Goal: Ask a question: Seek information or help from site administrators or community

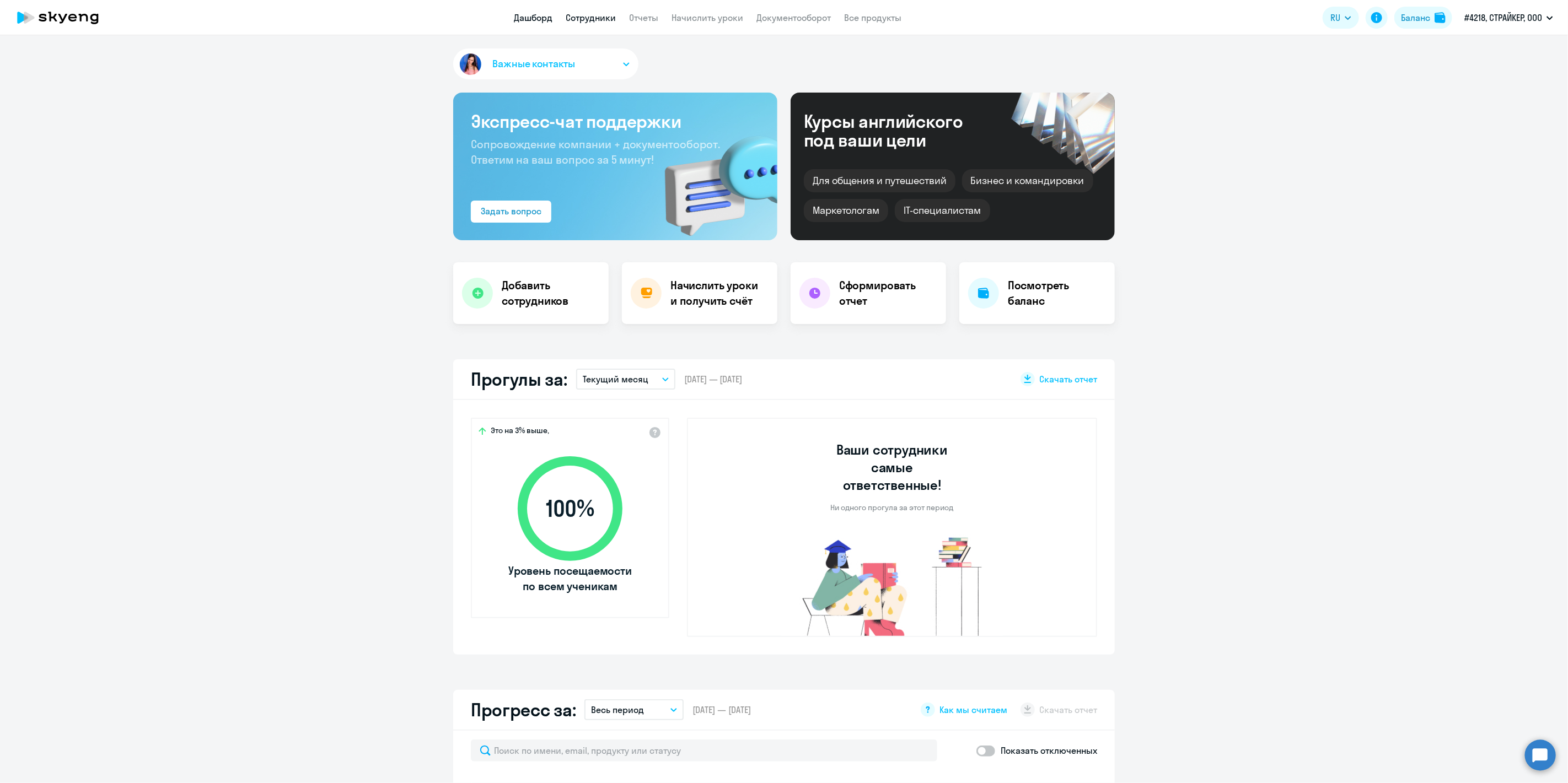
select select "30"
click at [599, 23] on link "Сотрудники" at bounding box center [591, 18] width 50 height 11
select select "30"
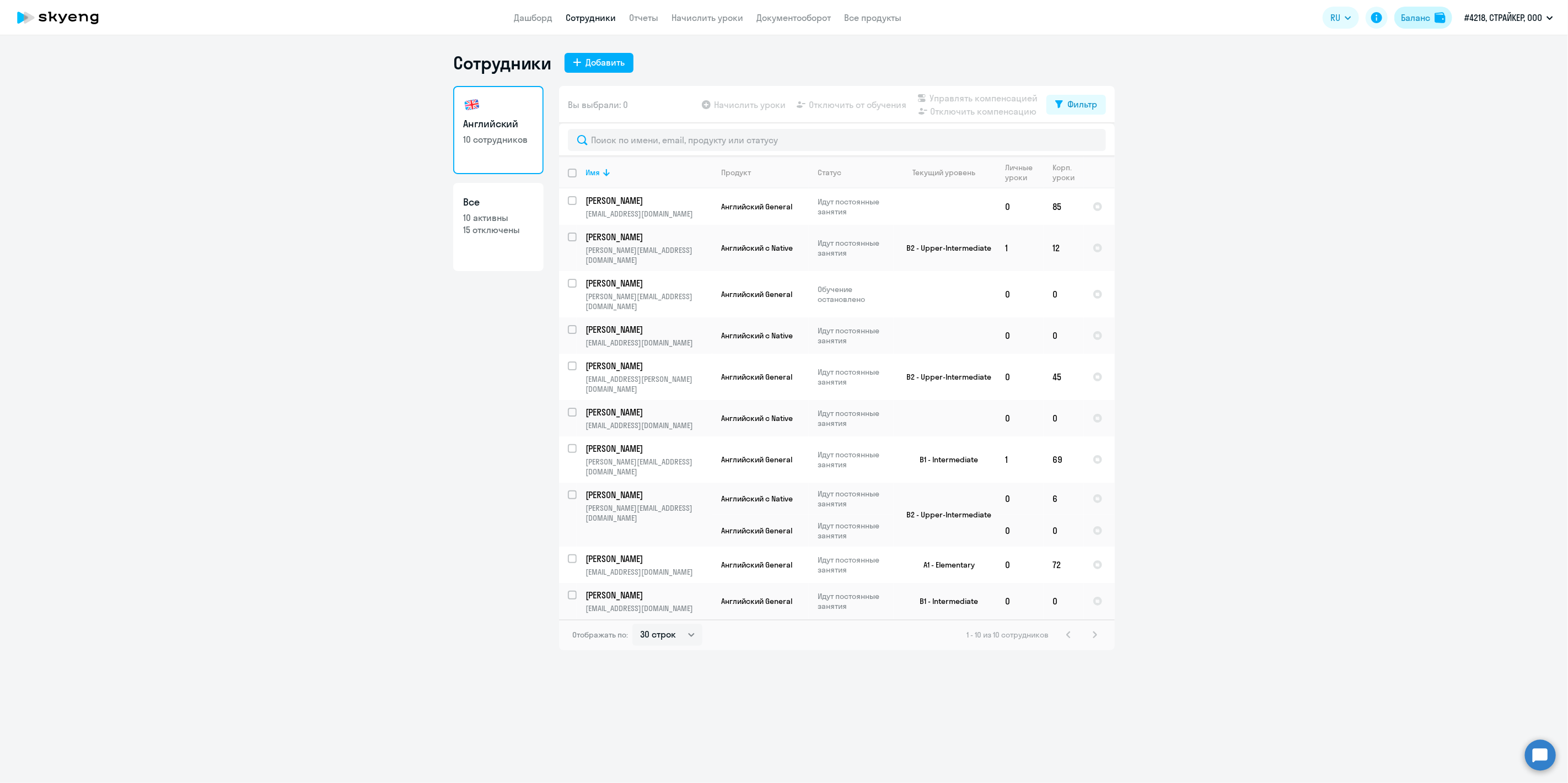
click at [1414, 24] on div "Баланс" at bounding box center [1415, 17] width 29 height 13
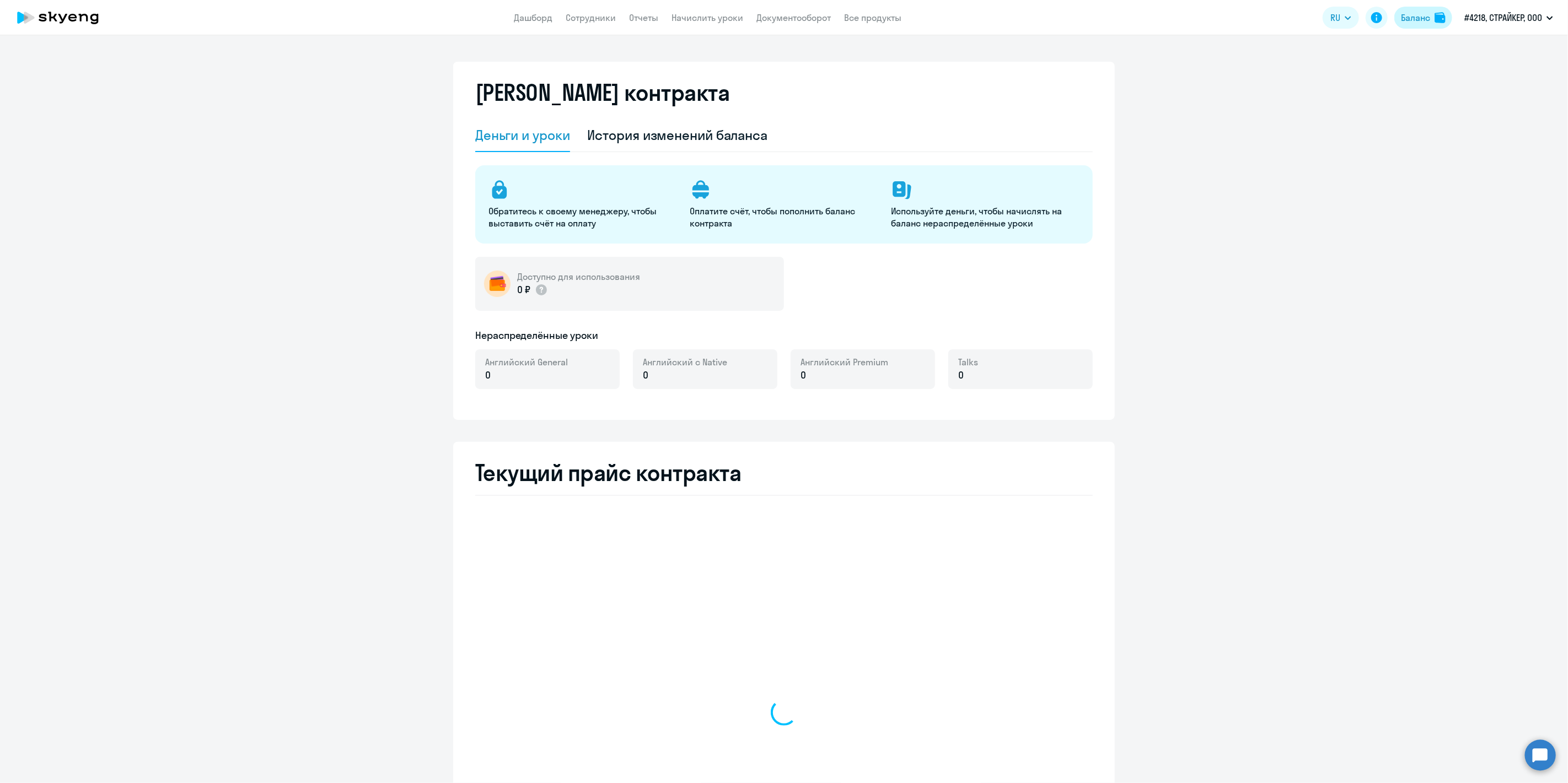
select select "english_adult_not_native_speaker"
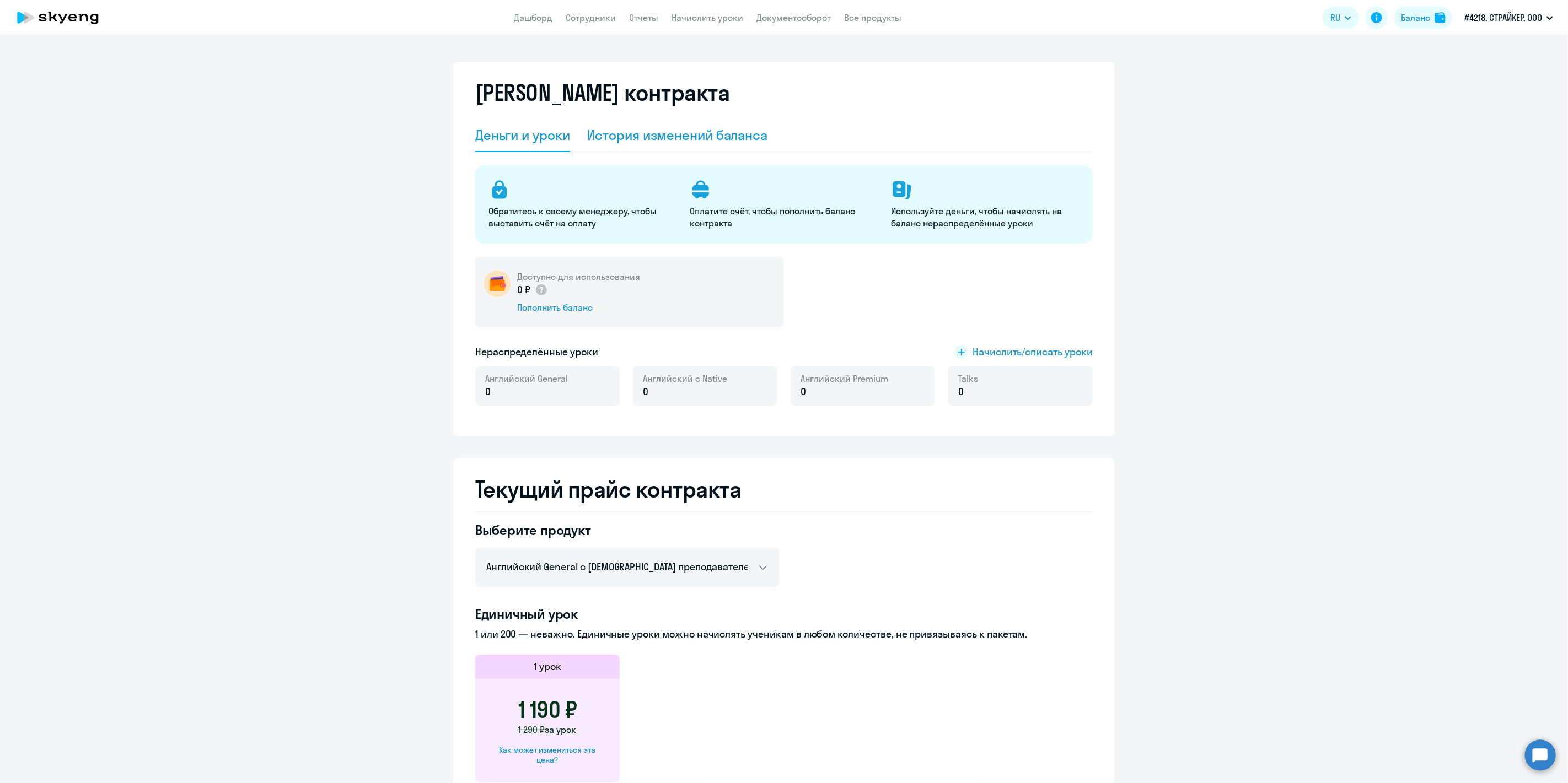
click at [685, 134] on div "История изменений баланса" at bounding box center [678, 135] width 181 height 18
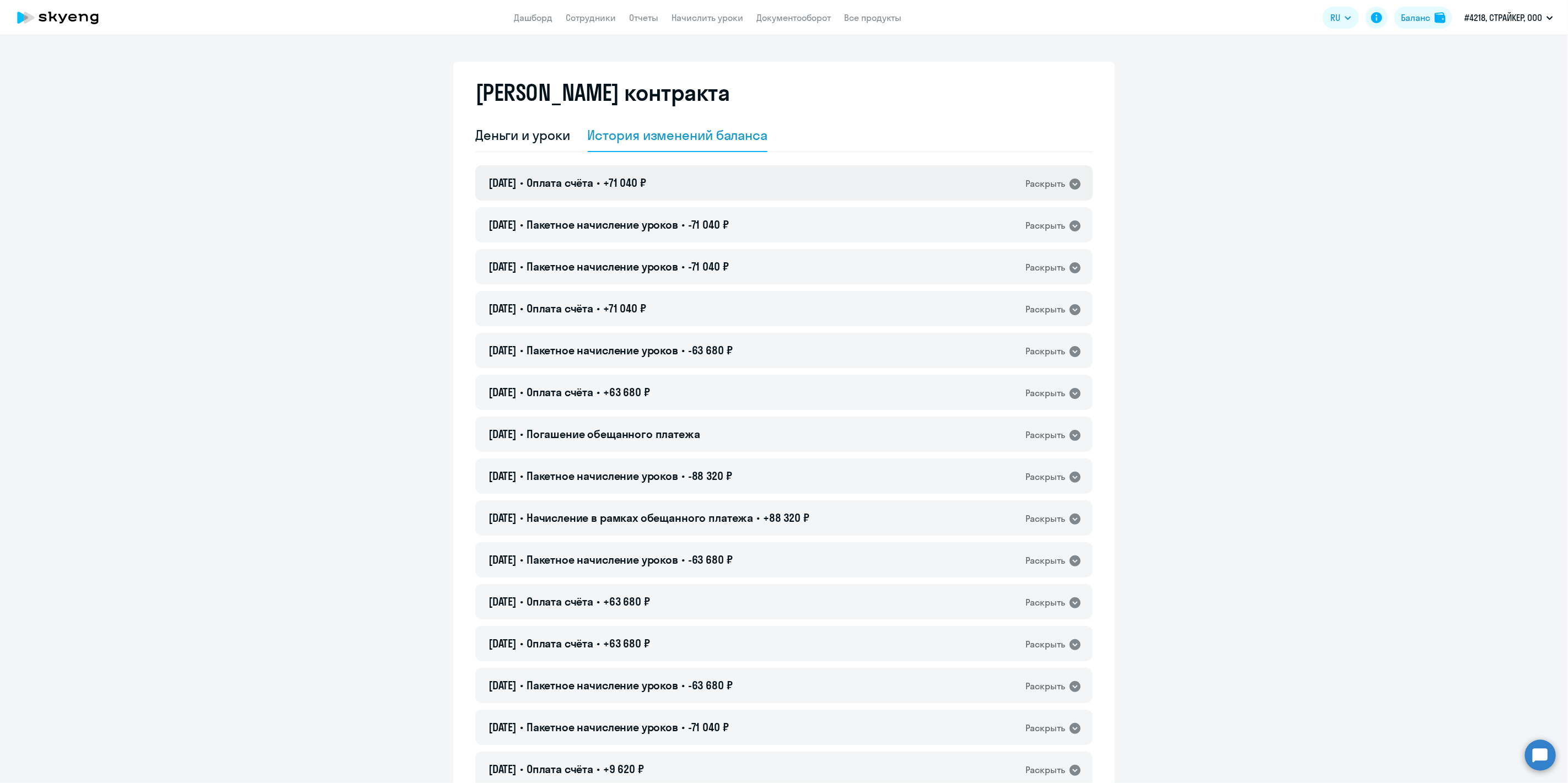
click at [1072, 189] on icon at bounding box center [1074, 184] width 13 height 13
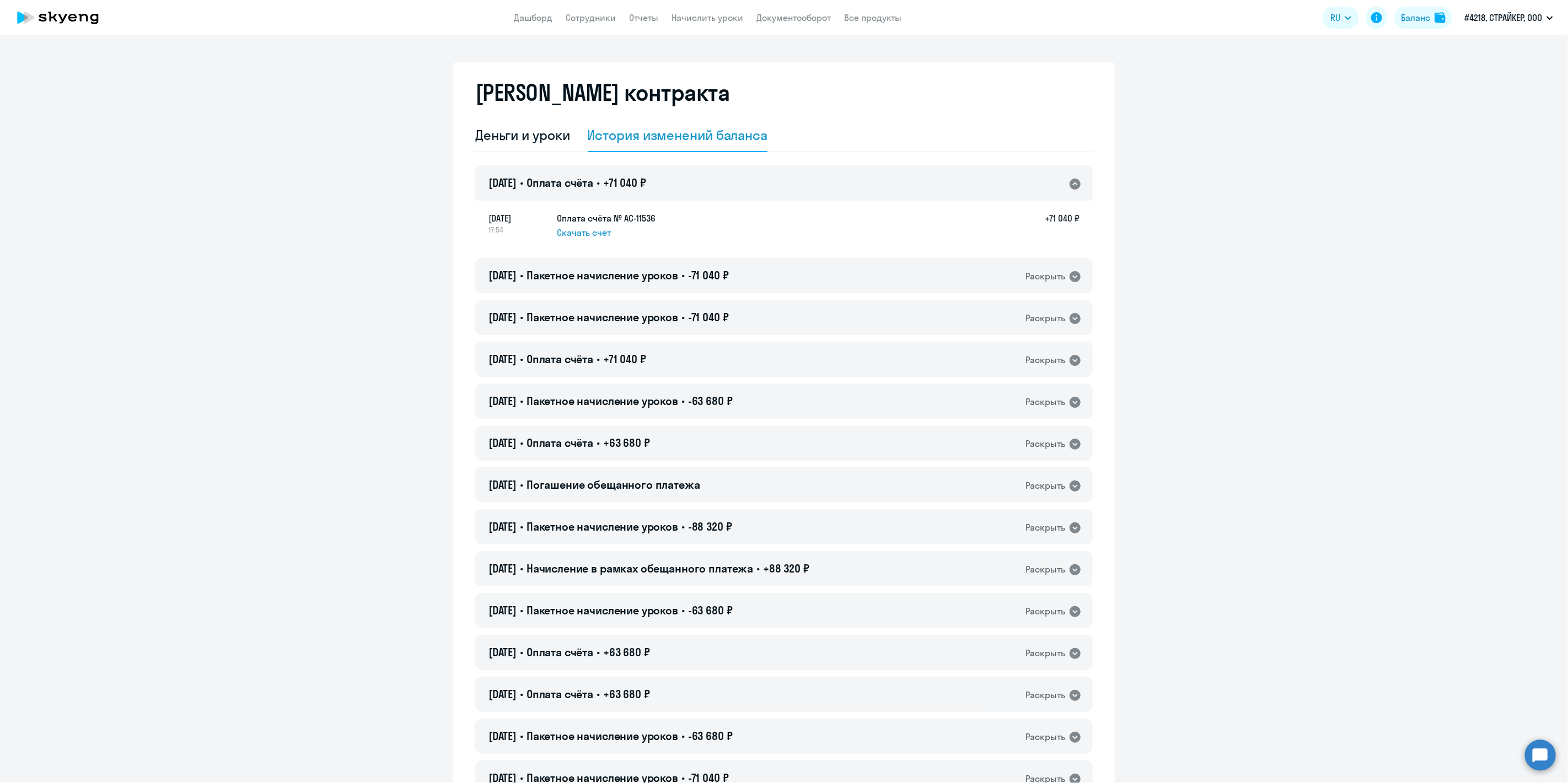
click at [1072, 189] on icon at bounding box center [1074, 184] width 13 height 13
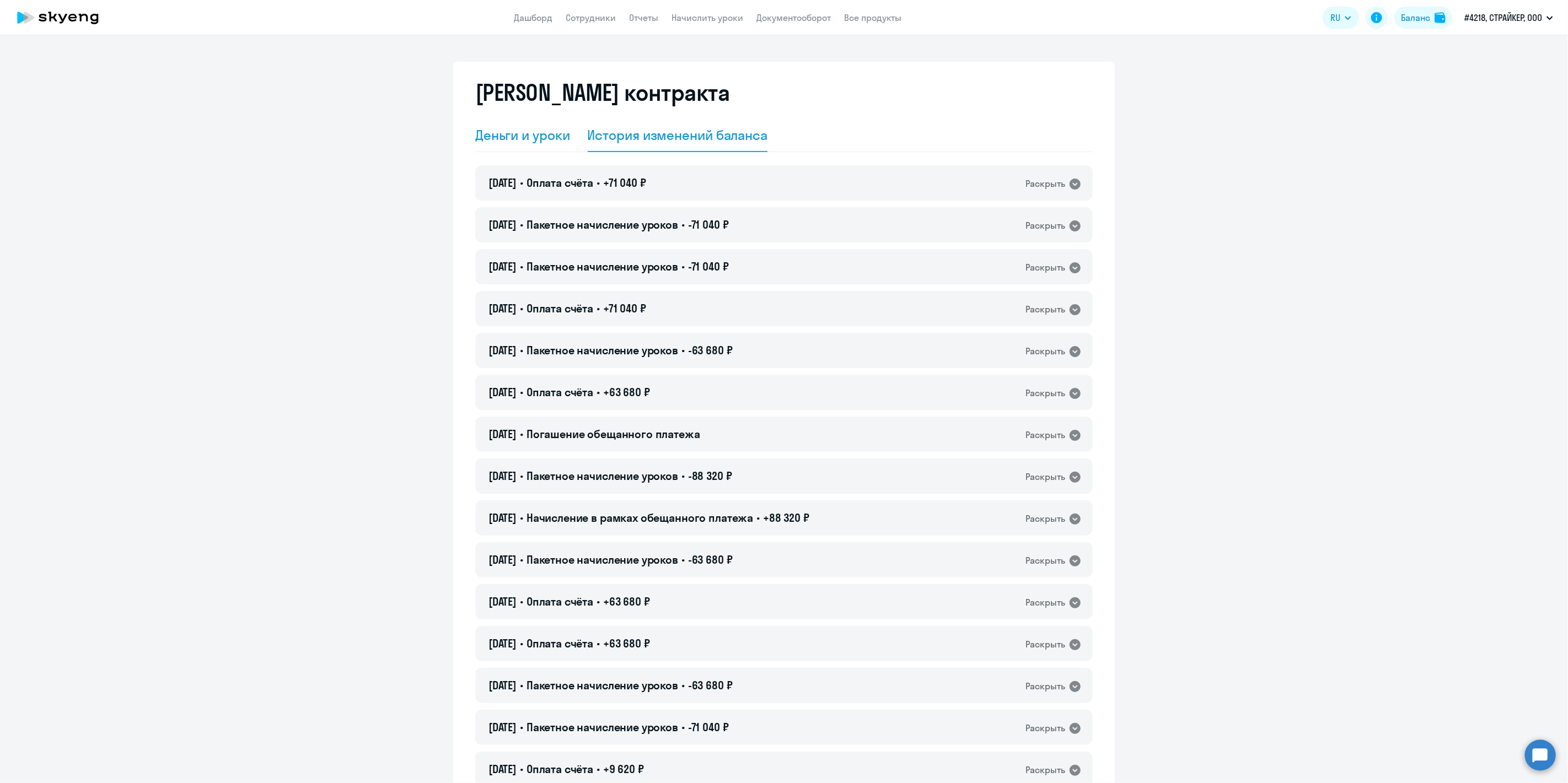
click at [527, 138] on div "Деньги и уроки" at bounding box center [522, 135] width 95 height 18
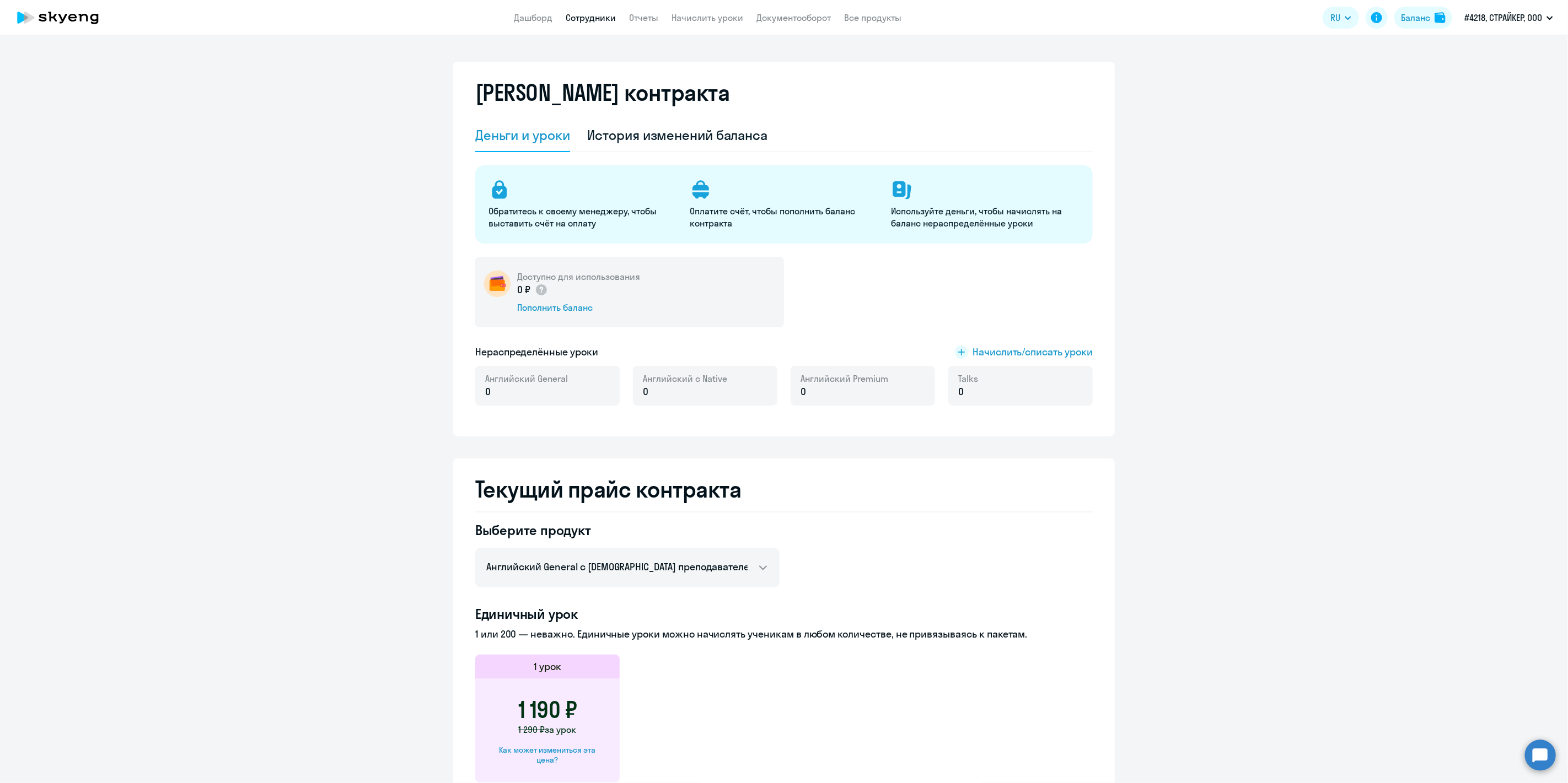
click at [603, 20] on link "Сотрудники" at bounding box center [591, 18] width 50 height 11
select select "30"
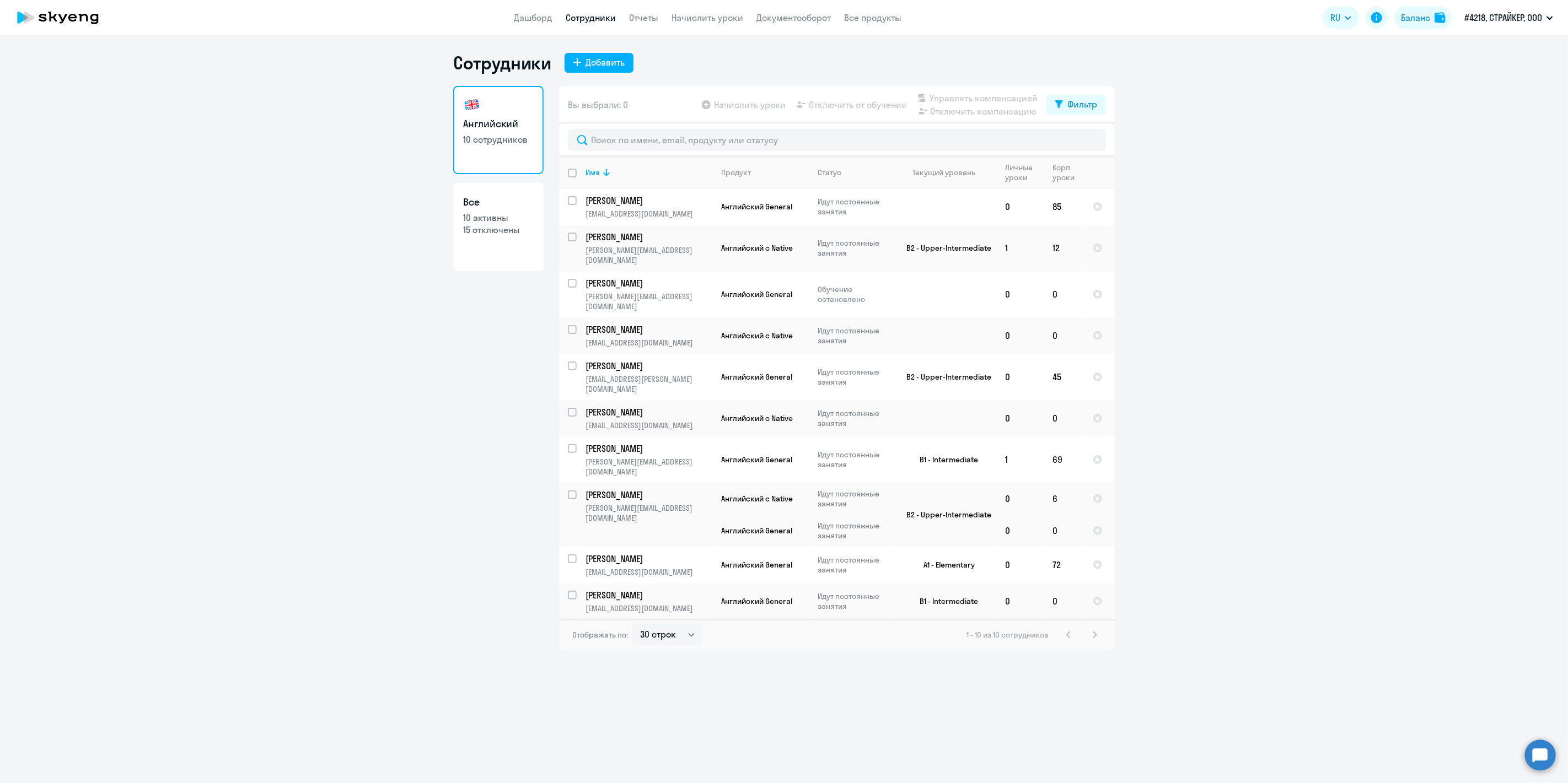
click at [488, 201] on h3 "Все" at bounding box center [498, 203] width 71 height 14
select select "30"
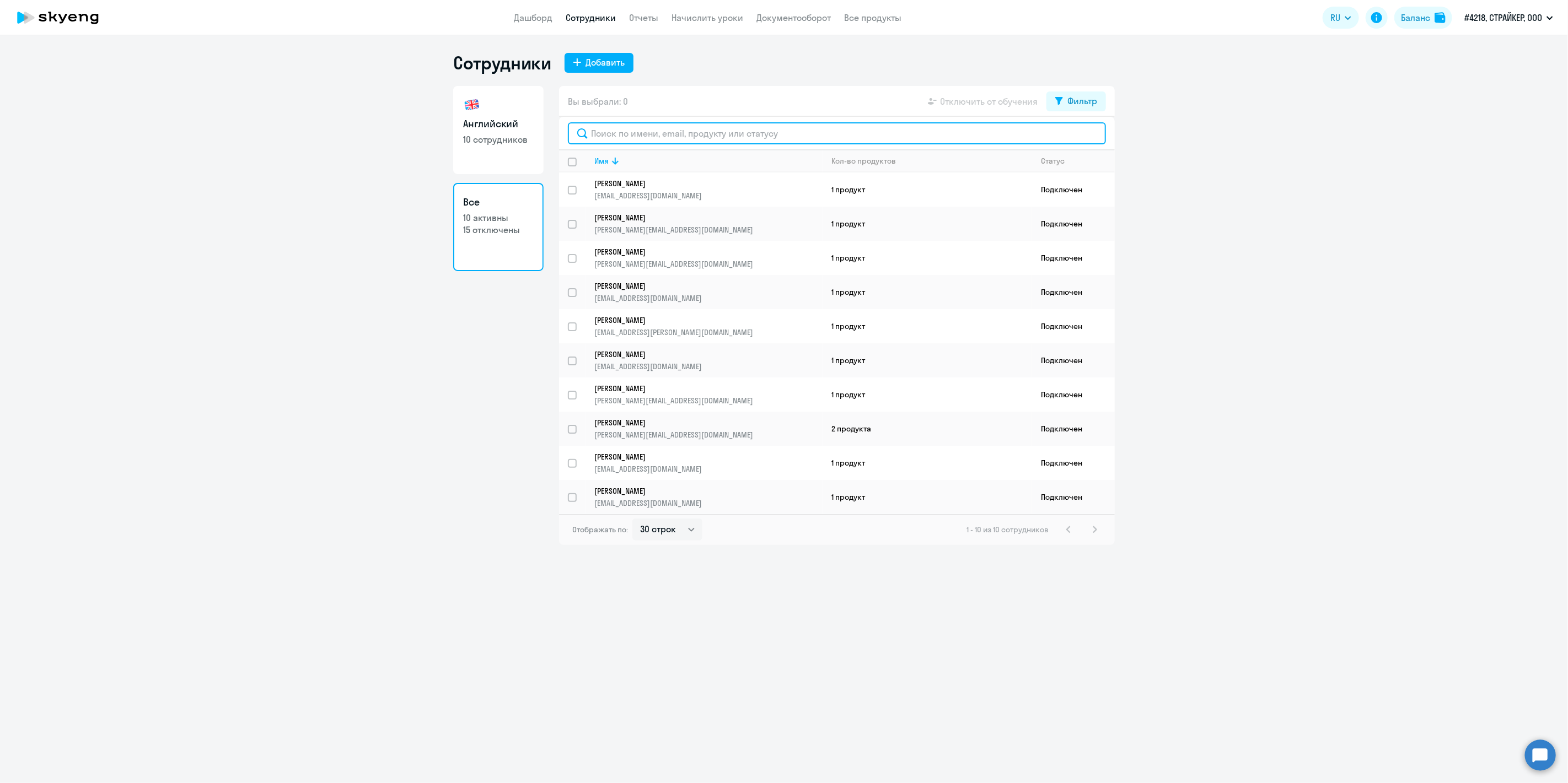
click at [615, 133] on input "text" at bounding box center [837, 133] width 538 height 22
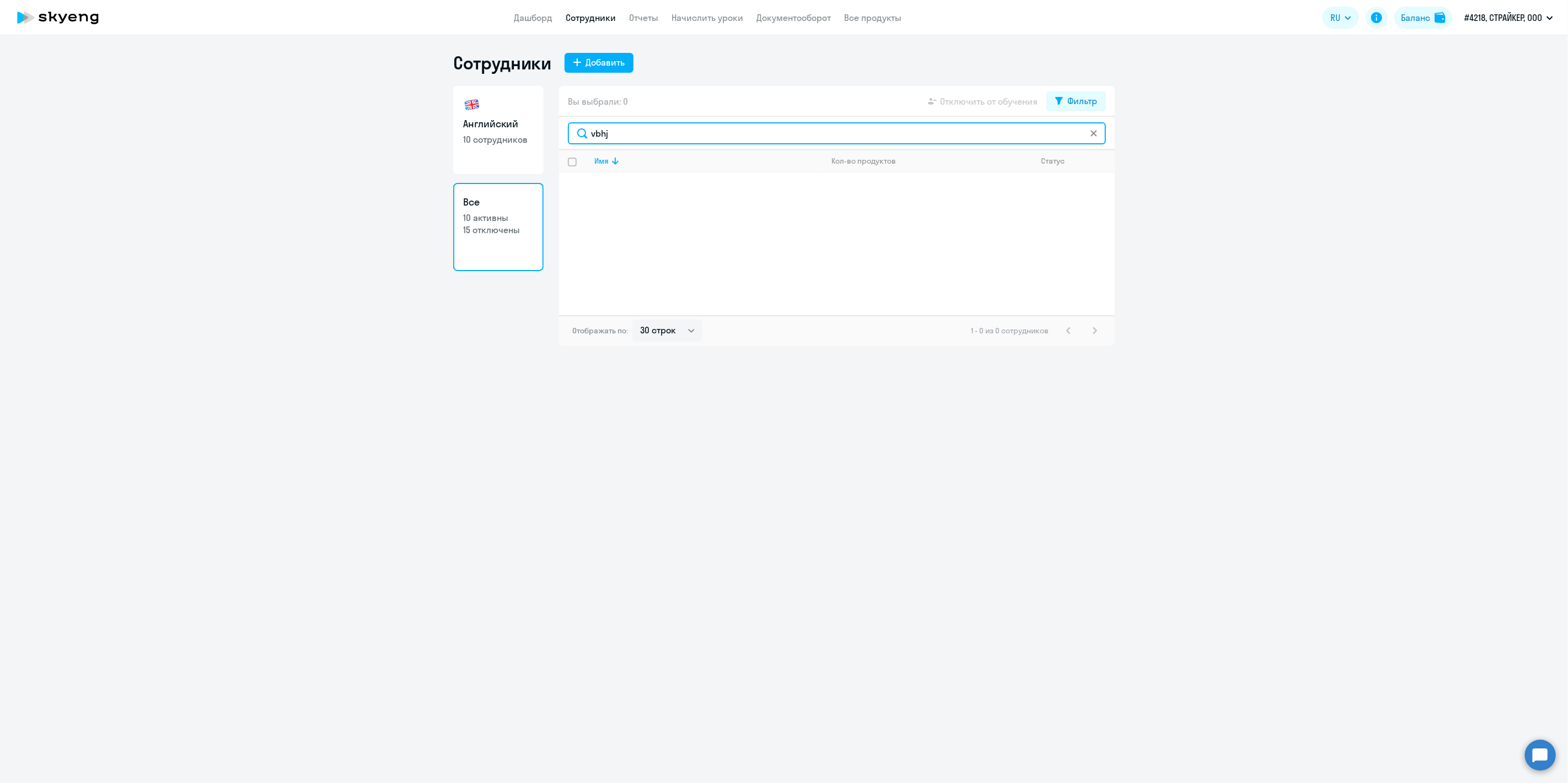
drag, startPoint x: 615, startPoint y: 133, endPoint x: 559, endPoint y: 137, distance: 56.1
click at [559, 137] on div "vbhj" at bounding box center [837, 133] width 556 height 33
type input "Миро"
click at [1088, 100] on div "Фильтр" at bounding box center [1082, 101] width 30 height 13
click at [1099, 134] on div "Показать отключенных от обучения" at bounding box center [1017, 140] width 178 height 46
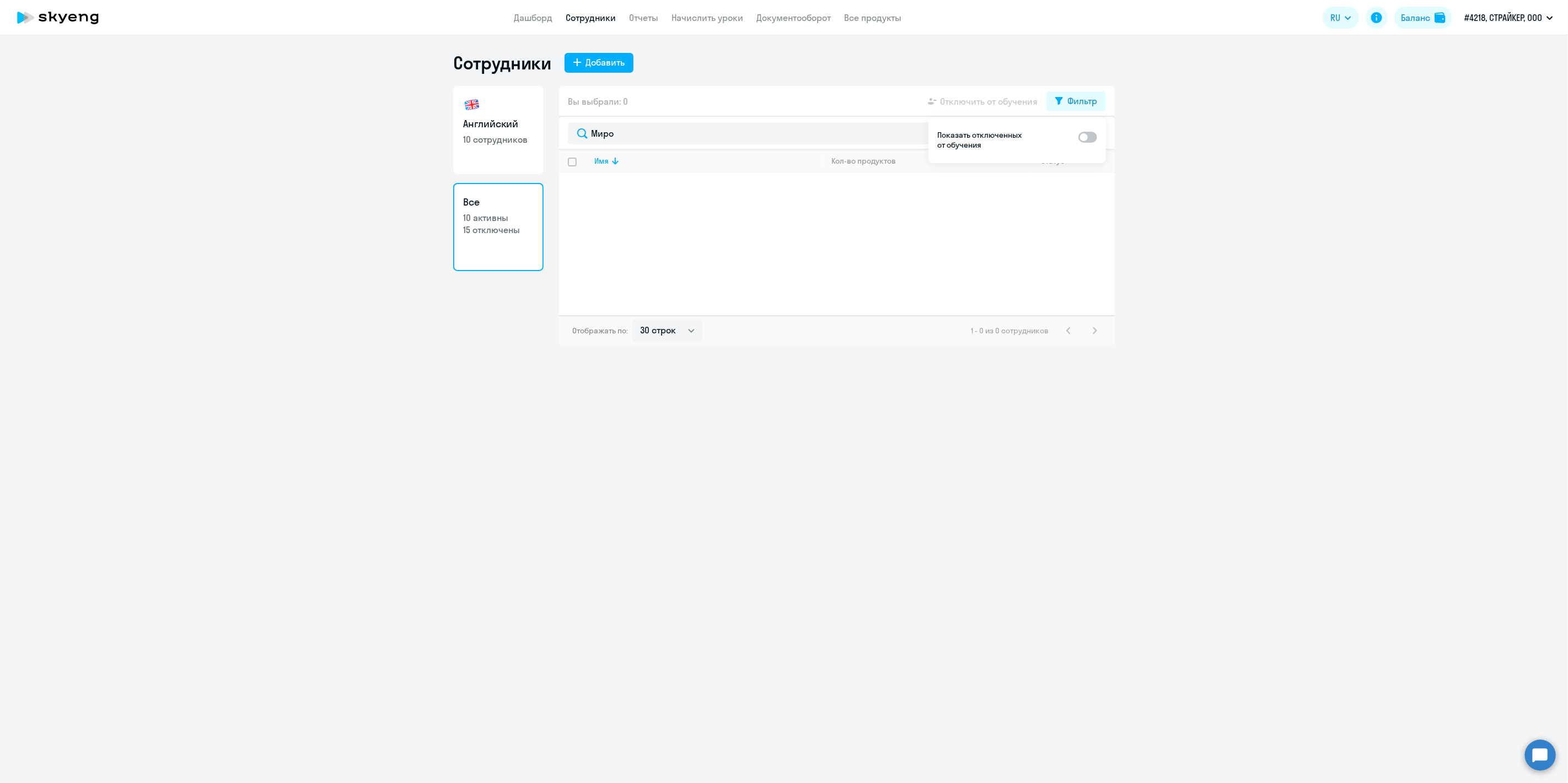
click at [1089, 134] on span at bounding box center [1088, 137] width 19 height 11
click at [1079, 136] on input "checkbox" at bounding box center [1078, 136] width 1 height 1
checkbox input "true"
click at [694, 188] on link "[PERSON_NAME] [PERSON_NAME][EMAIL_ADDRESS][DOMAIN_NAME]" at bounding box center [708, 189] width 227 height 22
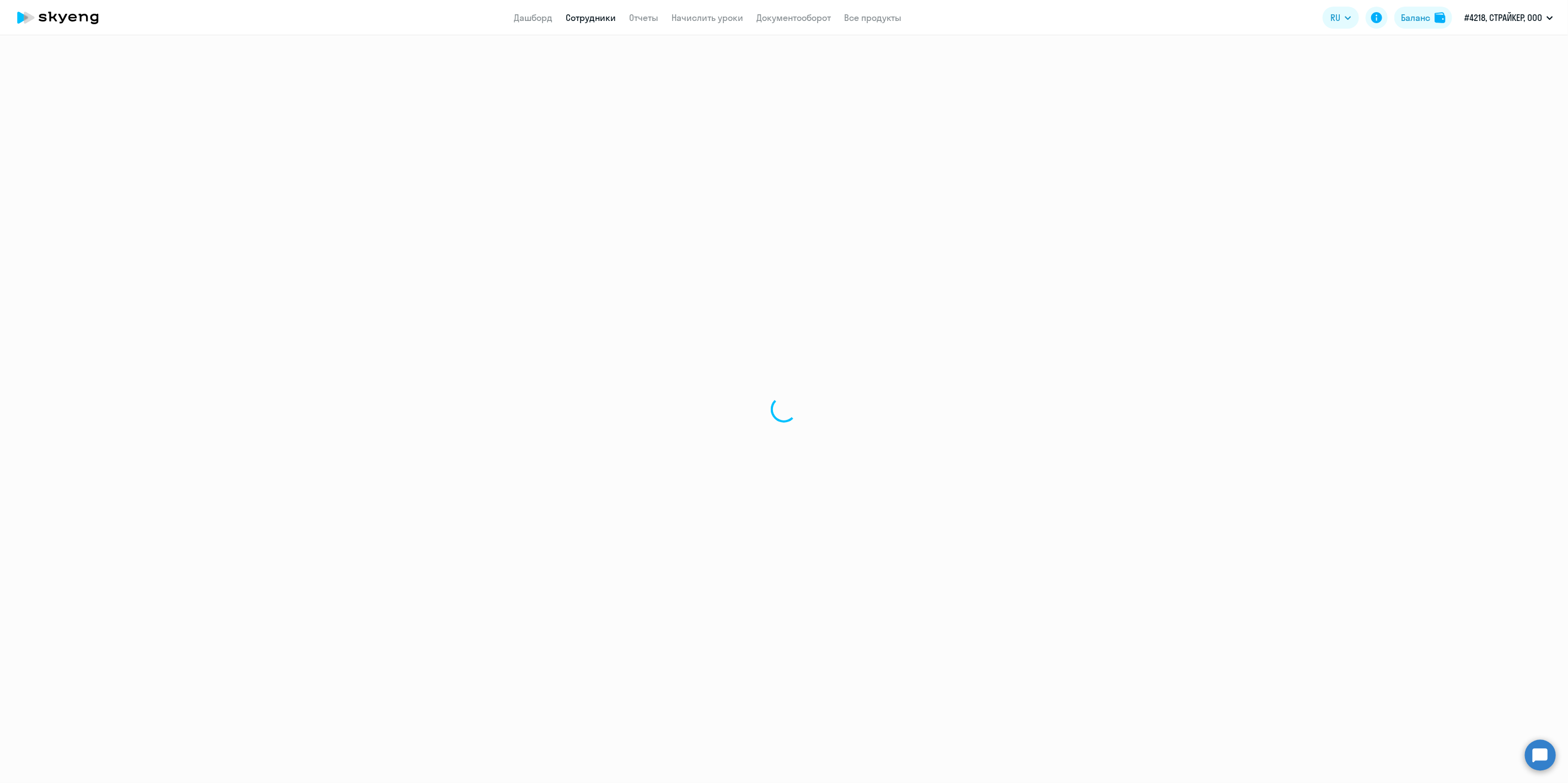
select select "english"
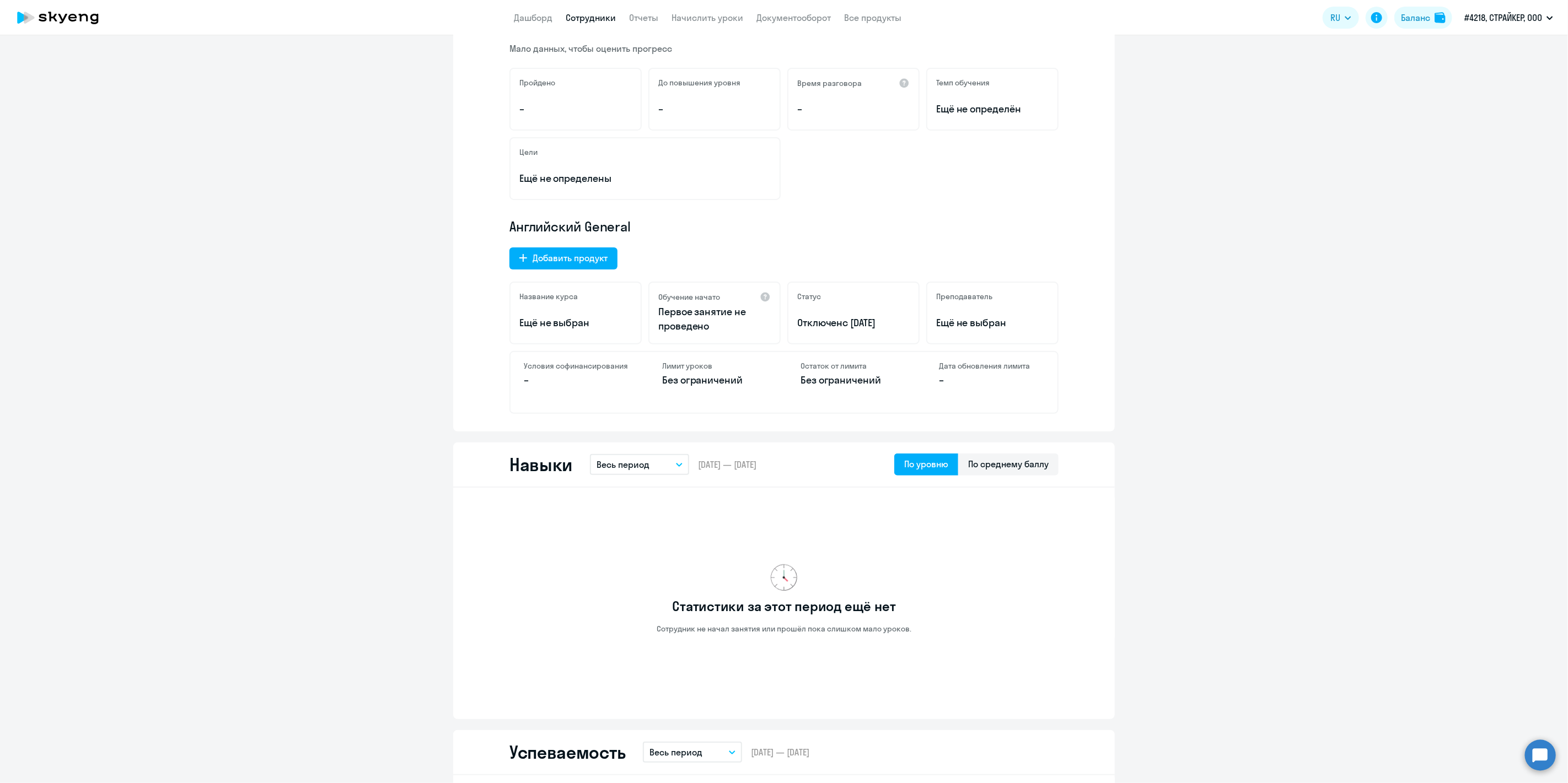
scroll to position [183, 0]
click at [855, 324] on span "с [DATE]" at bounding box center [859, 320] width 33 height 12
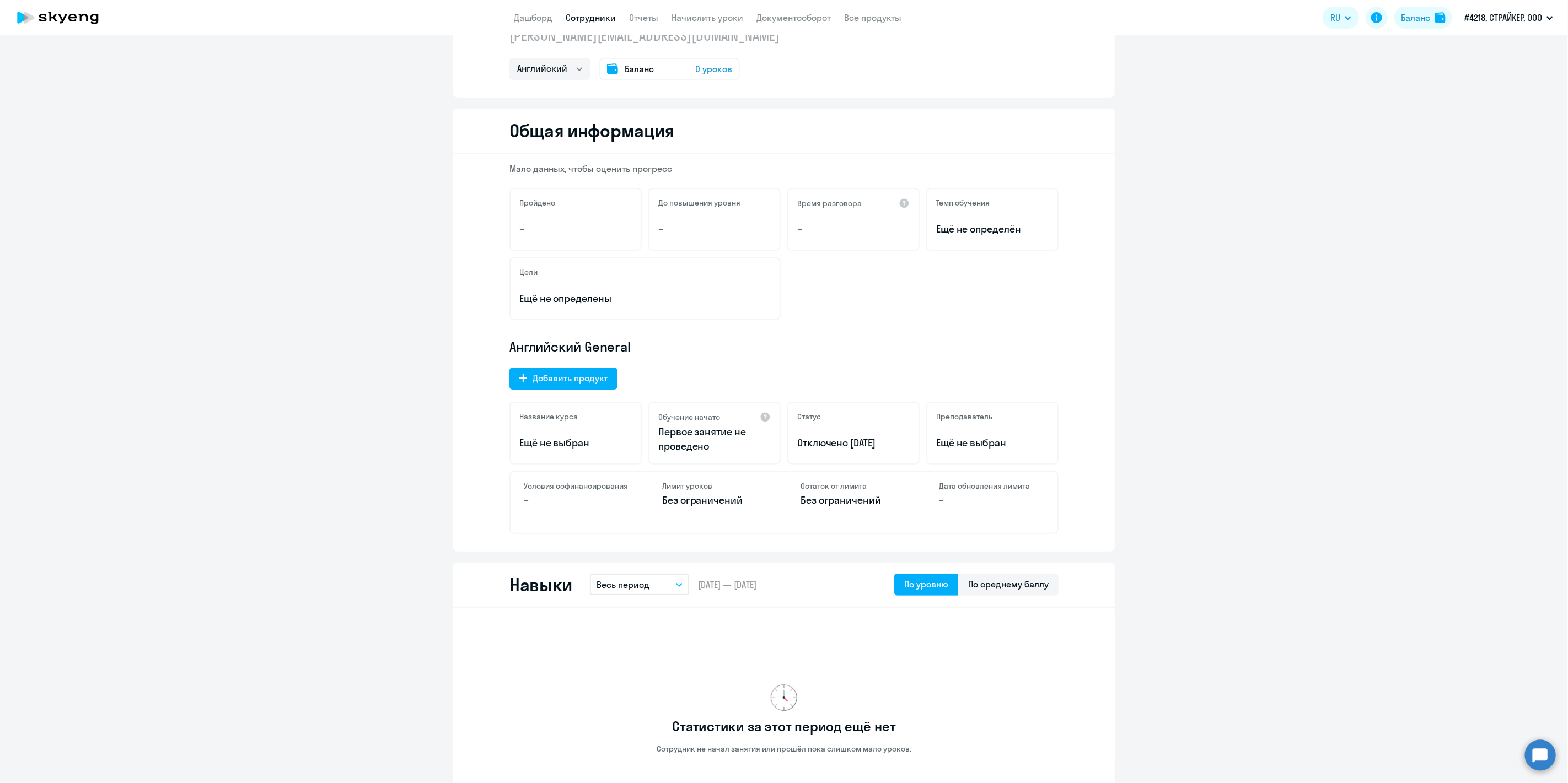
scroll to position [0, 0]
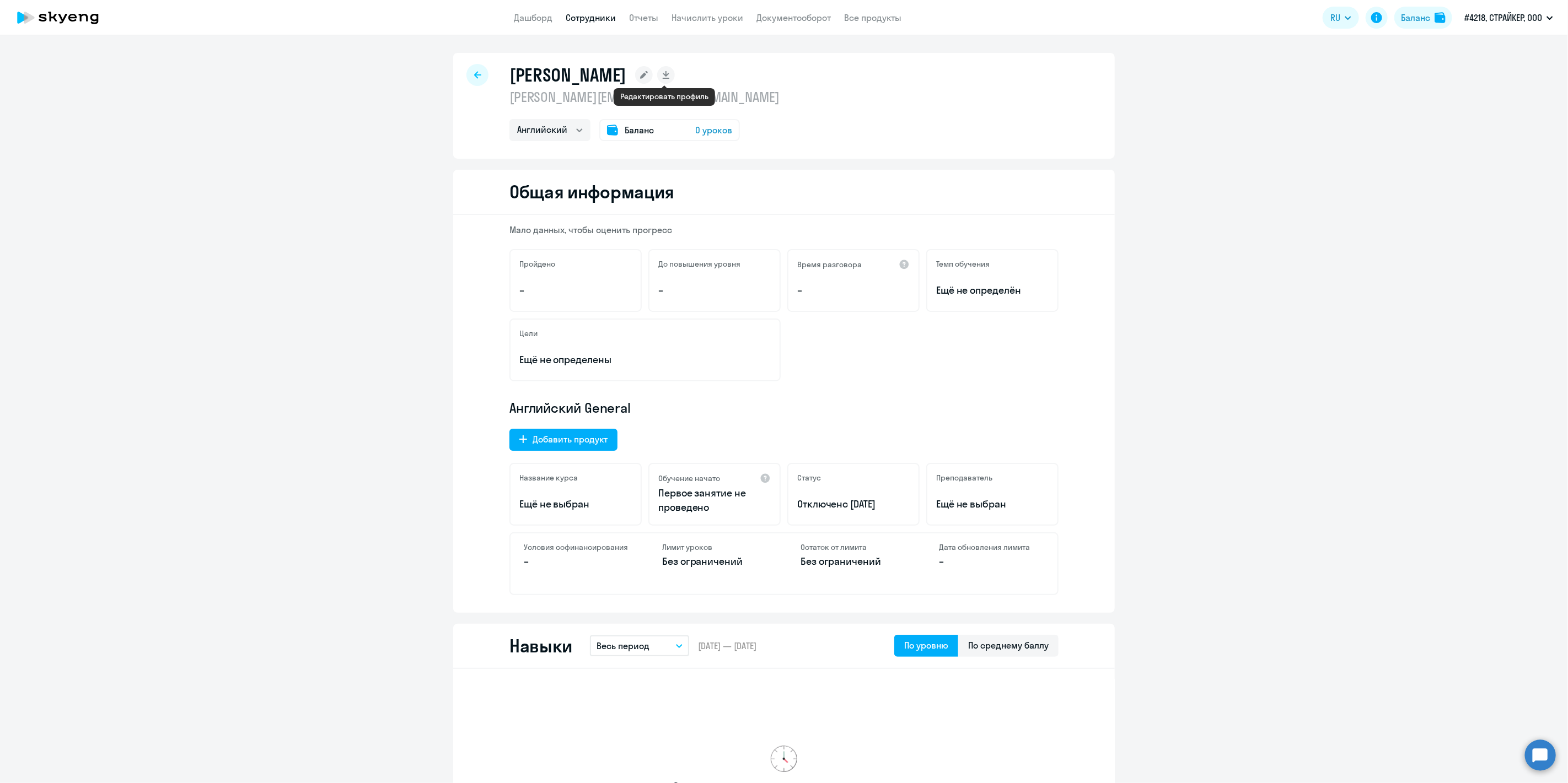
click at [653, 76] on rect at bounding box center [644, 75] width 18 height 18
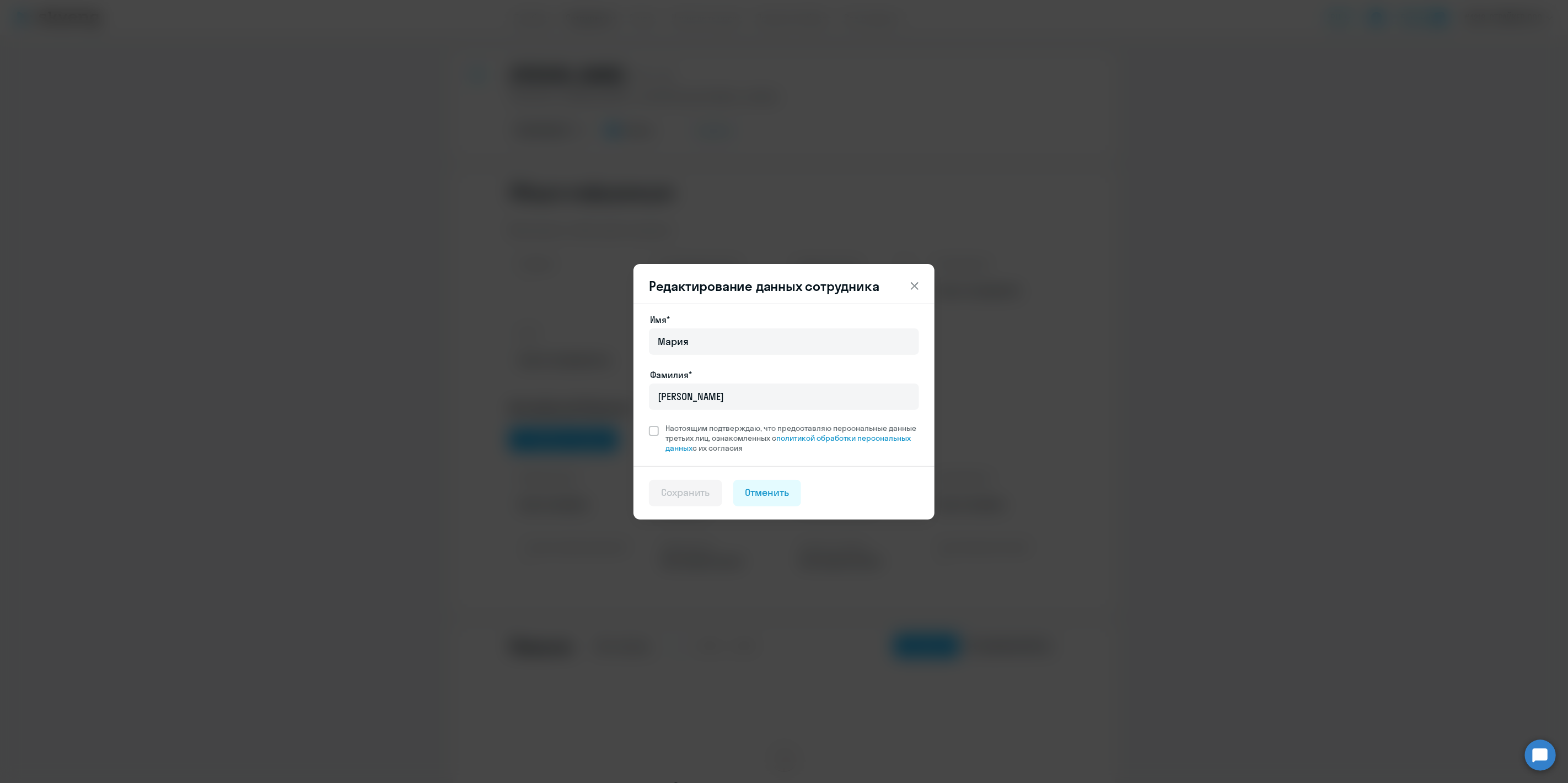
click at [919, 278] on button at bounding box center [914, 286] width 22 height 22
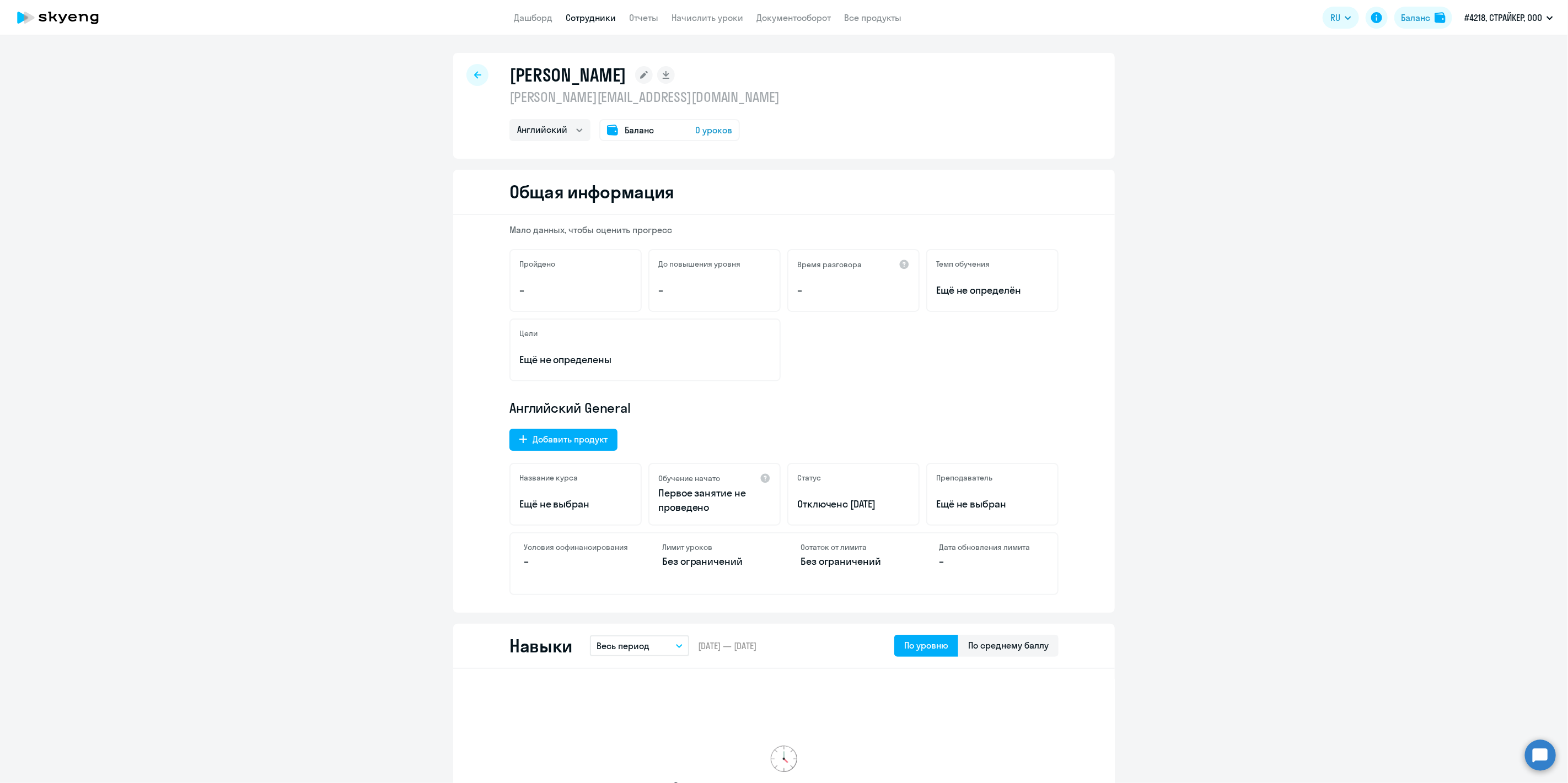
click at [829, 510] on p "Отключен с [DATE]" at bounding box center [853, 504] width 112 height 14
click at [872, 503] on span "с [DATE]" at bounding box center [859, 504] width 33 height 12
drag, startPoint x: 912, startPoint y: 504, endPoint x: 805, endPoint y: 508, distance: 107.1
click at [769, 508] on div "Название курса Ещё не выбран Обучение начато Первое занятие не проведено Статус…" at bounding box center [784, 494] width 550 height 63
click at [827, 503] on p "Отключен с [DATE]" at bounding box center [853, 504] width 112 height 14
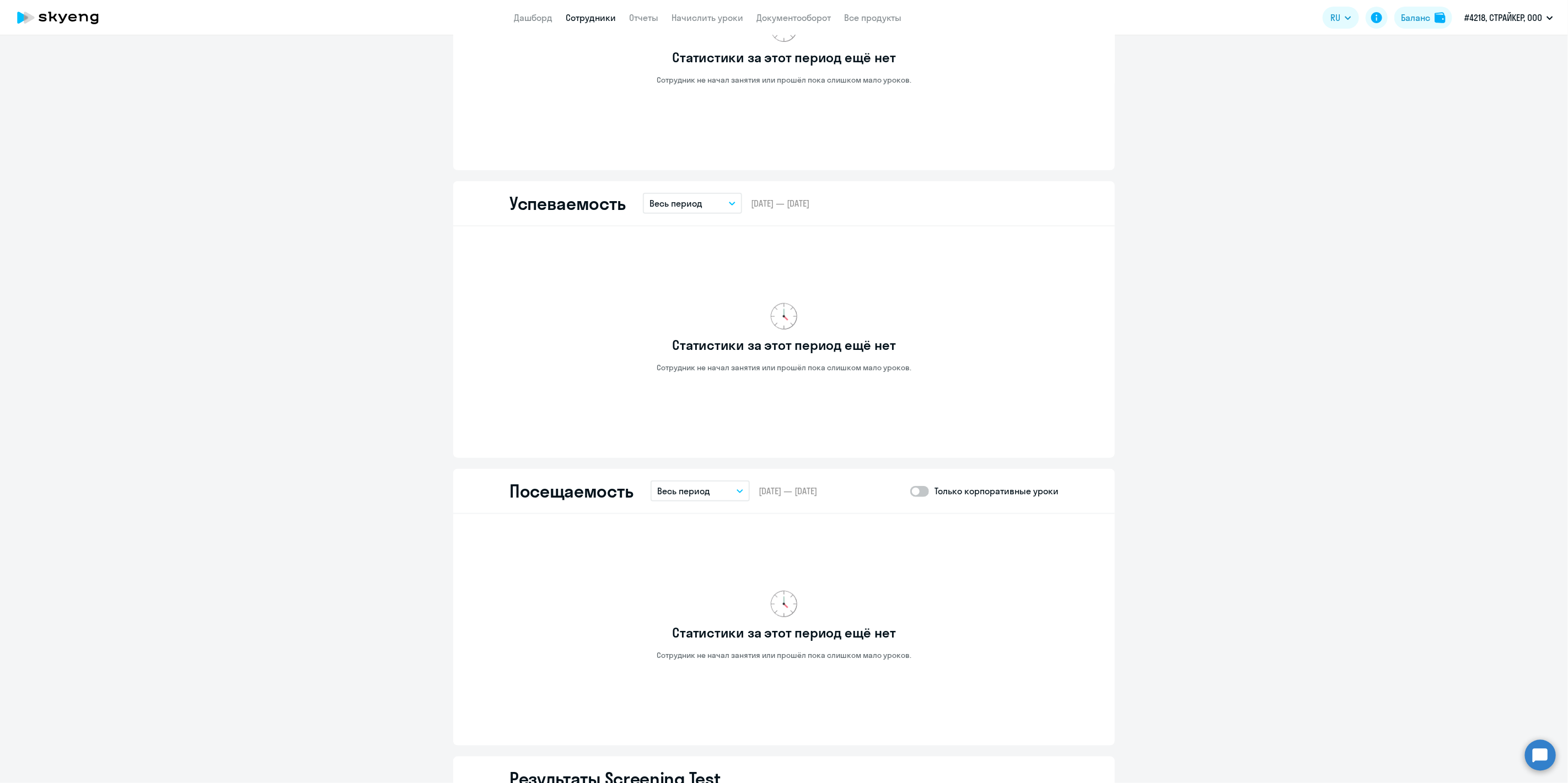
scroll to position [367, 0]
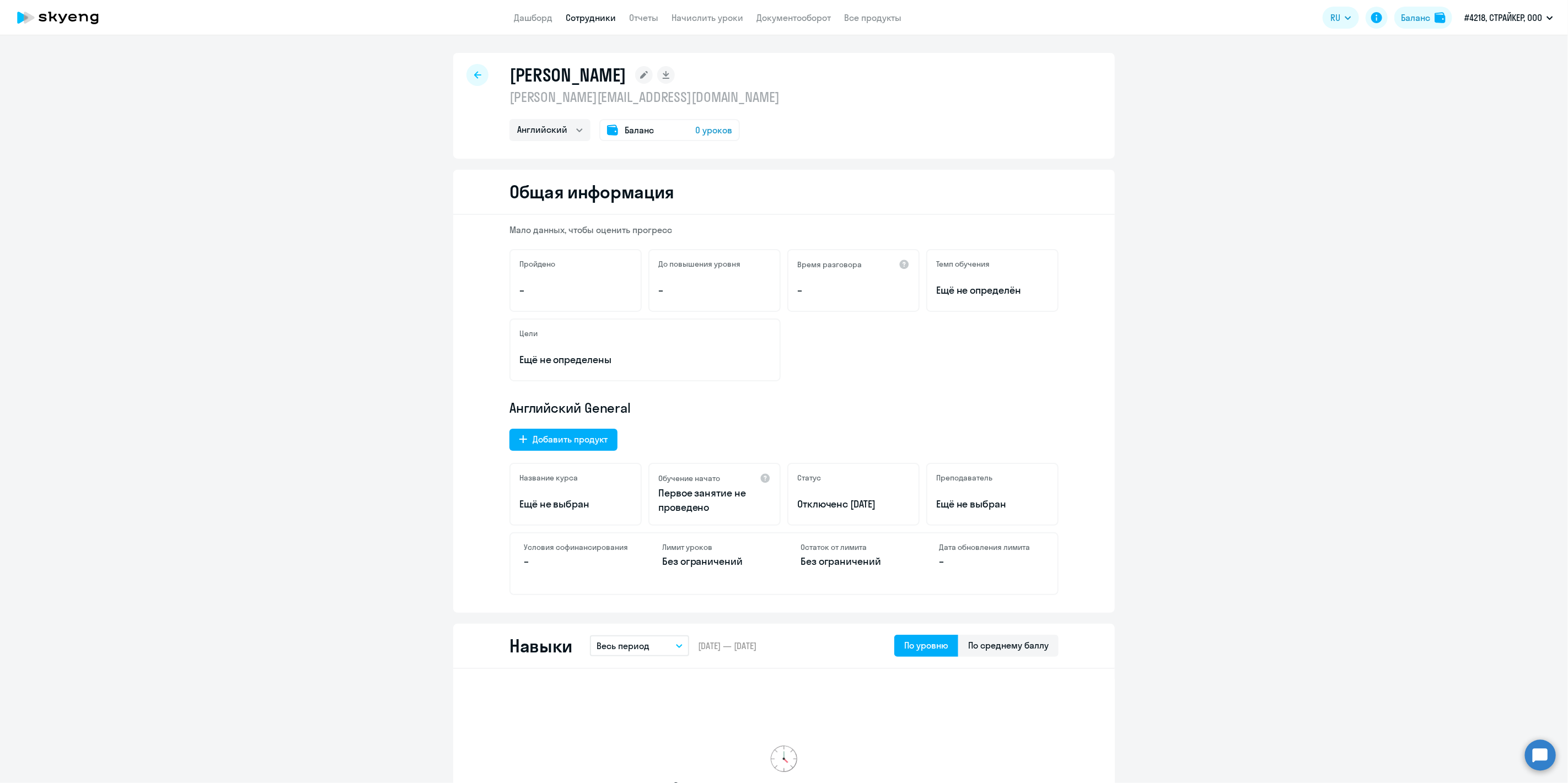
select select "30"
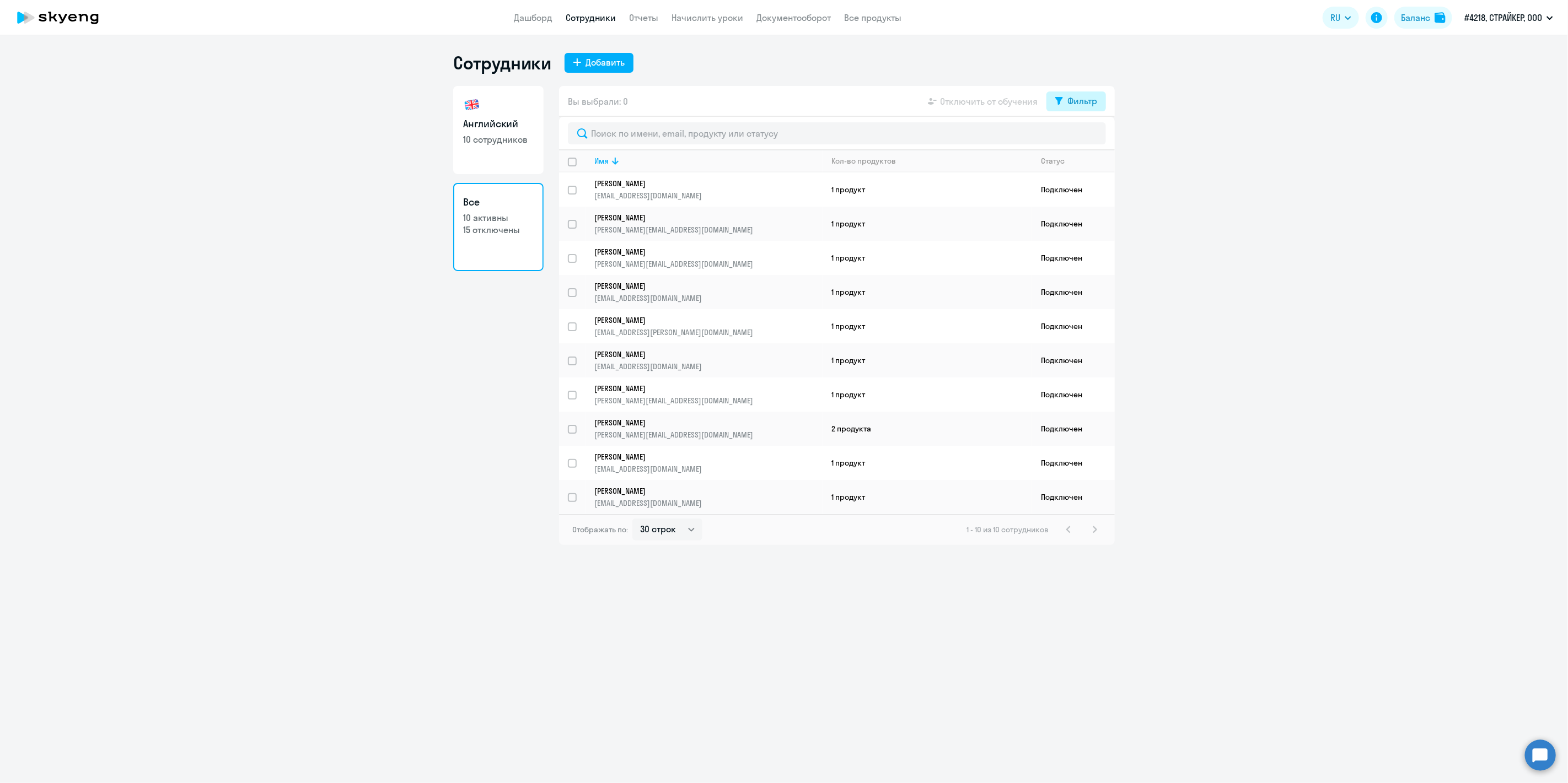
click at [1079, 100] on div "Фильтр" at bounding box center [1082, 101] width 30 height 13
click at [1090, 140] on span at bounding box center [1088, 137] width 19 height 11
click at [1079, 137] on input "checkbox" at bounding box center [1078, 136] width 1 height 1
checkbox input "true"
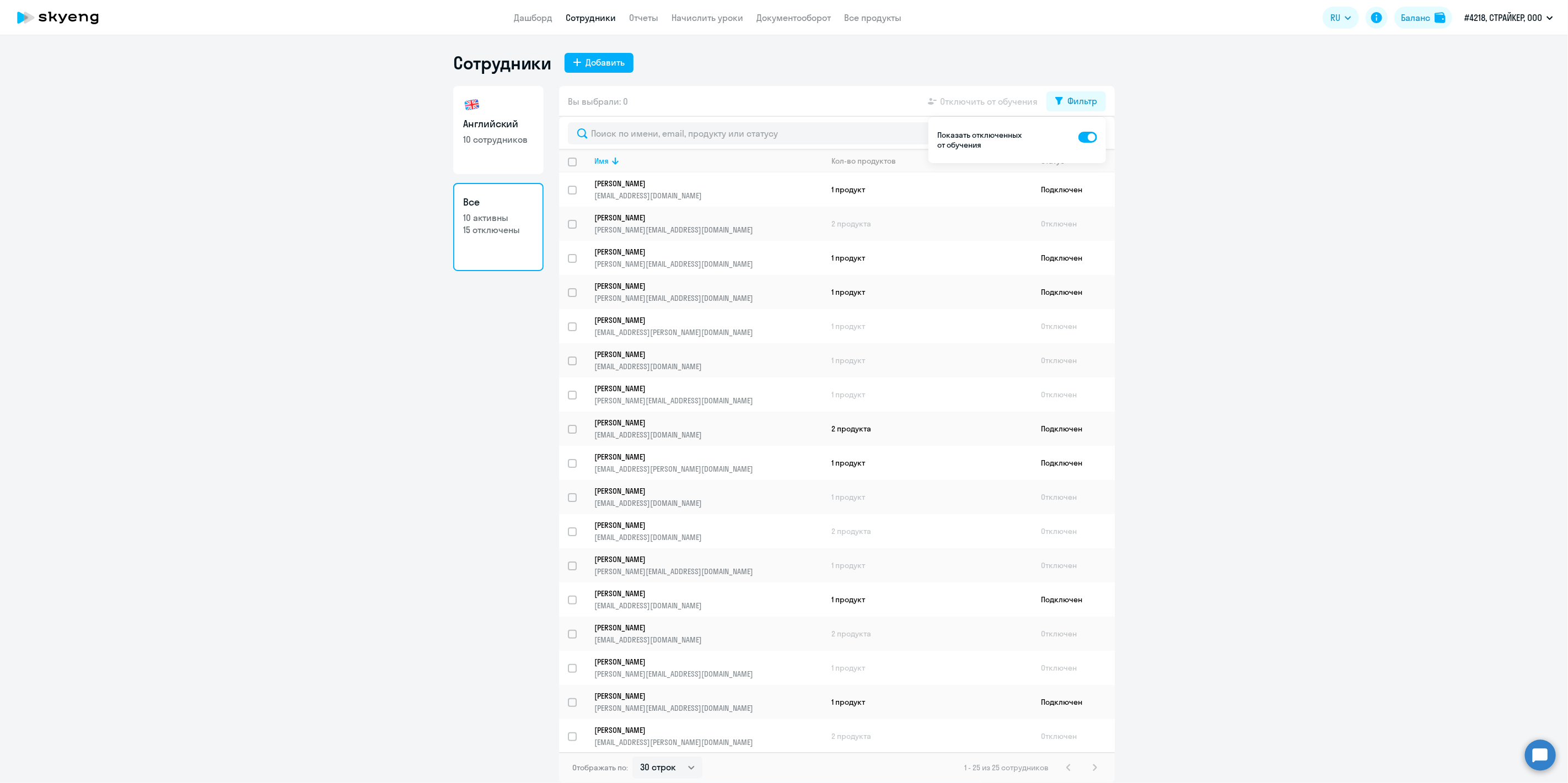
click at [1260, 242] on ng-component "Сотрудники Добавить Английский 10 сотрудников Все 10 активны 15 отключены Вы вы…" at bounding box center [784, 418] width 1568 height 732
click at [573, 562] on input "select row 42541332" at bounding box center [579, 572] width 22 height 22
checkbox input "true"
click at [952, 100] on span "Отключить от обучения" at bounding box center [988, 101] width 97 height 13
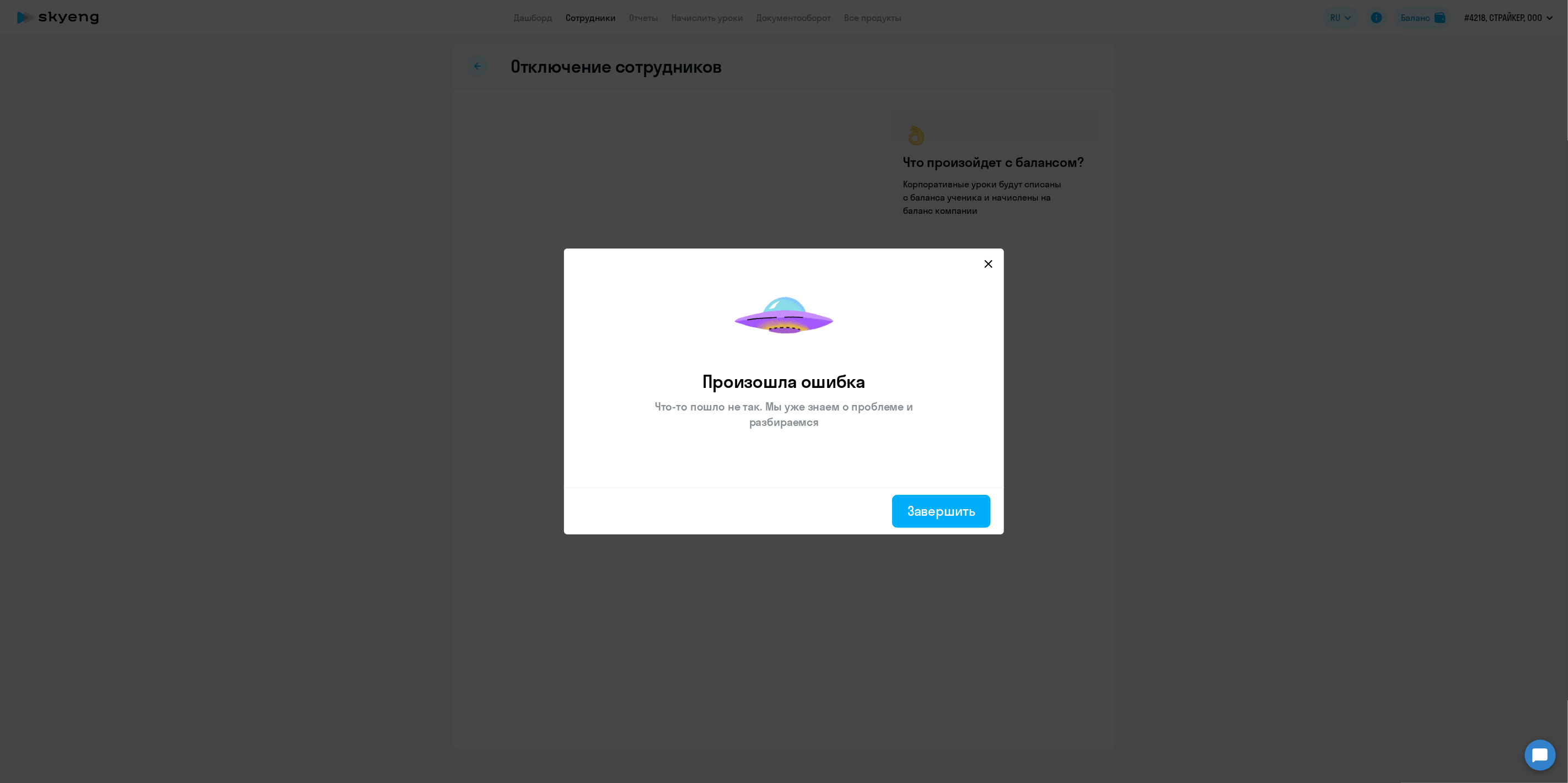
click at [991, 260] on icon at bounding box center [988, 264] width 9 height 9
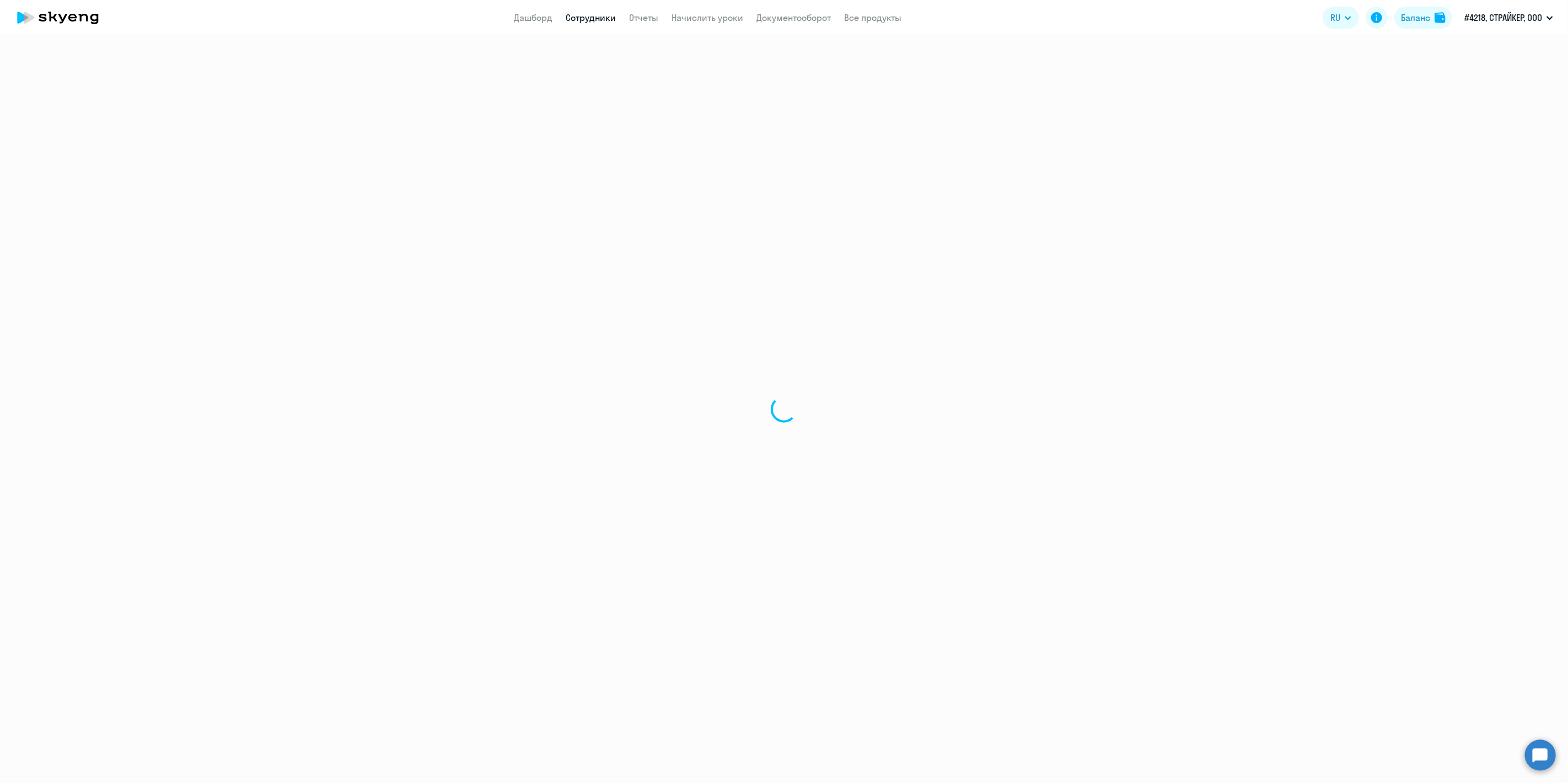
select select "30"
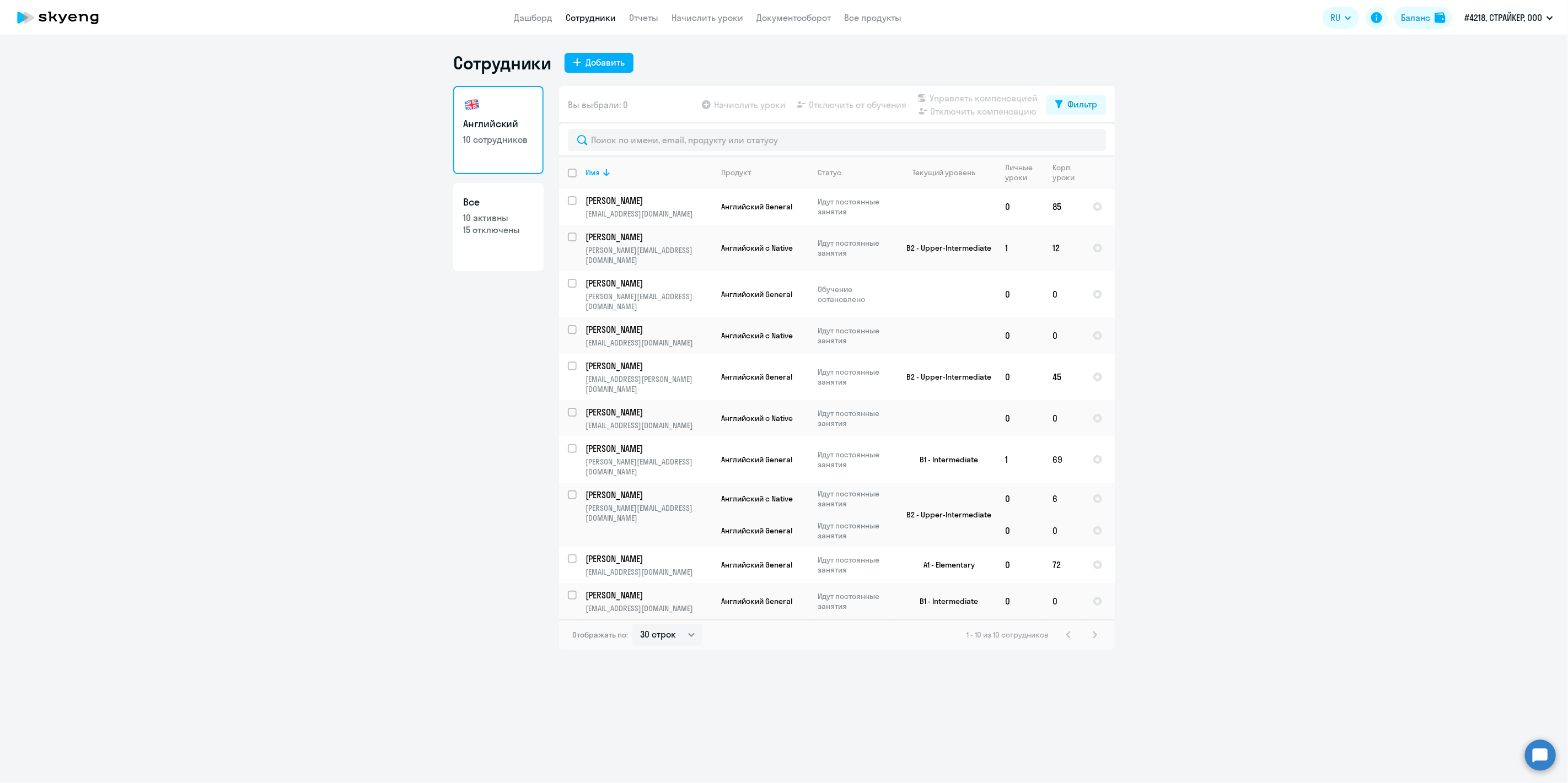
click at [487, 209] on h3 "Все" at bounding box center [498, 203] width 71 height 14
select select "30"
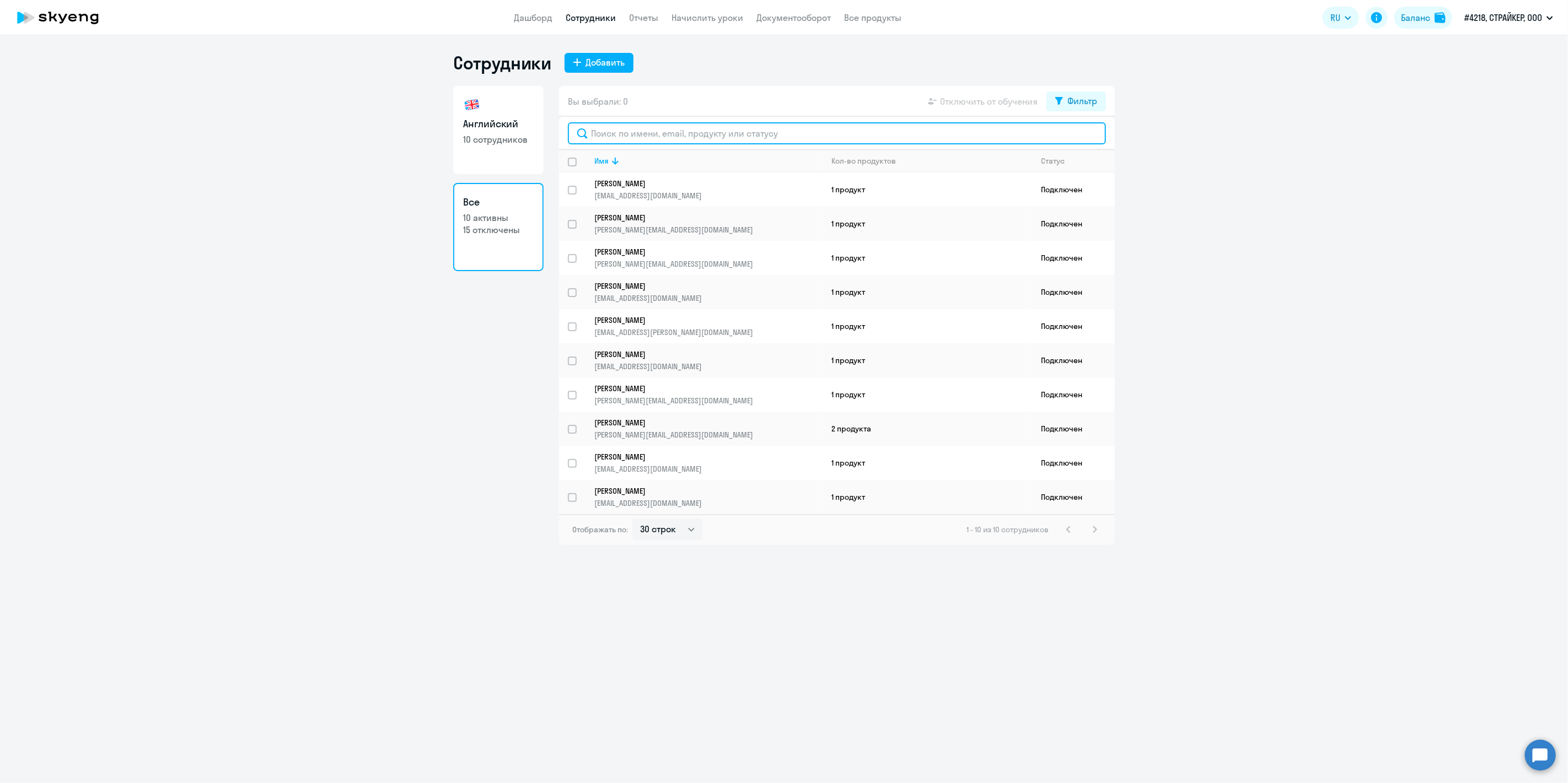
click at [697, 144] on input "text" at bounding box center [837, 133] width 538 height 22
click at [1068, 104] on div "Фильтр" at bounding box center [1082, 101] width 30 height 13
click at [1084, 138] on span at bounding box center [1088, 137] width 19 height 11
click at [1079, 137] on input "checkbox" at bounding box center [1078, 136] width 1 height 1
checkbox input "true"
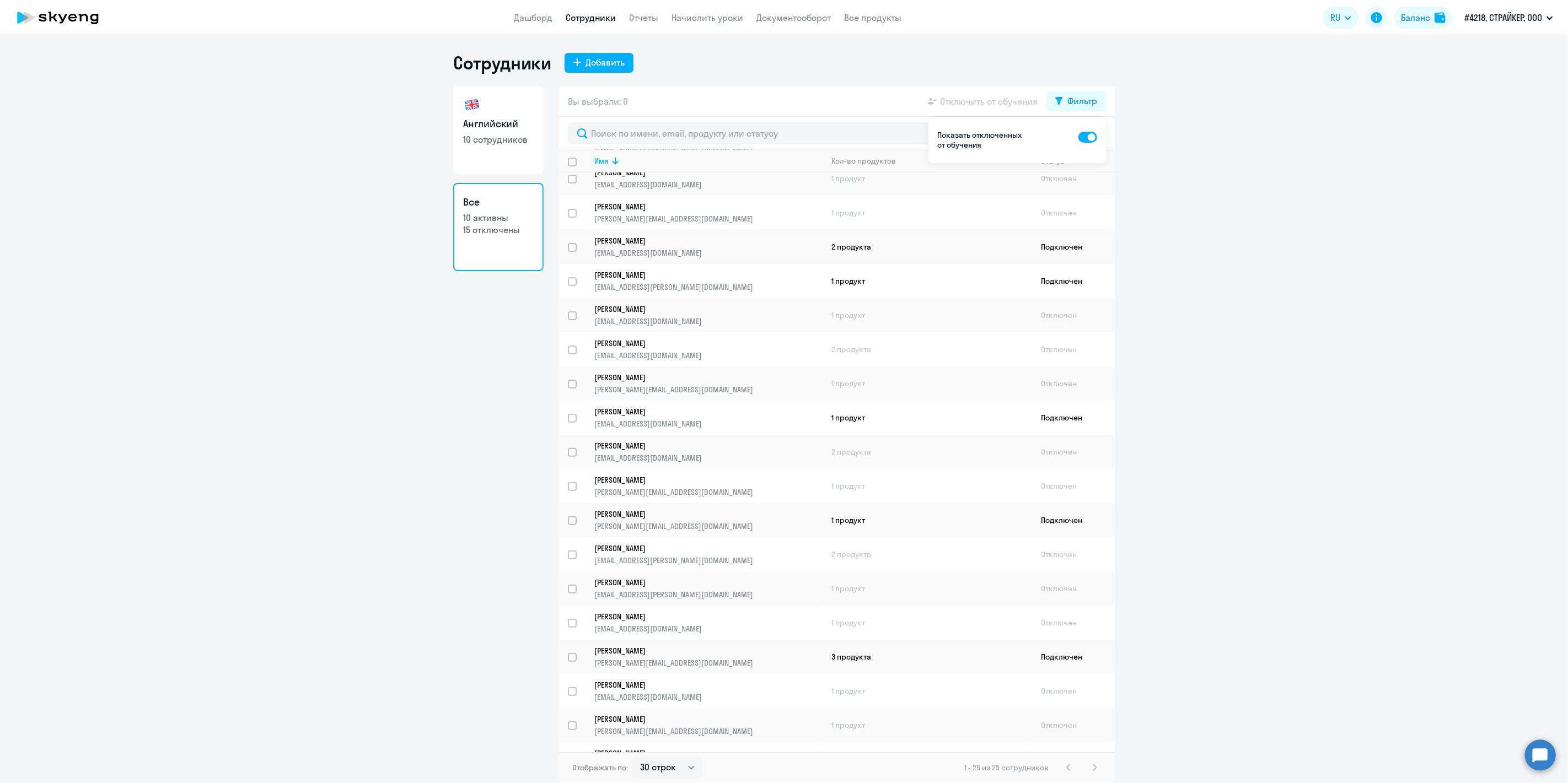
scroll to position [183, 0]
click at [575, 378] on input "select row 42541332" at bounding box center [579, 388] width 22 height 22
checkbox input "true"
click at [1054, 375] on td "Отключен" at bounding box center [1072, 381] width 82 height 35
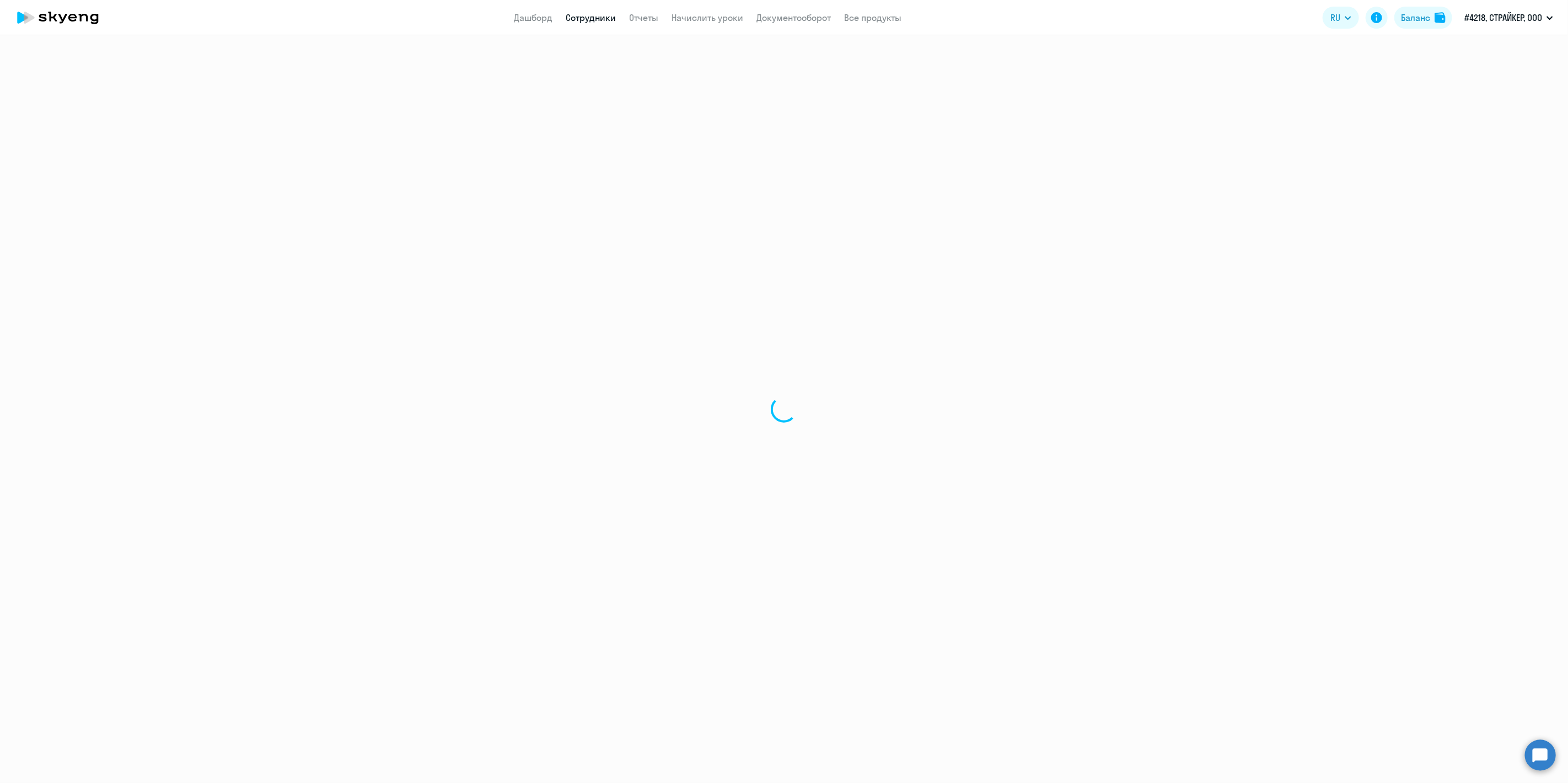
select select "english"
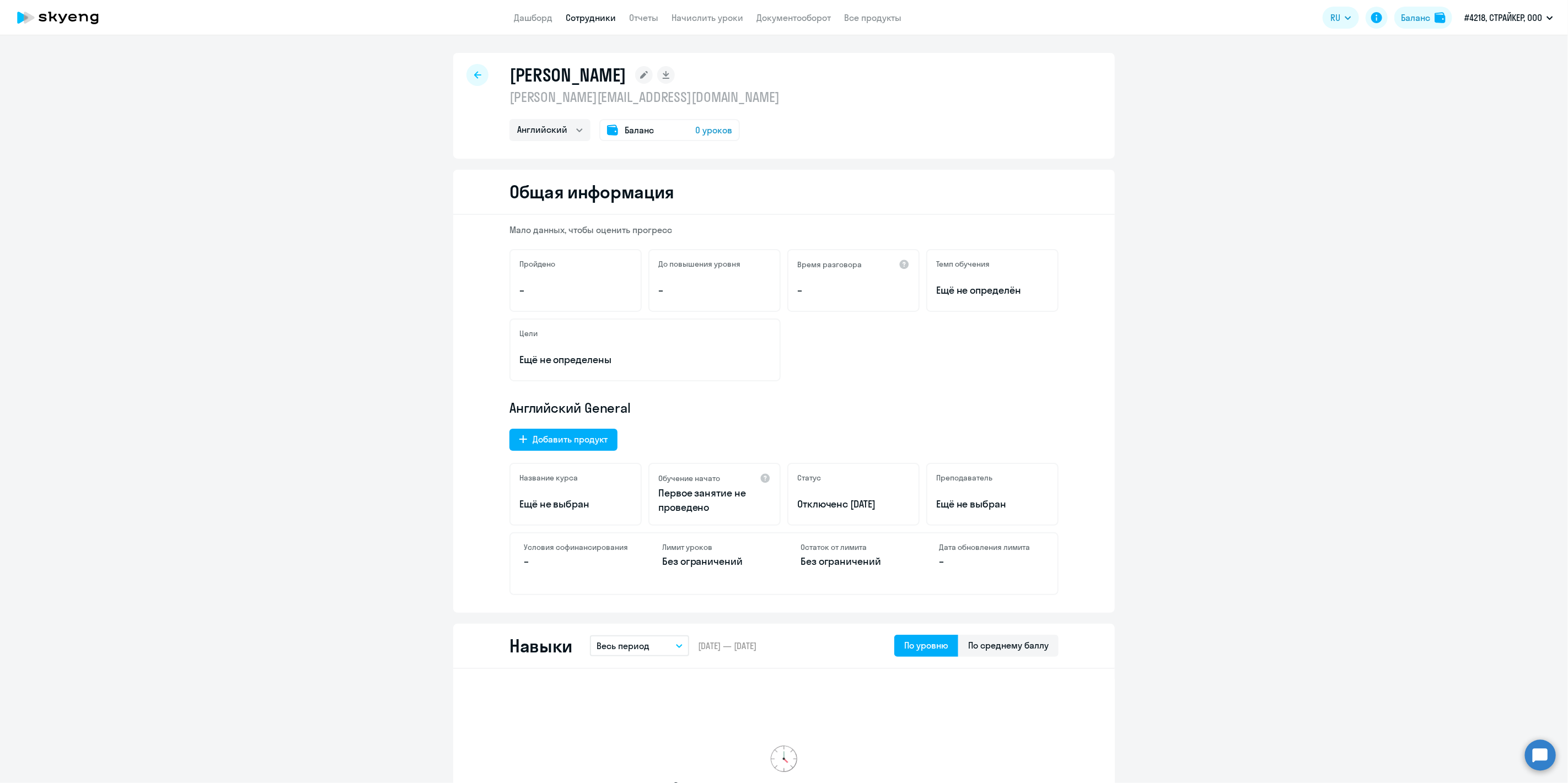
click at [625, 130] on span "Баланс" at bounding box center [639, 130] width 29 height 13
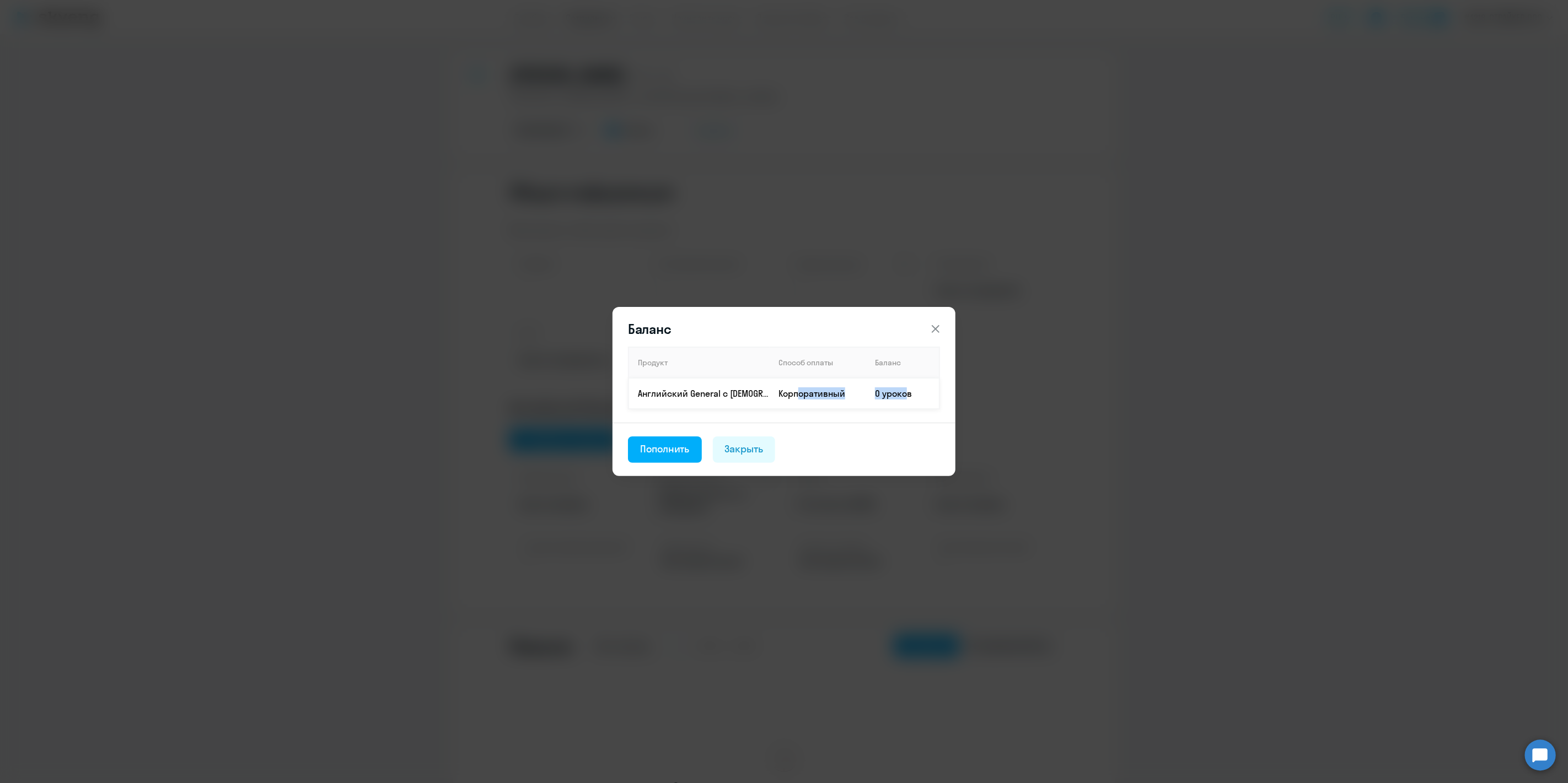
drag, startPoint x: 793, startPoint y: 394, endPoint x: 919, endPoint y: 390, distance: 126.1
click at [903, 392] on tr "Английский General с [DEMOGRAPHIC_DATA] преподавателем Корпоративный 0 уроков" at bounding box center [783, 393] width 311 height 31
click at [919, 390] on td "0 уроков" at bounding box center [903, 393] width 73 height 31
click at [936, 322] on button at bounding box center [935, 329] width 22 height 22
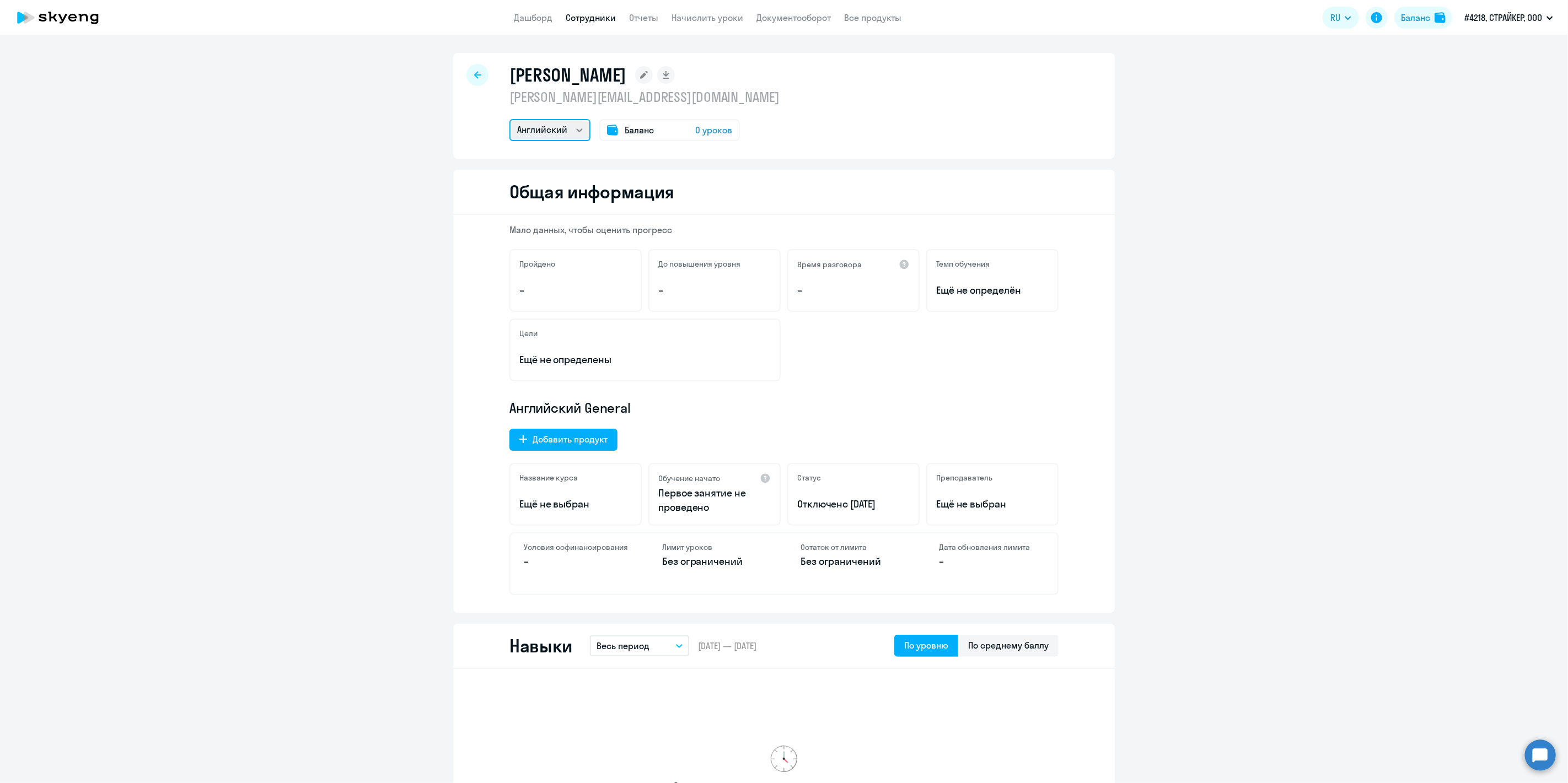
click at [554, 134] on select "Английский" at bounding box center [550, 130] width 81 height 22
click at [666, 136] on div "Баланс 0 уроков" at bounding box center [669, 130] width 141 height 22
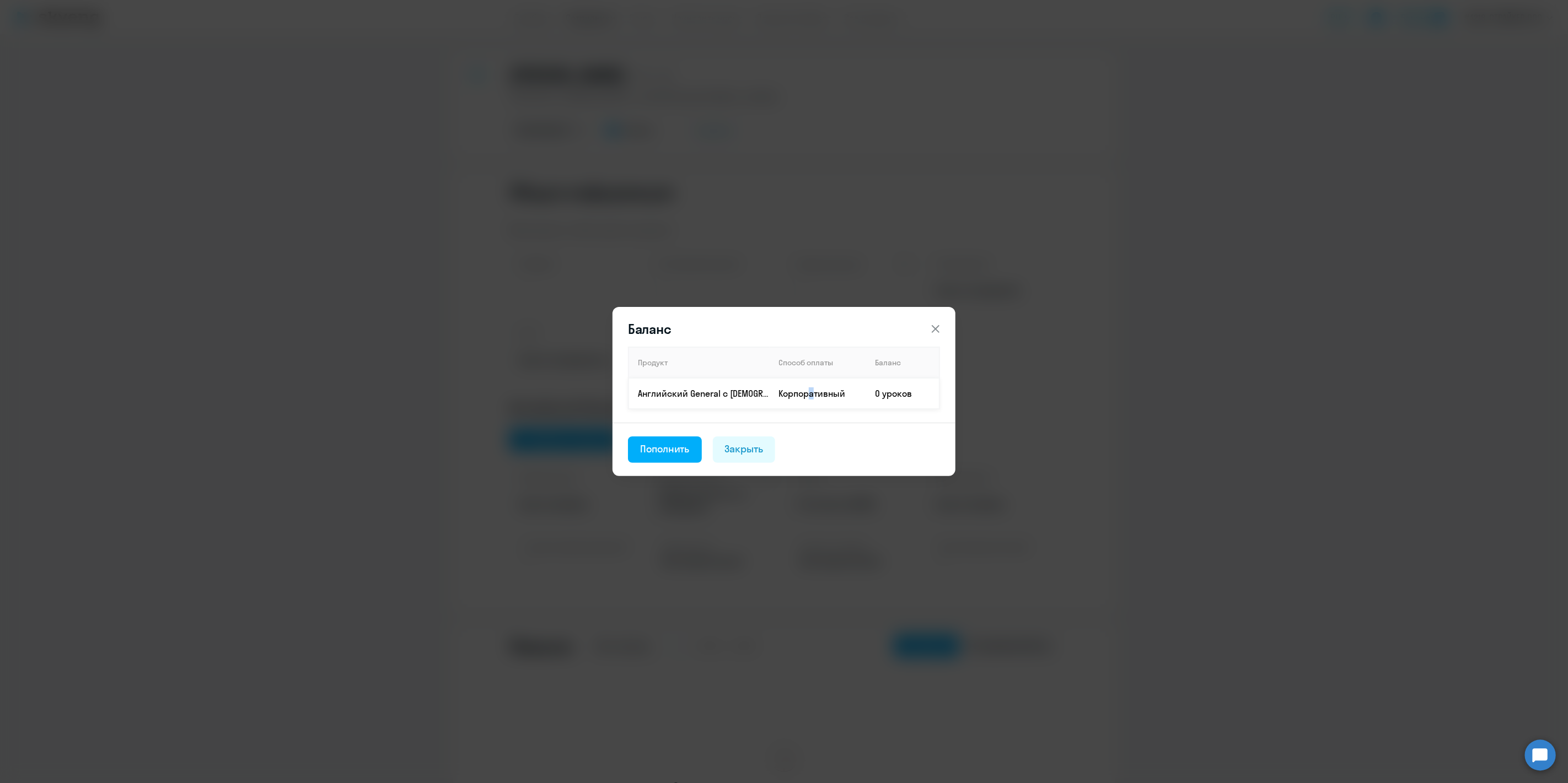
drag, startPoint x: 805, startPoint y: 403, endPoint x: 860, endPoint y: 403, distance: 55.0
click at [812, 401] on td "Корпоративный" at bounding box center [818, 393] width 96 height 31
click at [938, 324] on icon at bounding box center [935, 328] width 13 height 13
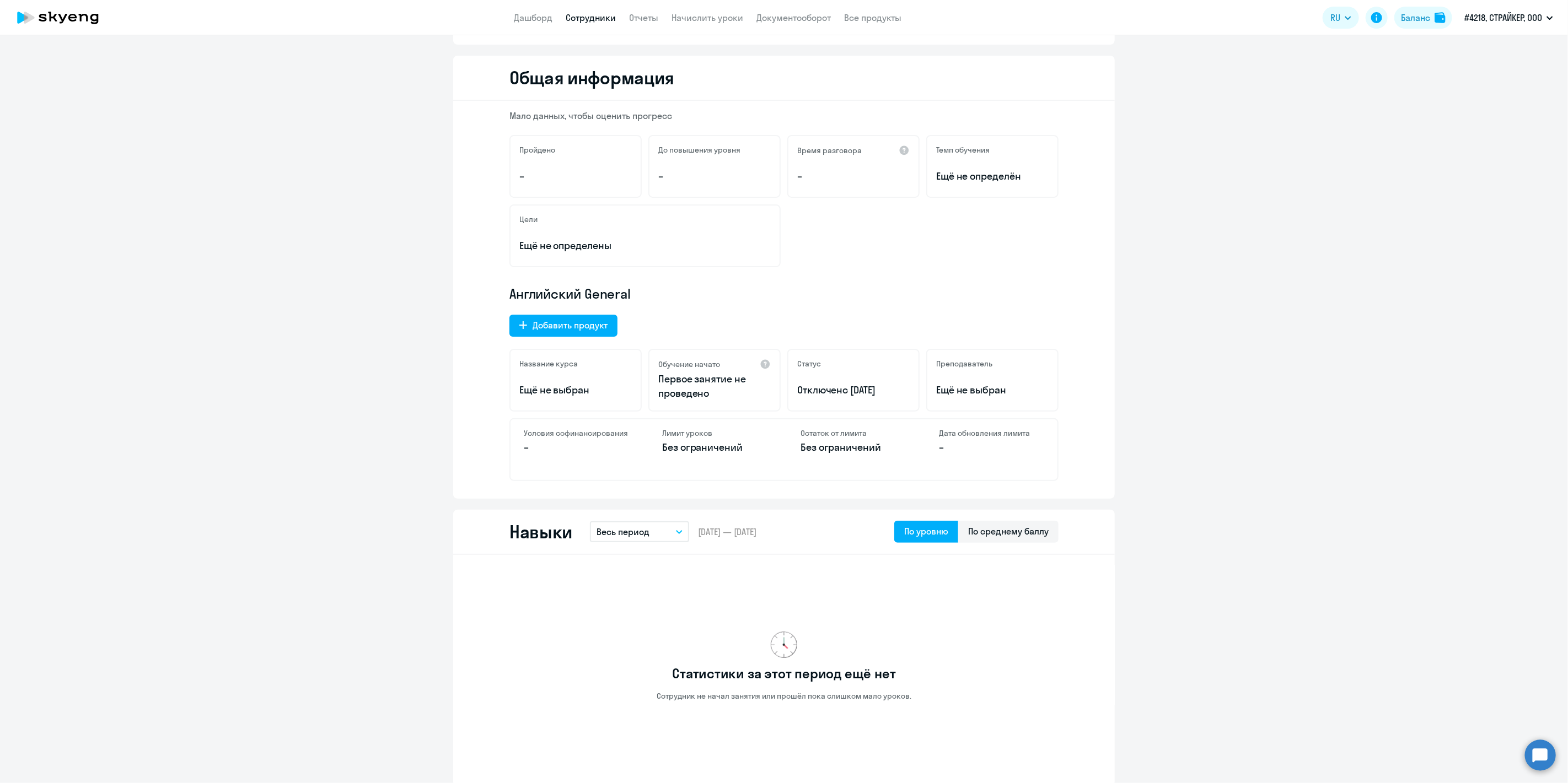
scroll to position [122, 0]
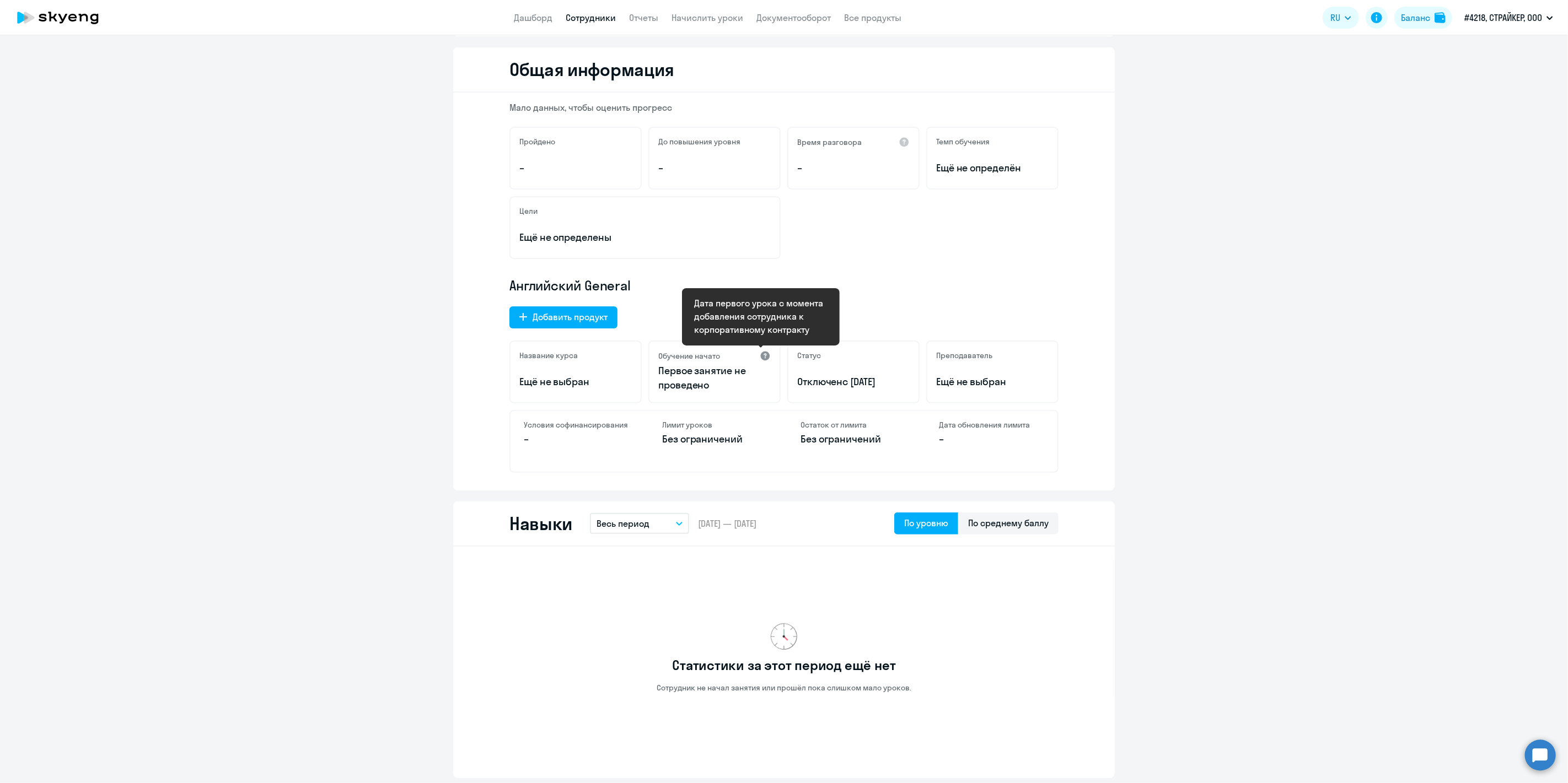
click at [762, 352] on div at bounding box center [765, 356] width 11 height 11
click at [553, 366] on div "Название курса Ещё не выбран" at bounding box center [576, 372] width 133 height 63
drag, startPoint x: 555, startPoint y: 375, endPoint x: 569, endPoint y: 377, distance: 14.1
click at [561, 377] on p "Ещё не выбран" at bounding box center [575, 382] width 112 height 14
click at [797, 365] on div "Статус Отключен с [DATE]" at bounding box center [854, 372] width 133 height 63
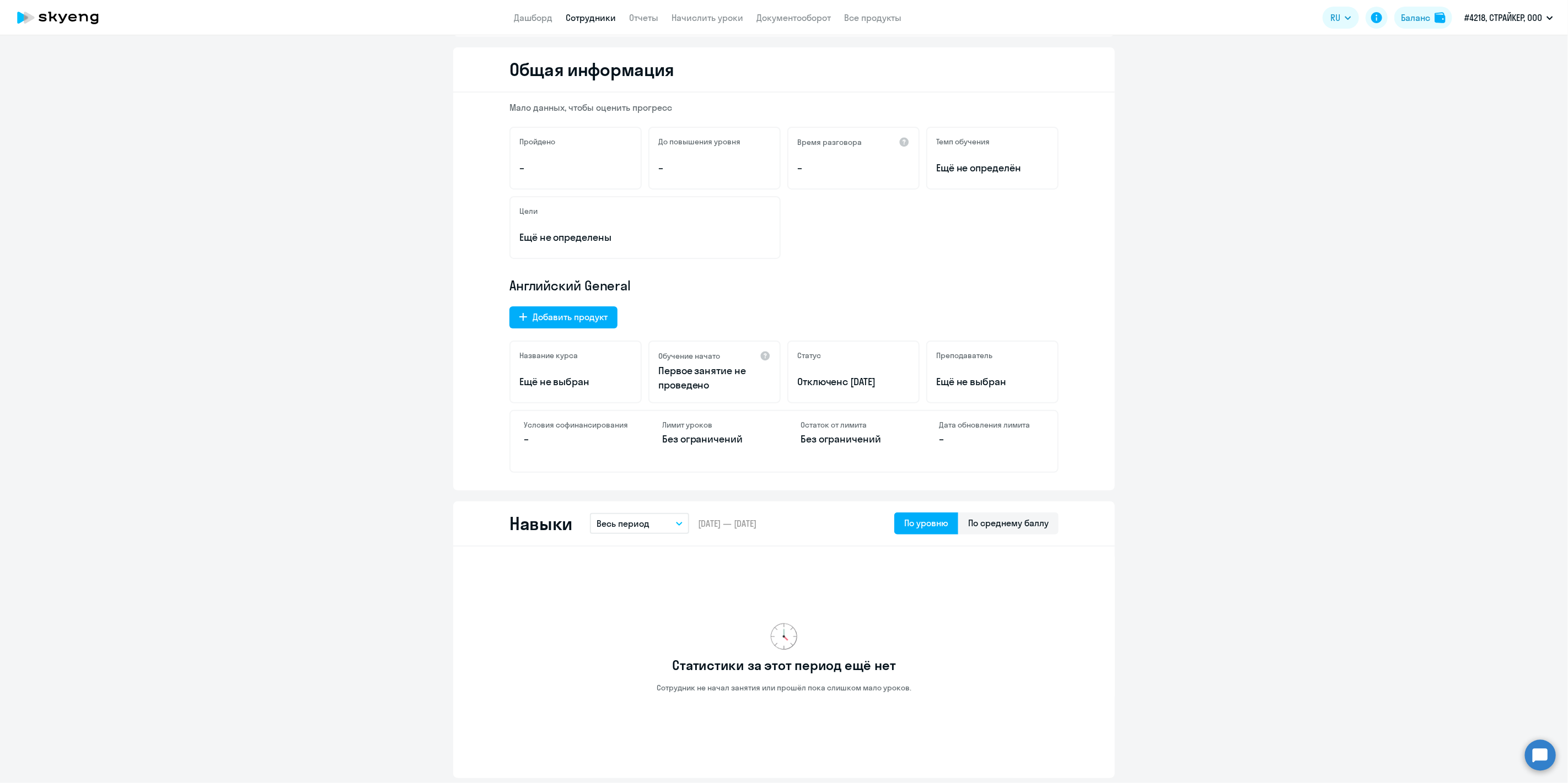
click at [834, 375] on p "Отключен с [DATE]" at bounding box center [853, 382] width 112 height 14
drag, startPoint x: 919, startPoint y: 386, endPoint x: 976, endPoint y: 384, distance: 57.0
click at [939, 385] on div "Название курса Ещё не выбран Обучение начато Первое занятие не проведено Статус…" at bounding box center [784, 372] width 550 height 63
click at [976, 384] on p "Ещё не выбран" at bounding box center [992, 382] width 112 height 14
drag, startPoint x: 792, startPoint y: 426, endPoint x: 857, endPoint y: 432, distance: 65.3
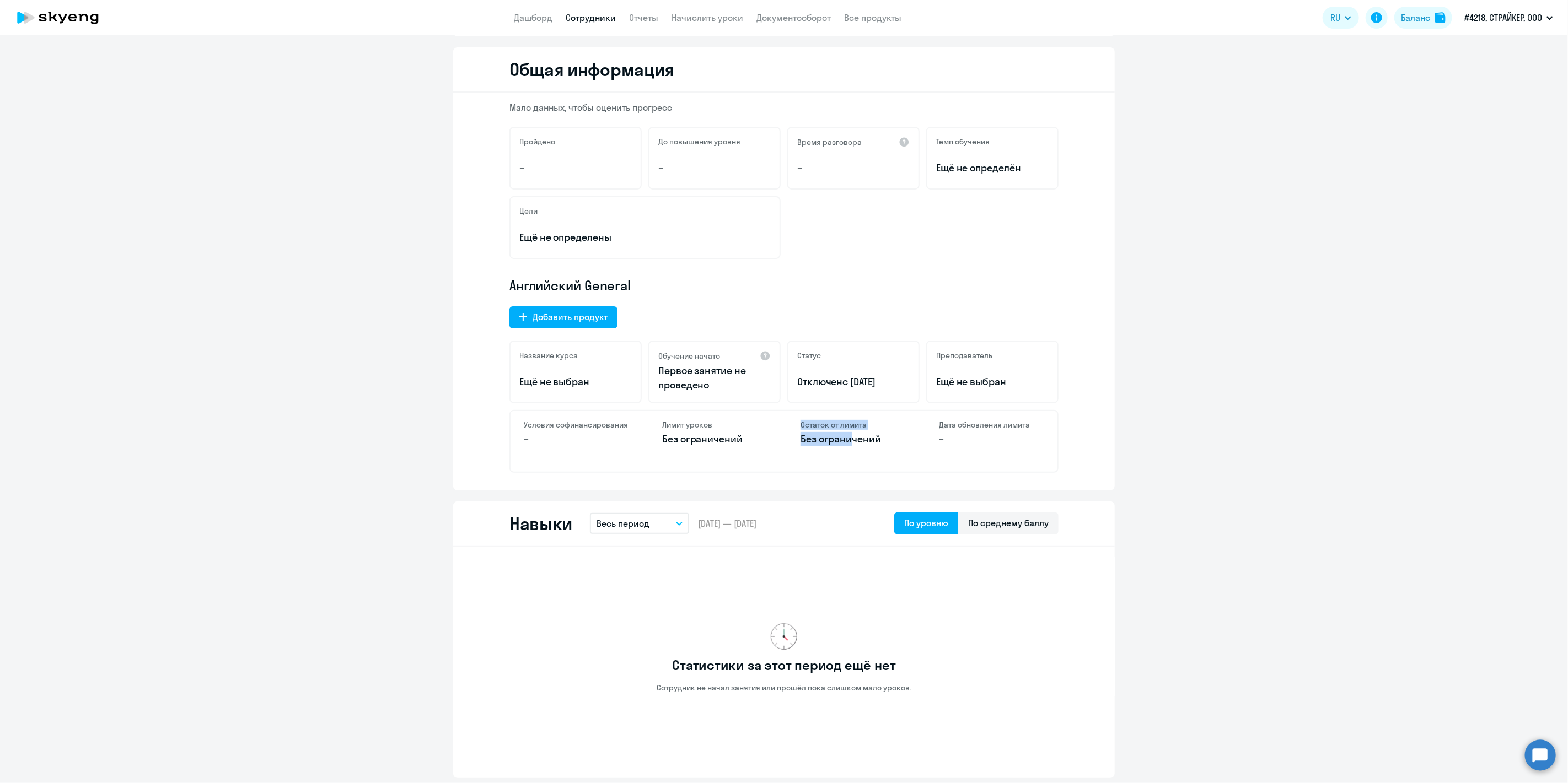
click at [853, 432] on div "Остаток от лимита Без ограничений" at bounding box center [853, 441] width 132 height 61
drag, startPoint x: 974, startPoint y: 452, endPoint x: 983, endPoint y: 453, distance: 9.1
click at [982, 453] on div "Дата обновления лимита –" at bounding box center [991, 441] width 132 height 61
click at [1010, 436] on p "–" at bounding box center [991, 439] width 105 height 14
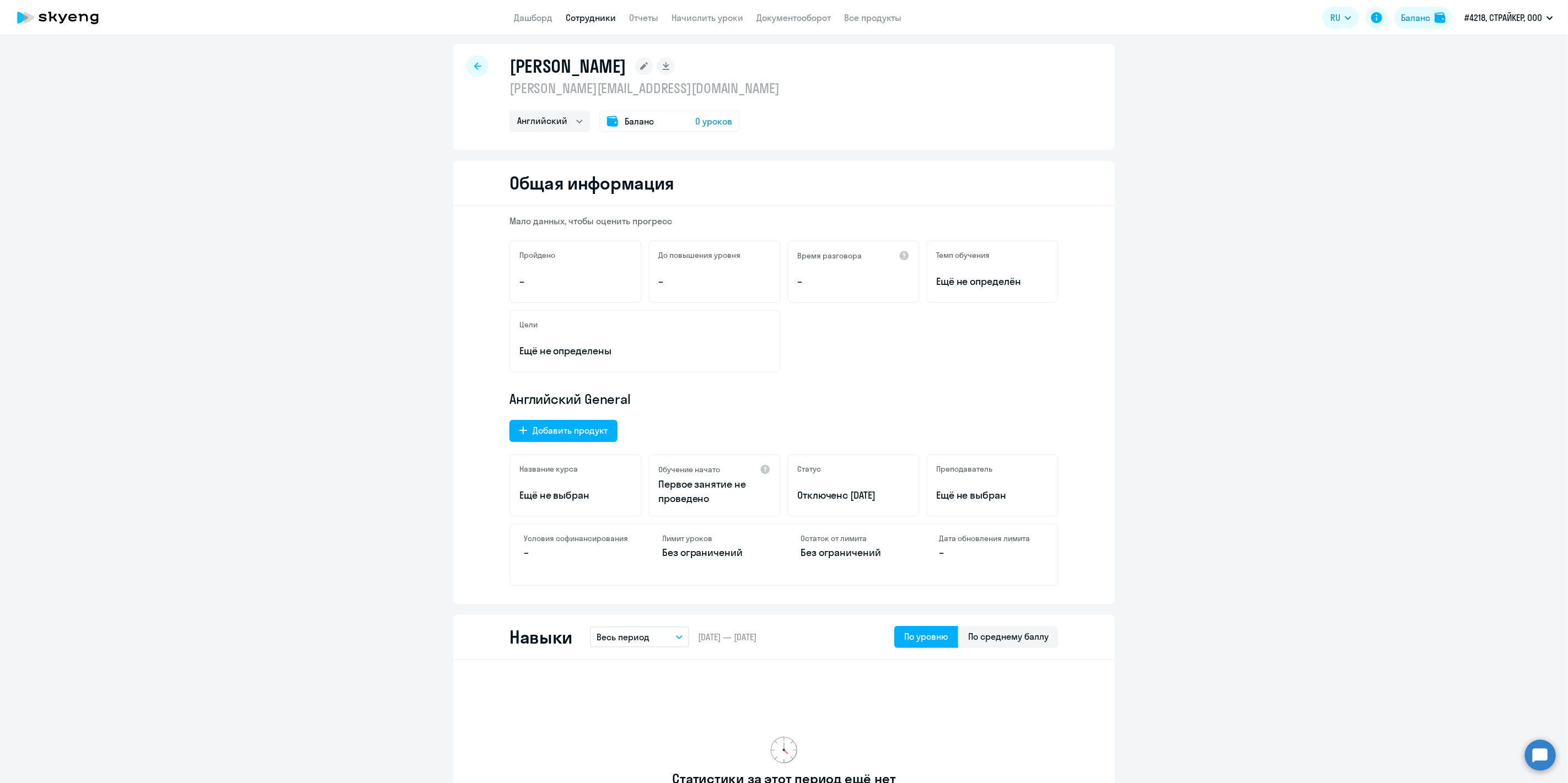
scroll to position [0, 0]
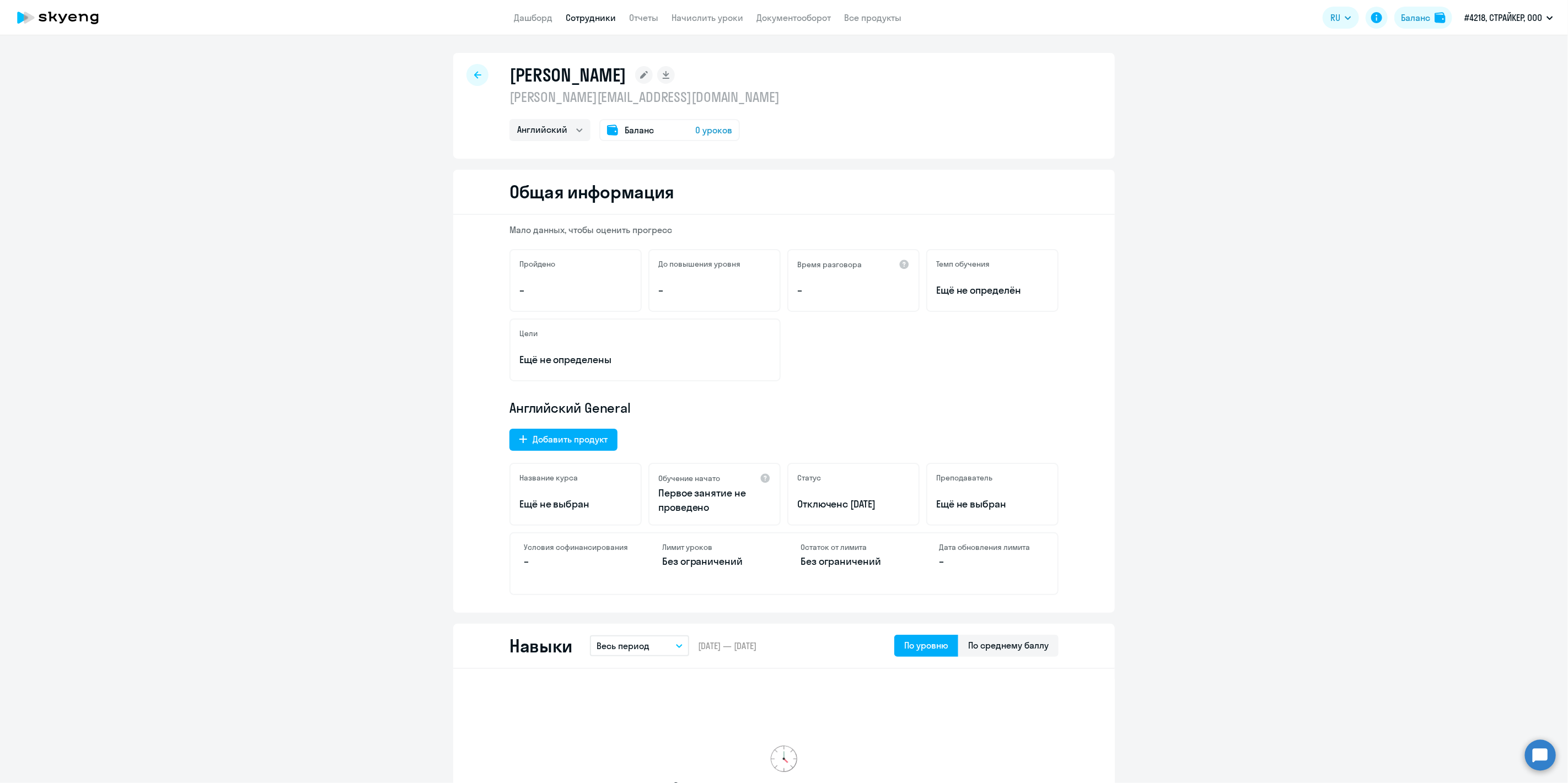
click at [1537, 757] on circle at bounding box center [1540, 755] width 31 height 31
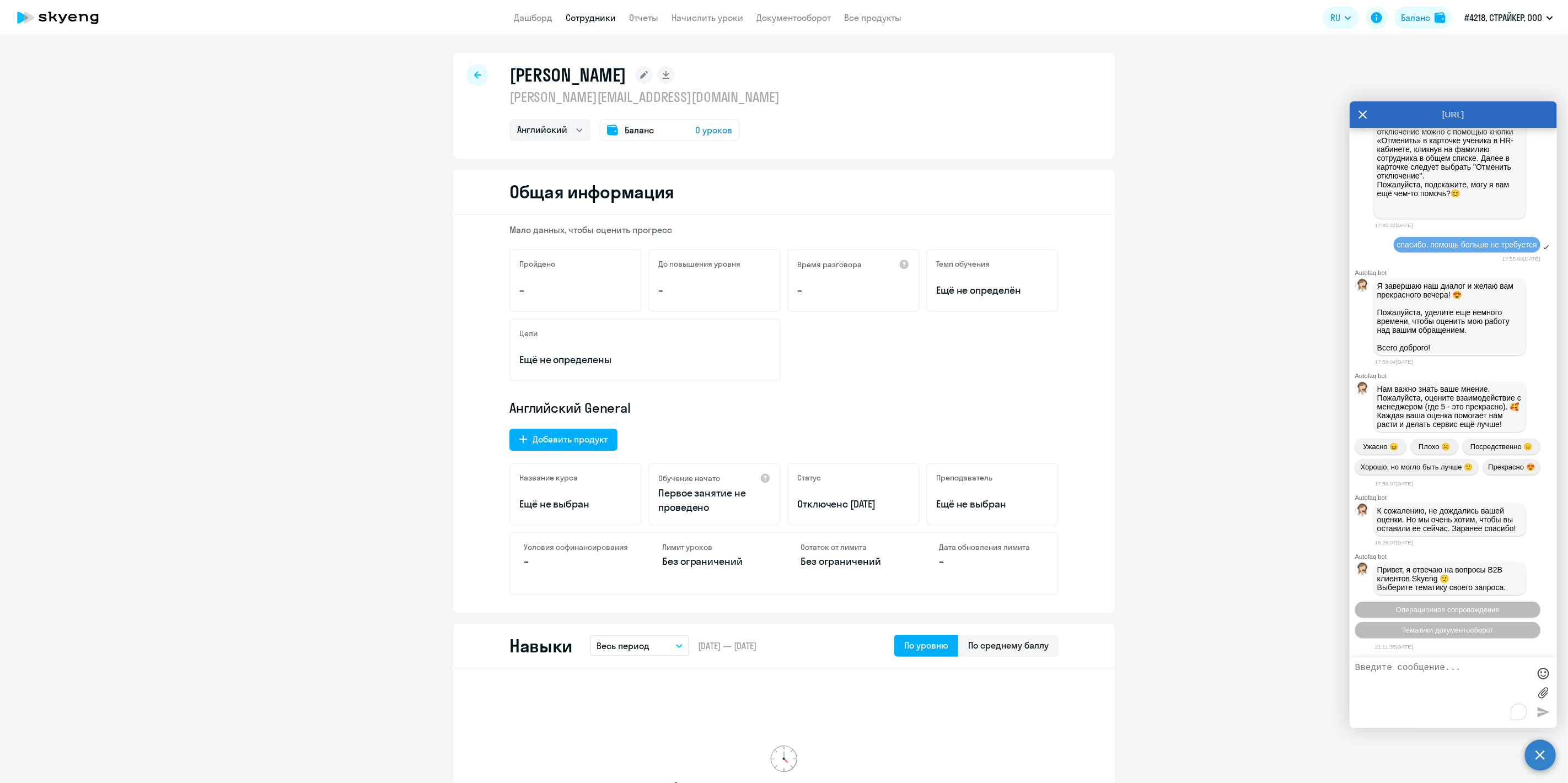
scroll to position [7122, 0]
click at [1007, 498] on p "Ещё не выбран" at bounding box center [992, 504] width 112 height 14
click at [474, 73] on icon at bounding box center [478, 74] width 7 height 8
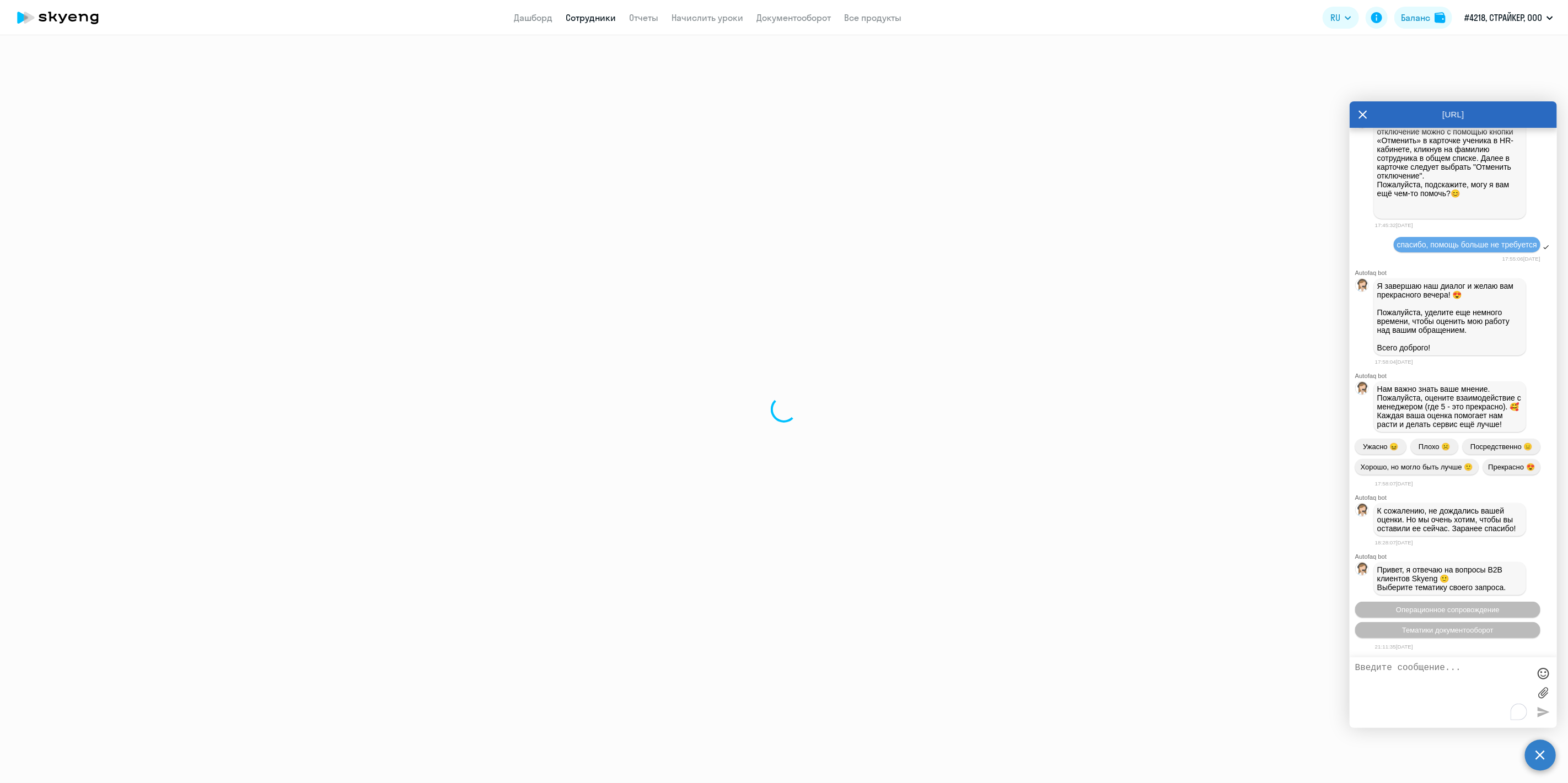
select select "30"
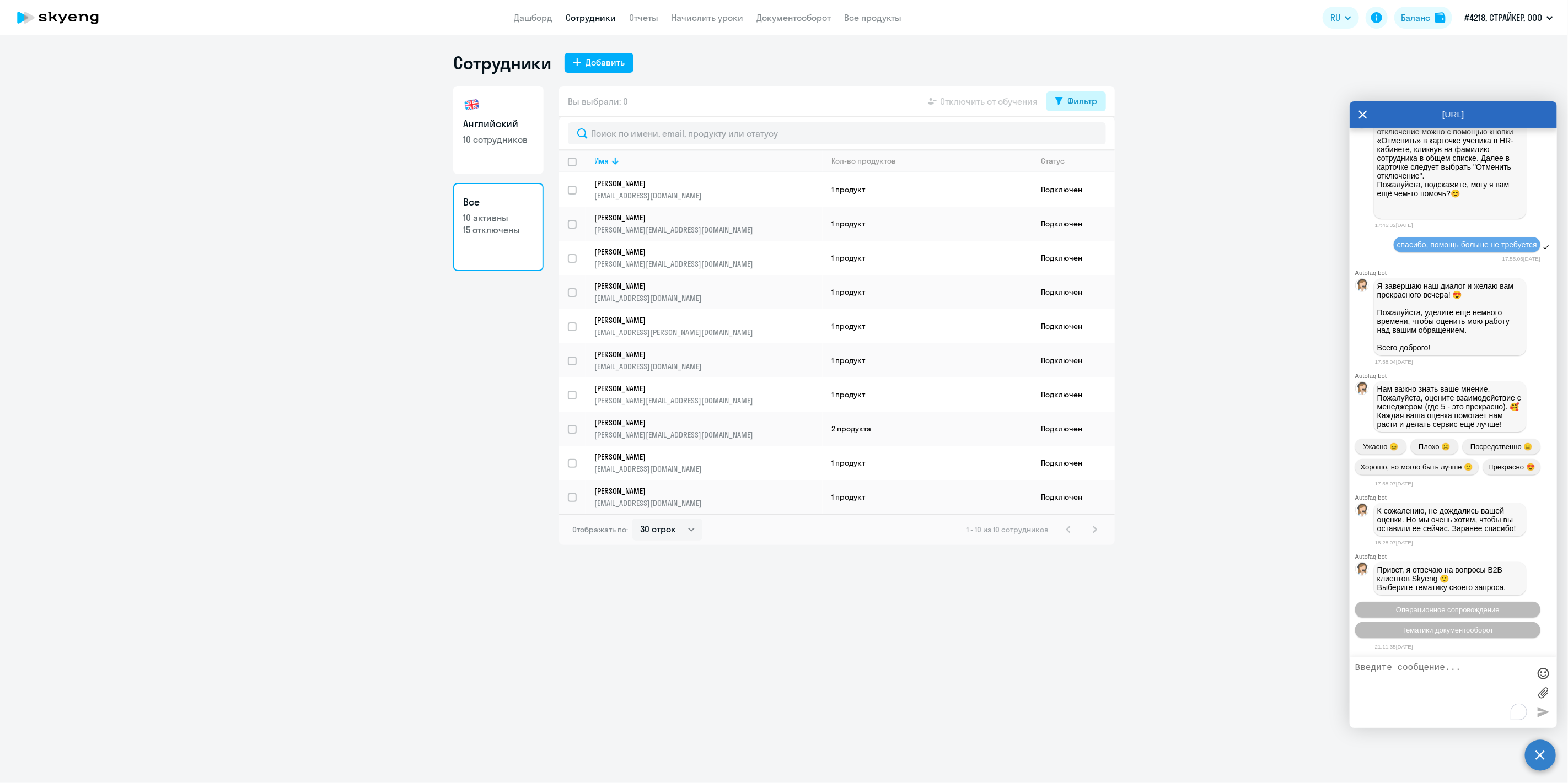
click at [1084, 99] on div "Фильтр" at bounding box center [1082, 101] width 30 height 13
click at [1102, 135] on div "Показать отключенных от обучения" at bounding box center [1017, 140] width 178 height 46
click at [1076, 136] on div "Показать отключенных от обучения" at bounding box center [1017, 140] width 160 height 19
click at [1087, 138] on span at bounding box center [1088, 137] width 19 height 11
click at [1079, 137] on input "checkbox" at bounding box center [1078, 136] width 1 height 1
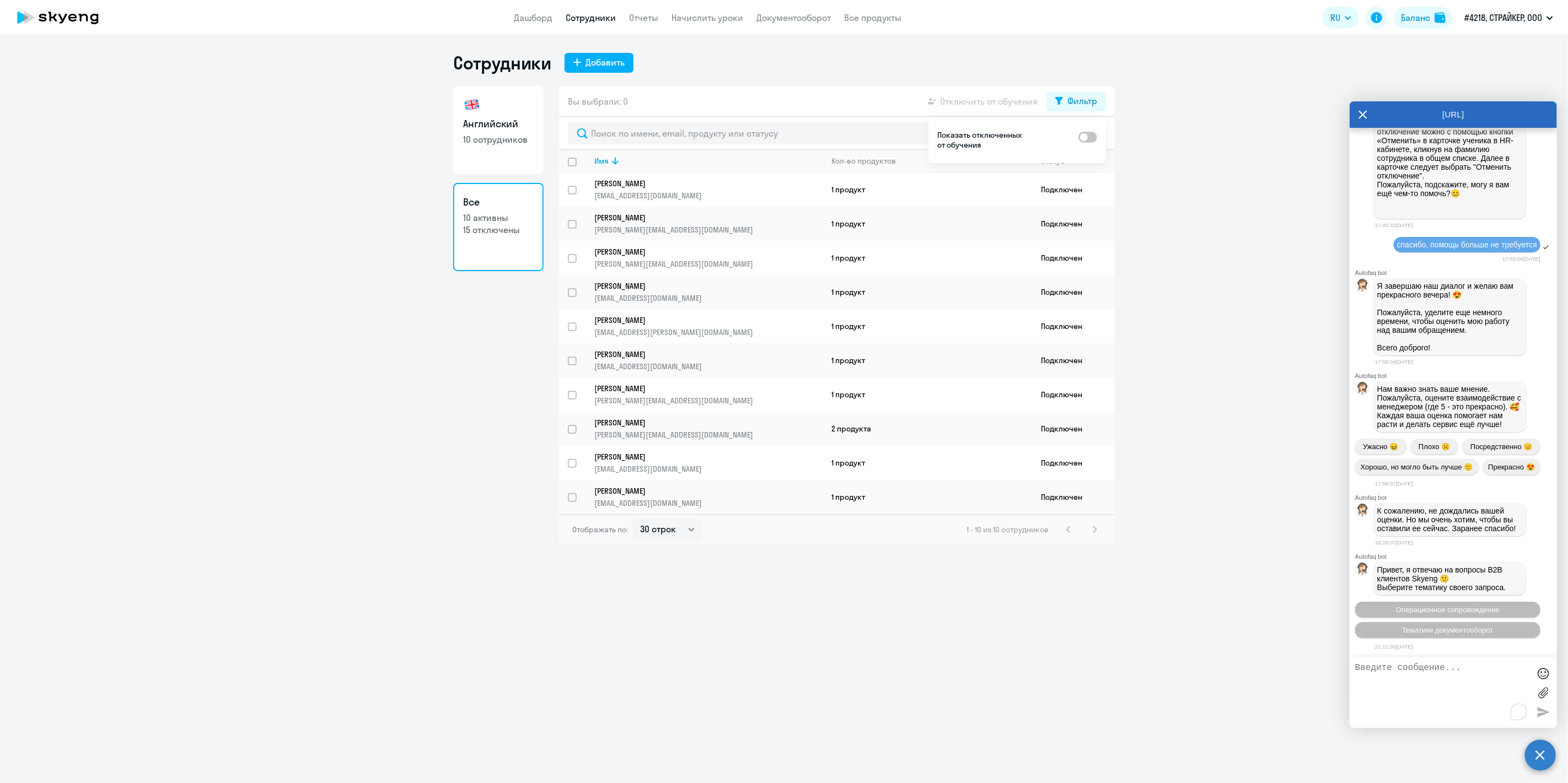
checkbox input "true"
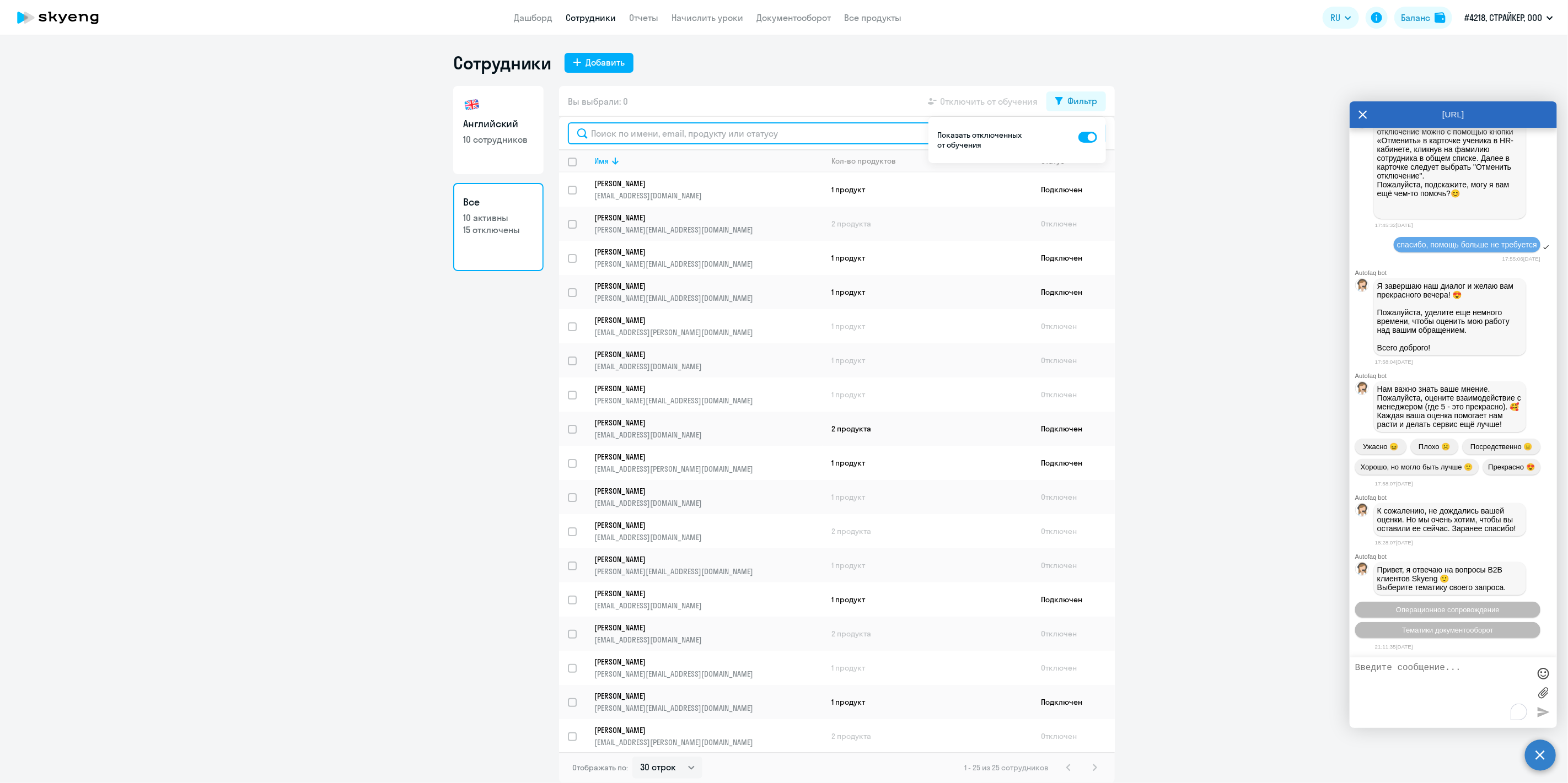
click at [673, 129] on input "text" at bounding box center [837, 133] width 538 height 22
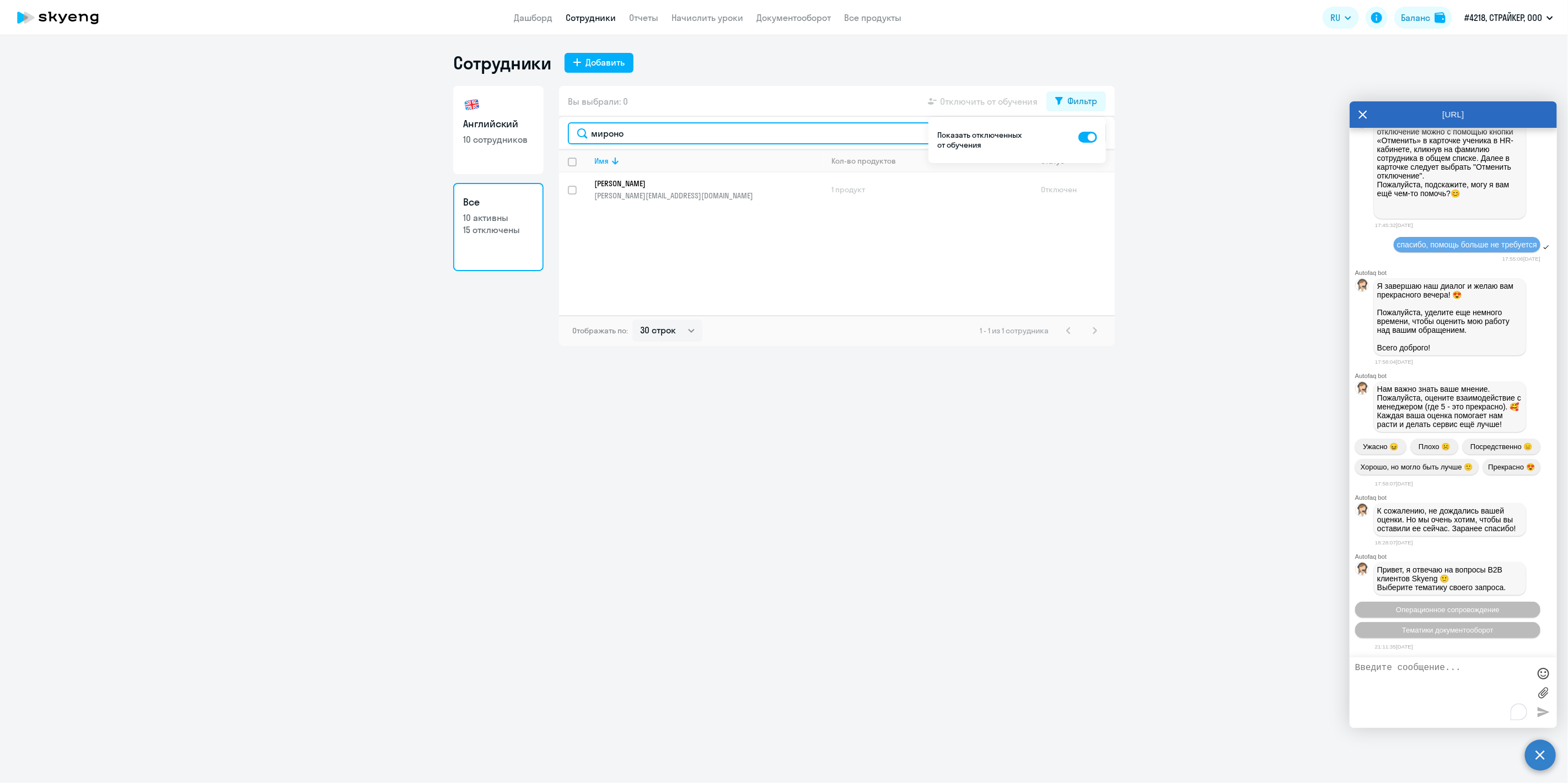
type input "мироно"
click at [1199, 183] on ng-component "Сотрудники Добавить Английский 10 сотрудников Все 10 активны 15 отключены Вы вы…" at bounding box center [784, 199] width 1568 height 295
click at [1034, 184] on td "Отключен" at bounding box center [1072, 189] width 82 height 35
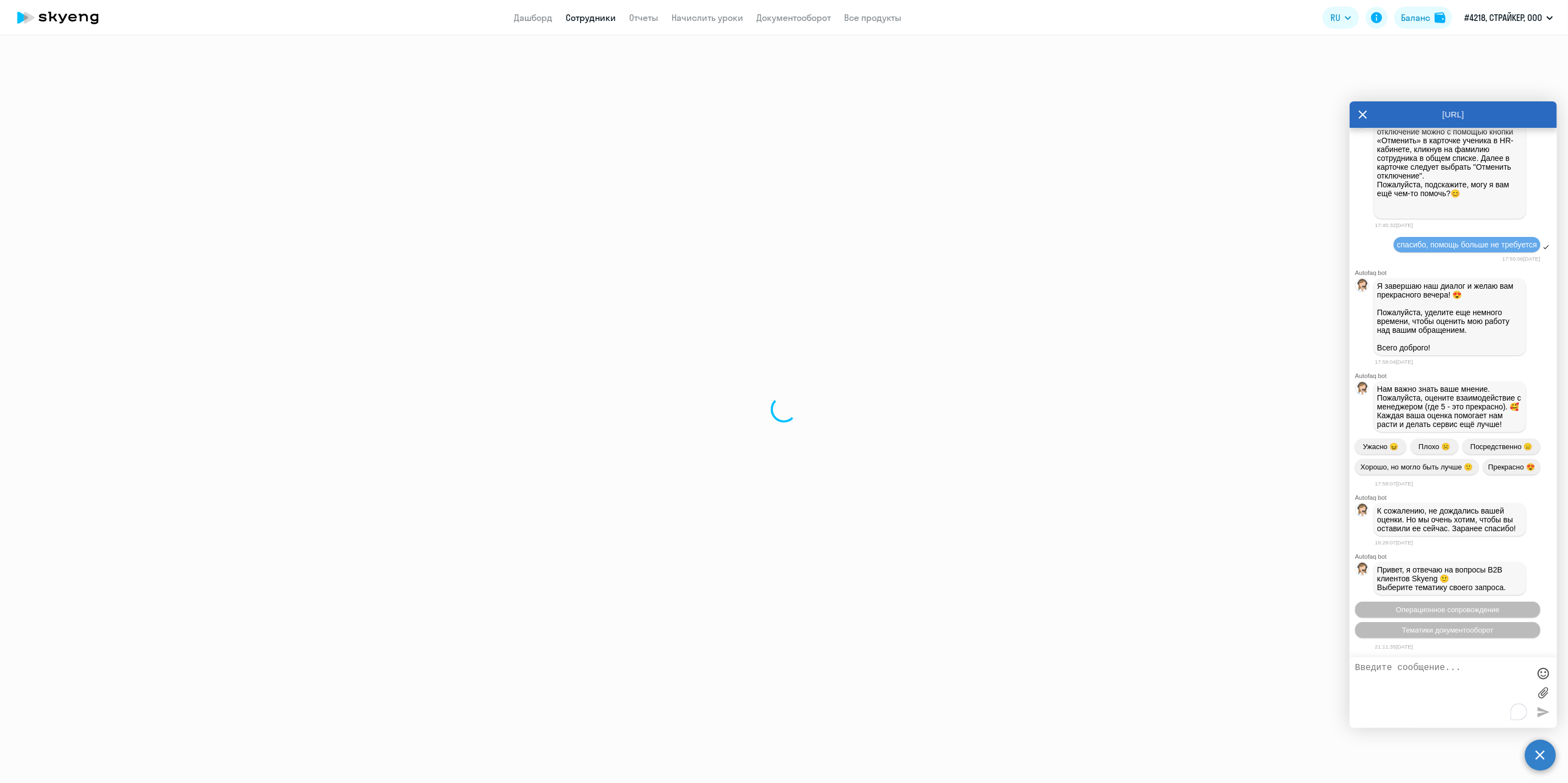
select select "english"
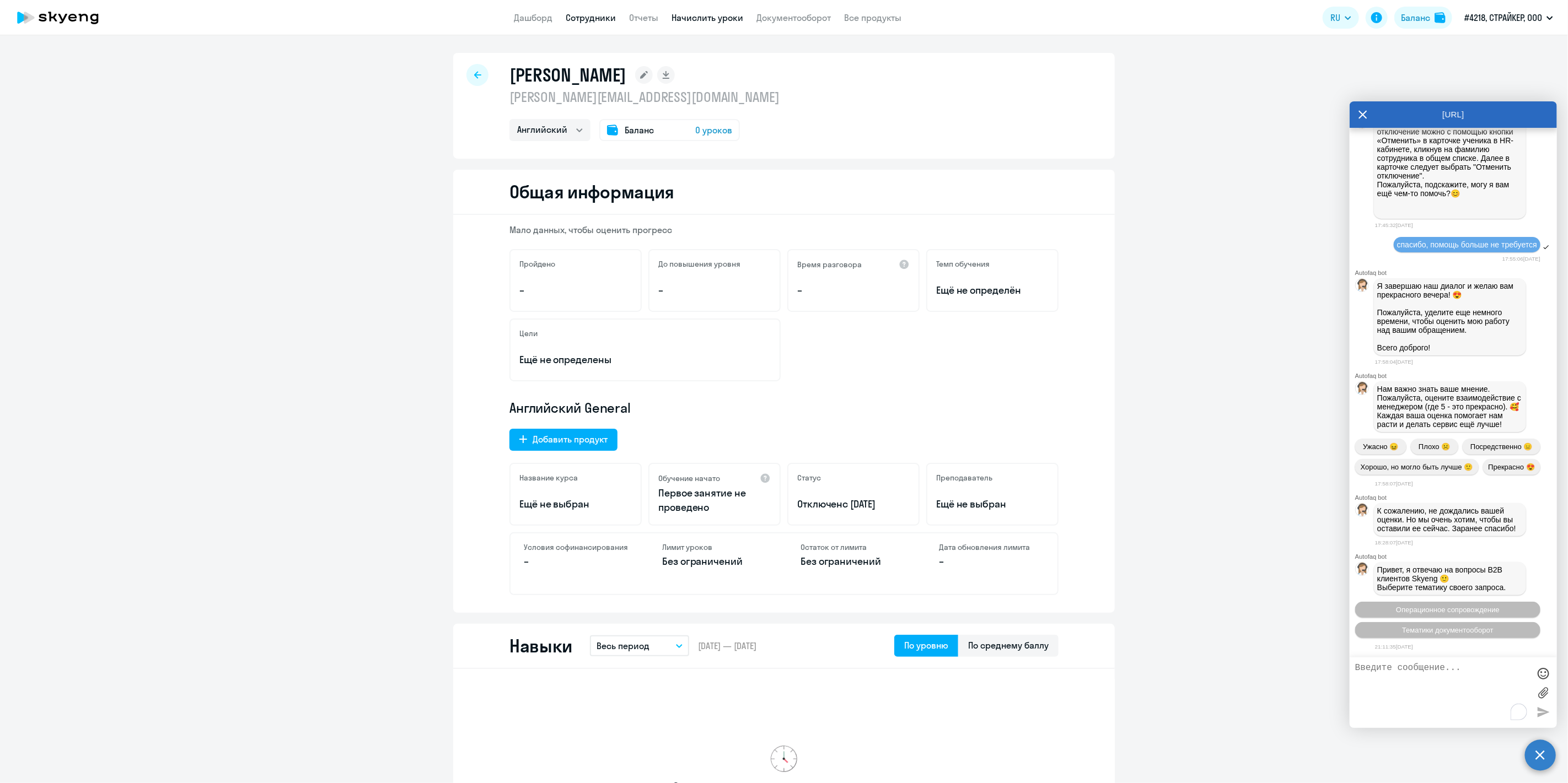
click at [689, 18] on link "Начислить уроки" at bounding box center [708, 18] width 72 height 11
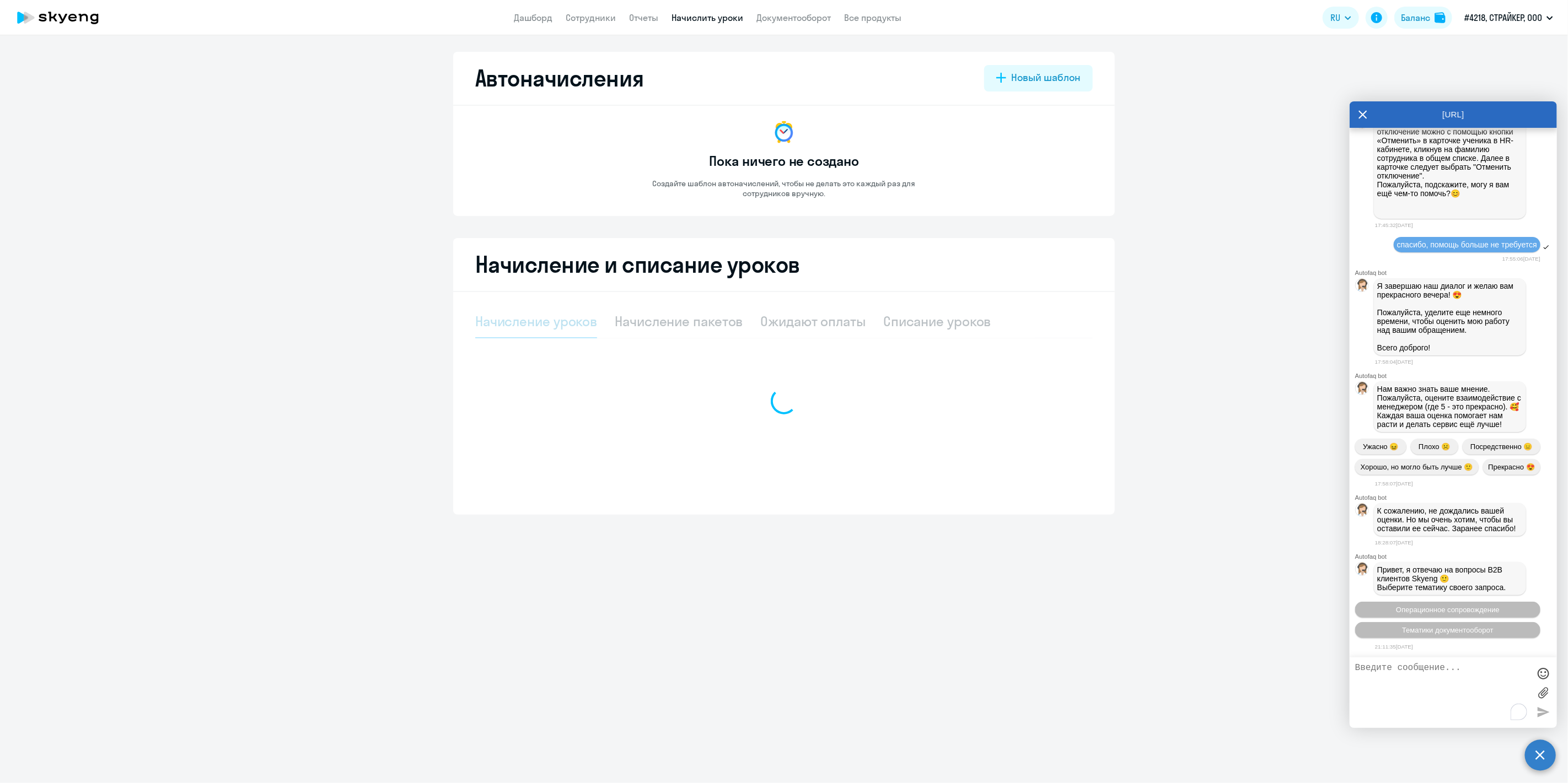
select select "10"
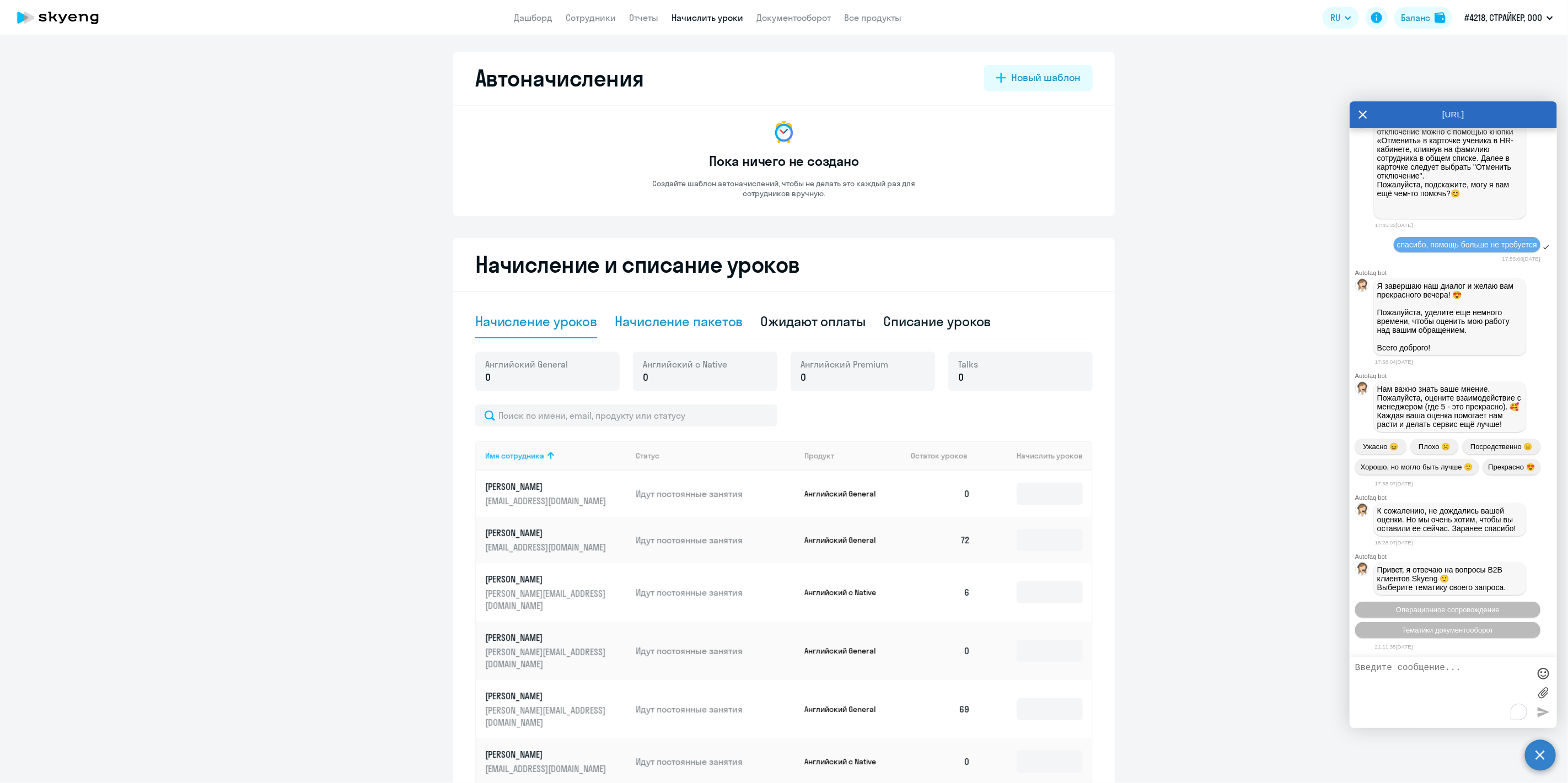
click at [691, 316] on div "Начисление пакетов" at bounding box center [679, 321] width 128 height 18
select select "10"
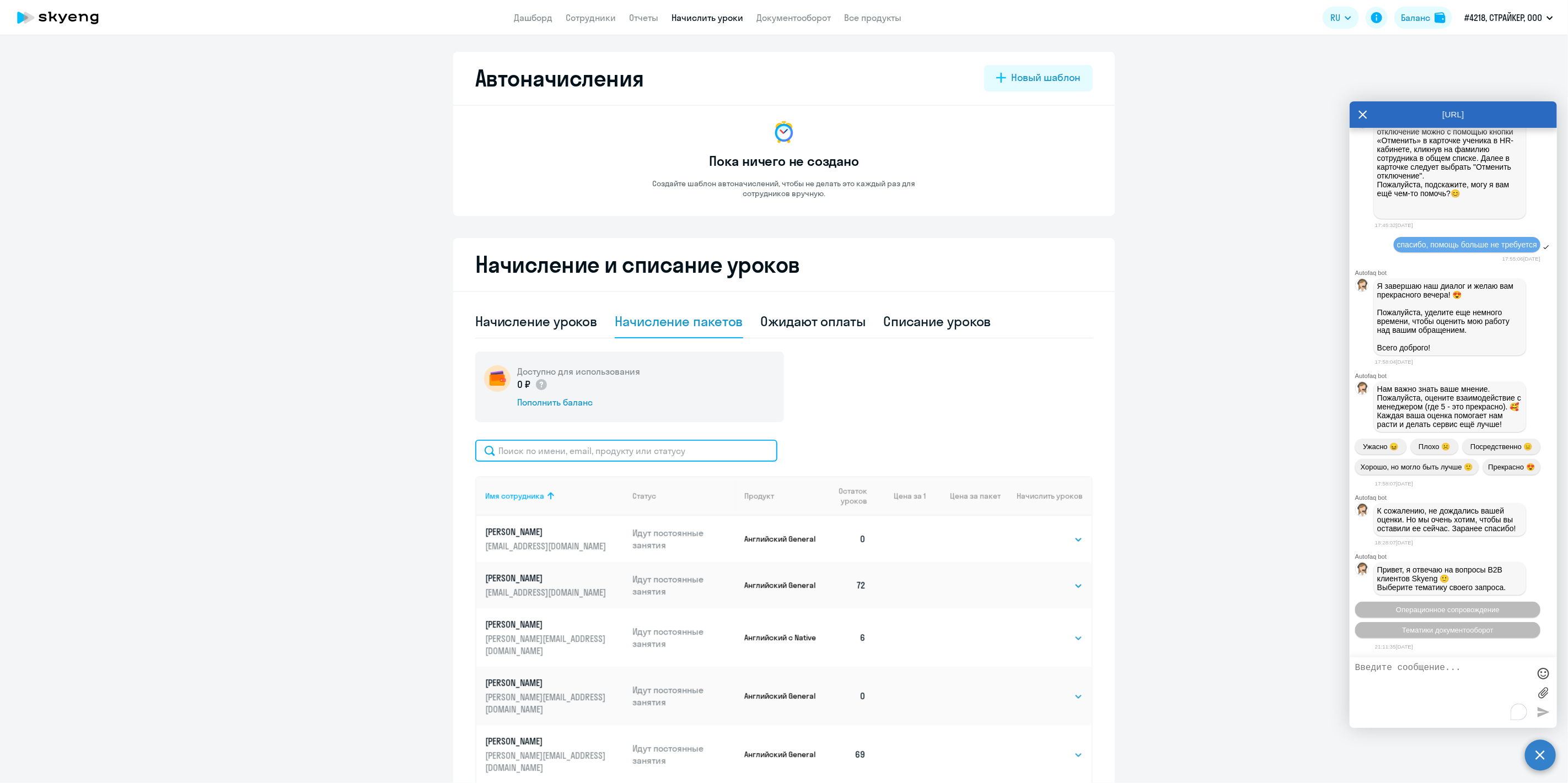
click at [564, 457] on input "text" at bounding box center [626, 450] width 302 height 22
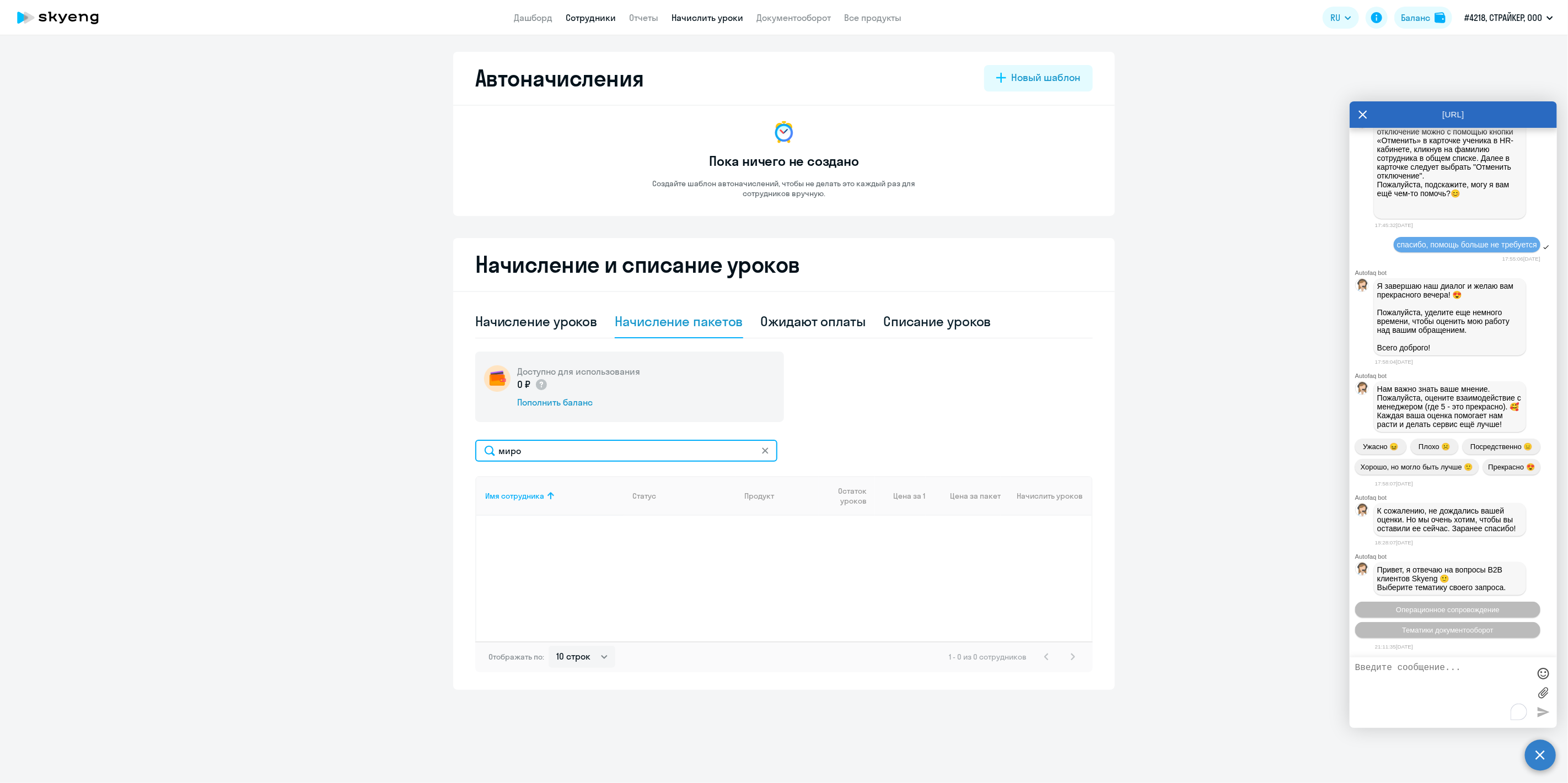
type input "миро"
click at [586, 19] on link "Сотрудники" at bounding box center [591, 18] width 50 height 11
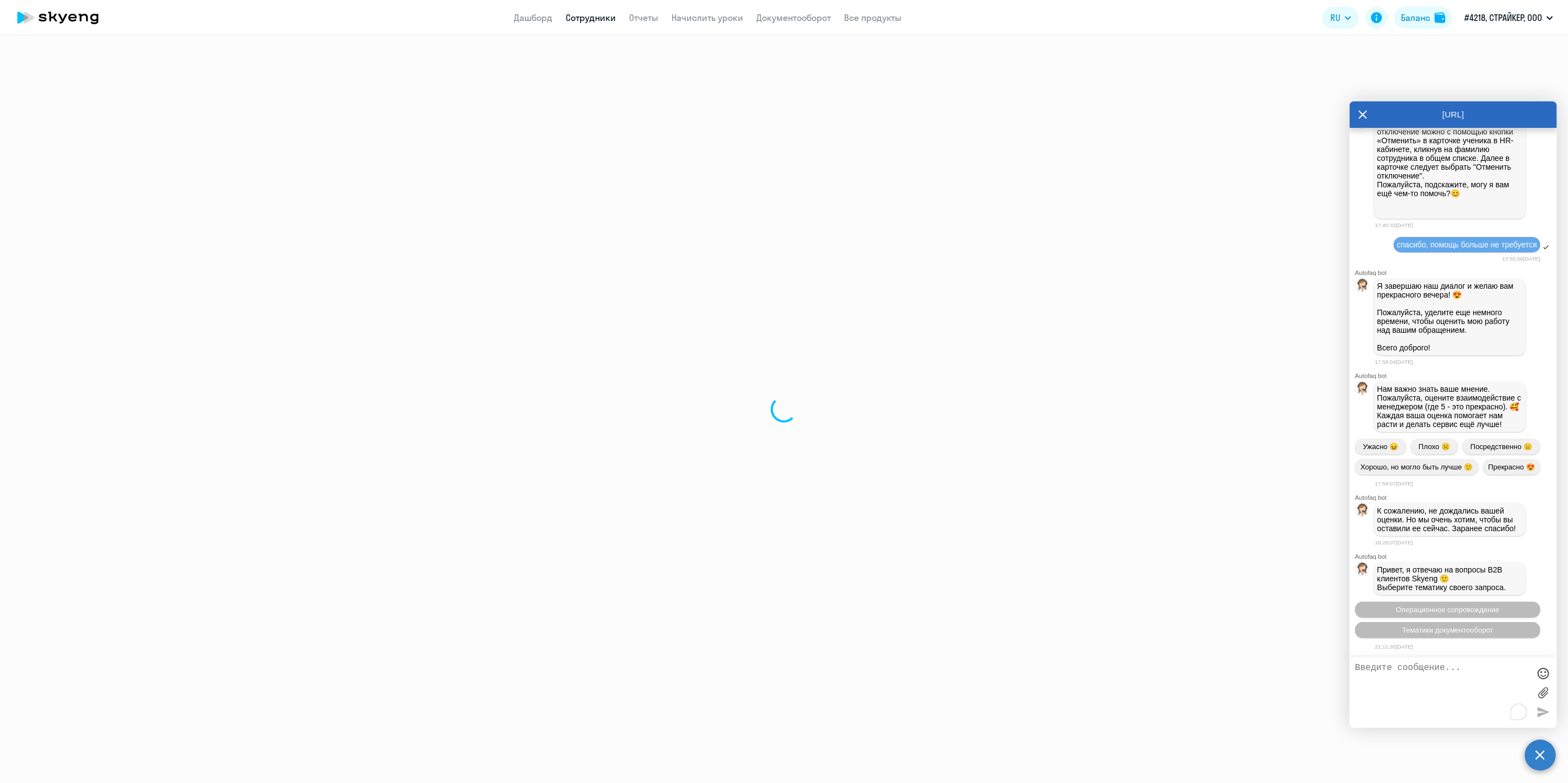
select select "30"
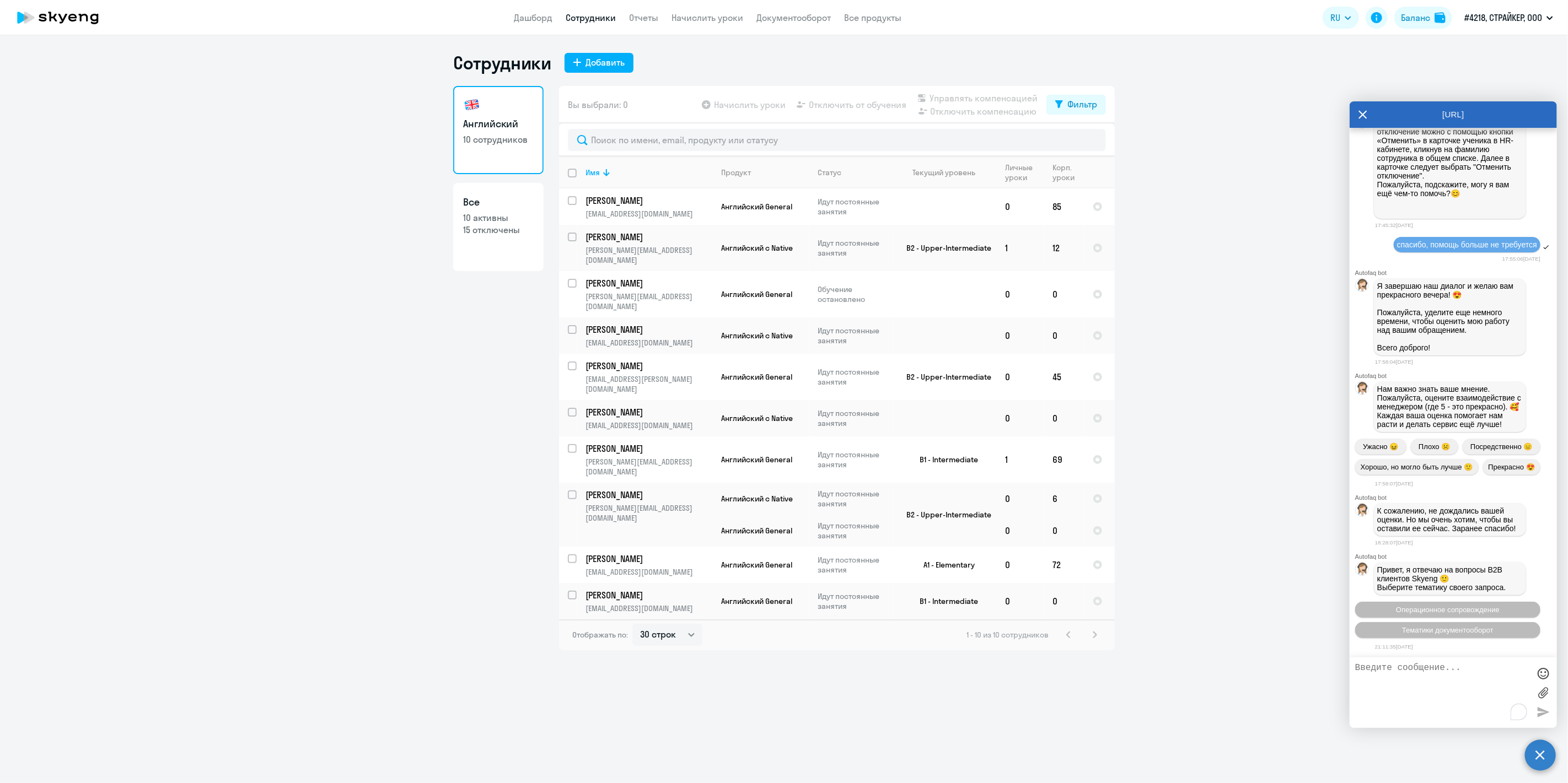
click at [503, 214] on p "10 активны" at bounding box center [498, 218] width 71 height 12
select select "30"
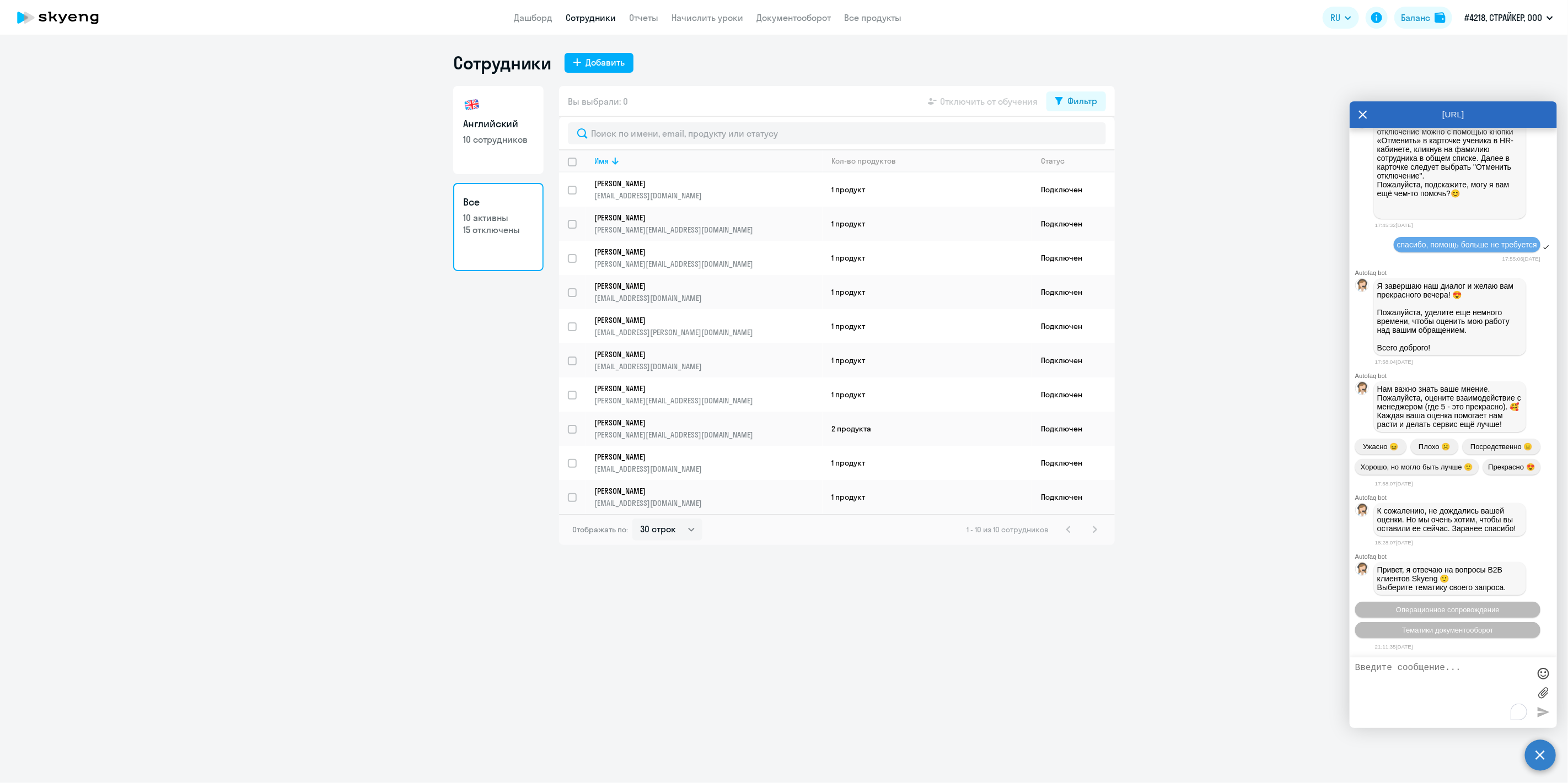
click at [1448, 671] on textarea "To enrich screen reader interactions, please activate Accessibility in Grammarl…" at bounding box center [1441, 693] width 174 height 59
click at [1448, 671] on textarea "Как восстановить" at bounding box center [1441, 693] width 174 height 59
type textarea "Как восстановить"
click at [1356, 664] on div "Как восстановить" at bounding box center [1453, 693] width 207 height 71
click at [956, 100] on app-table-action-button "Отключить от обучения" at bounding box center [981, 101] width 111 height 13
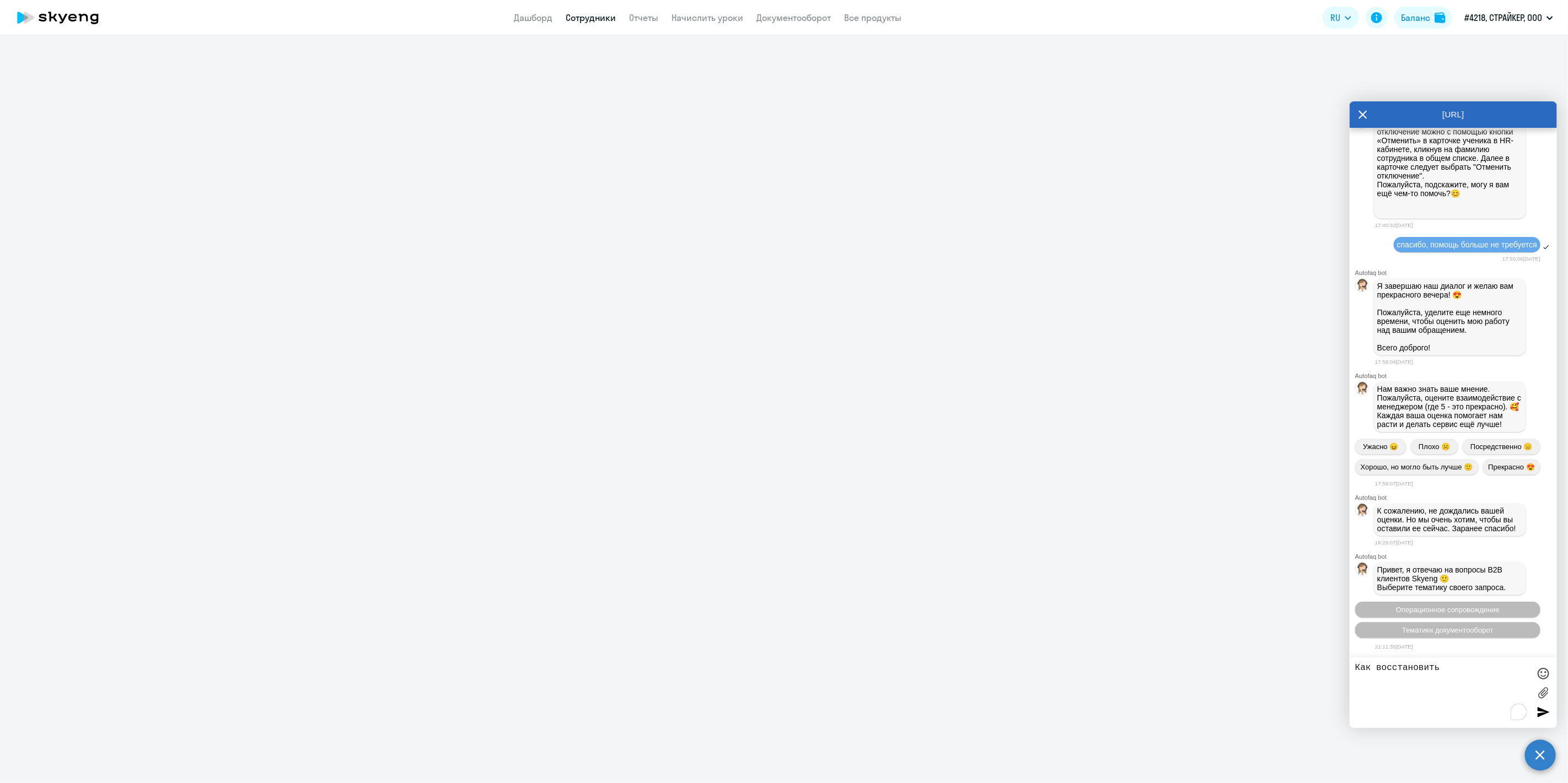
click at [583, 20] on link "Сотрудники" at bounding box center [591, 18] width 50 height 11
select select "30"
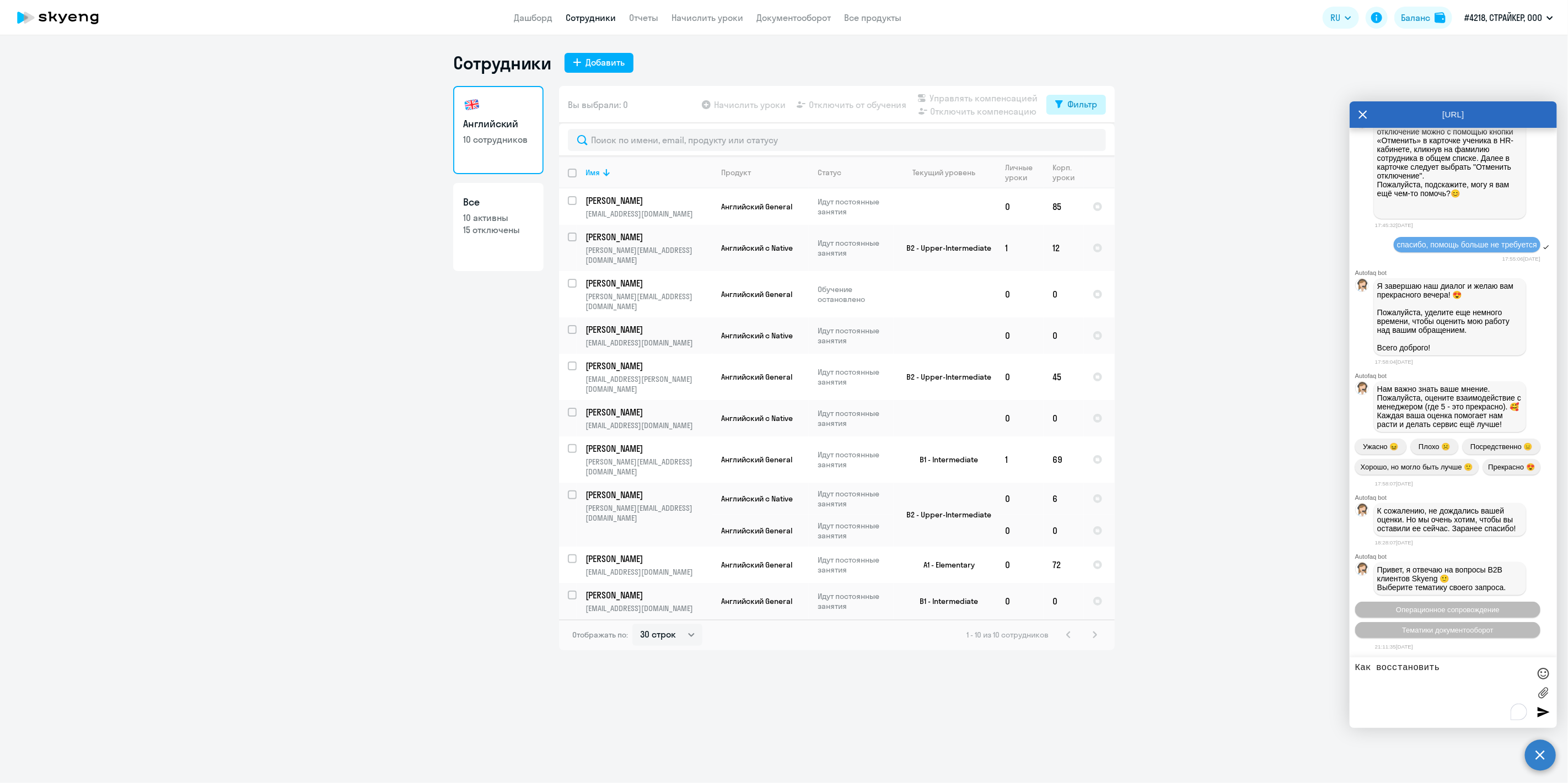
click at [1104, 104] on button "Фильтр" at bounding box center [1076, 104] width 59 height 19
click at [1095, 135] on span at bounding box center [1088, 141] width 19 height 11
click at [1079, 140] on input "checkbox" at bounding box center [1078, 140] width 1 height 1
checkbox input "true"
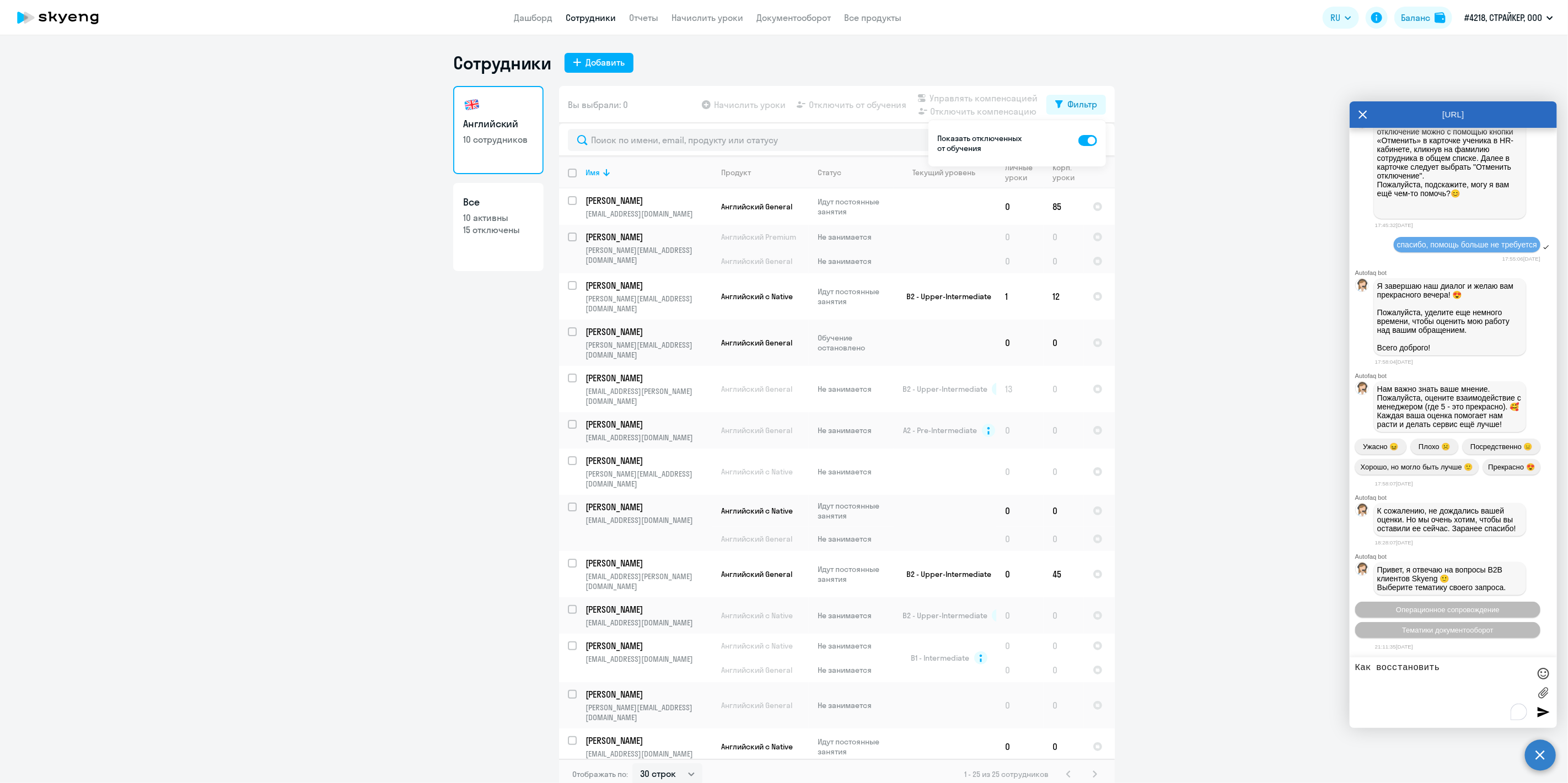
click at [1155, 62] on ng-component "Сотрудники Добавить Английский 10 сотрудников Все 10 активны 15 отключены Вы вы…" at bounding box center [784, 421] width 1568 height 738
click at [717, 142] on input "text" at bounding box center [837, 140] width 538 height 22
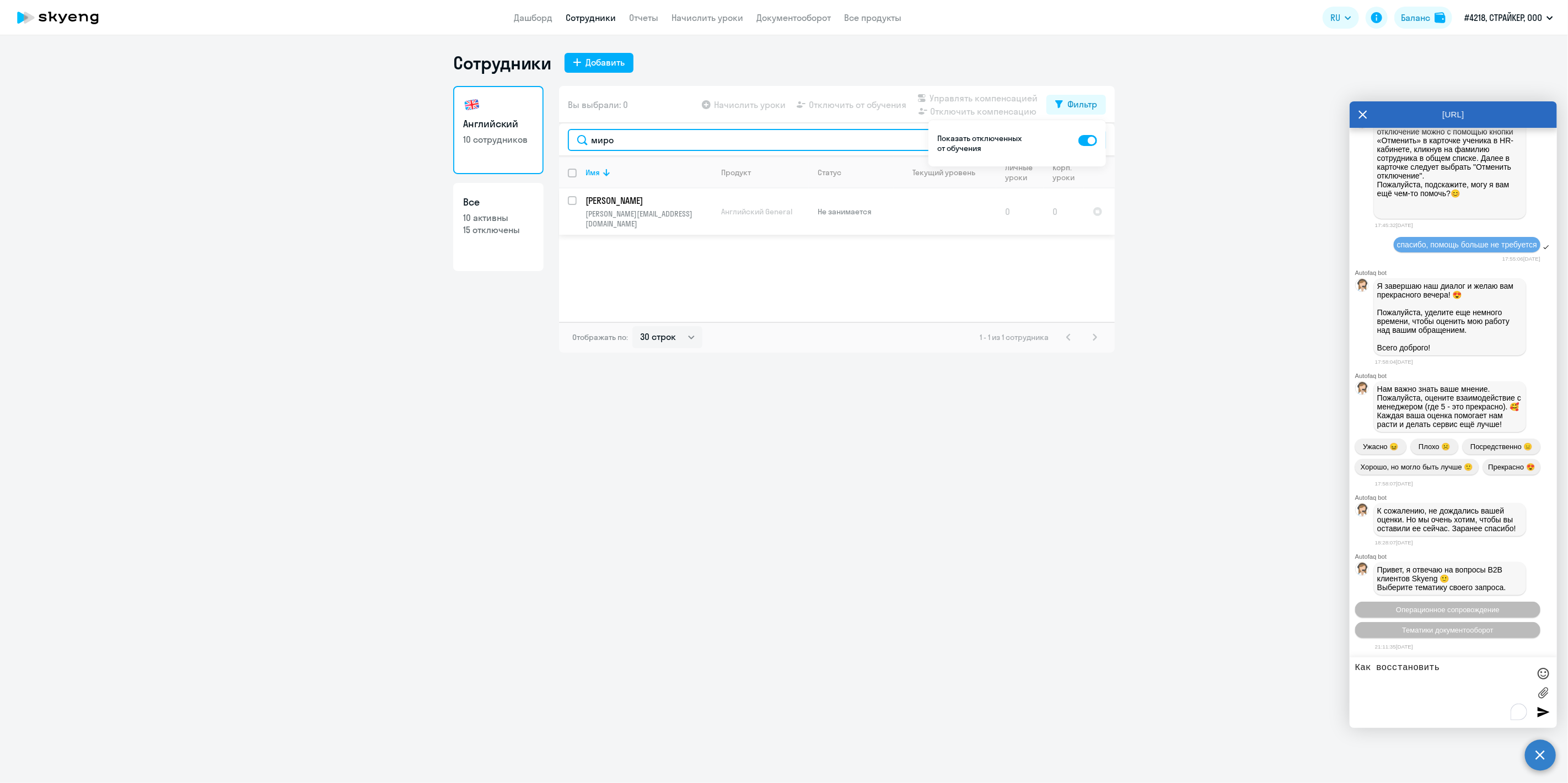
type input "миро"
click at [569, 201] on input "select row 42541332" at bounding box center [579, 207] width 22 height 22
checkbox input "true"
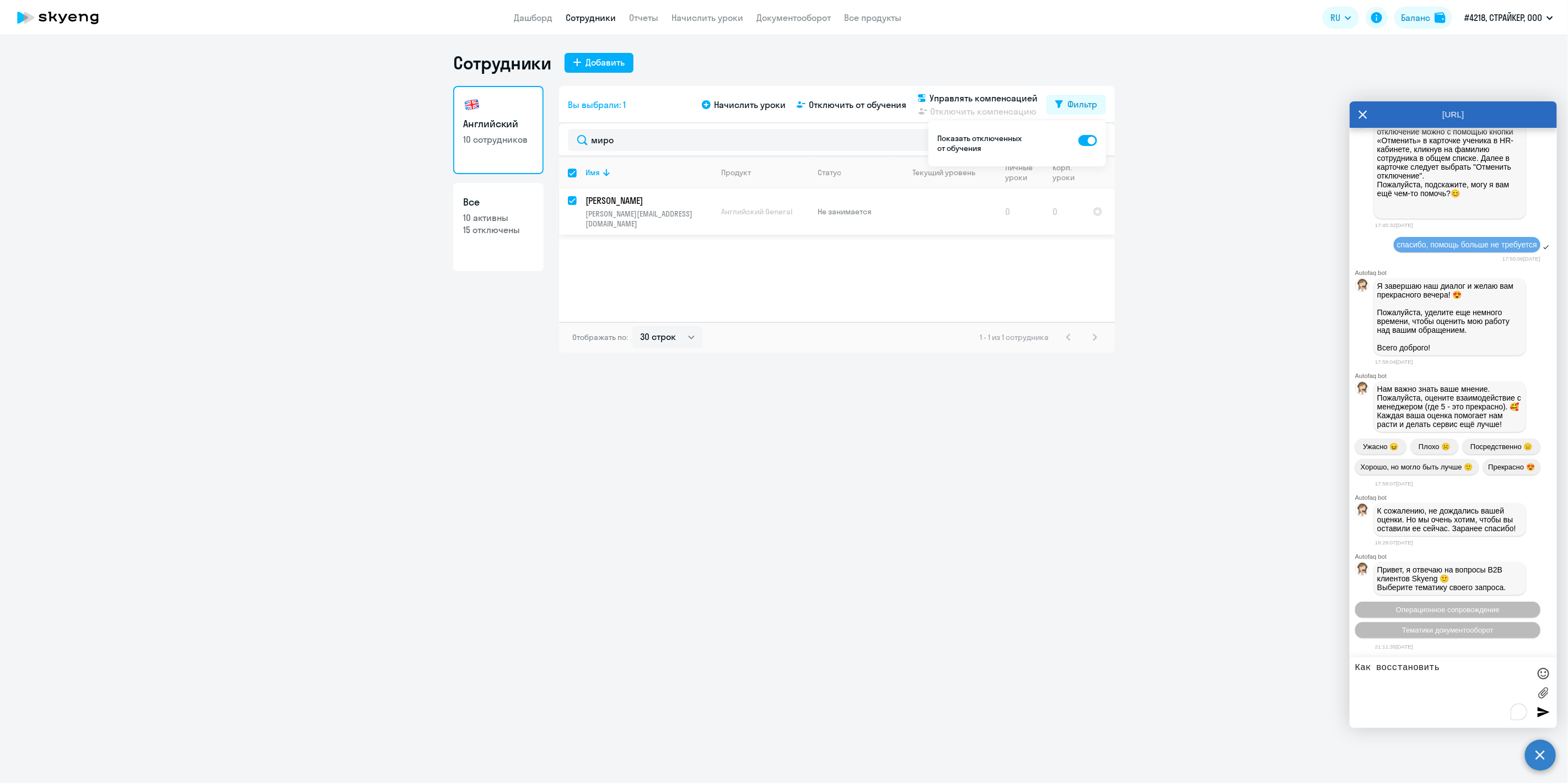
checkbox input "true"
click at [741, 102] on span "Начислить уроки" at bounding box center [749, 104] width 72 height 13
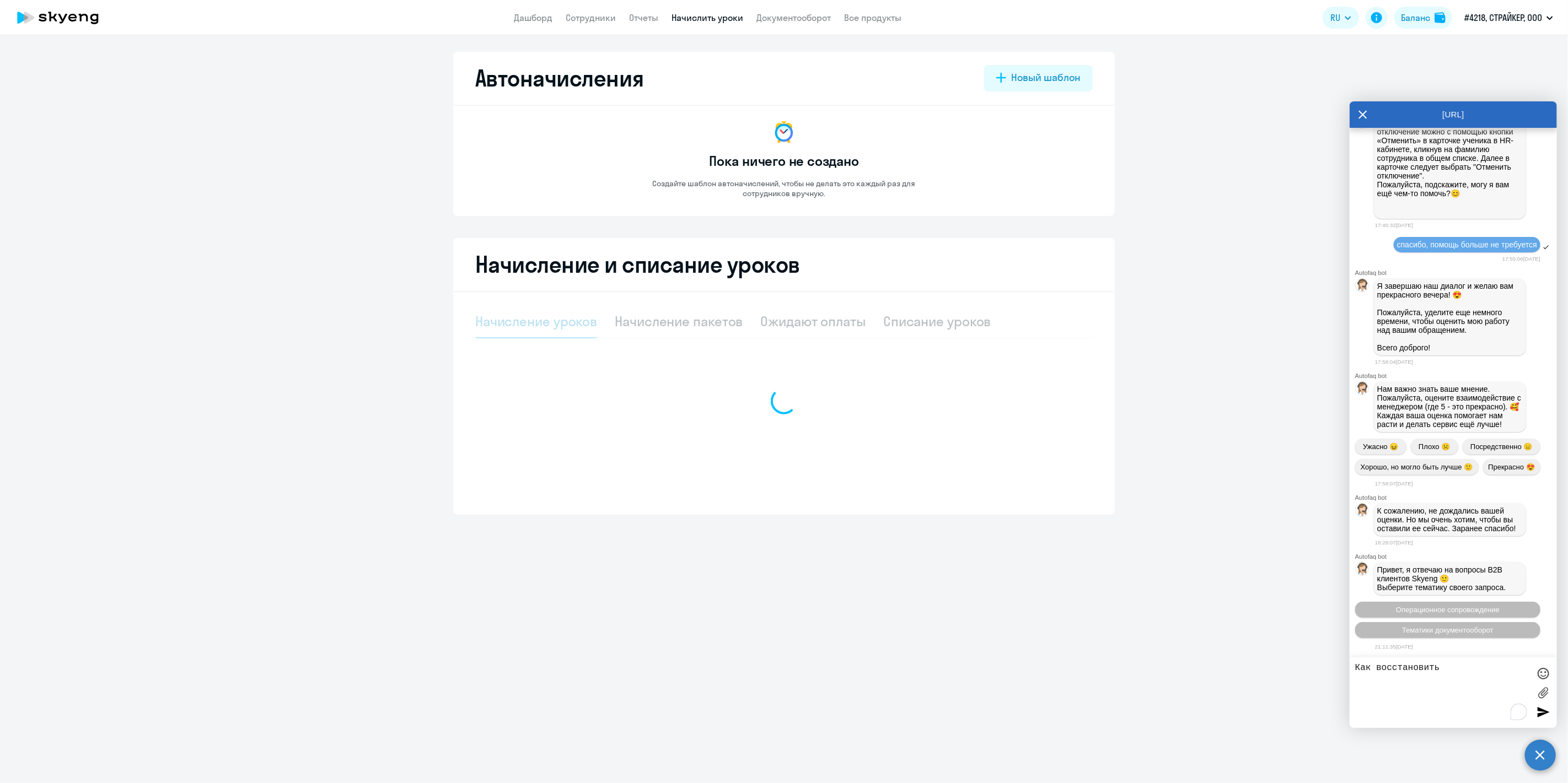
select select "10"
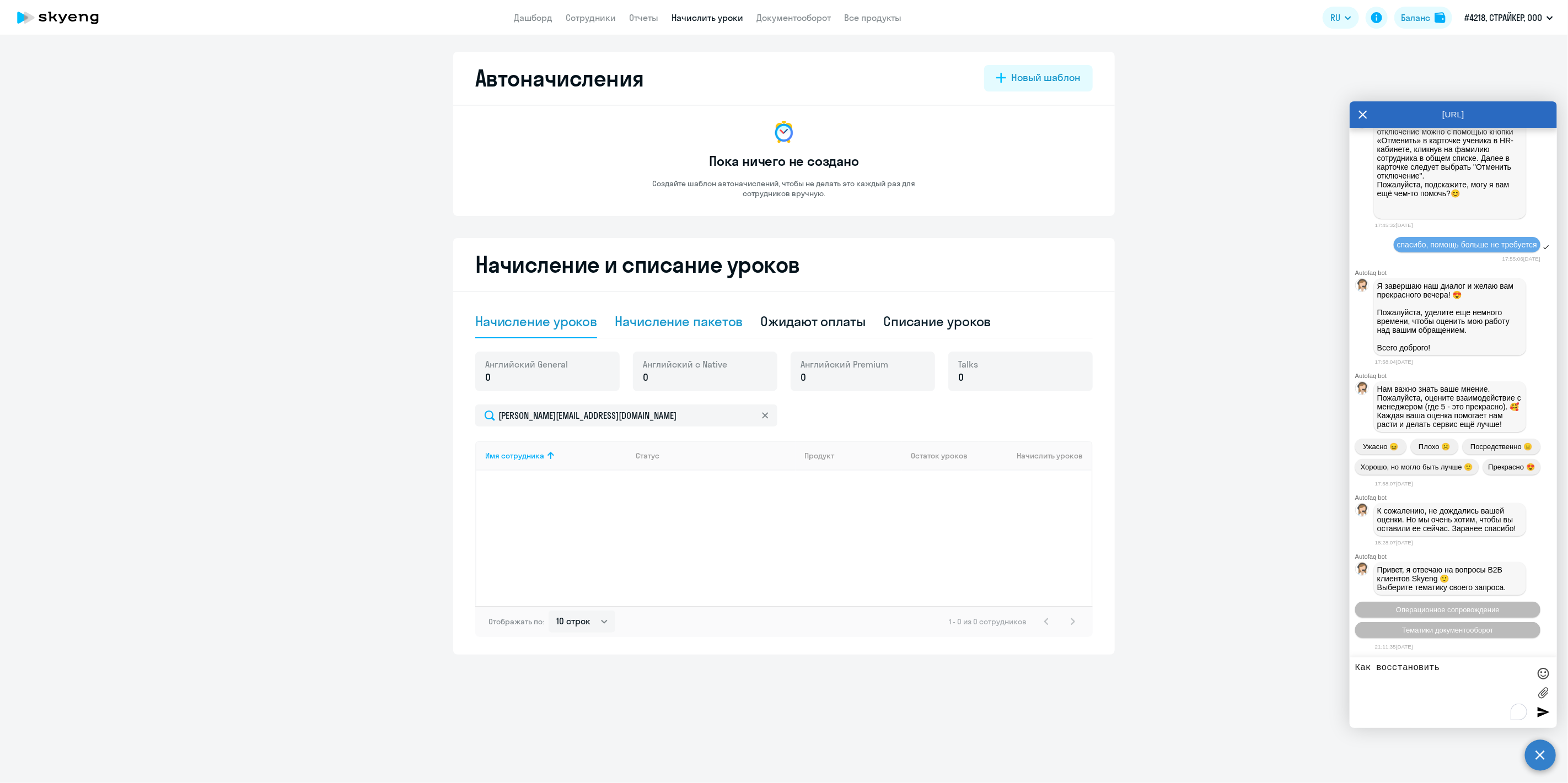
click at [707, 322] on div "Начисление пакетов" at bounding box center [679, 321] width 128 height 18
select select "10"
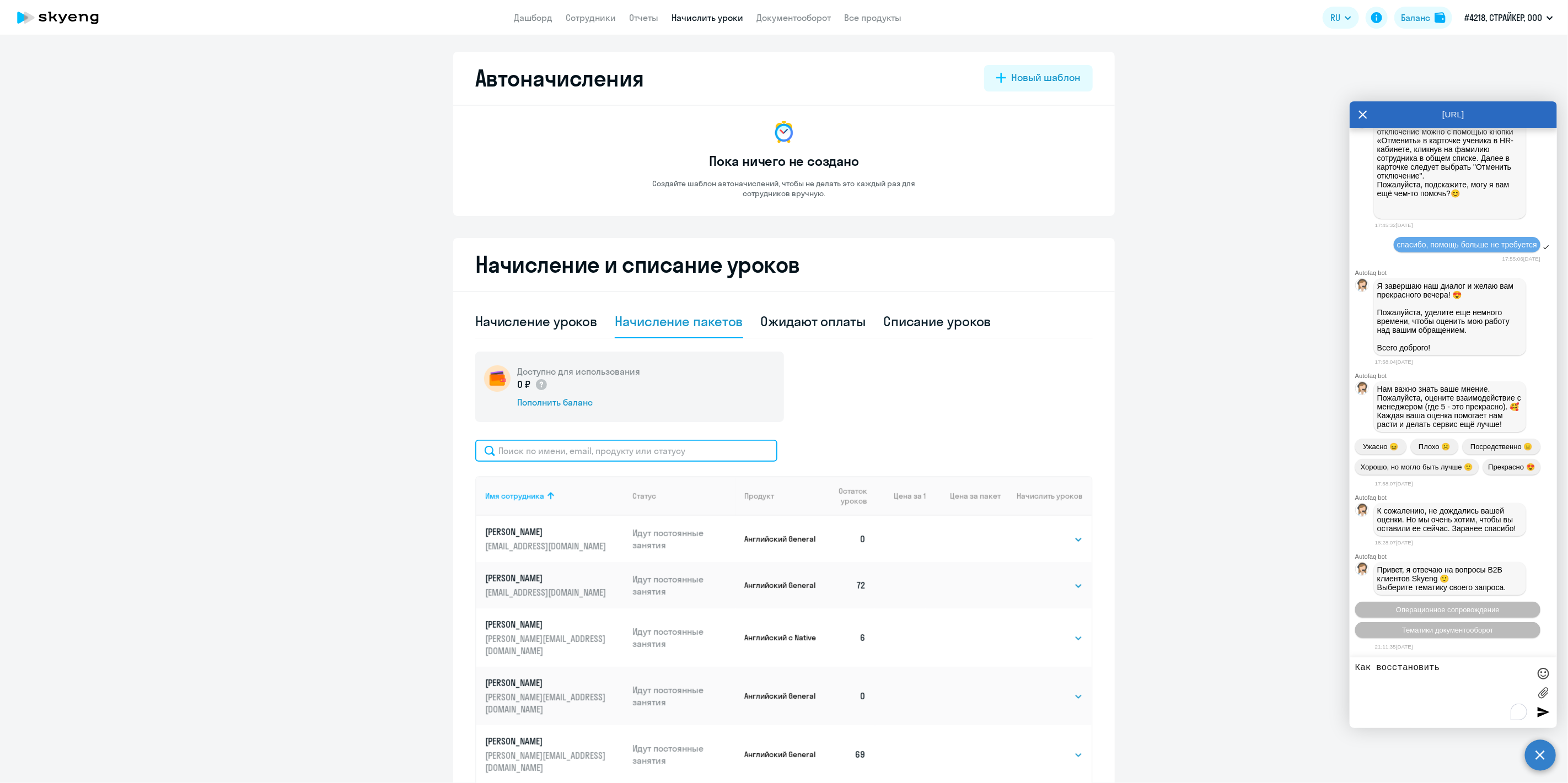
click at [649, 441] on input "text" at bounding box center [626, 450] width 302 height 22
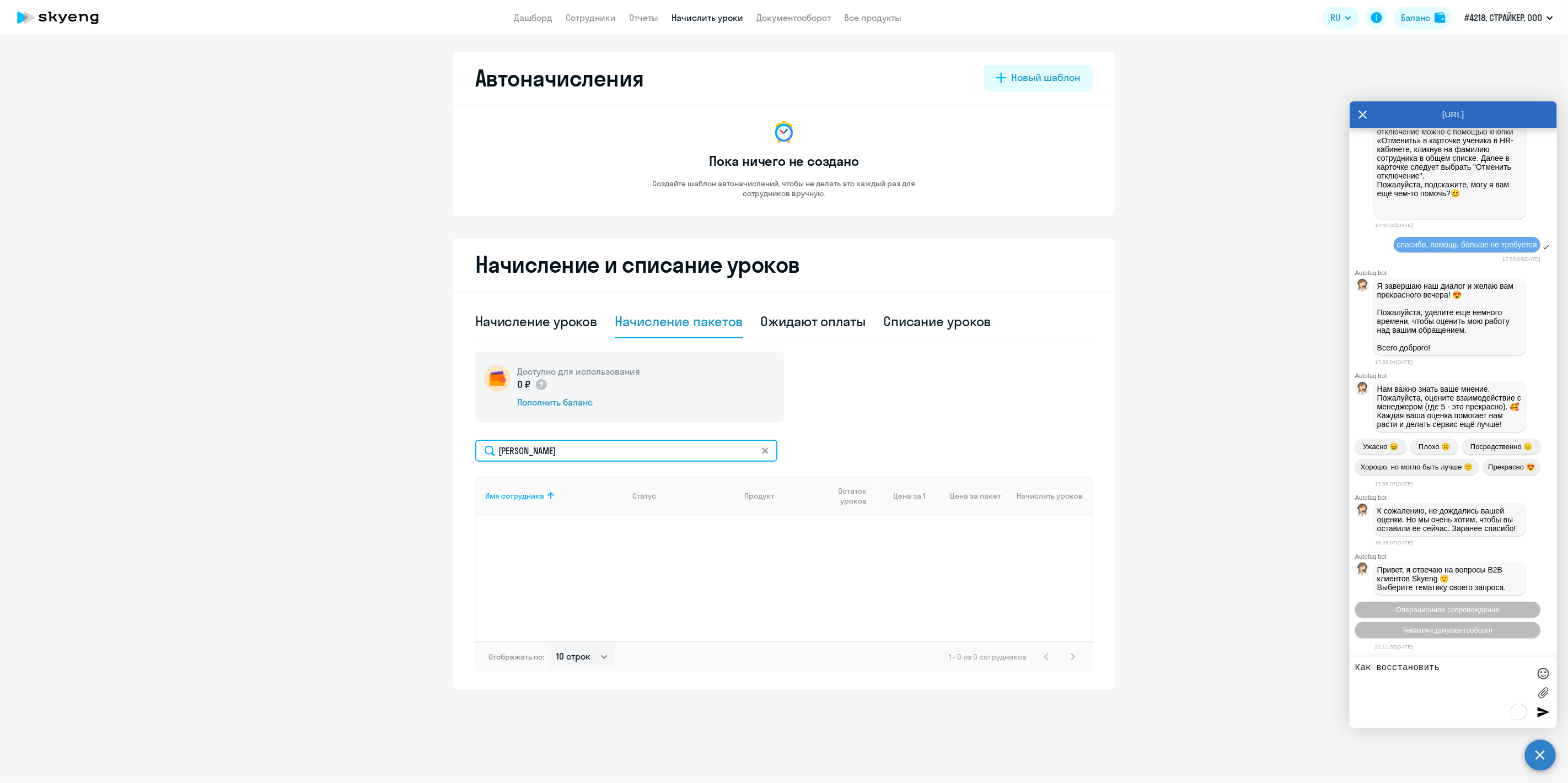
type input "[PERSON_NAME]"
click at [763, 449] on icon at bounding box center [765, 450] width 6 height 6
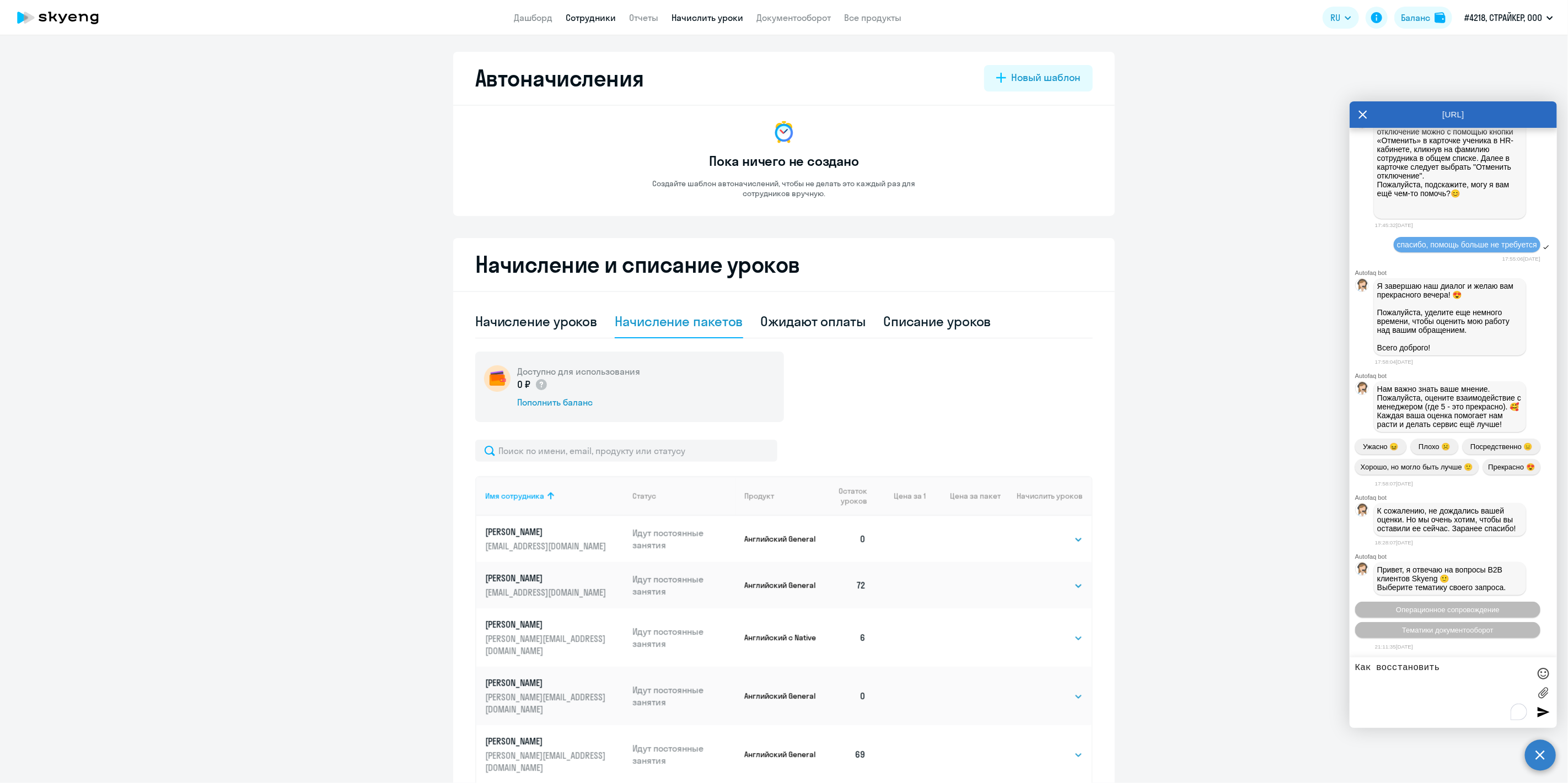
click at [584, 18] on link "Сотрудники" at bounding box center [591, 18] width 50 height 11
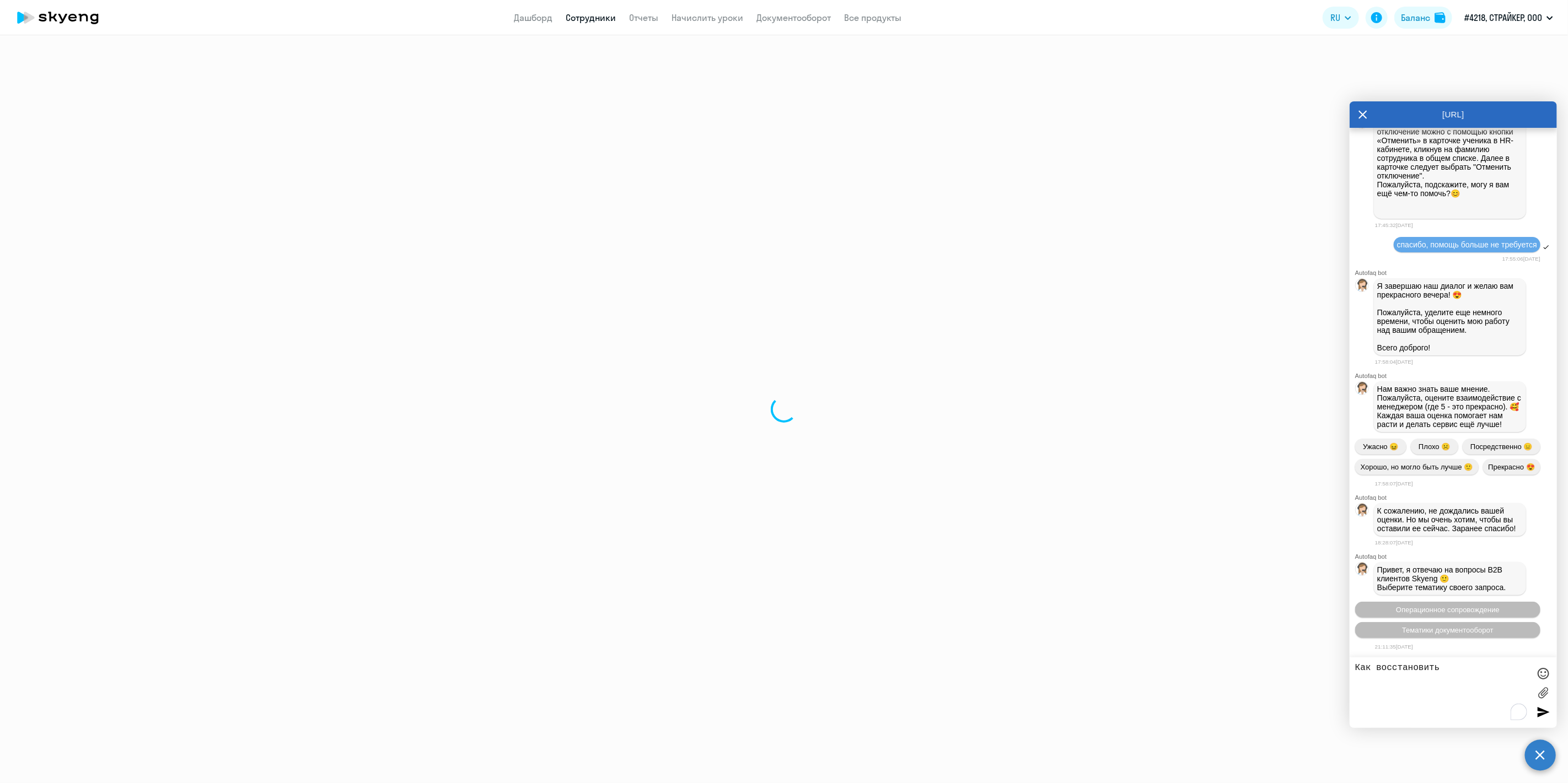
select select "30"
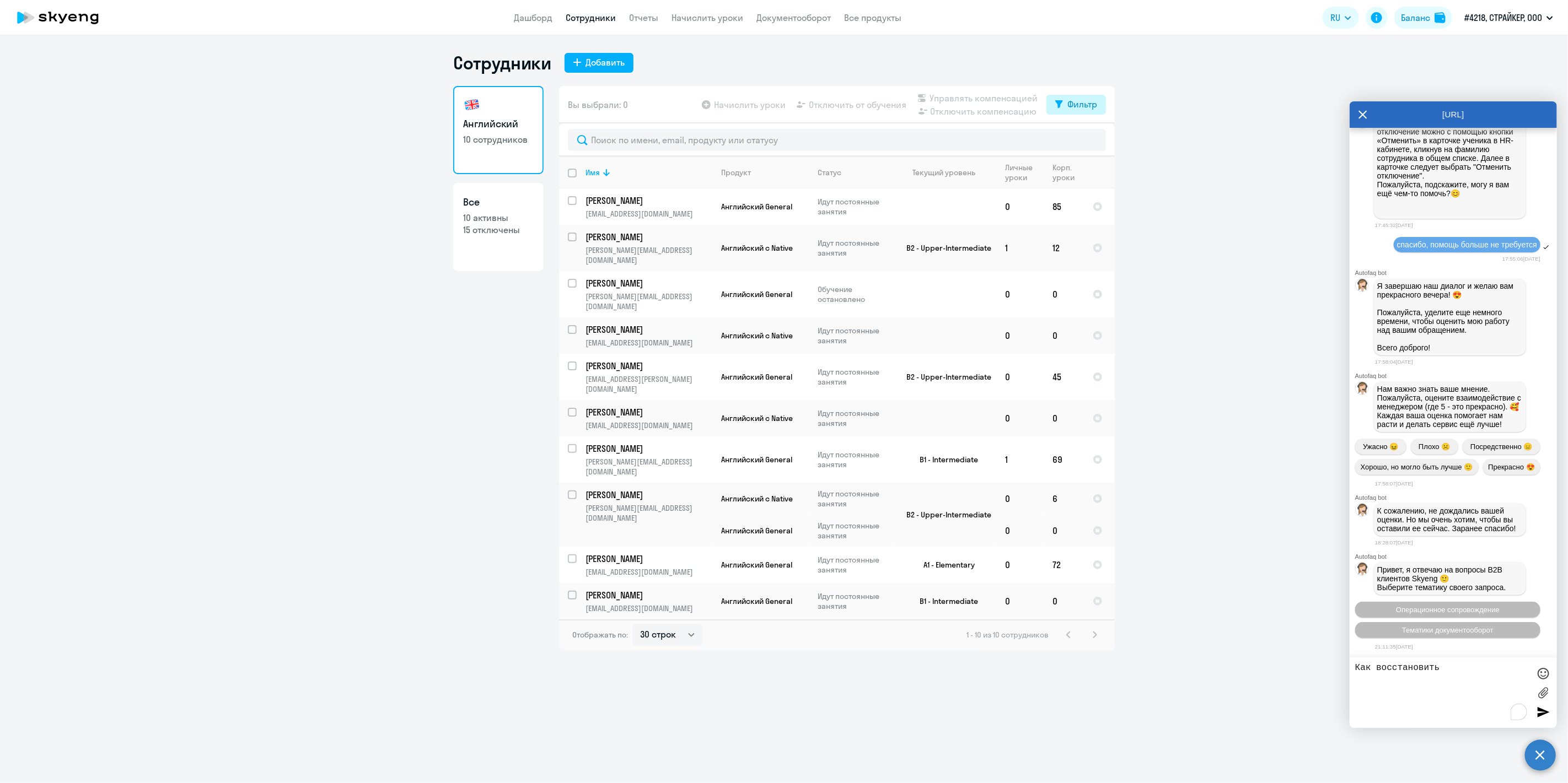
click at [1067, 100] on div "Фильтр" at bounding box center [1082, 104] width 30 height 13
click at [1089, 141] on span at bounding box center [1088, 141] width 19 height 11
click at [1079, 140] on input "checkbox" at bounding box center [1078, 140] width 1 height 1
checkbox input "true"
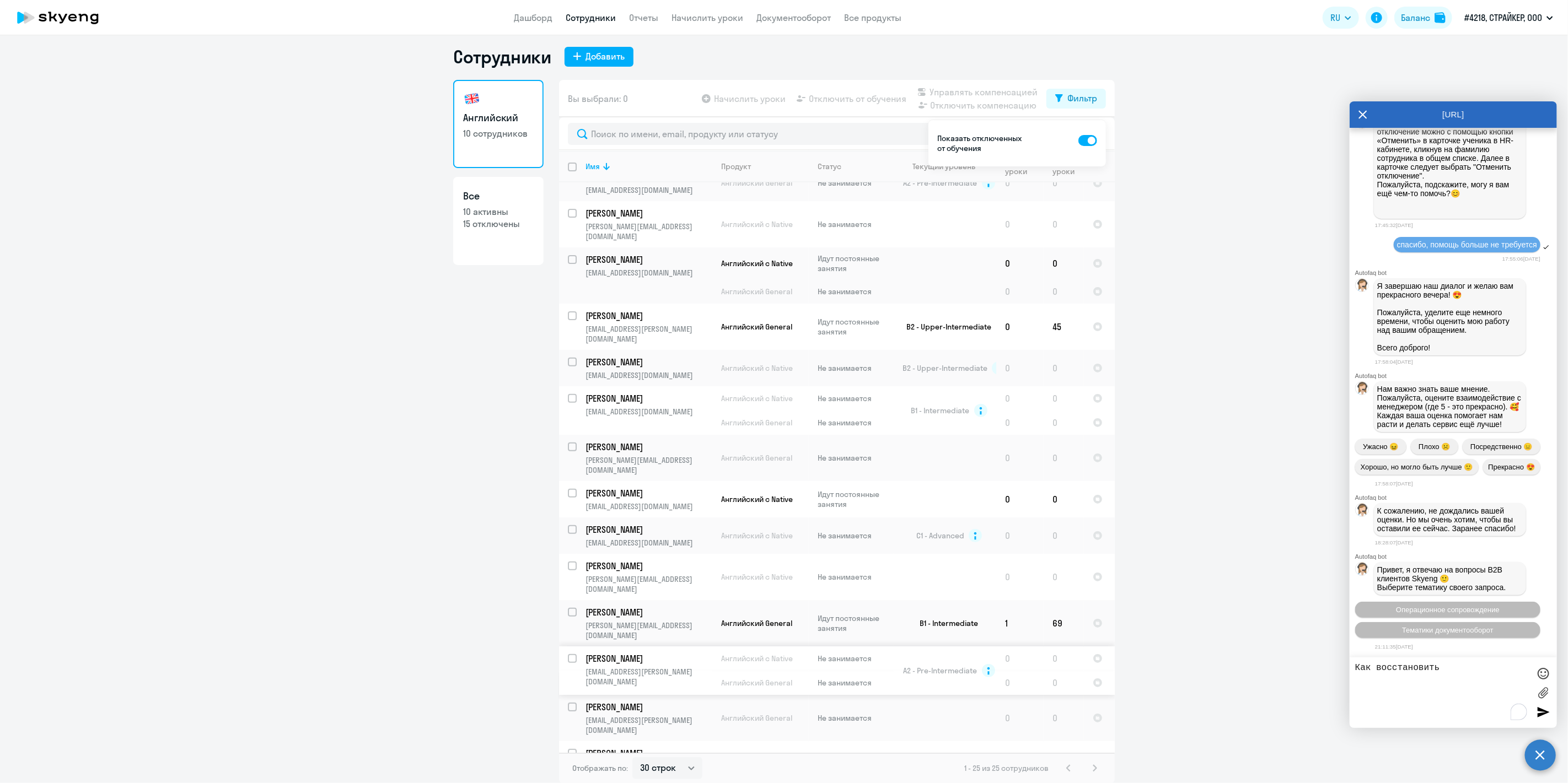
scroll to position [174, 0]
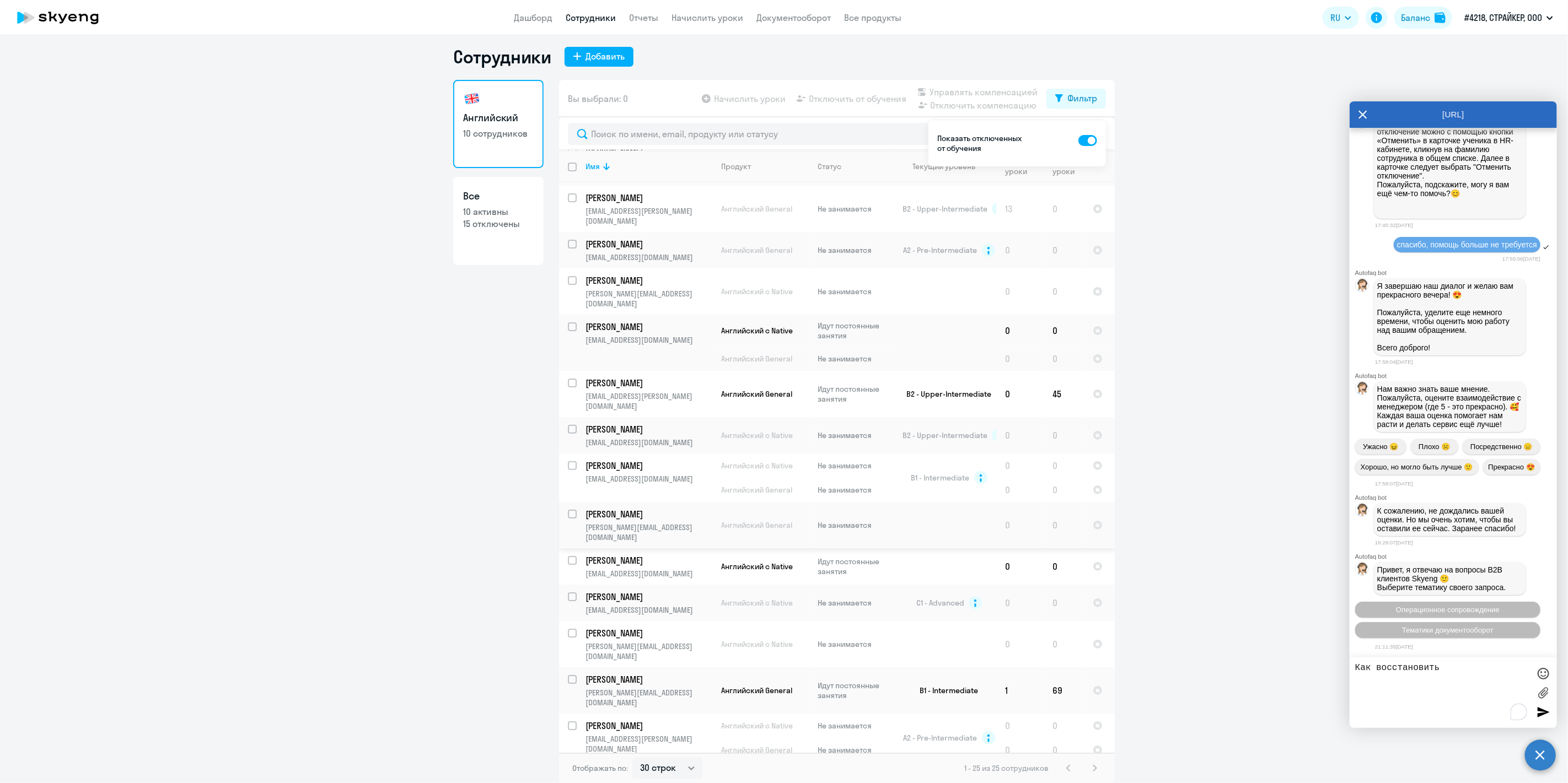
click at [577, 503] on td "[PERSON_NAME] [PERSON_NAME][EMAIL_ADDRESS][DOMAIN_NAME]" at bounding box center [644, 526] width 135 height 46
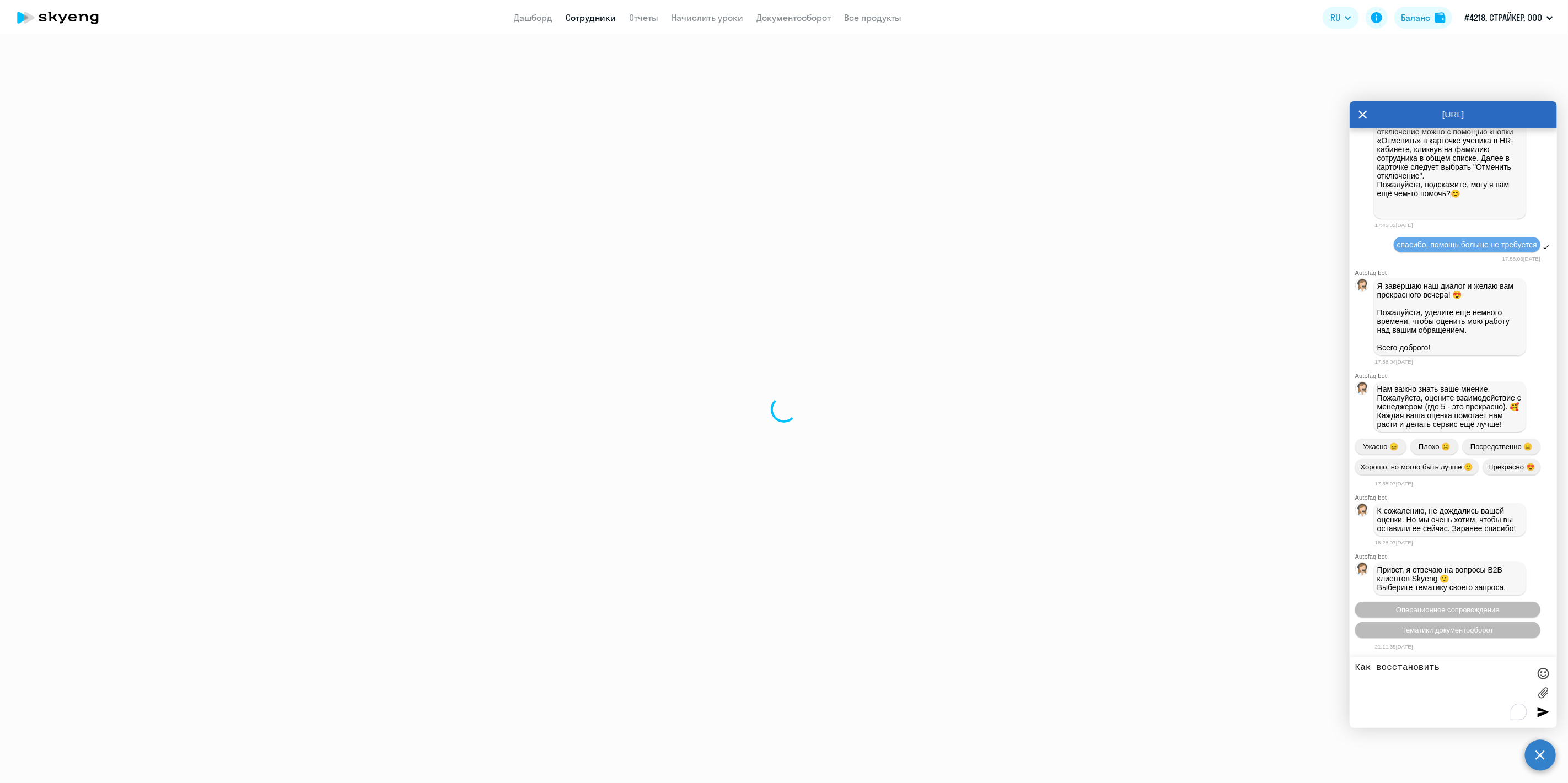
select select "english"
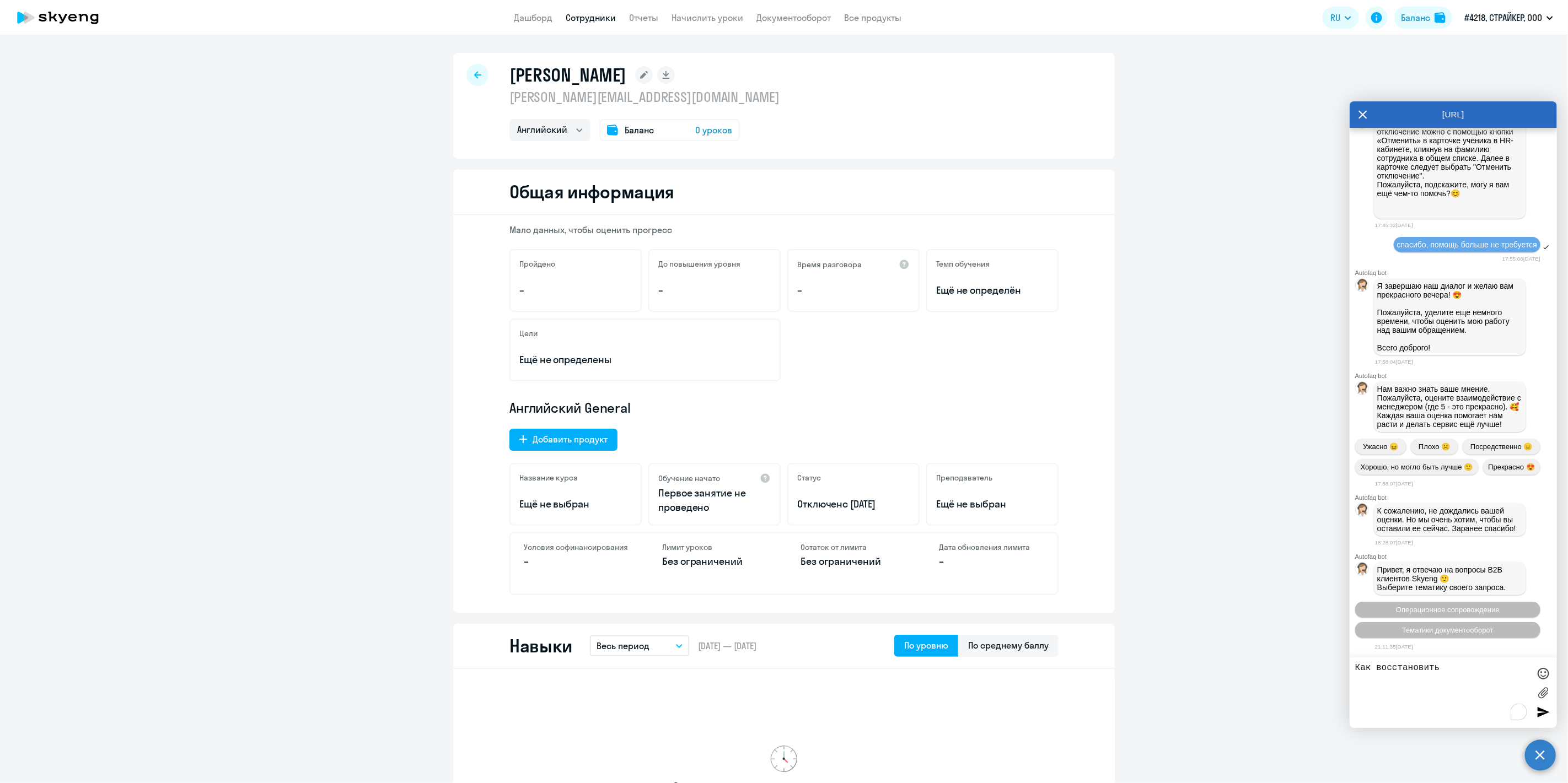
click at [848, 503] on span "с [DATE]" at bounding box center [859, 504] width 33 height 12
click at [895, 505] on p "Отключен с [DATE]" at bounding box center [853, 504] width 112 height 14
drag, startPoint x: 822, startPoint y: 554, endPoint x: 741, endPoint y: 533, distance: 83.7
click at [757, 550] on div "Условия софинансирования – Лимит уроков Без ограничений Остаток от лимита Без о…" at bounding box center [784, 564] width 550 height 63
click at [592, 440] on div "Добавить продукт" at bounding box center [570, 439] width 75 height 13
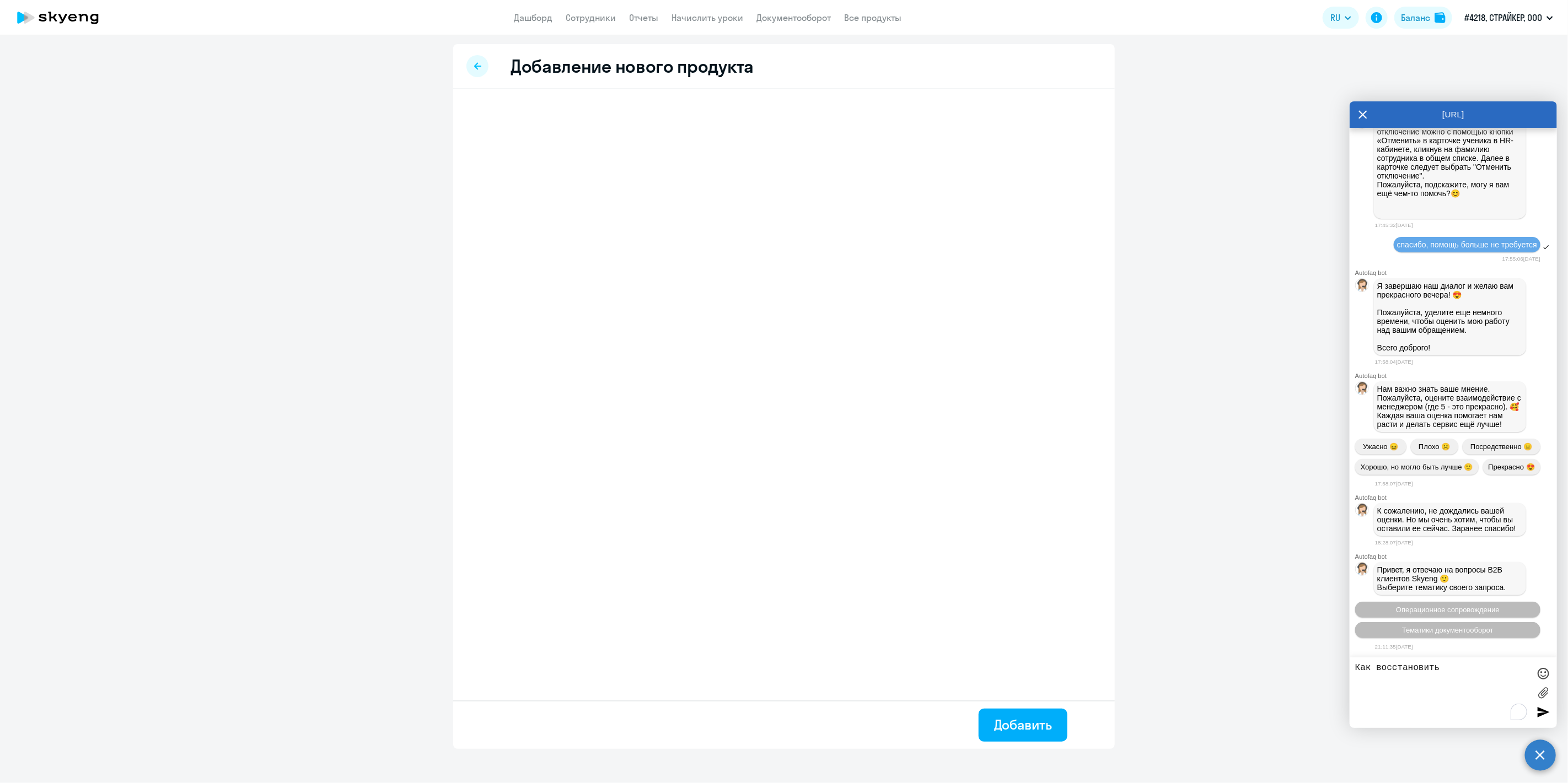
click at [476, 65] on icon at bounding box center [478, 65] width 7 height 8
select select "english"
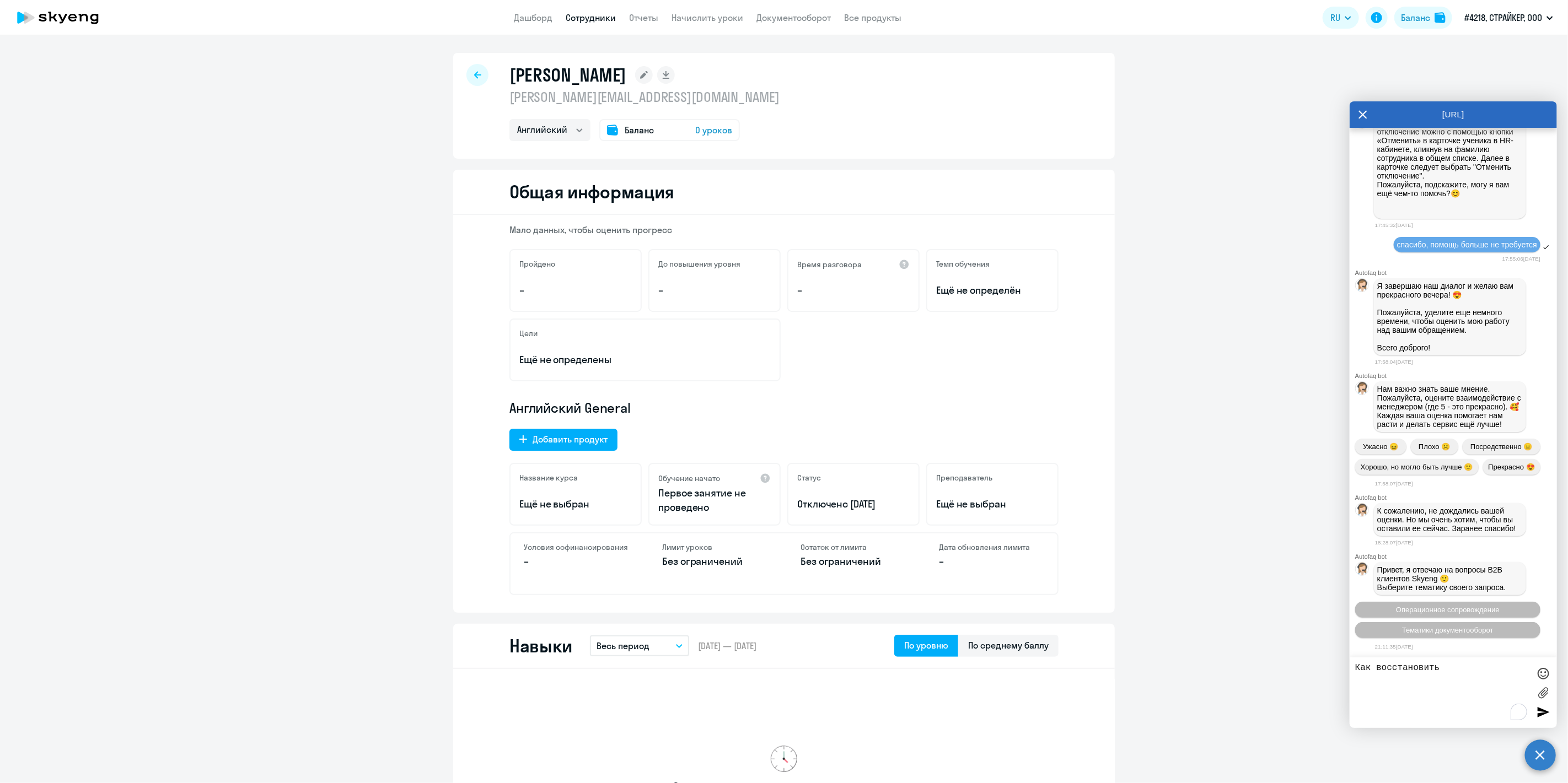
drag, startPoint x: 846, startPoint y: 505, endPoint x: 895, endPoint y: 504, distance: 49.0
click at [895, 504] on p "Отключен с [DATE]" at bounding box center [853, 504] width 112 height 14
click at [474, 74] on icon at bounding box center [478, 74] width 7 height 7
select select "30"
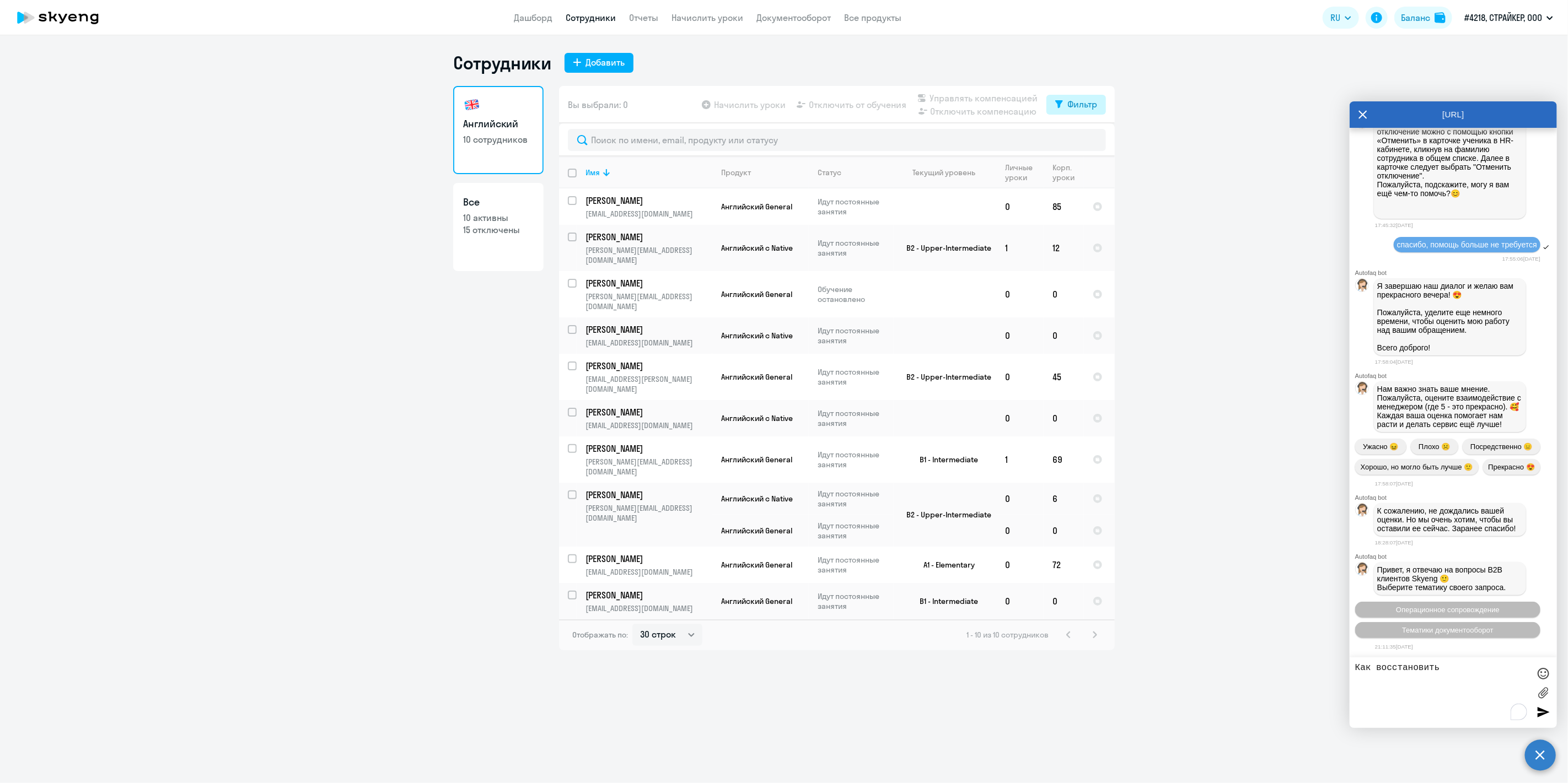
click at [1083, 103] on div "Фильтр" at bounding box center [1082, 104] width 30 height 13
click at [1087, 138] on span at bounding box center [1088, 141] width 19 height 11
click at [1079, 140] on input "checkbox" at bounding box center [1078, 140] width 1 height 1
checkbox input "true"
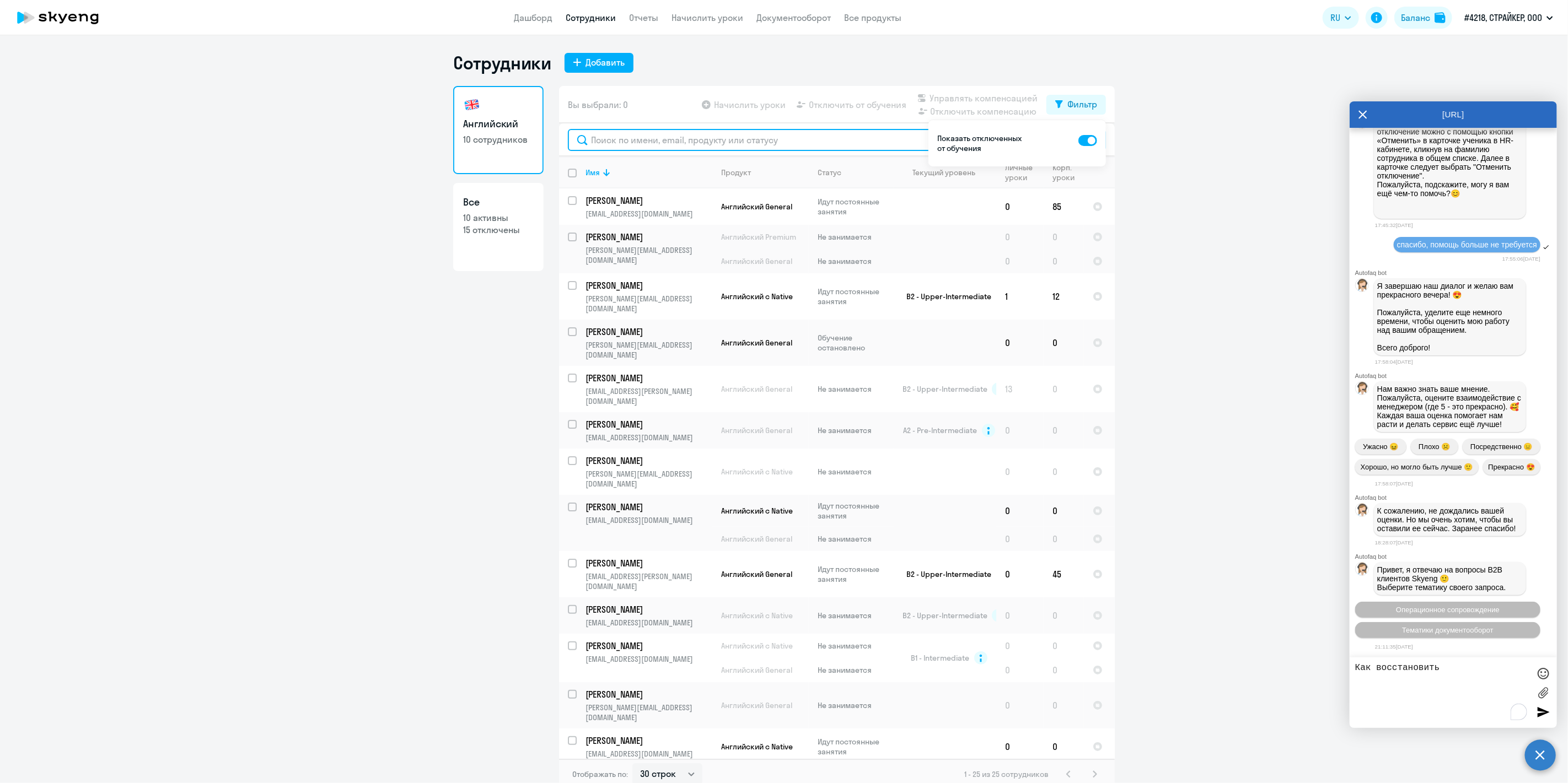
click at [757, 142] on input "text" at bounding box center [837, 140] width 538 height 22
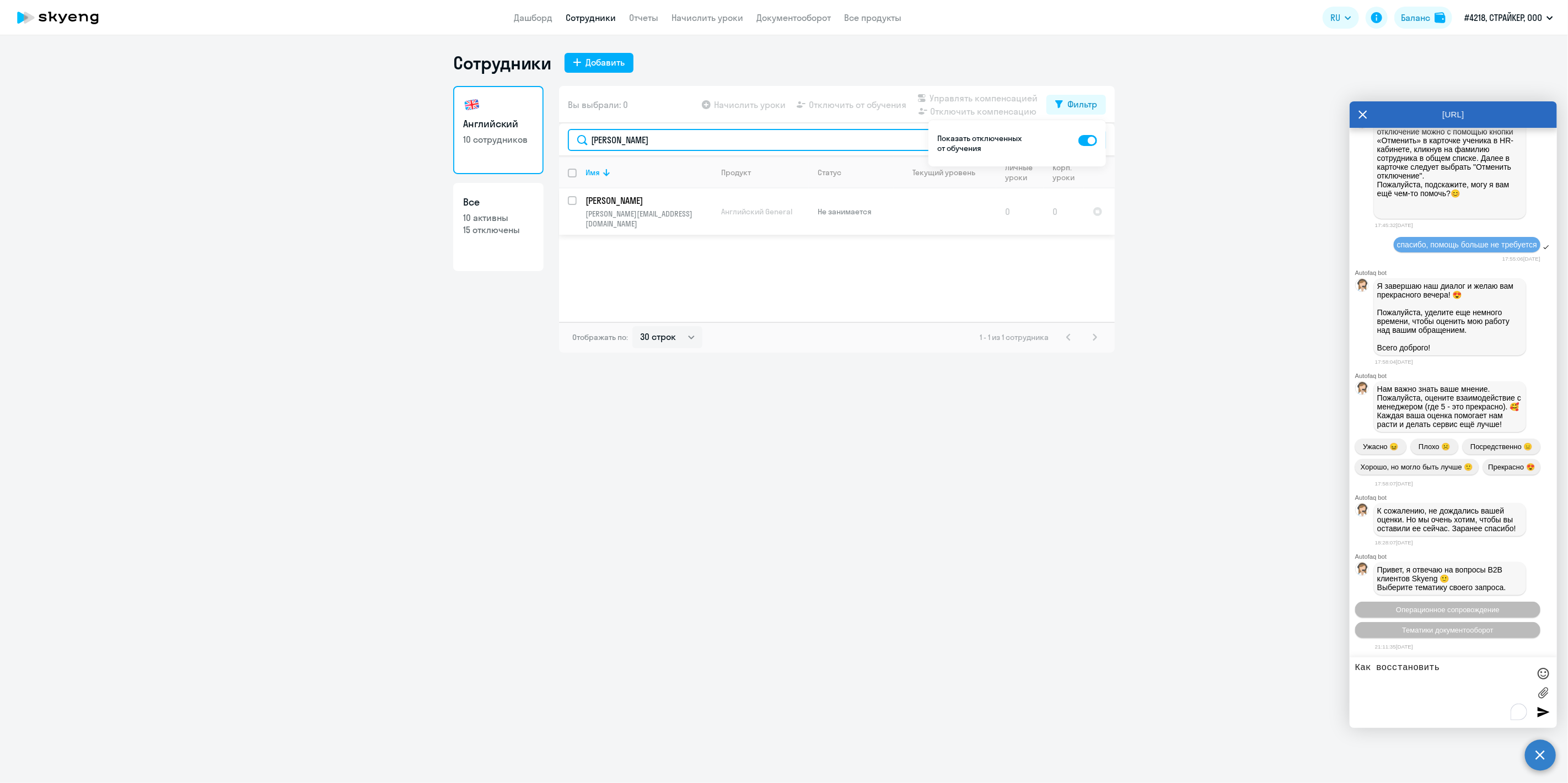
type input "[PERSON_NAME]"
click at [578, 204] on td "[PERSON_NAME] [PERSON_NAME][EMAIL_ADDRESS][DOMAIN_NAME]" at bounding box center [644, 211] width 135 height 46
select select "english"
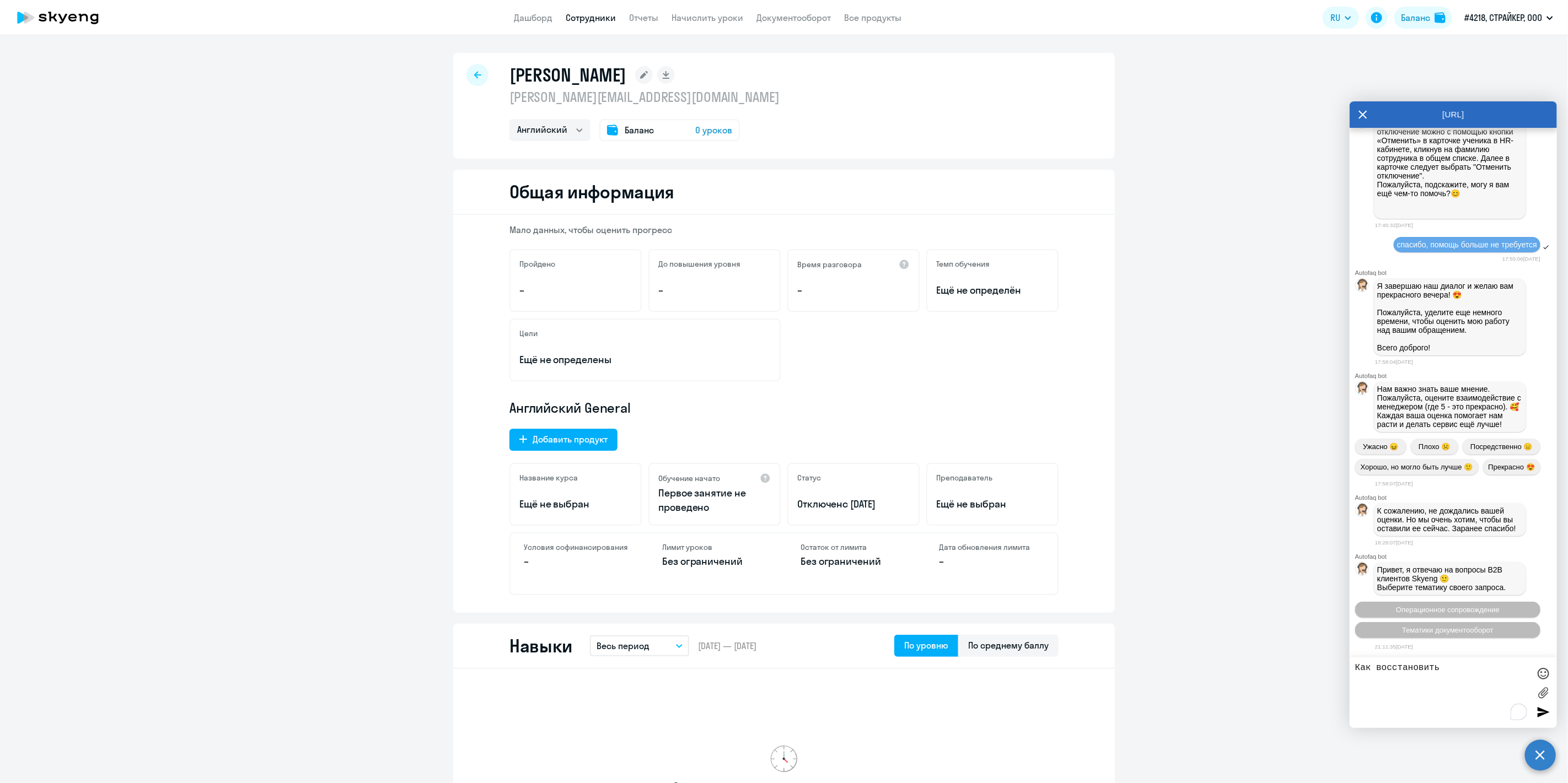
click at [476, 73] on div at bounding box center [477, 74] width 22 height 22
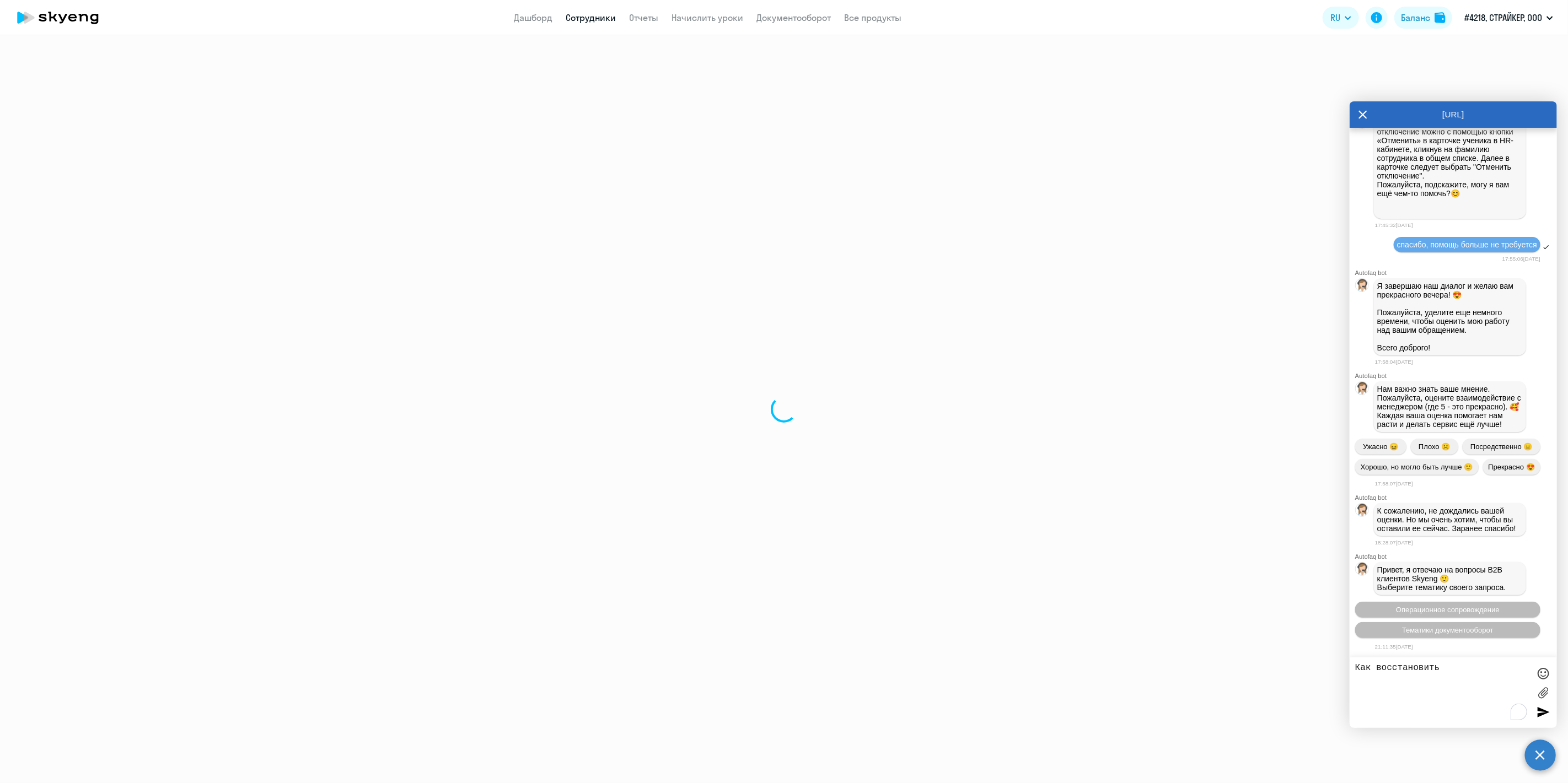
select select "30"
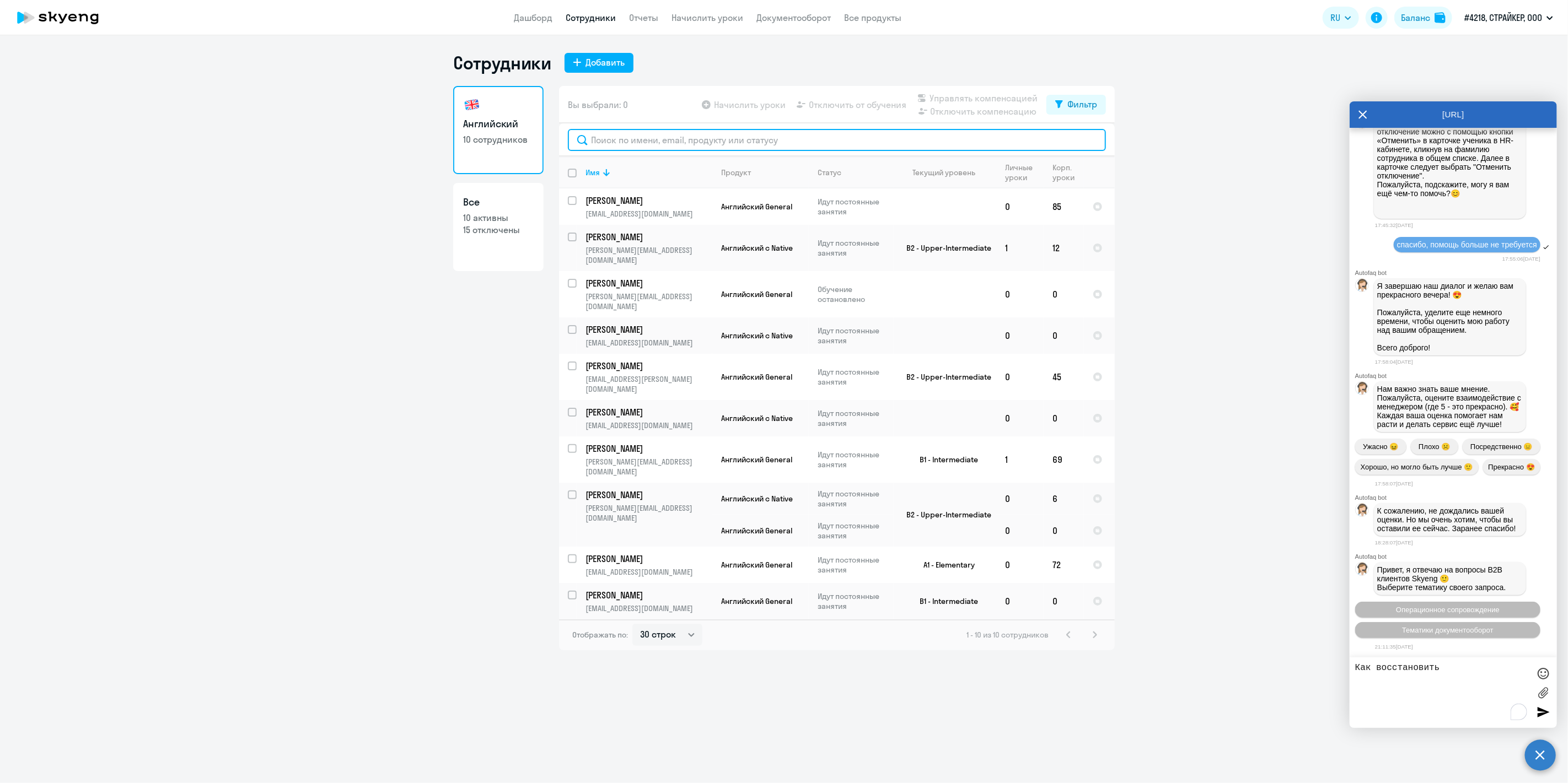
click at [618, 138] on input "text" at bounding box center [837, 140] width 538 height 22
click at [1073, 109] on div "Фильтр" at bounding box center [1082, 104] width 30 height 13
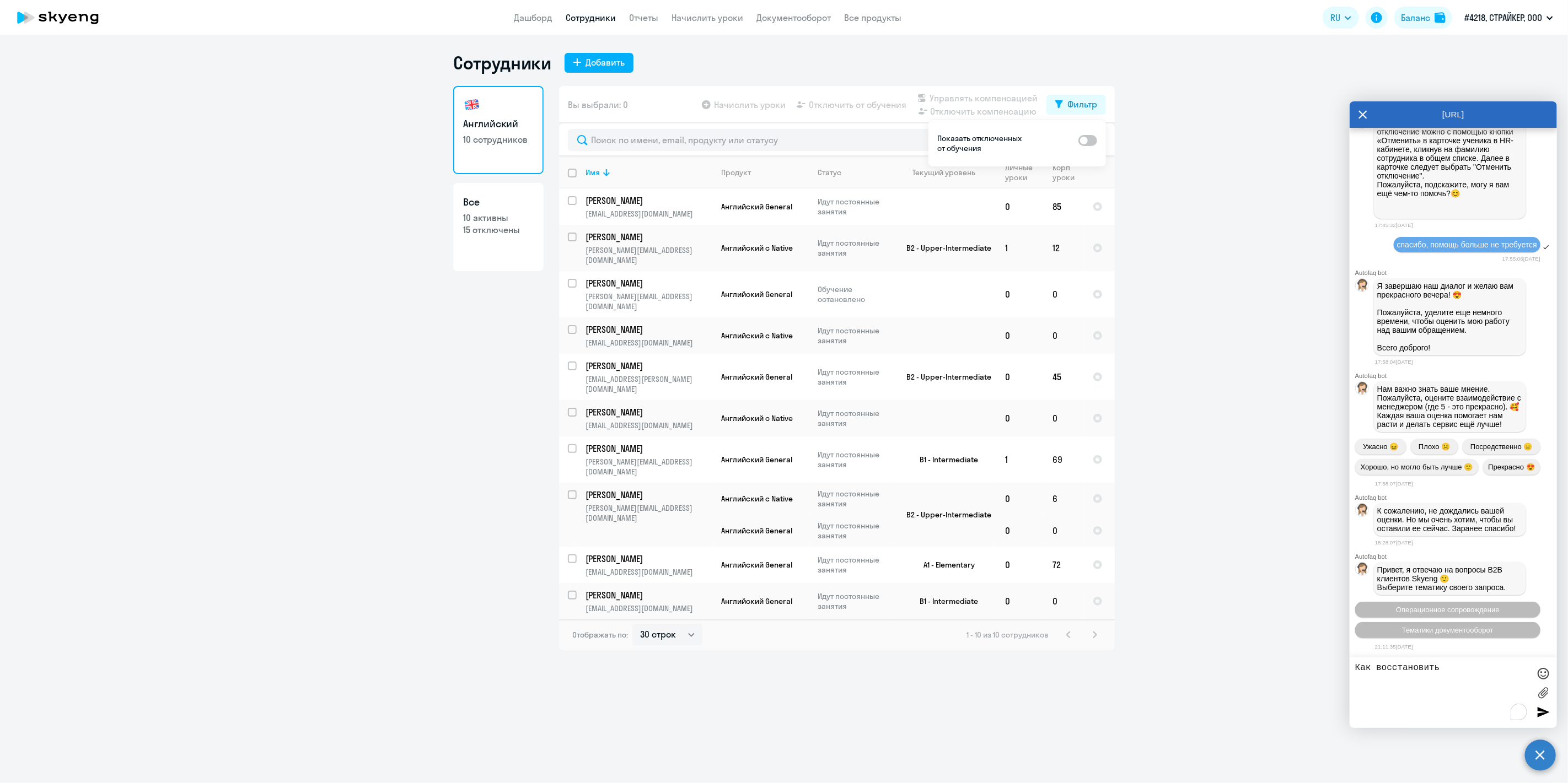
click at [1083, 143] on span at bounding box center [1088, 141] width 19 height 11
click at [1079, 140] on input "checkbox" at bounding box center [1078, 140] width 1 height 1
checkbox input "true"
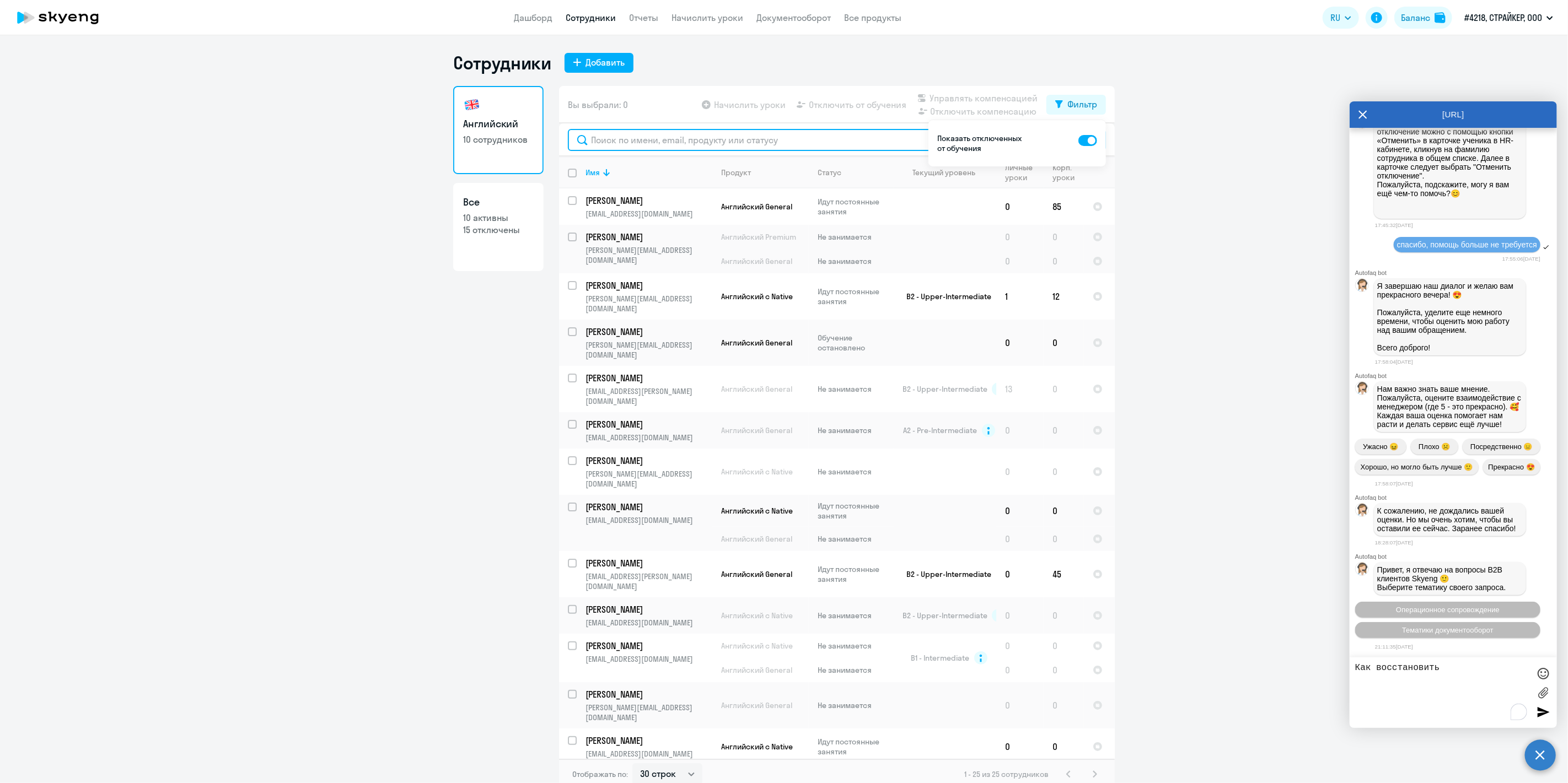
click at [649, 142] on input "text" at bounding box center [837, 140] width 538 height 22
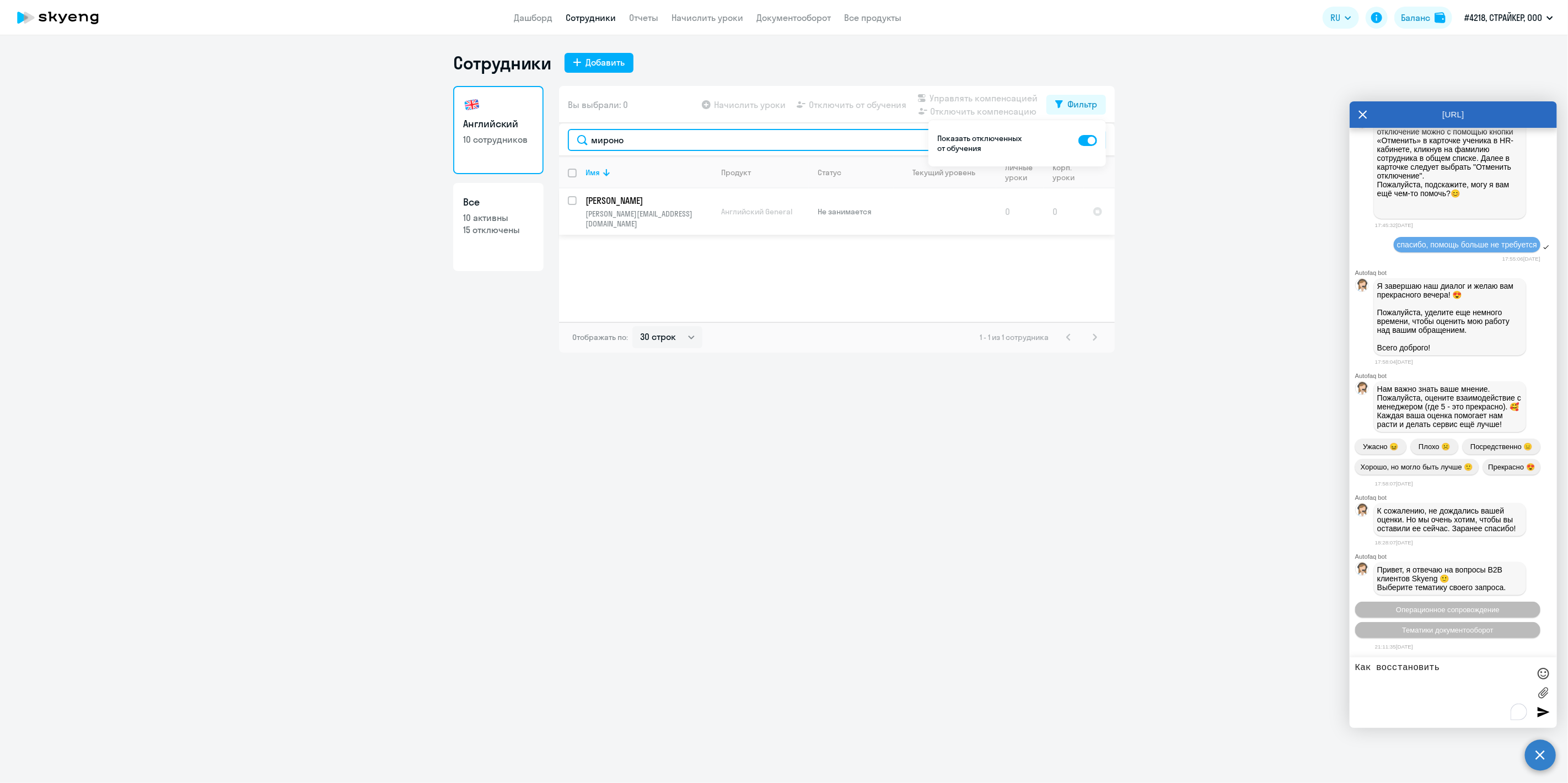
type input "мироно"
click at [573, 201] on input "select row 42541332" at bounding box center [579, 207] width 22 height 22
checkbox input "true"
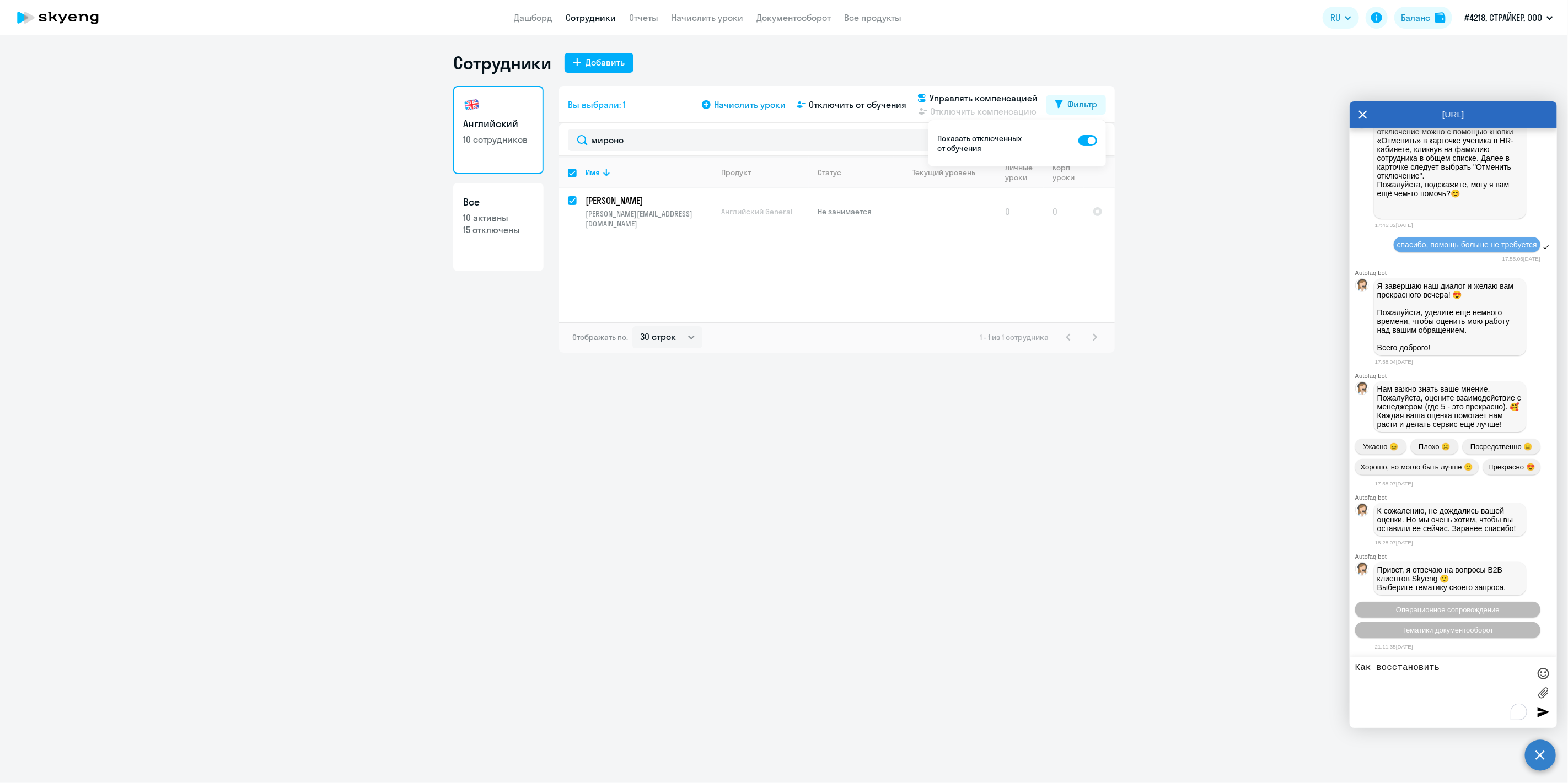
click at [738, 108] on span "Начислить уроки" at bounding box center [749, 104] width 72 height 13
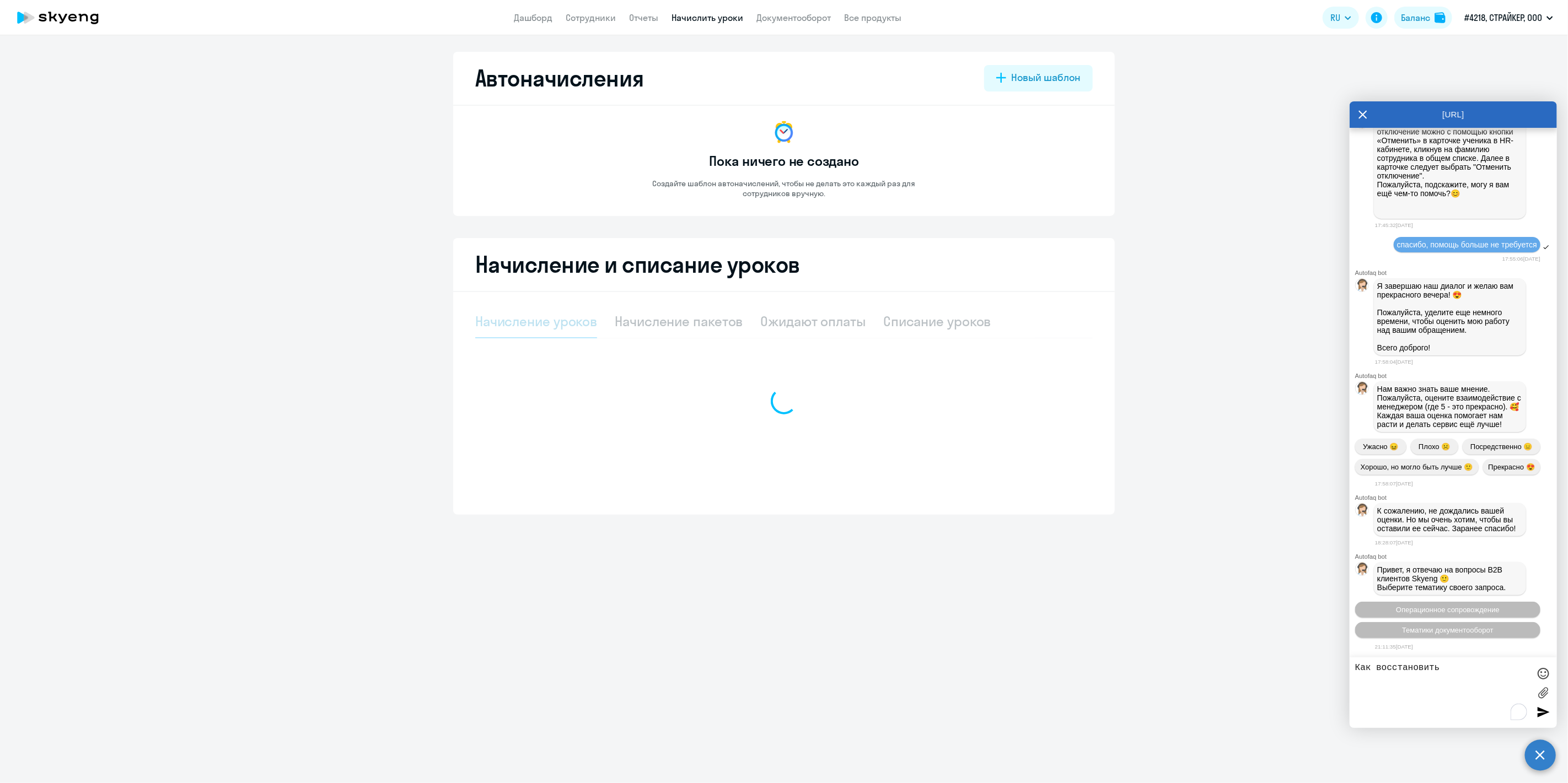
select select "10"
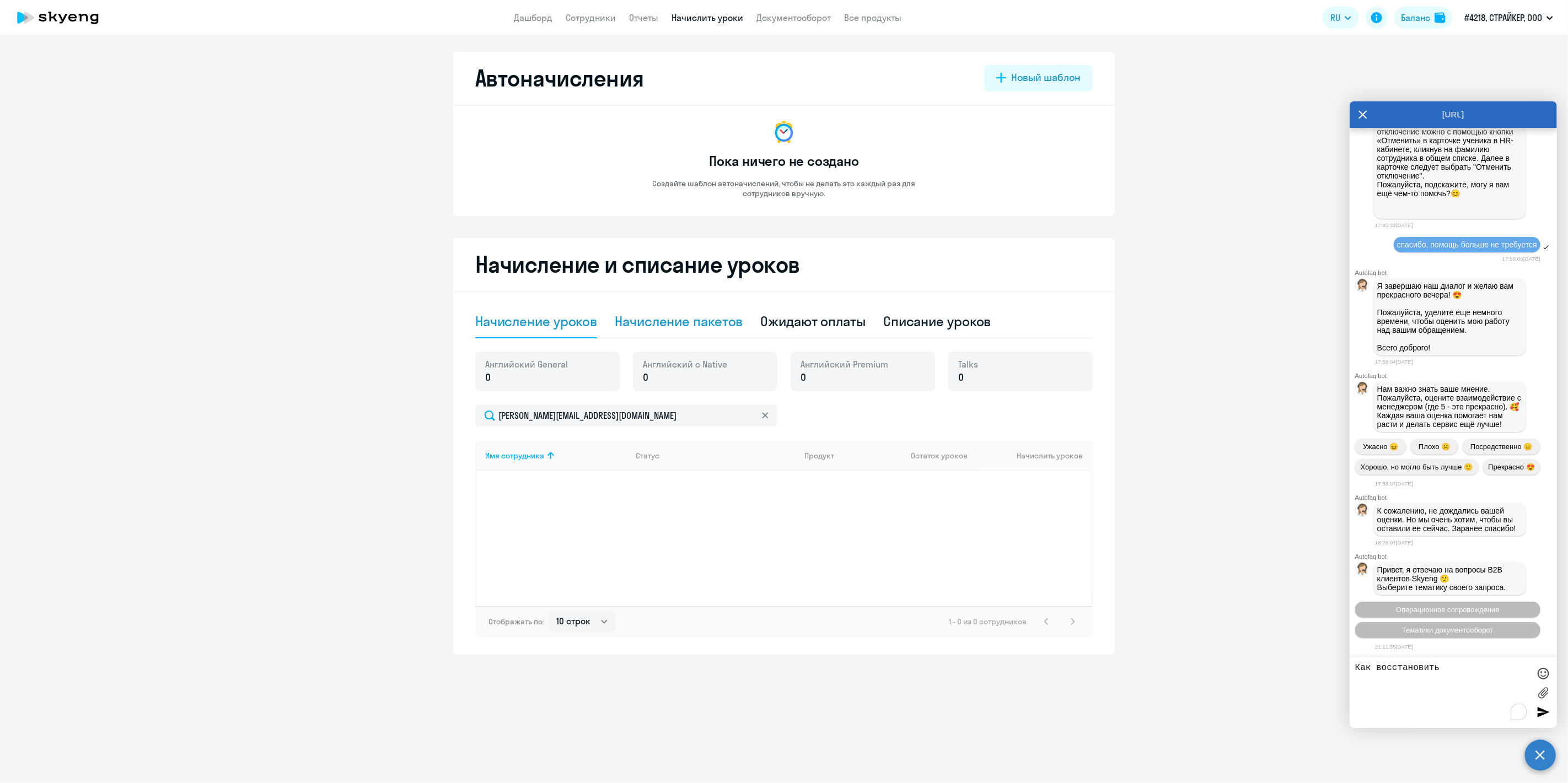
click at [673, 319] on div "Начисление пакетов" at bounding box center [679, 321] width 128 height 18
select select "10"
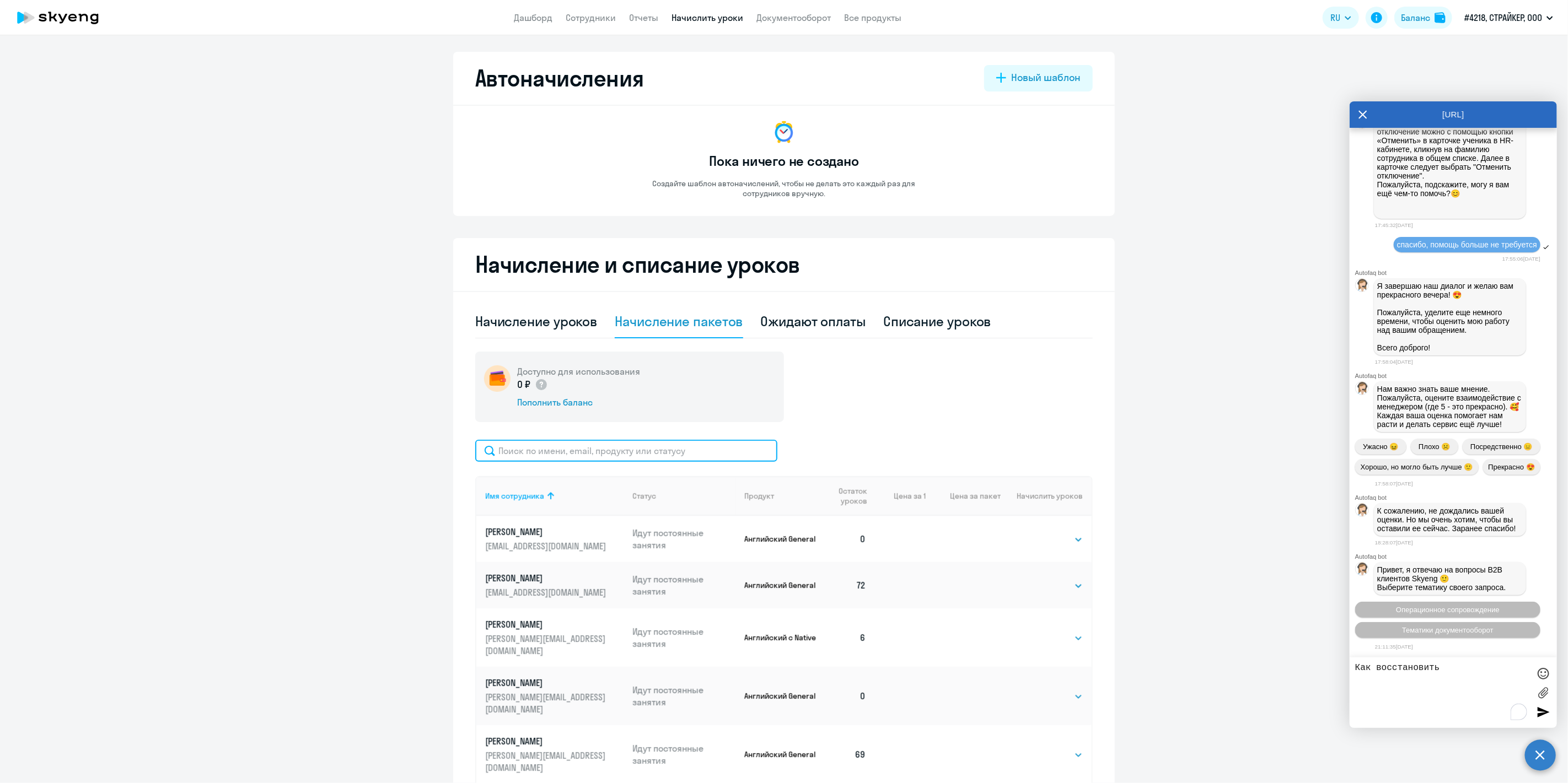
click at [626, 447] on input "text" at bounding box center [626, 450] width 302 height 22
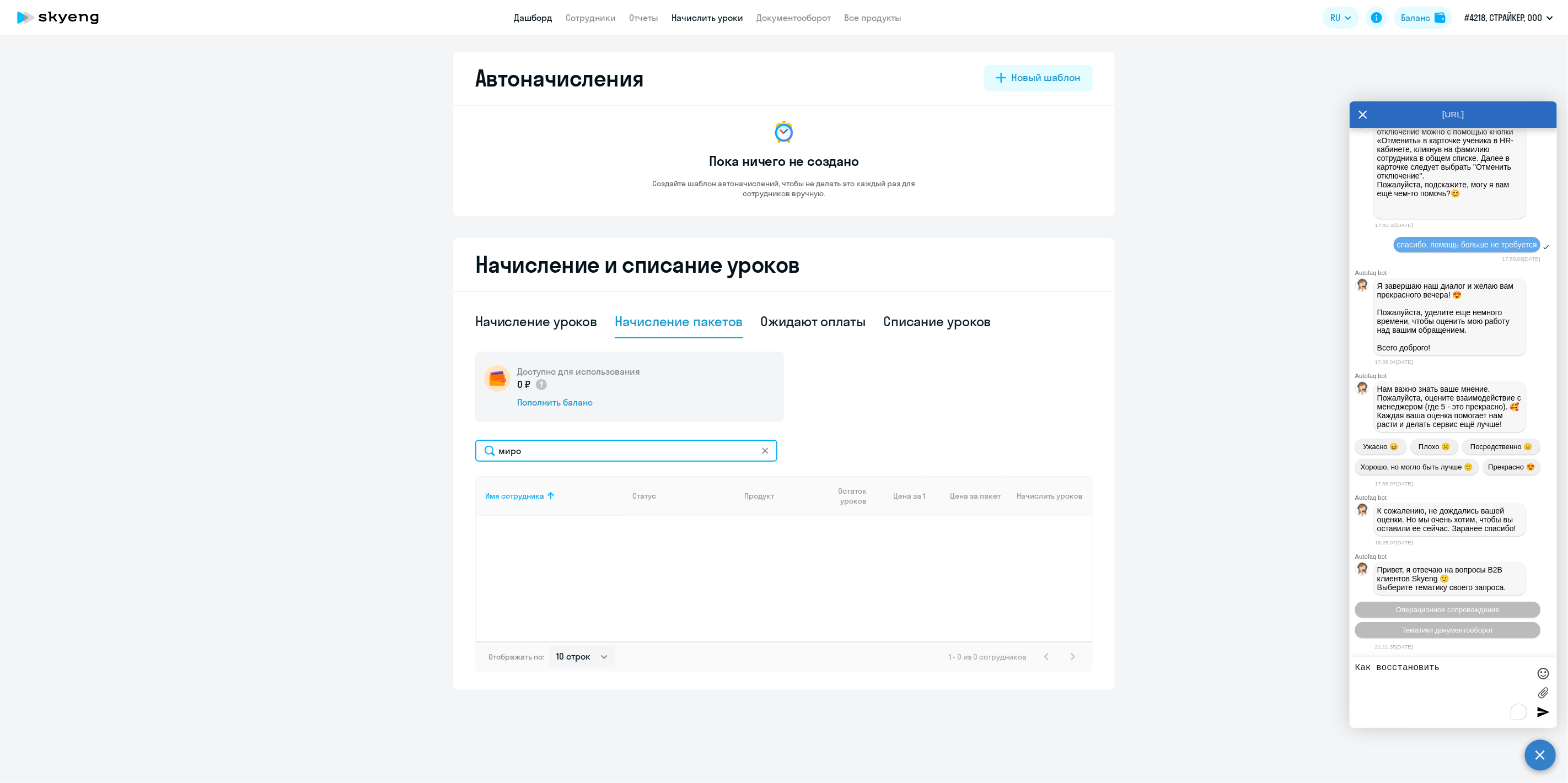
type input "миро"
click at [523, 21] on link "Дашборд" at bounding box center [534, 18] width 39 height 11
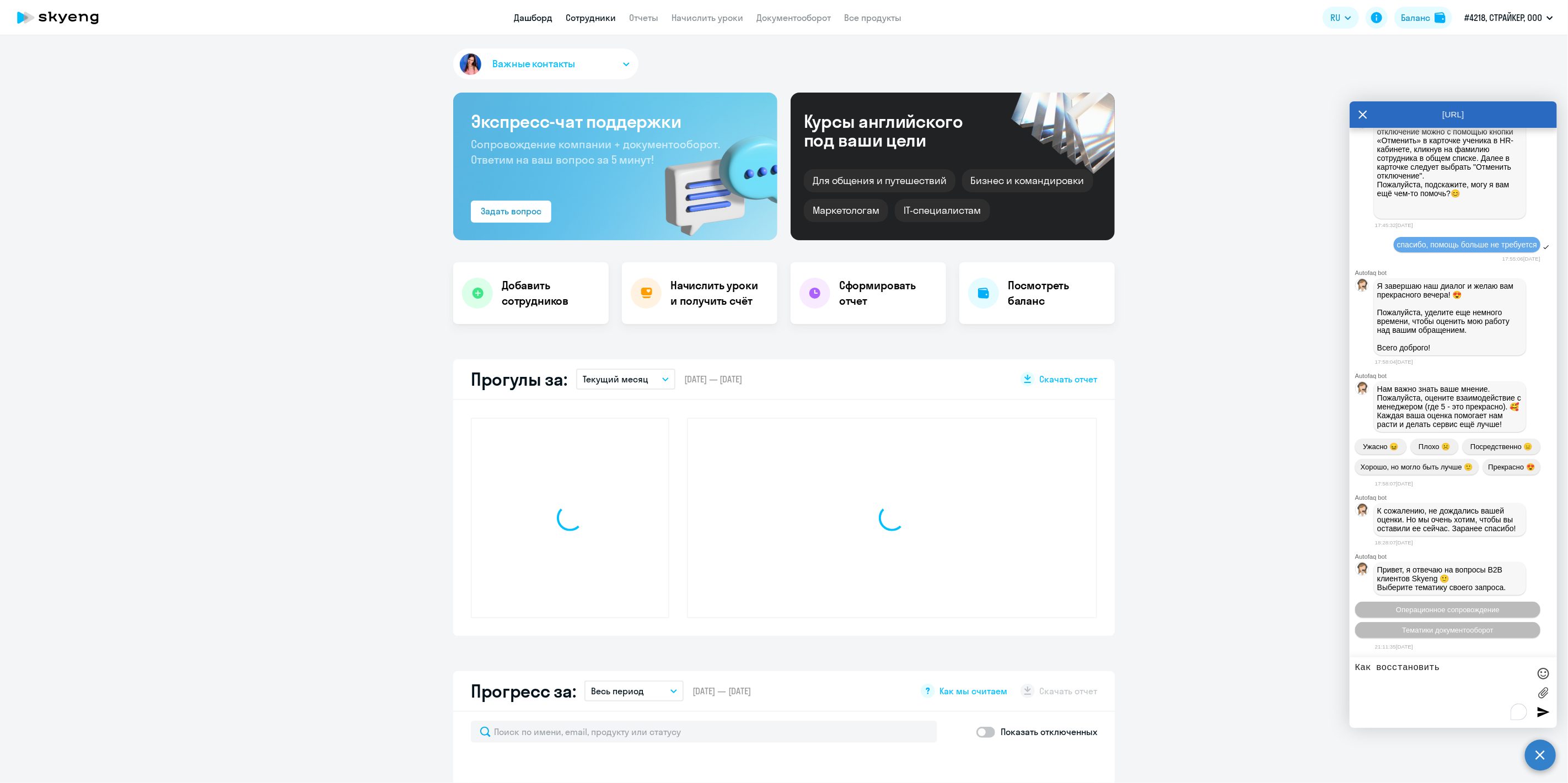
click at [606, 21] on link "Сотрудники" at bounding box center [591, 18] width 50 height 11
select select "30"
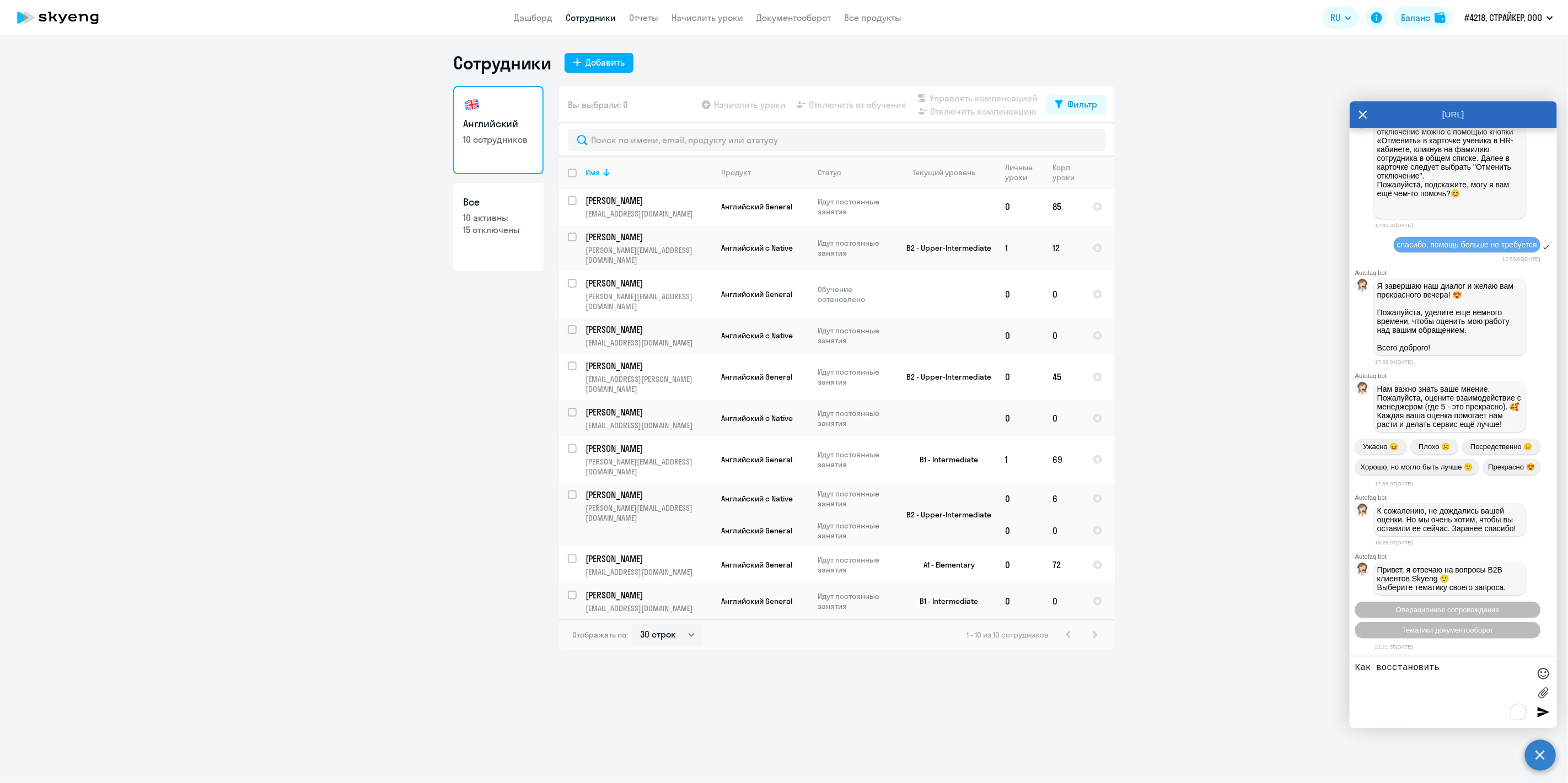
click at [1457, 672] on textarea "Как восстановить" at bounding box center [1441, 693] width 174 height 59
drag, startPoint x: 1421, startPoint y: 669, endPoint x: 1304, endPoint y: 666, distance: 117.0
click at [1304, 666] on body "Дашборд Сотрудники Отчеты Начислить уроки Документооборот Все продукты Дашборд …" at bounding box center [784, 391] width 1568 height 783
drag, startPoint x: 1359, startPoint y: 672, endPoint x: 1353, endPoint y: 673, distance: 6.1
click at [1358, 672] on textarea "Как восстановить" at bounding box center [1441, 693] width 174 height 59
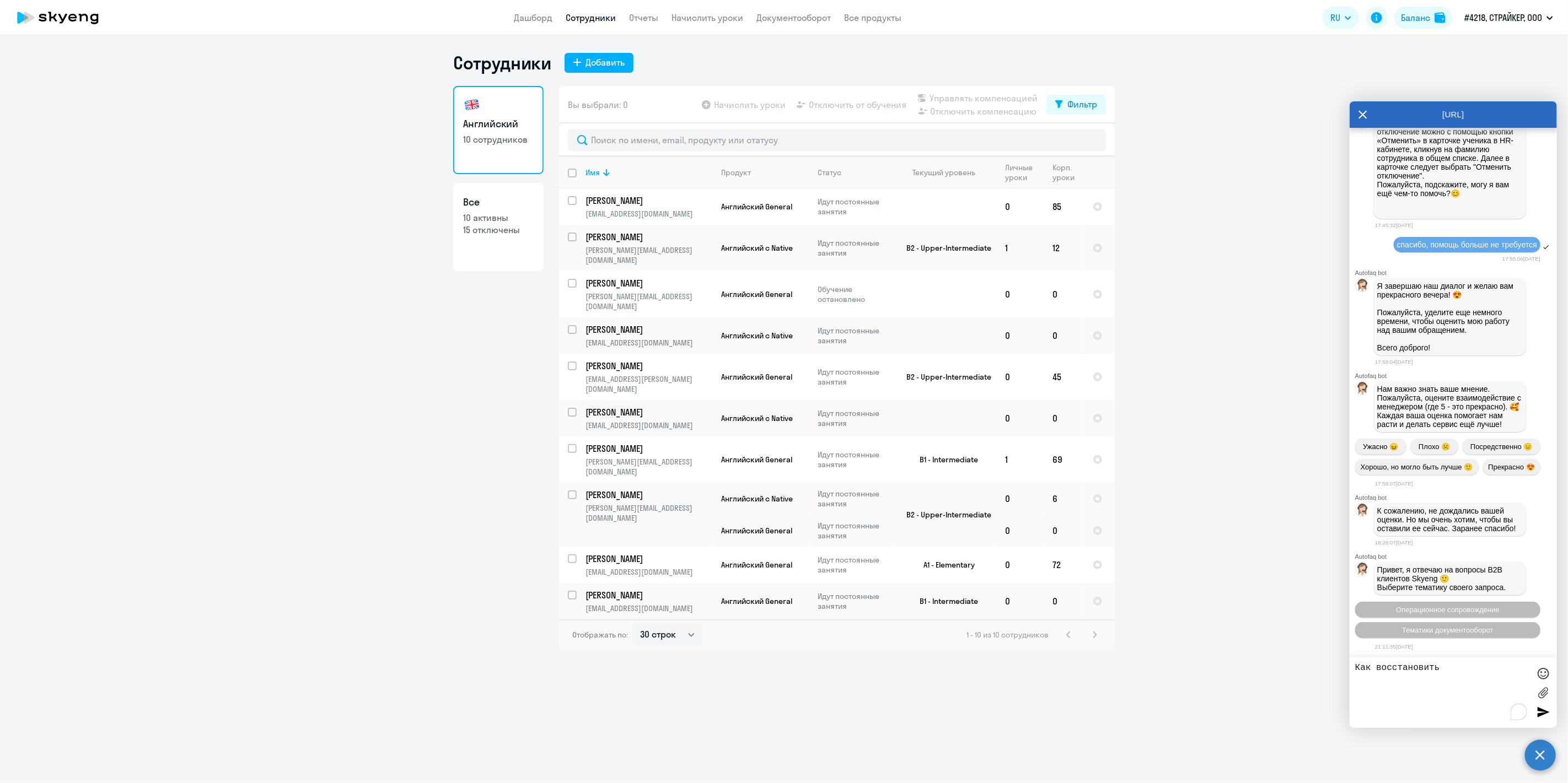
drag, startPoint x: 1355, startPoint y: 672, endPoint x: 1385, endPoint y: 668, distance: 30.3
click at [1355, 671] on div "Как восстановить" at bounding box center [1453, 693] width 207 height 71
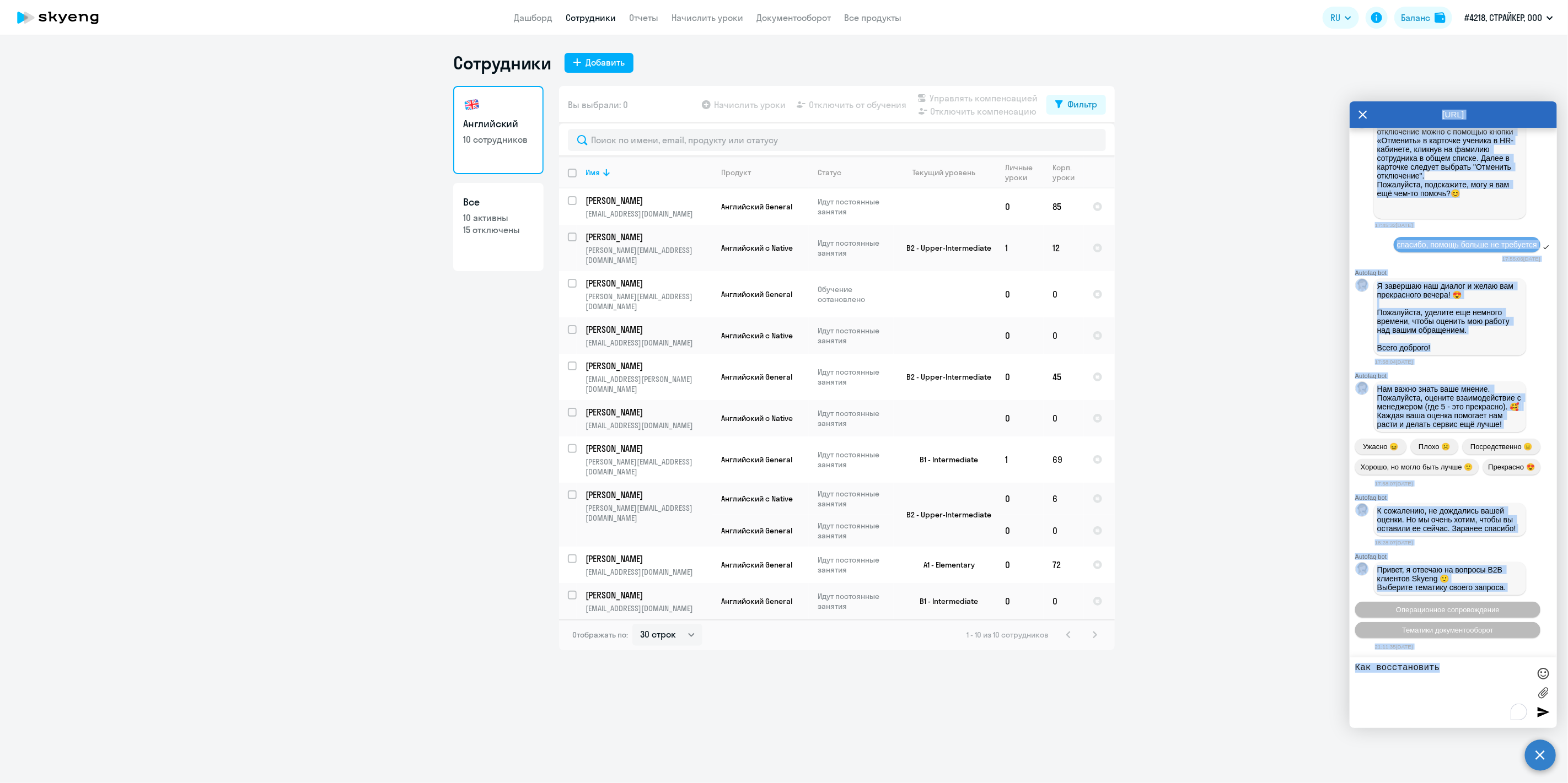
drag, startPoint x: 1456, startPoint y: 663, endPoint x: 1394, endPoint y: 663, distance: 62.0
click at [1304, 665] on body "Дашборд Сотрудники Отчеты Начислить уроки Документооборот Все продукты Дашборд …" at bounding box center [784, 391] width 1568 height 783
click at [1426, 661] on div "Как восстановить" at bounding box center [1453, 693] width 207 height 71
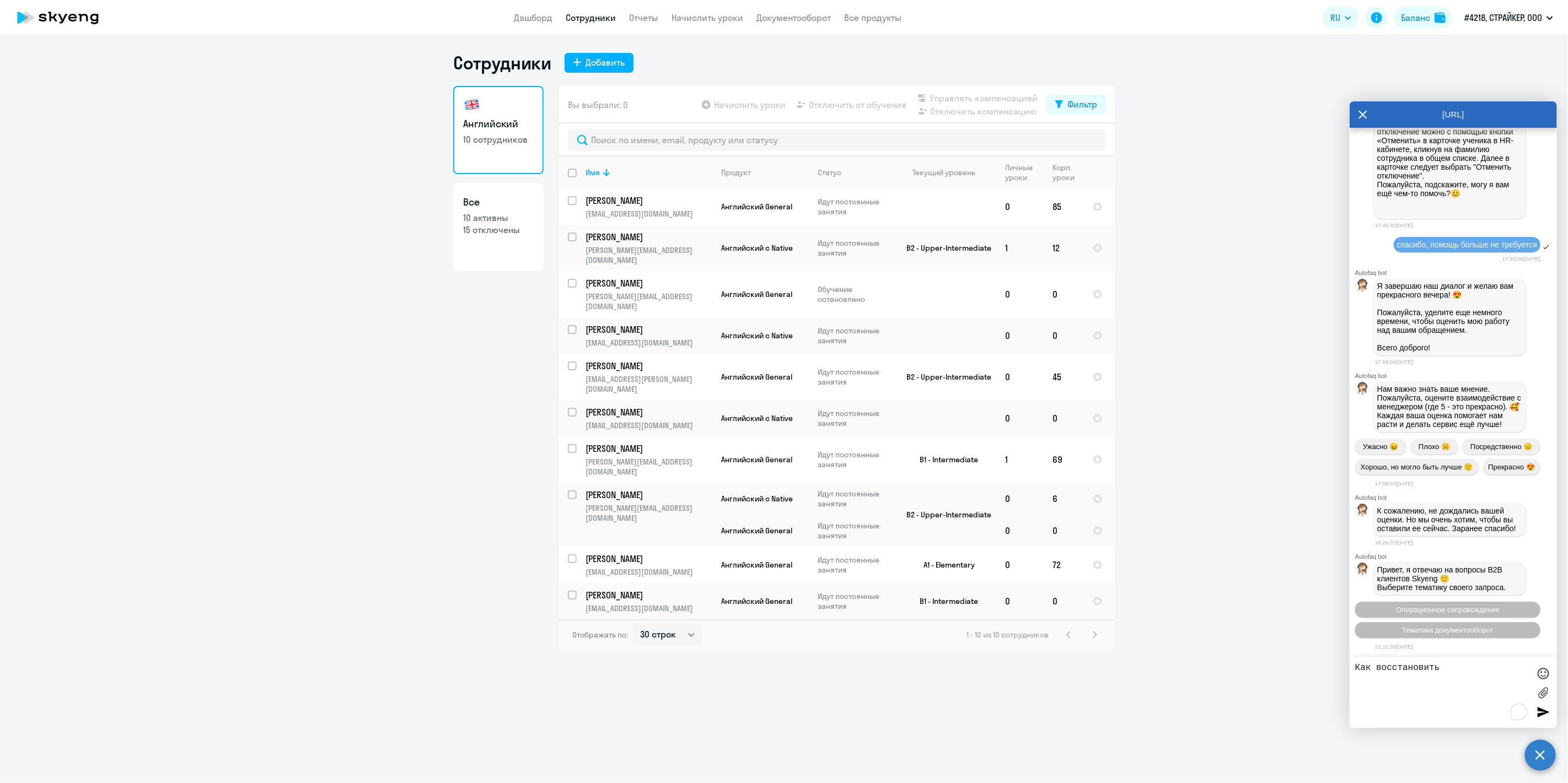
drag, startPoint x: 1460, startPoint y: 668, endPoint x: 1327, endPoint y: 675, distance: 133.2
click at [1327, 675] on body "Дашборд Сотрудники Отчеты Начислить уроки Документооборот Все продукты Дашборд …" at bounding box center [784, 391] width 1568 height 783
type textarea "Д"
click at [1394, 674] on textarea "To enrich screen reader interactions, please activate Accessibility in Grammarl…" at bounding box center [1441, 693] width 174 height 59
type textarea "Ж"
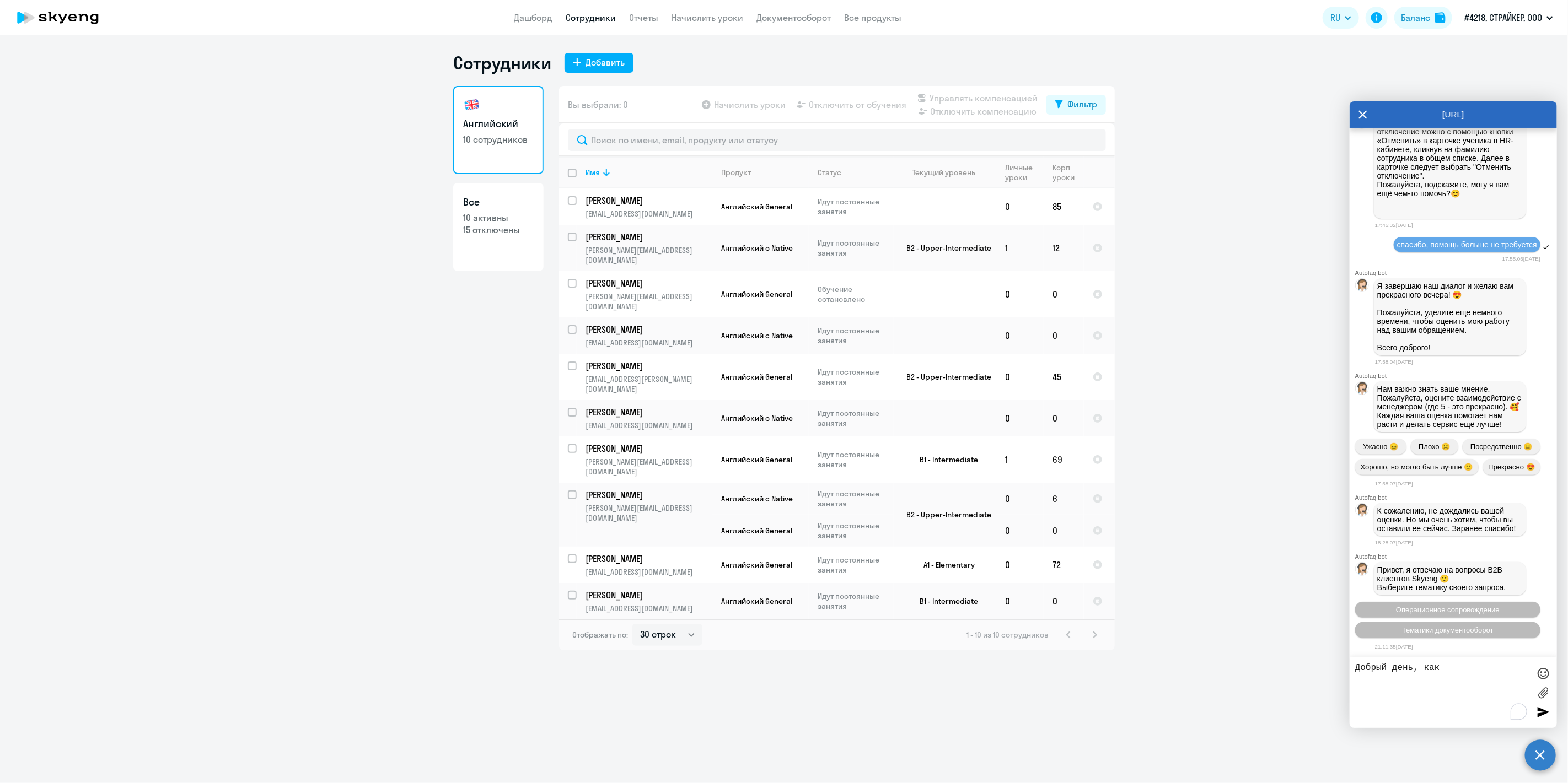
drag, startPoint x: 1394, startPoint y: 675, endPoint x: 1469, endPoint y: 662, distance: 76.1
click at [1469, 662] on div "Добрый день, как" at bounding box center [1453, 693] width 207 height 71
click at [1462, 672] on textarea "Добрый день, как" at bounding box center [1441, 693] width 174 height 59
click at [1409, 668] on textarea "Добрый день, как вернуть сотрудника" at bounding box center [1441, 693] width 174 height 59
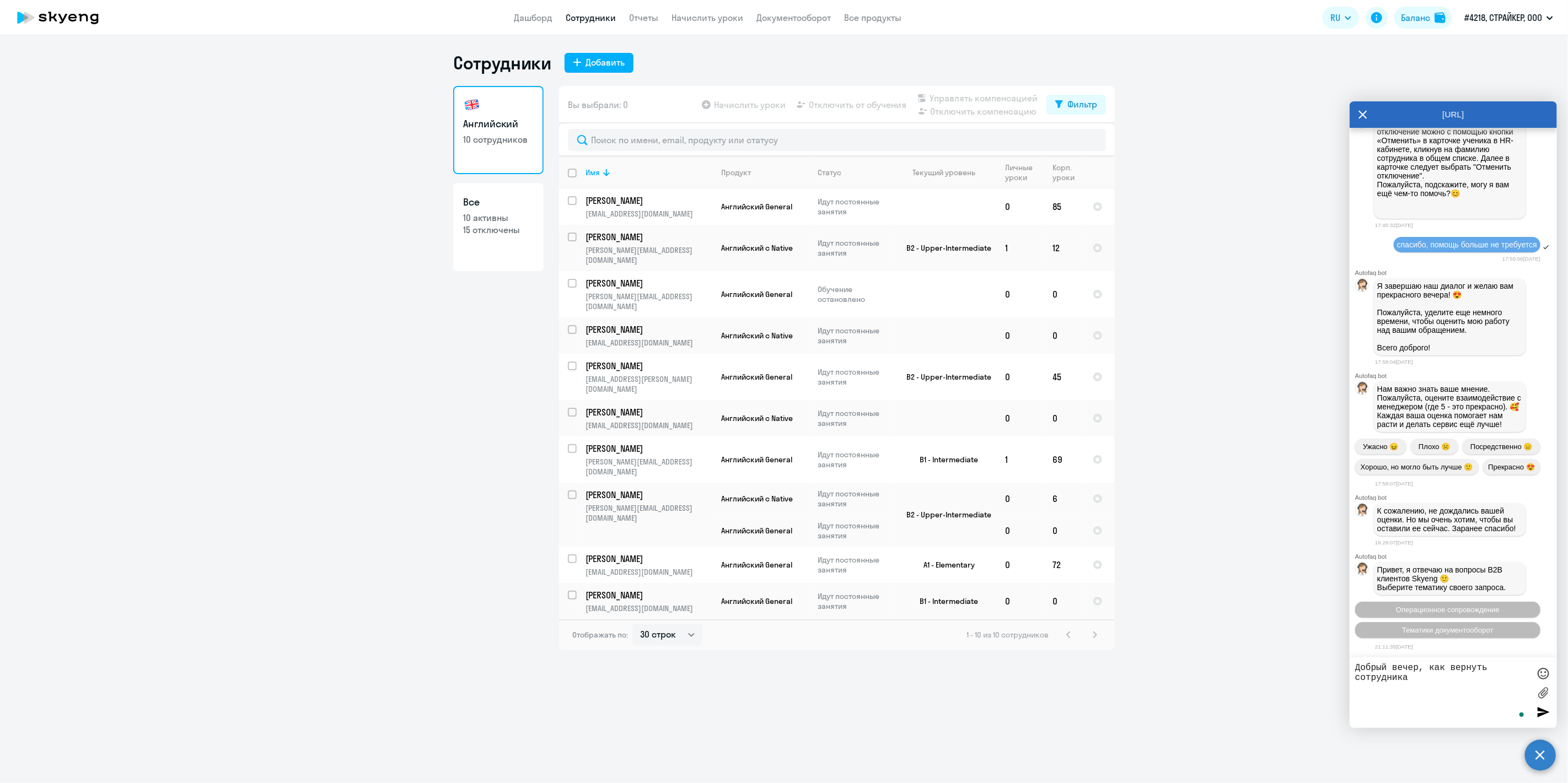
click at [1428, 669] on textarea "Добрый вечер, как вернуть сотрудника" at bounding box center [1441, 693] width 174 height 59
click at [1444, 686] on textarea "Добрый вечер, подскажите пожалуйста, как вернуть сотрудника" at bounding box center [1441, 693] width 174 height 59
type textarea "Добрый вечер, подскажите пожалуйста, как вернуть сотрудника из Отключенных в Ак…"
click at [1073, 111] on button "Фильтр" at bounding box center [1076, 104] width 59 height 19
click at [1092, 140] on span at bounding box center [1088, 141] width 19 height 11
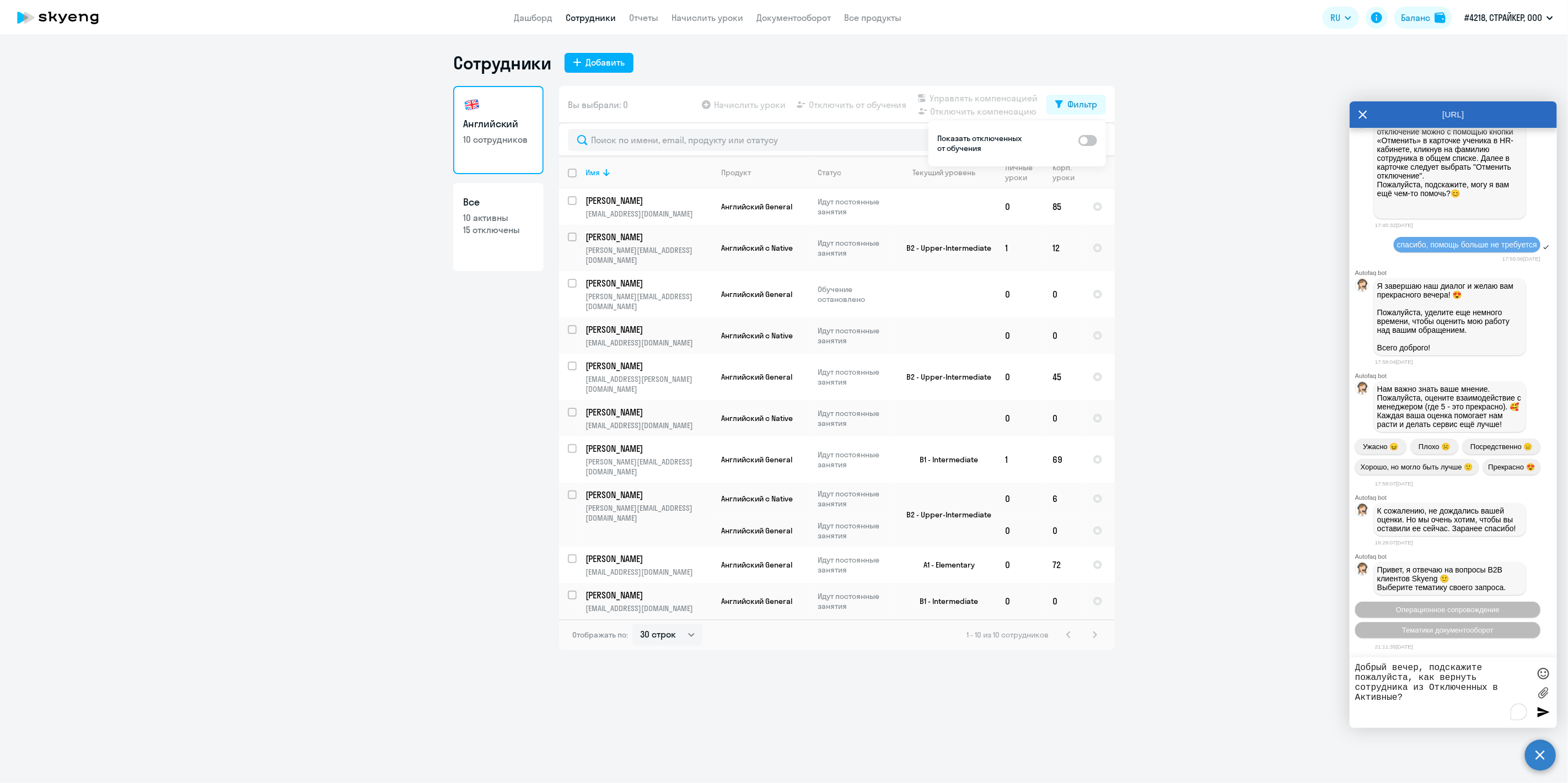
click at [1079, 140] on input "checkbox" at bounding box center [1078, 140] width 1 height 1
checkbox input "true"
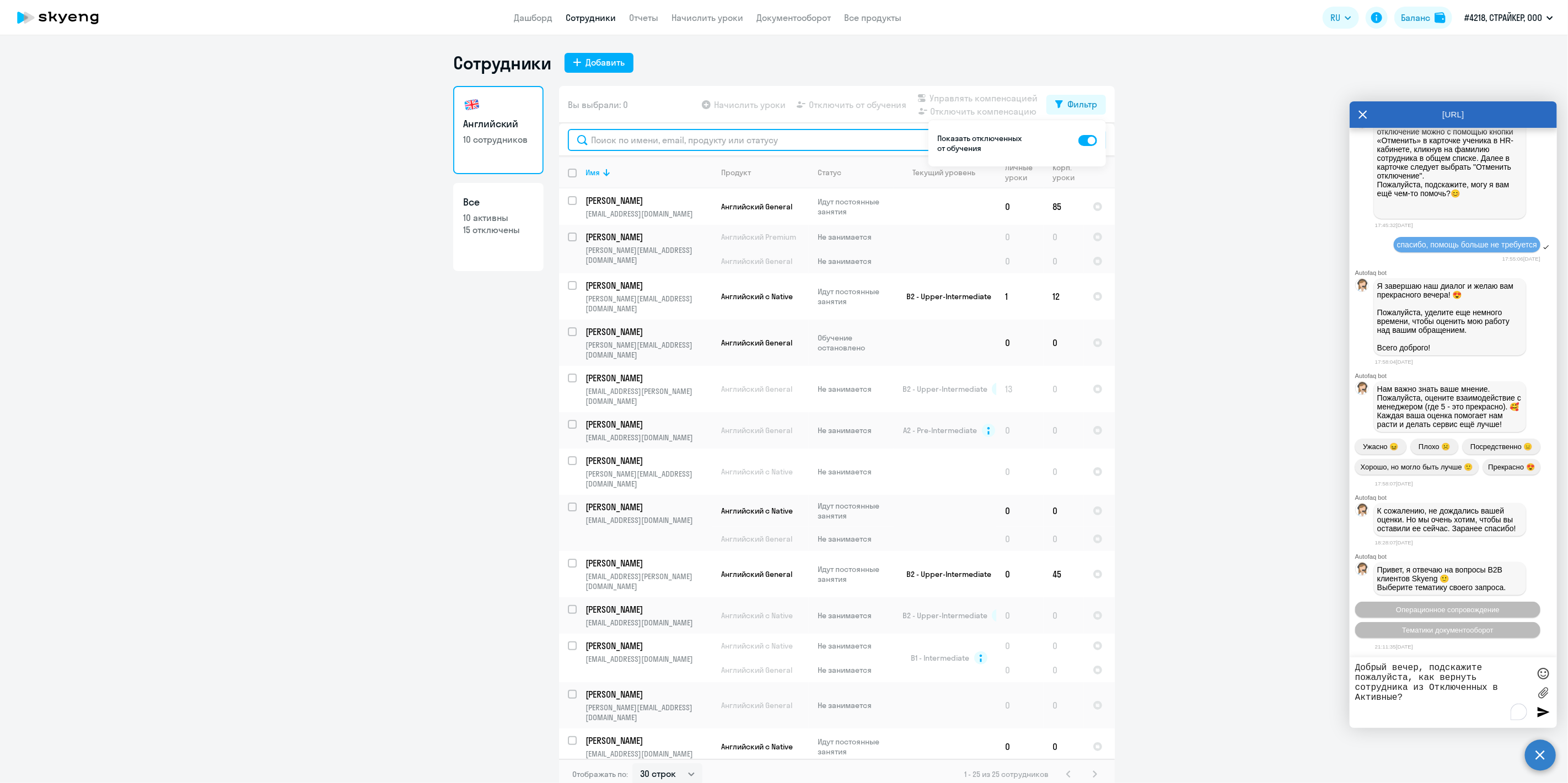
click at [688, 140] on input "text" at bounding box center [837, 140] width 538 height 22
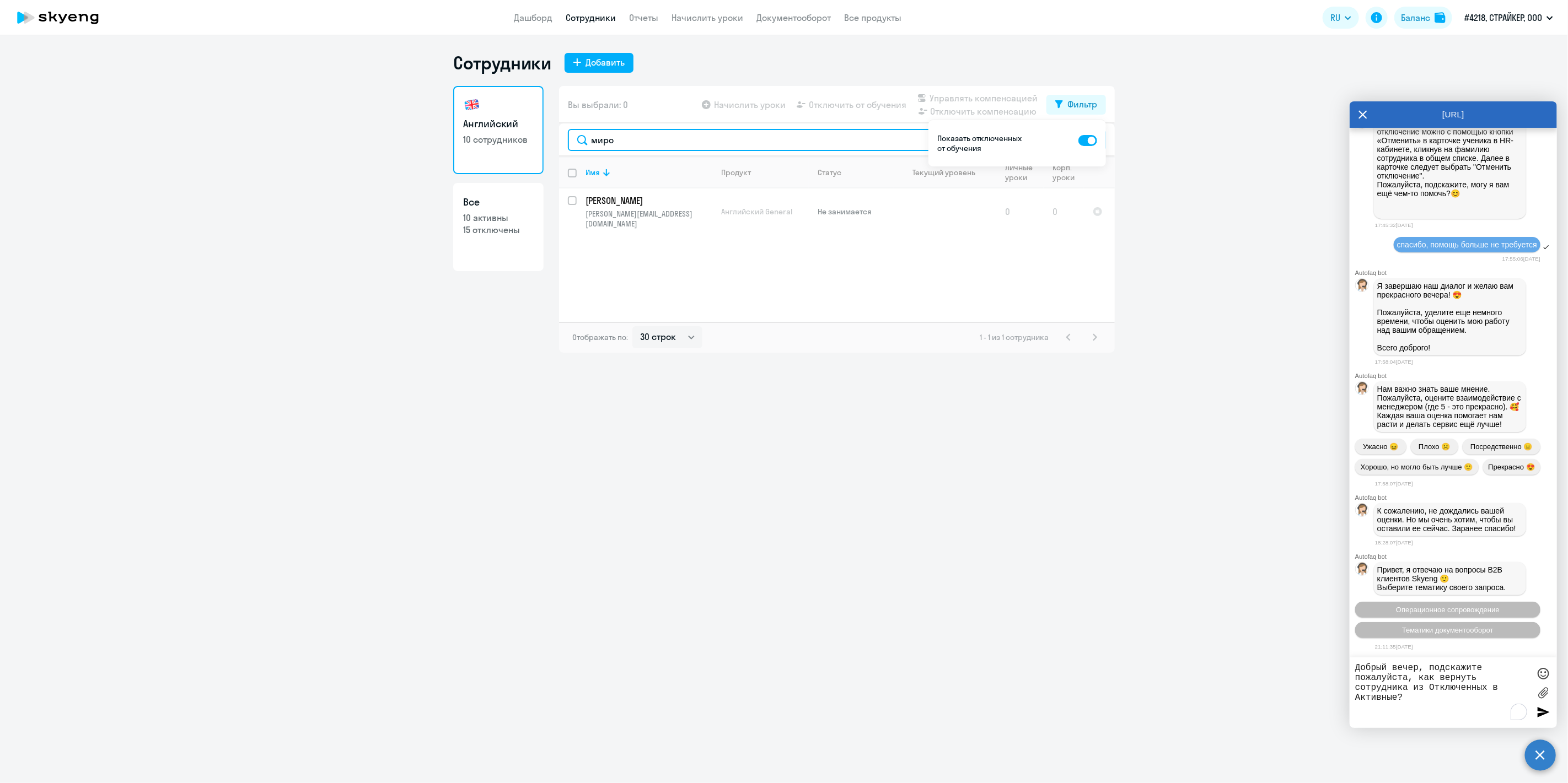
type input "миро"
click at [488, 221] on p "10 активны" at bounding box center [498, 218] width 71 height 12
select select "30"
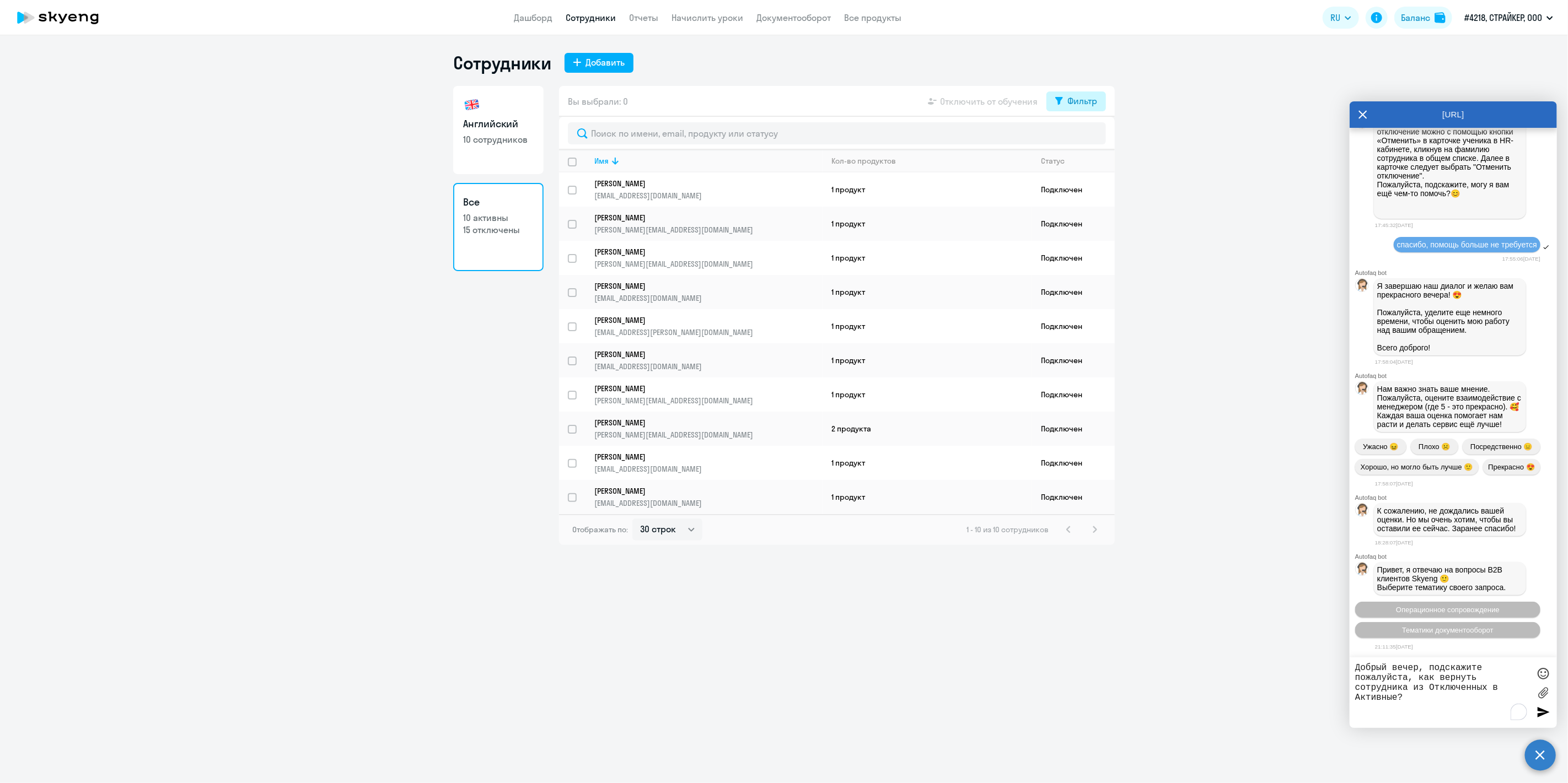
click at [1072, 96] on div "Фильтр" at bounding box center [1082, 101] width 30 height 13
click at [1088, 134] on span at bounding box center [1088, 137] width 19 height 11
click at [1079, 136] on input "checkbox" at bounding box center [1078, 136] width 1 height 1
checkbox input "true"
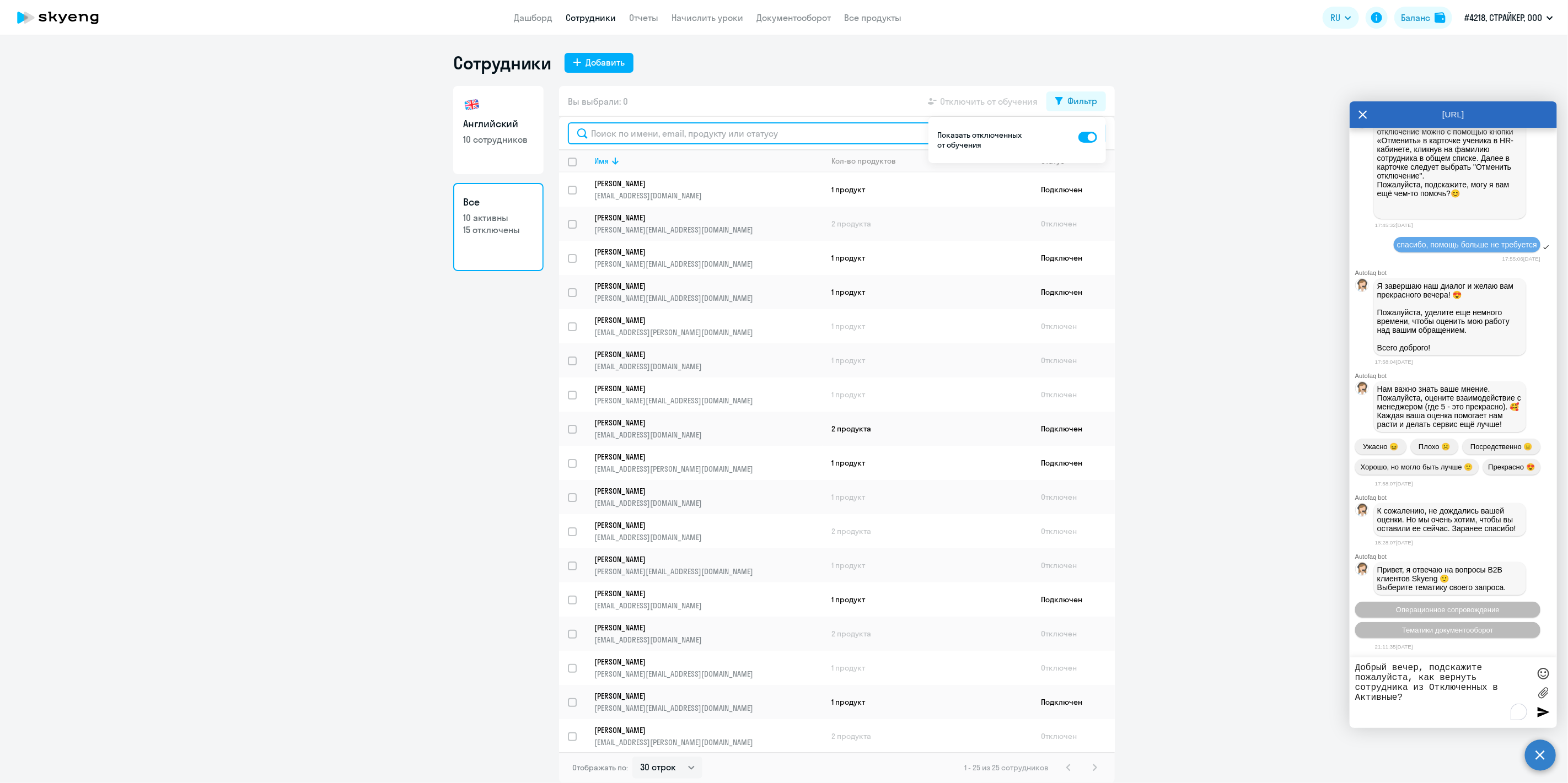
click at [682, 136] on input "text" at bounding box center [837, 133] width 538 height 22
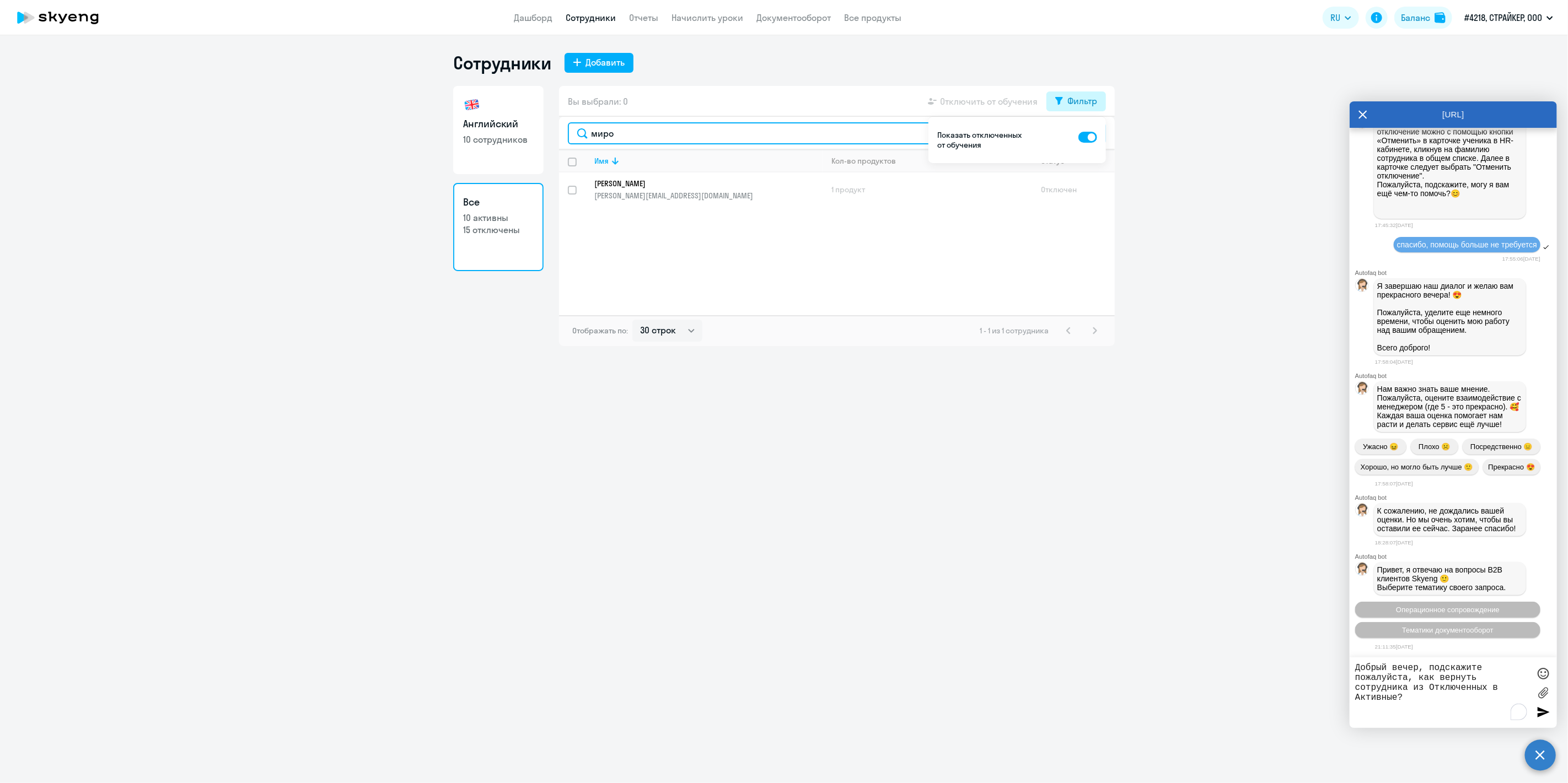
type input "миро"
click at [1096, 102] on div "Фильтр" at bounding box center [1082, 101] width 30 height 13
click at [1421, 695] on textarea "Добрый вечер, подскажите пожалуйста, как вернуть сотрудника из Отключенных в Ак…" at bounding box center [1441, 693] width 174 height 59
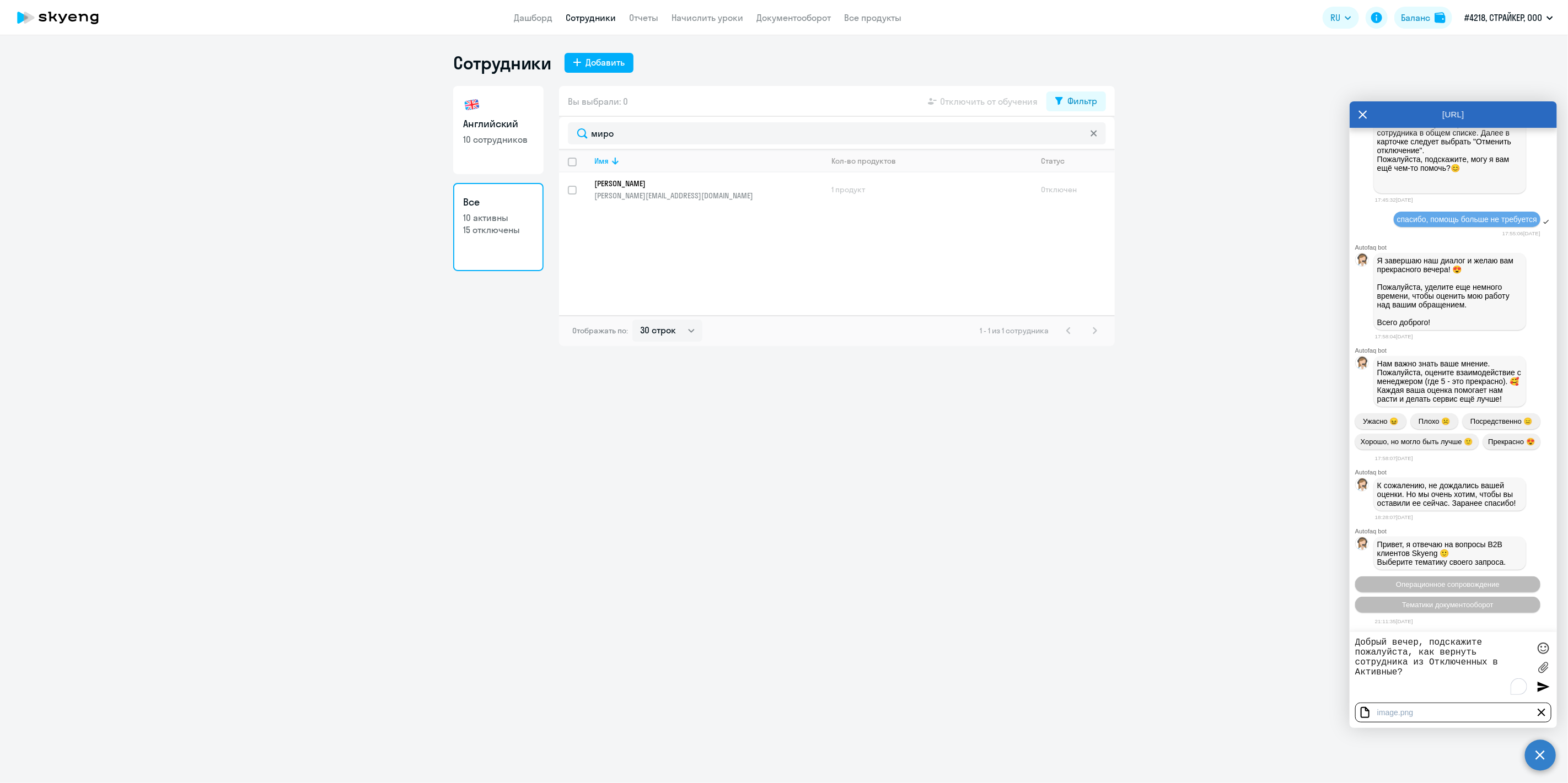
click at [1542, 686] on div at bounding box center [1543, 687] width 17 height 17
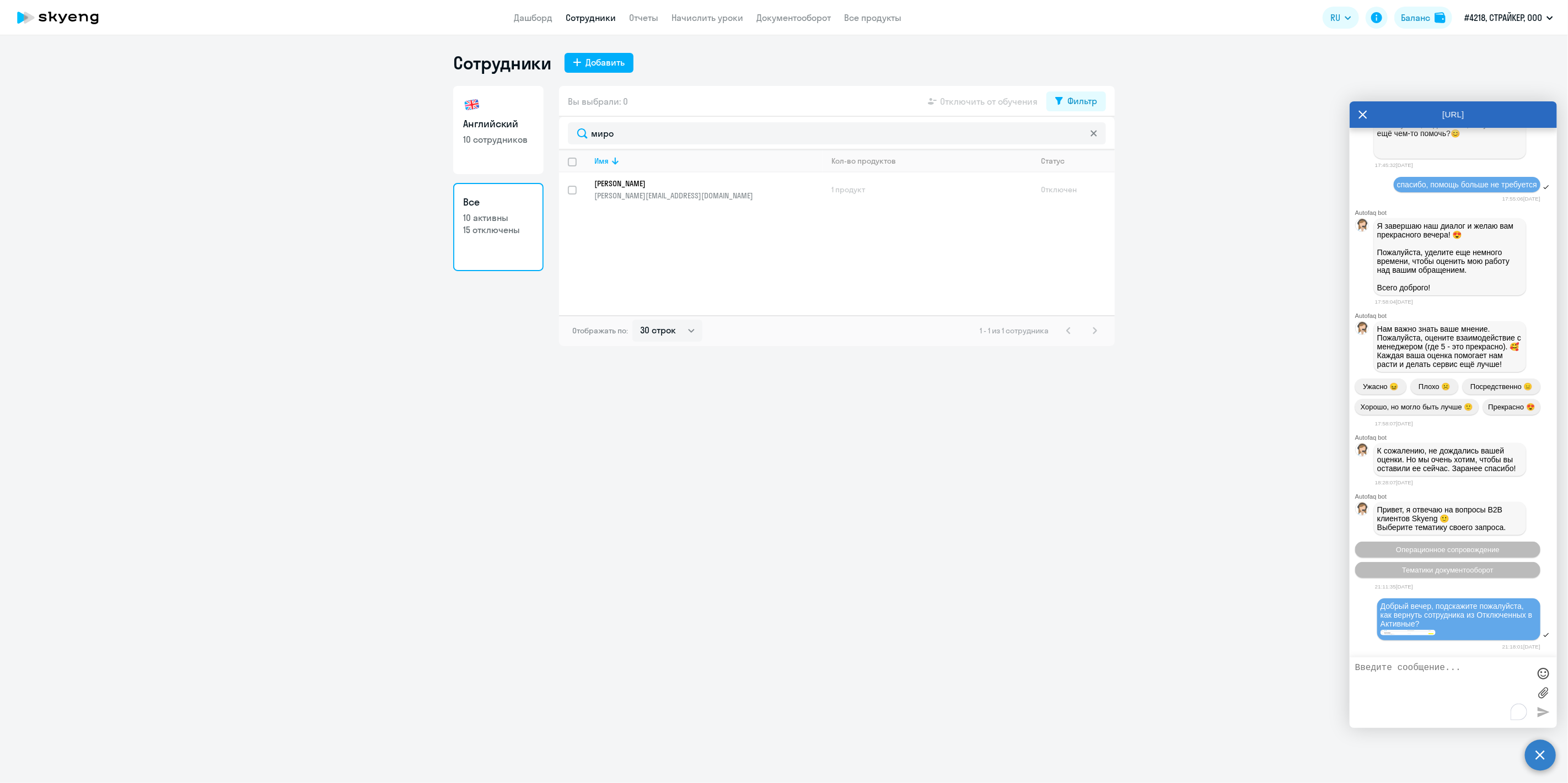
scroll to position [7366, 0]
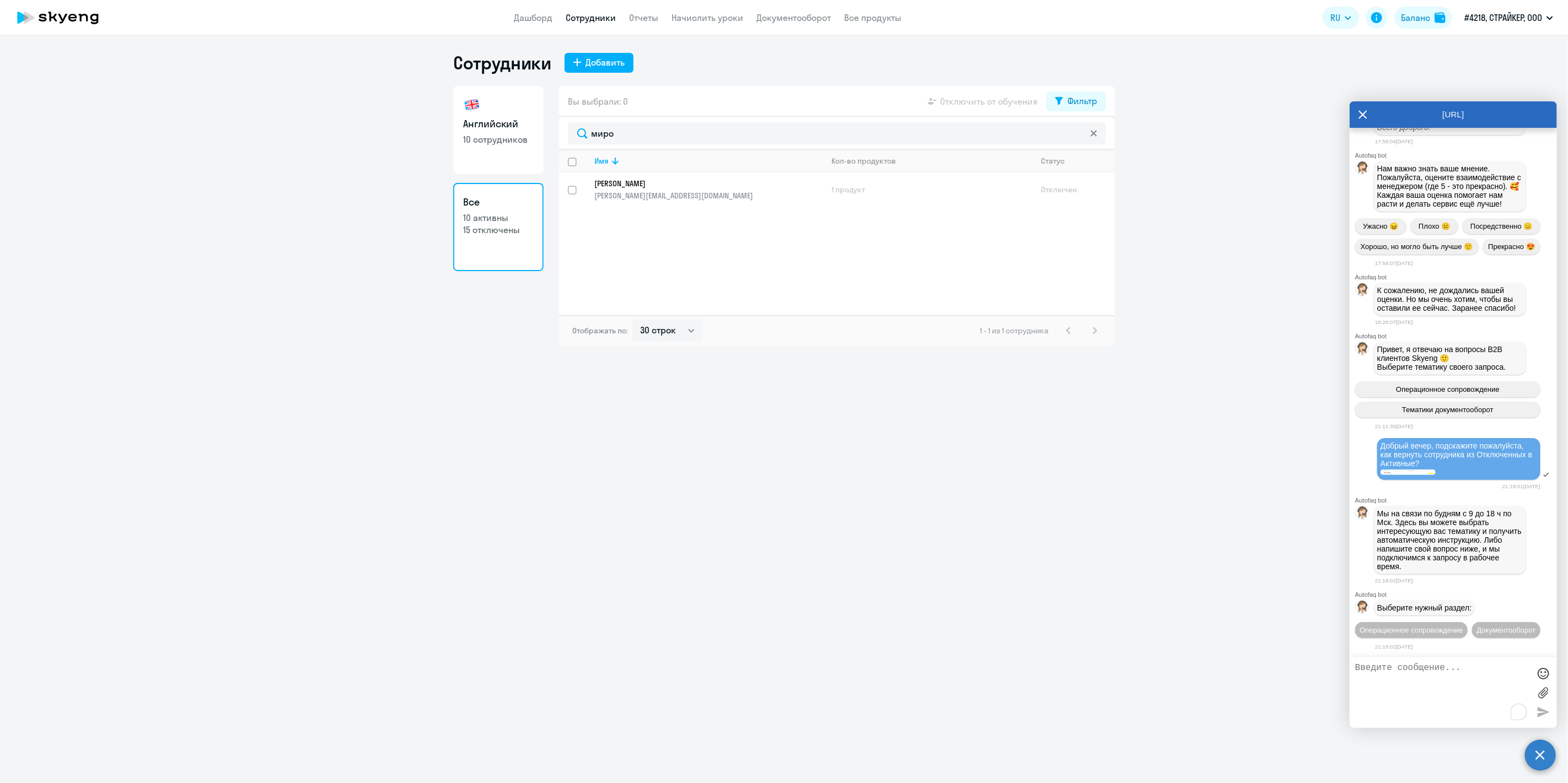
click at [1419, 470] on img at bounding box center [1408, 472] width 55 height 5
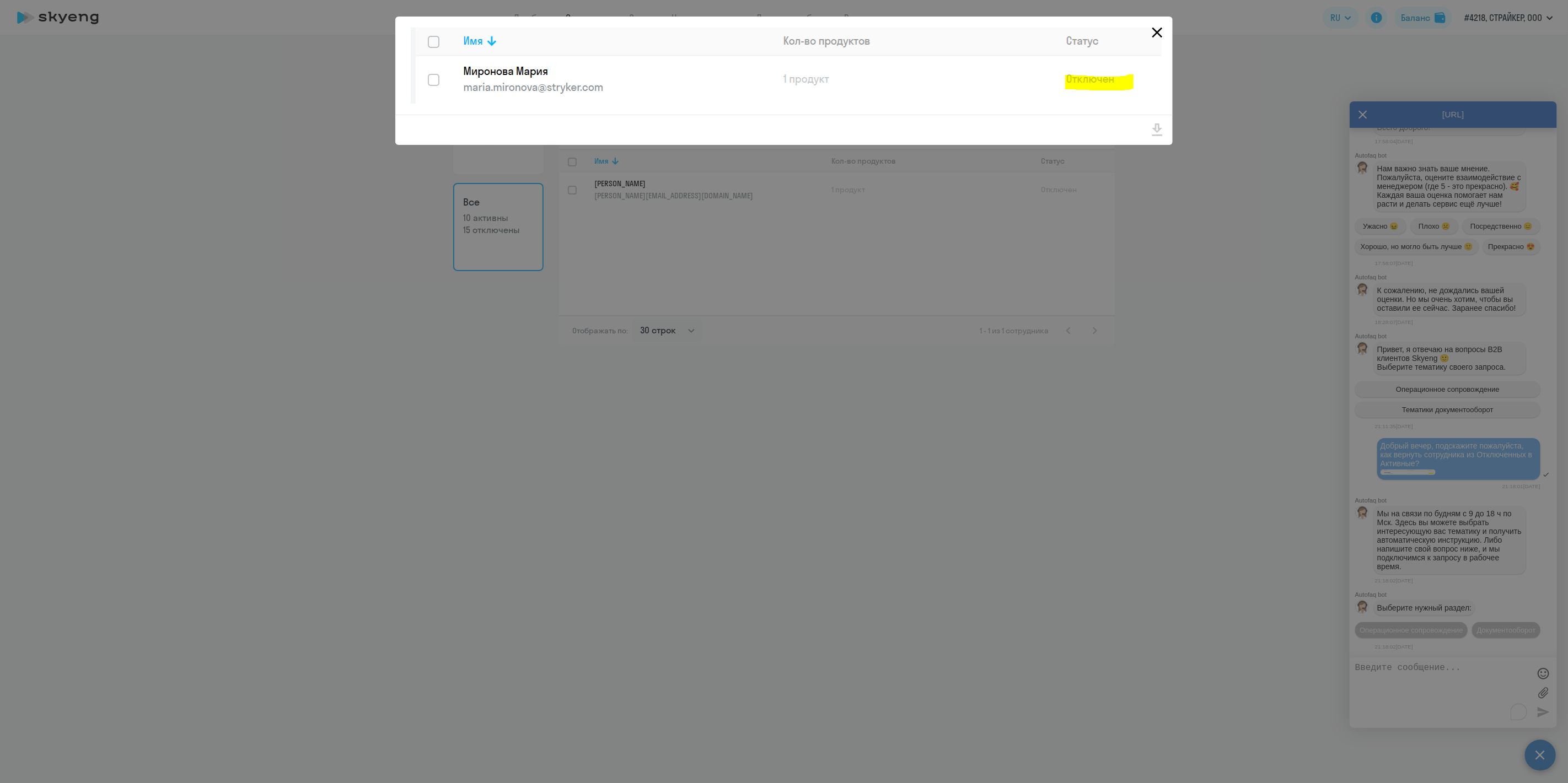
click at [1160, 28] on icon "Close" at bounding box center [1157, 33] width 18 height 18
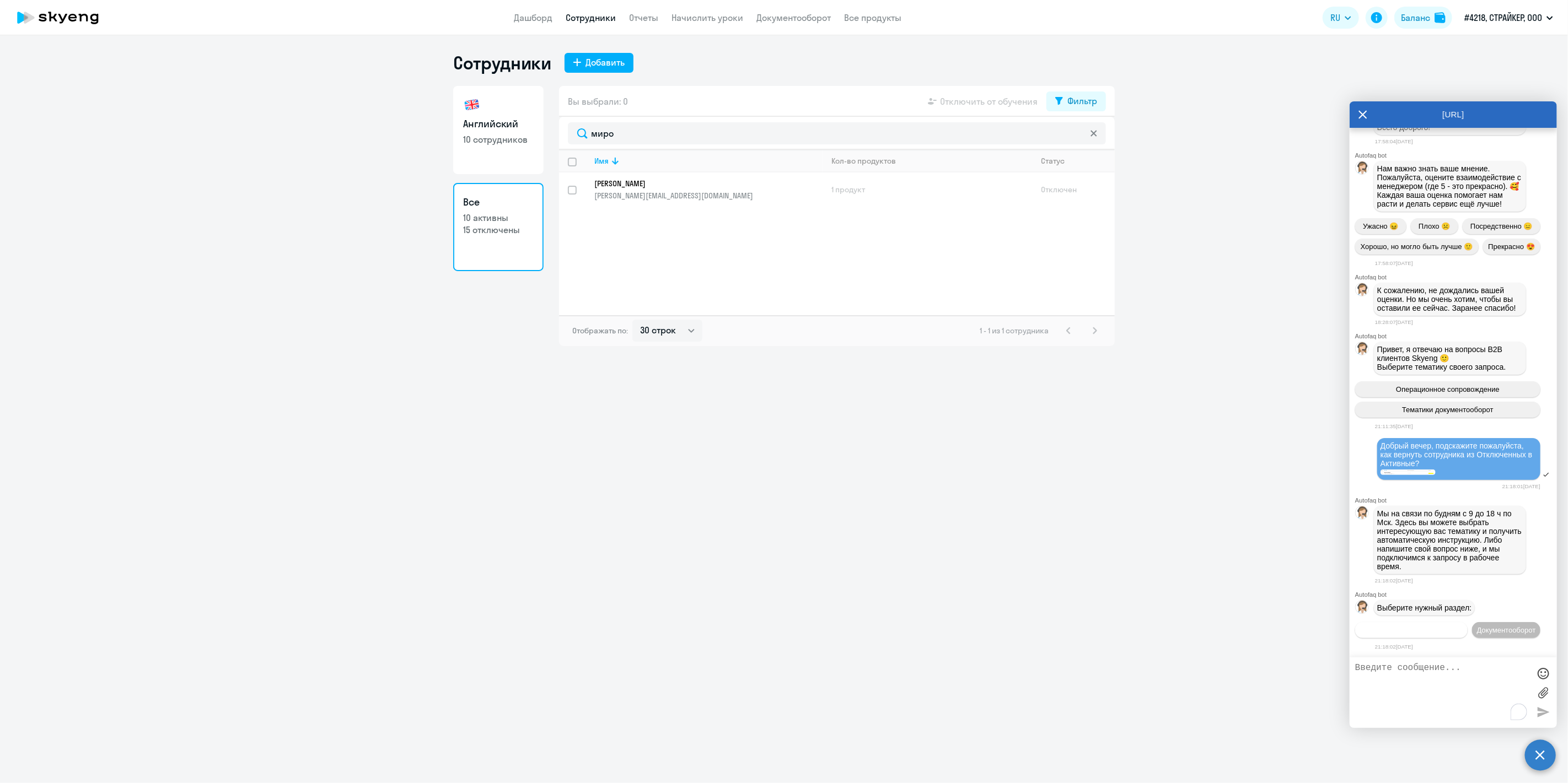
click at [1441, 626] on span "Операционное сопровождение" at bounding box center [1410, 630] width 104 height 8
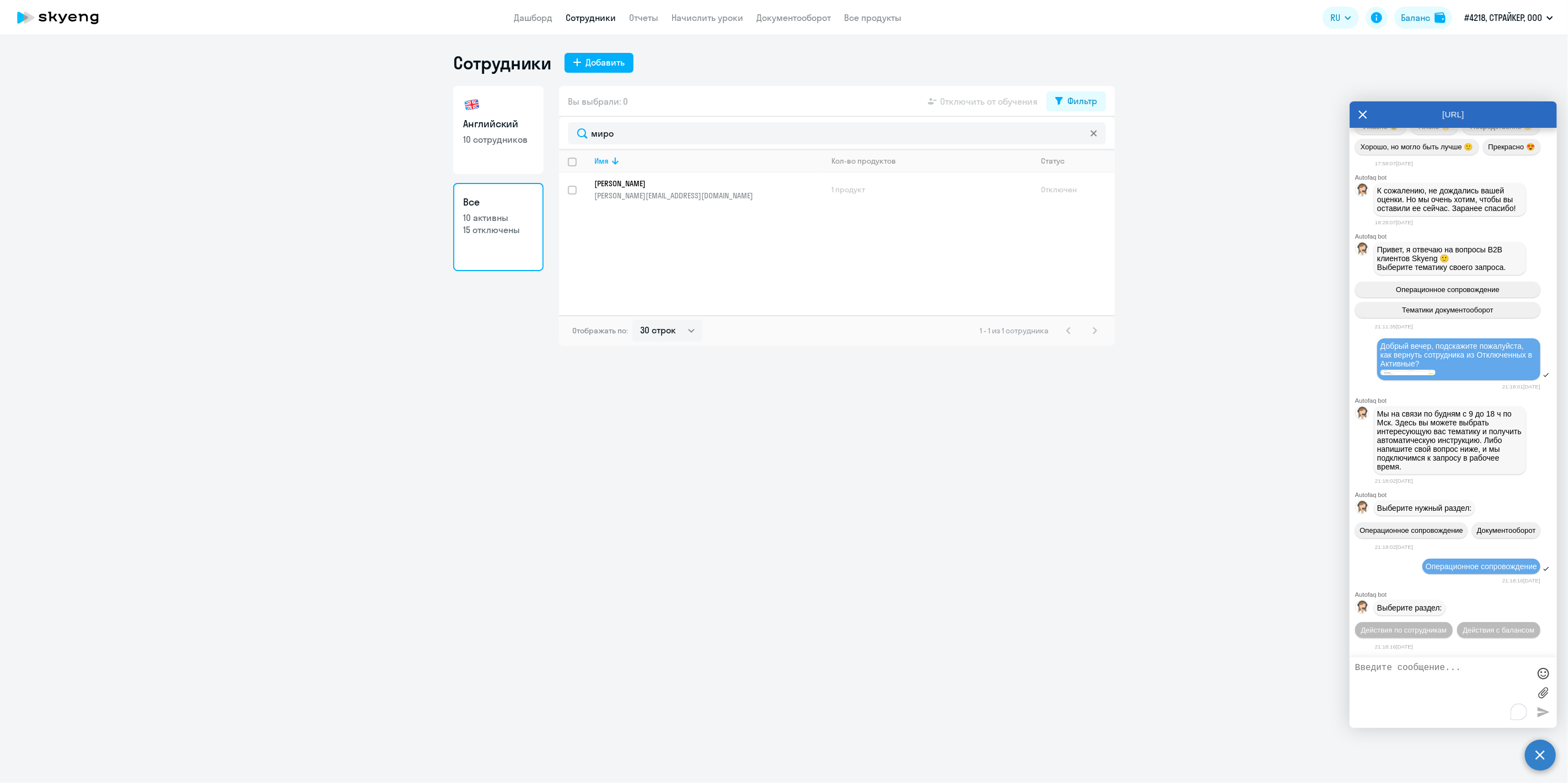
scroll to position [7487, 0]
click at [1453, 622] on button "Действия по сотрудникам" at bounding box center [1403, 630] width 97 height 16
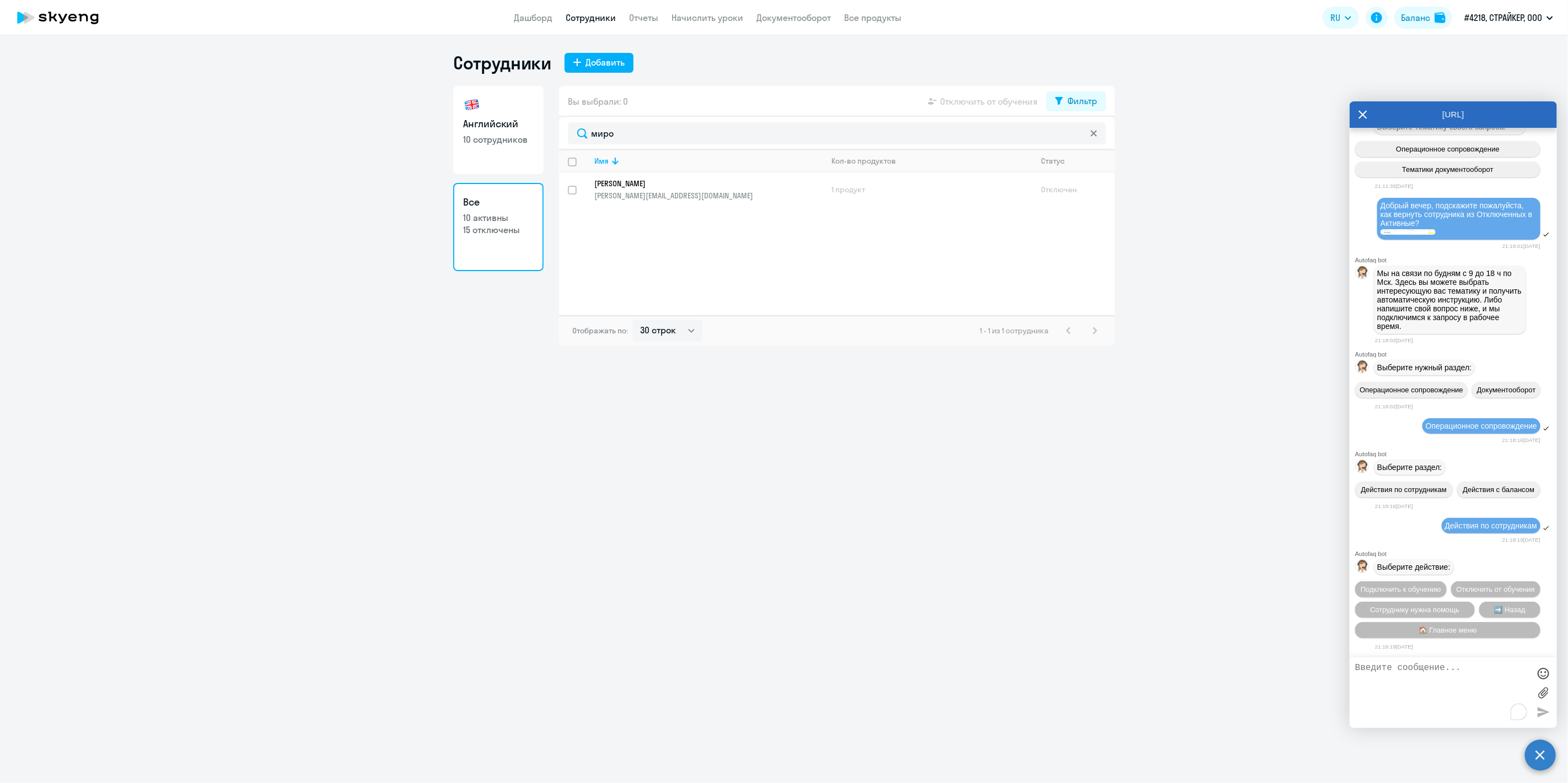
scroll to position [7651, 0]
click at [1447, 581] on button "Подключить к обучению" at bounding box center [1400, 589] width 91 height 16
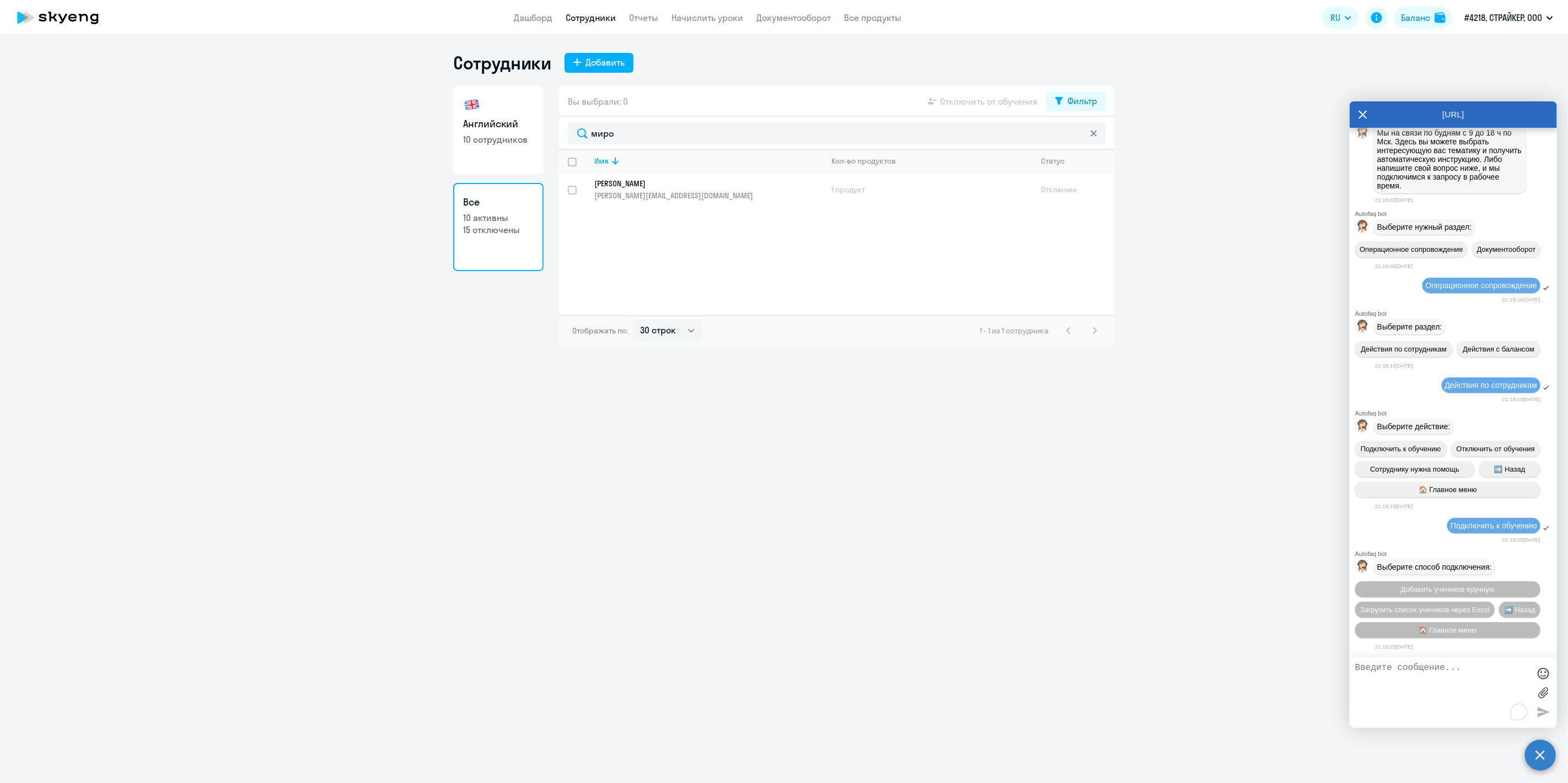
scroll to position [7794, 0]
click at [1403, 587] on span "Добавить учеников вручную" at bounding box center [1448, 589] width 94 height 8
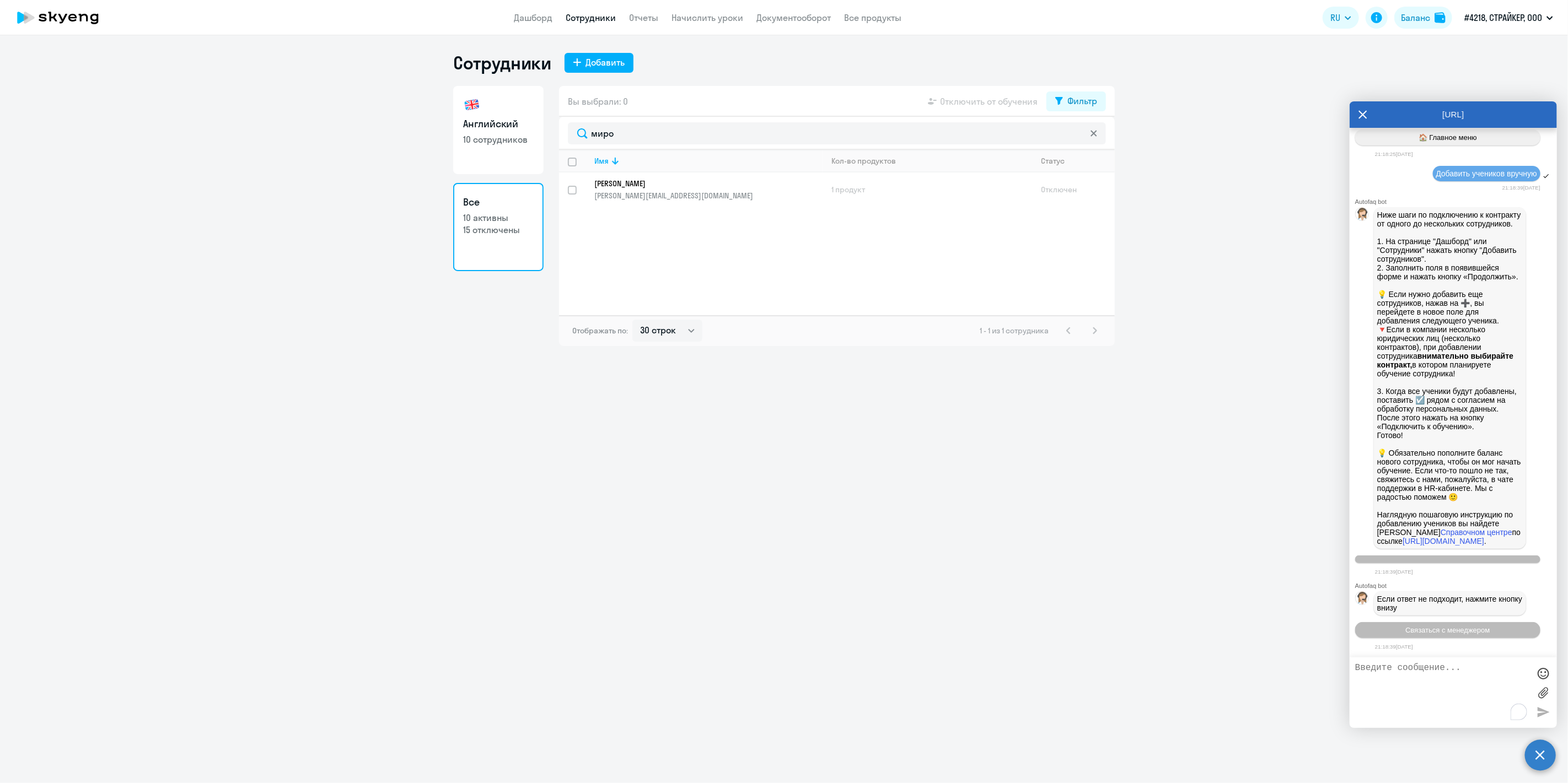
scroll to position [8346, 0]
click at [1439, 630] on span "Связаться с менеджером" at bounding box center [1447, 630] width 84 height 8
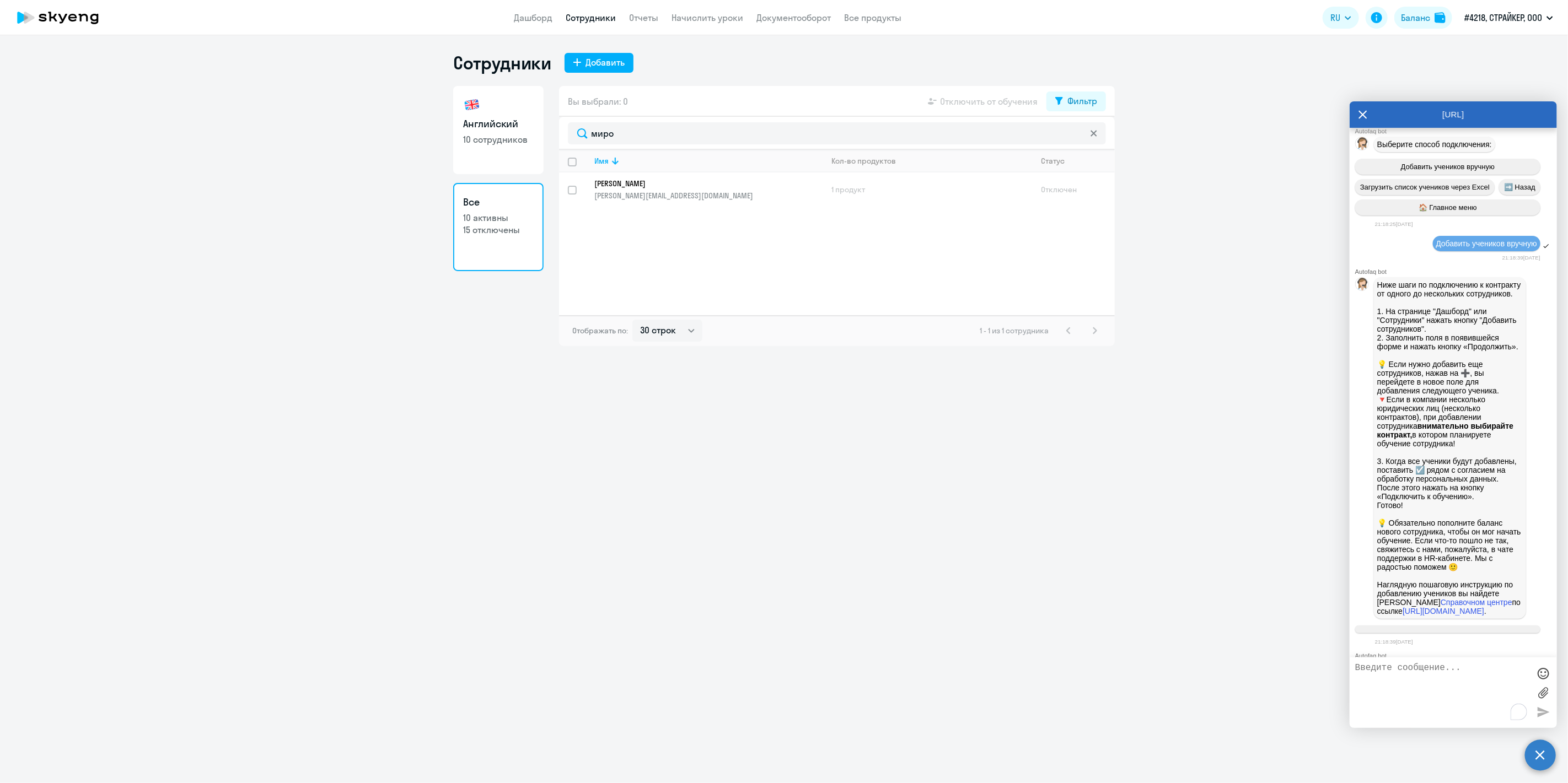
scroll to position [7460, 0]
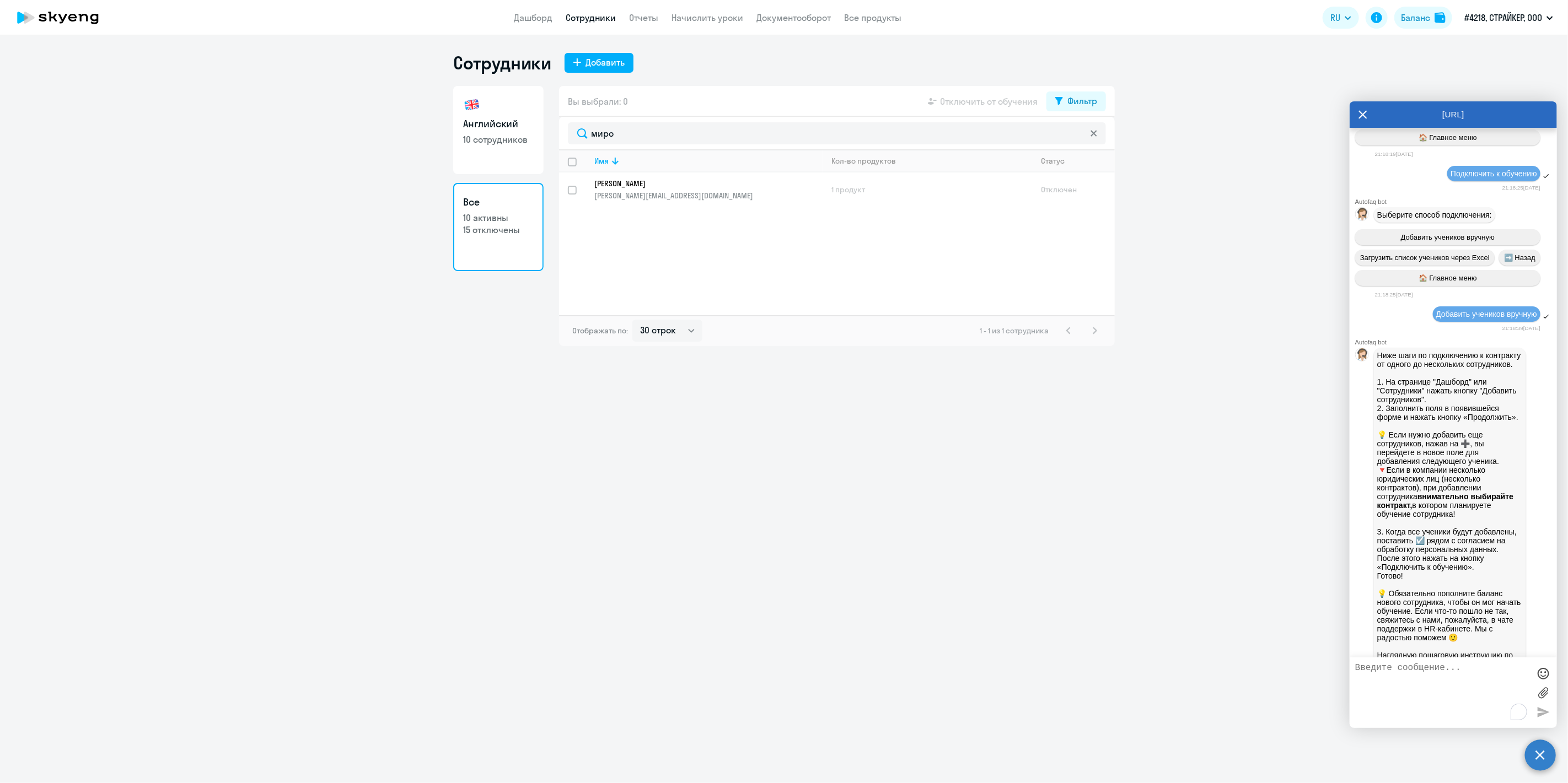
drag, startPoint x: 1382, startPoint y: 327, endPoint x: 1454, endPoint y: 353, distance: 76.6
copy span "Добрый вечер, подскажите пожалуйста, как вернуть сотрудника из Отключенных в Ак…"
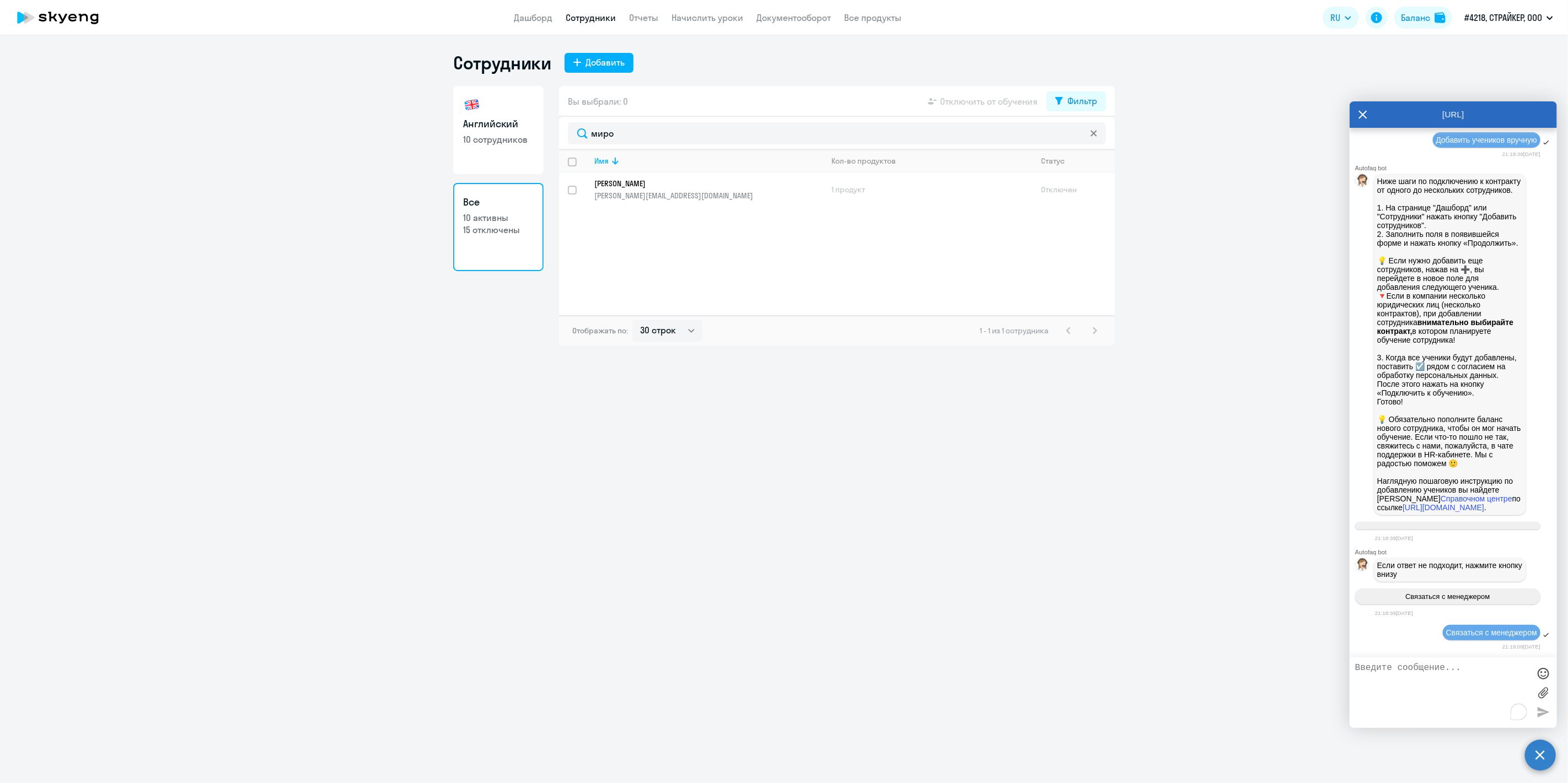
scroll to position [8379, 0]
click at [1403, 691] on textarea "To enrich screen reader interactions, please activate Accessibility in Grammarl…" at bounding box center [1441, 693] width 174 height 59
paste textarea "Добрый вечер, подскажите пожалуйста, как вернуть сотрудника из Отключенных в Ак…"
type textarea "Добрый вечер, подскажите пожалуйста, как вернуть сотрудника из Отключенных в Ак…"
click at [1547, 716] on div at bounding box center [1543, 712] width 17 height 17
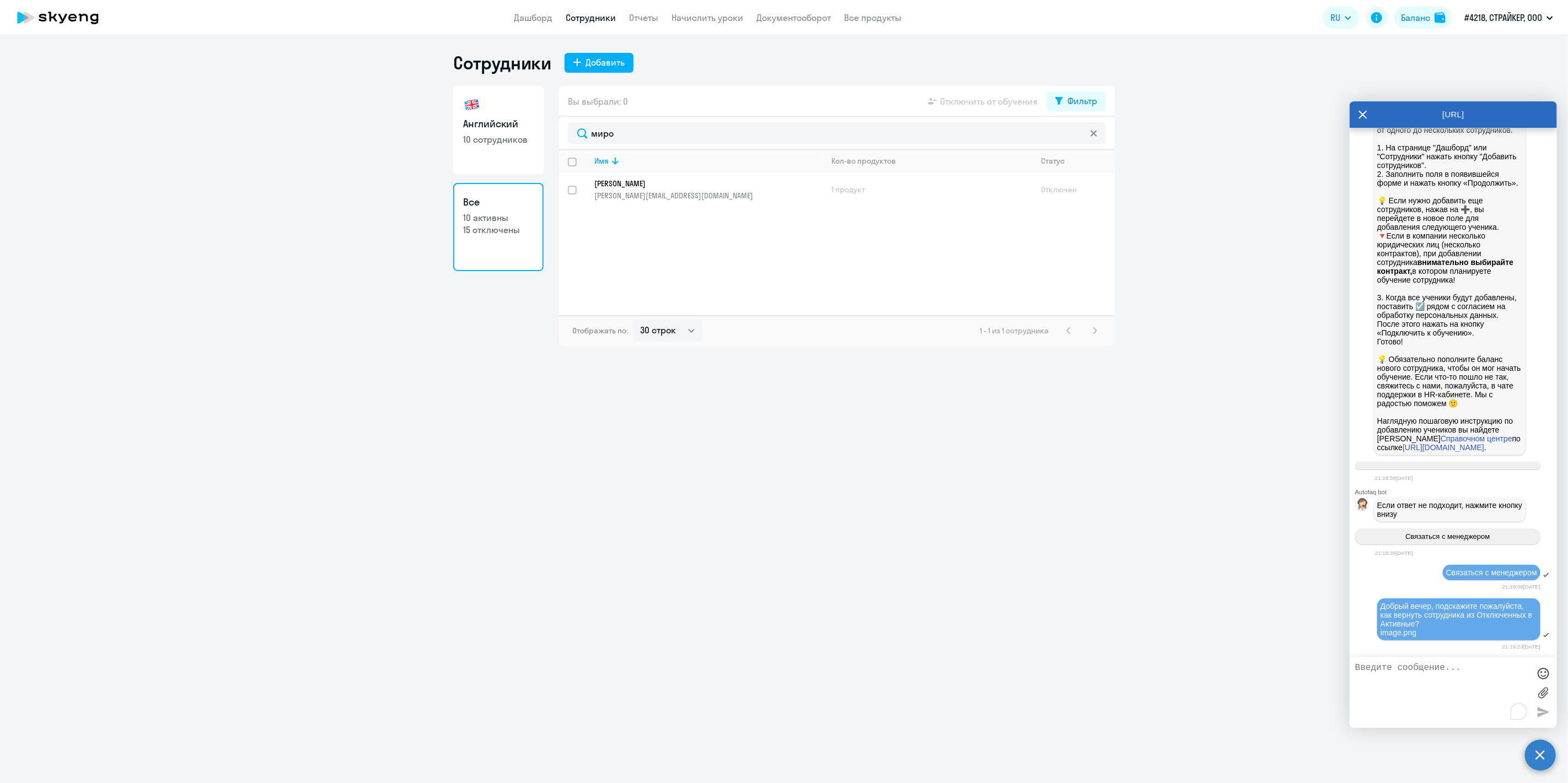
scroll to position [8440, 0]
click at [1404, 675] on textarea "To enrich screen reader interactions, please activate Accessibility in Grammarl…" at bounding box center [1441, 693] width 174 height 59
paste textarea "Добрый вечер, подскажите пожалуйста, как вернуть сотрудника из Отключенных в Ак…"
type textarea "Добрый вечер, подскажите пожалуйста, как вернуть сотрудника из Отключенных в Ак…"
click at [1425, 676] on textarea "To enrich screen reader interactions, please activate Accessibility in Grammarl…" at bounding box center [1441, 693] width 174 height 59
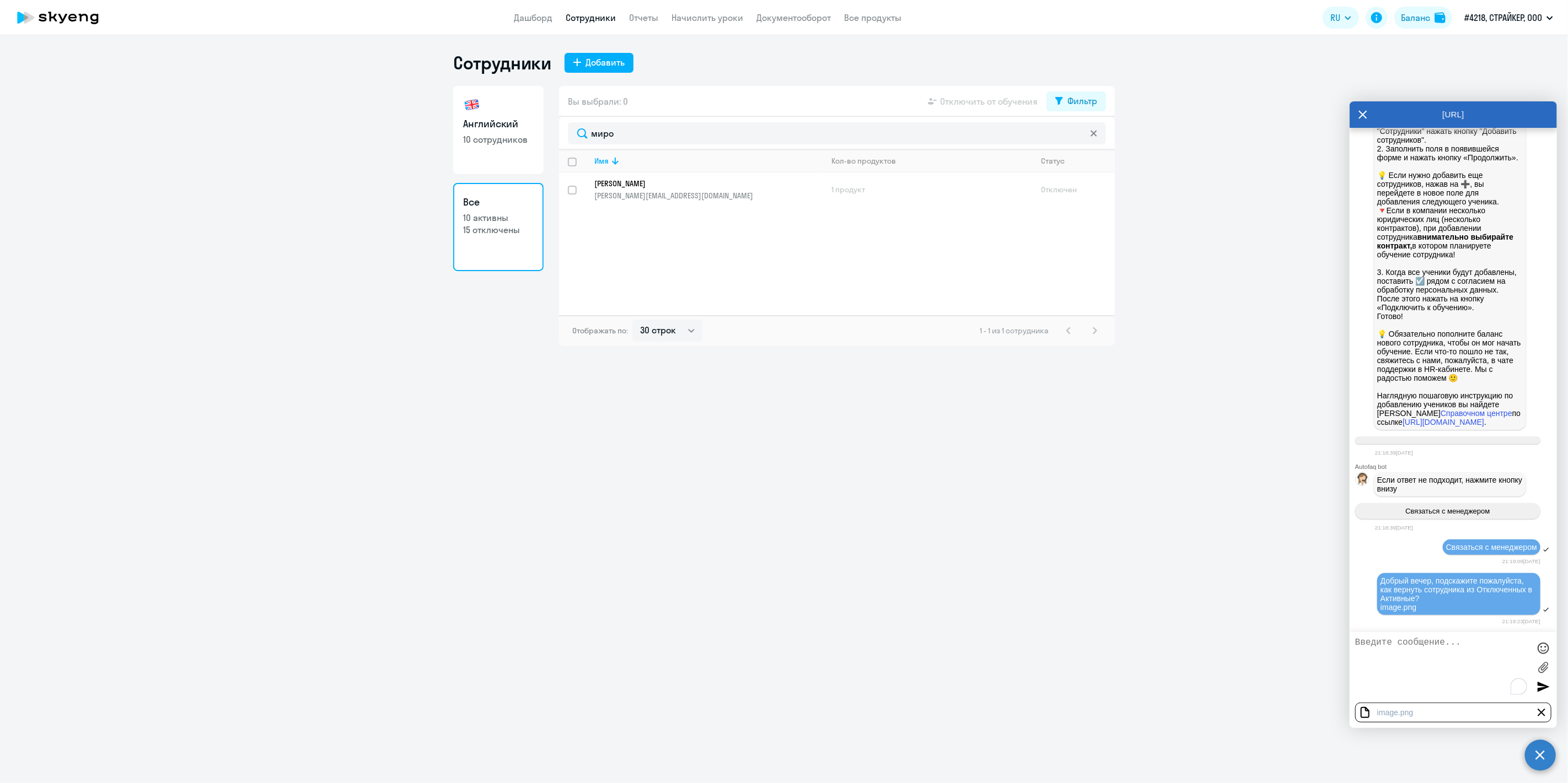
scroll to position [8474, 0]
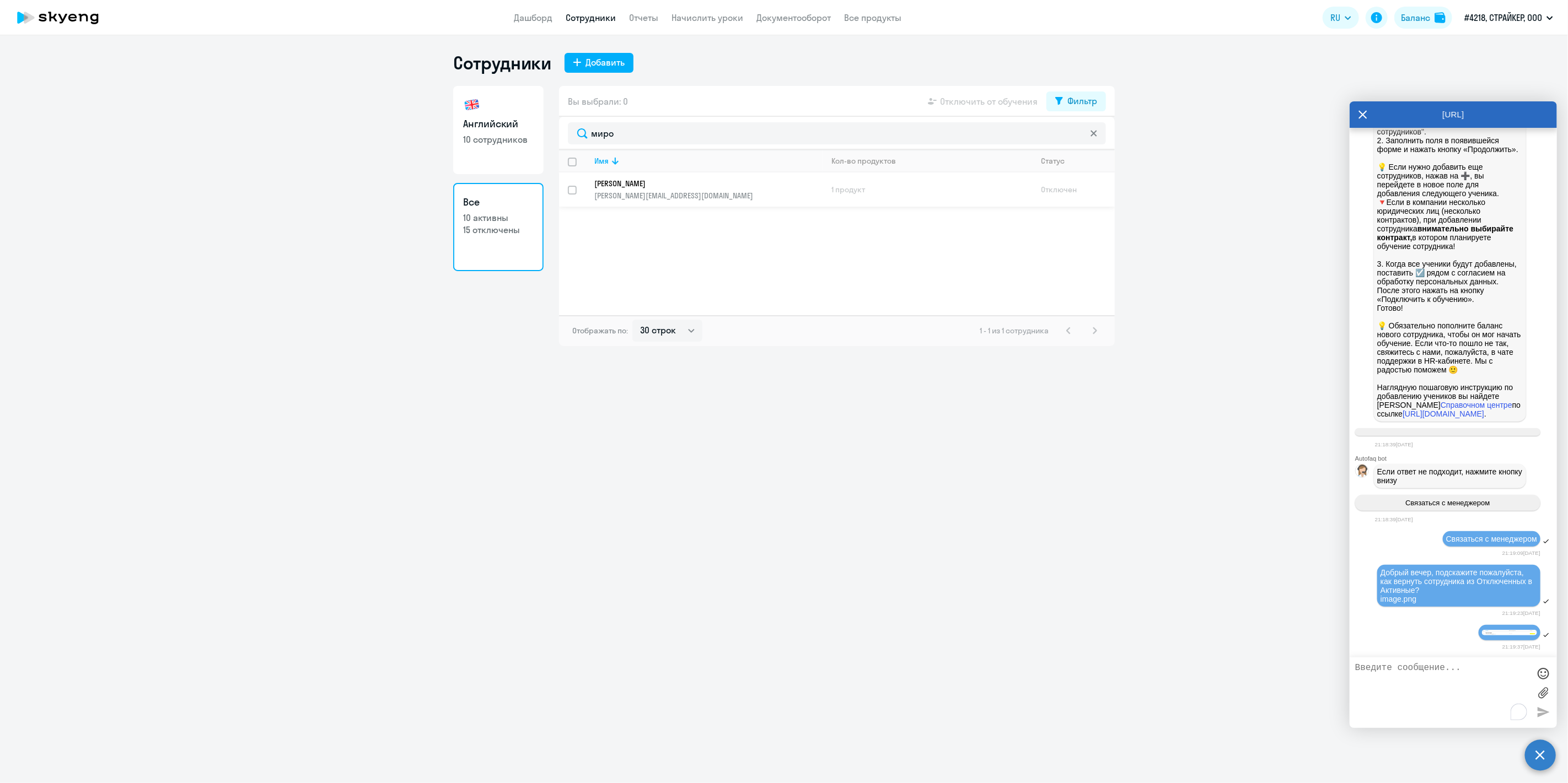
click at [571, 191] on input "select row 42541332" at bounding box center [579, 196] width 22 height 22
checkbox input "true"
click at [937, 100] on svg-icon at bounding box center [932, 101] width 13 height 13
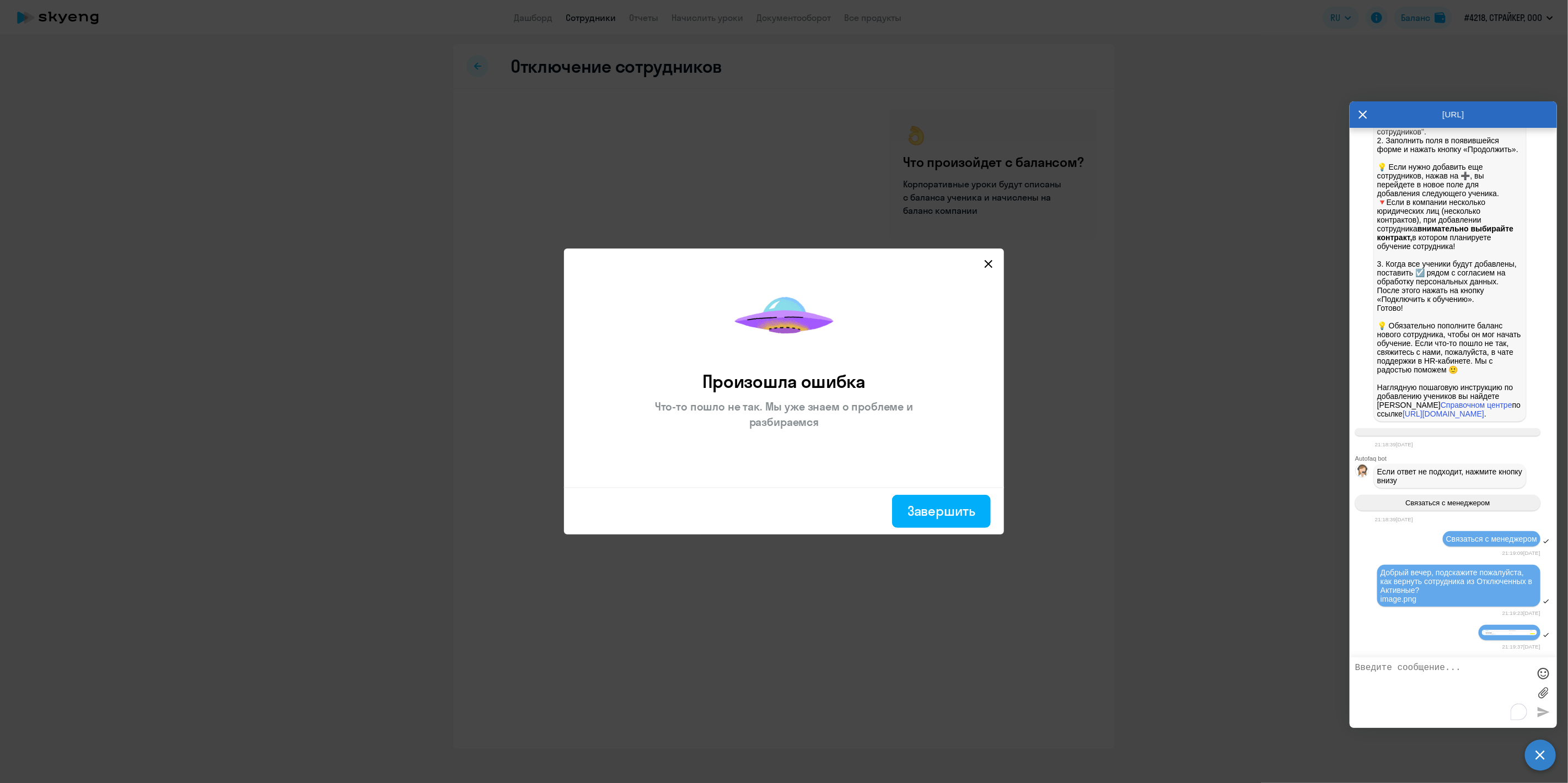
click at [991, 261] on icon at bounding box center [988, 264] width 8 height 8
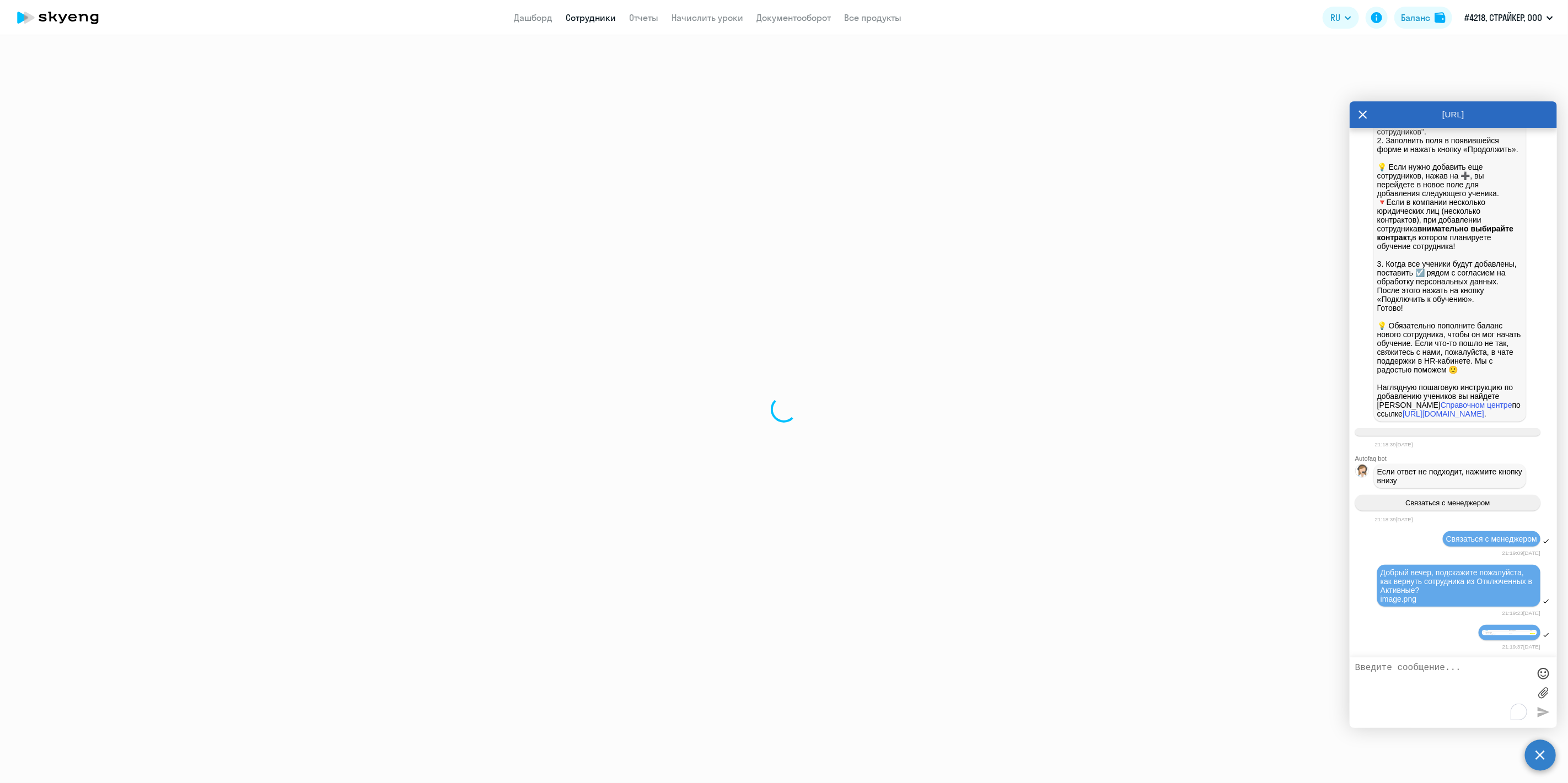
select select "30"
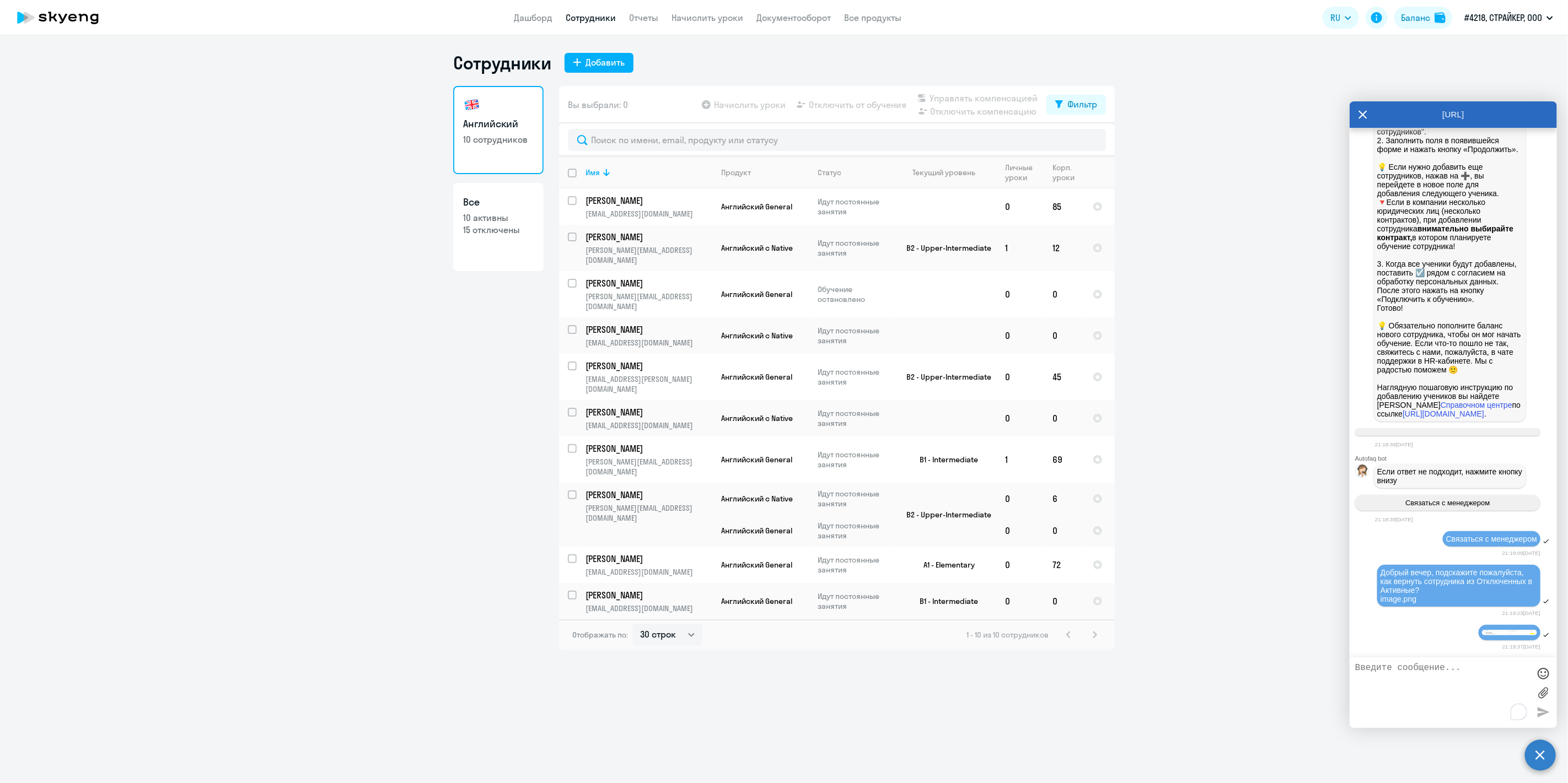
click at [508, 216] on p "10 активны" at bounding box center [498, 218] width 71 height 12
select select "30"
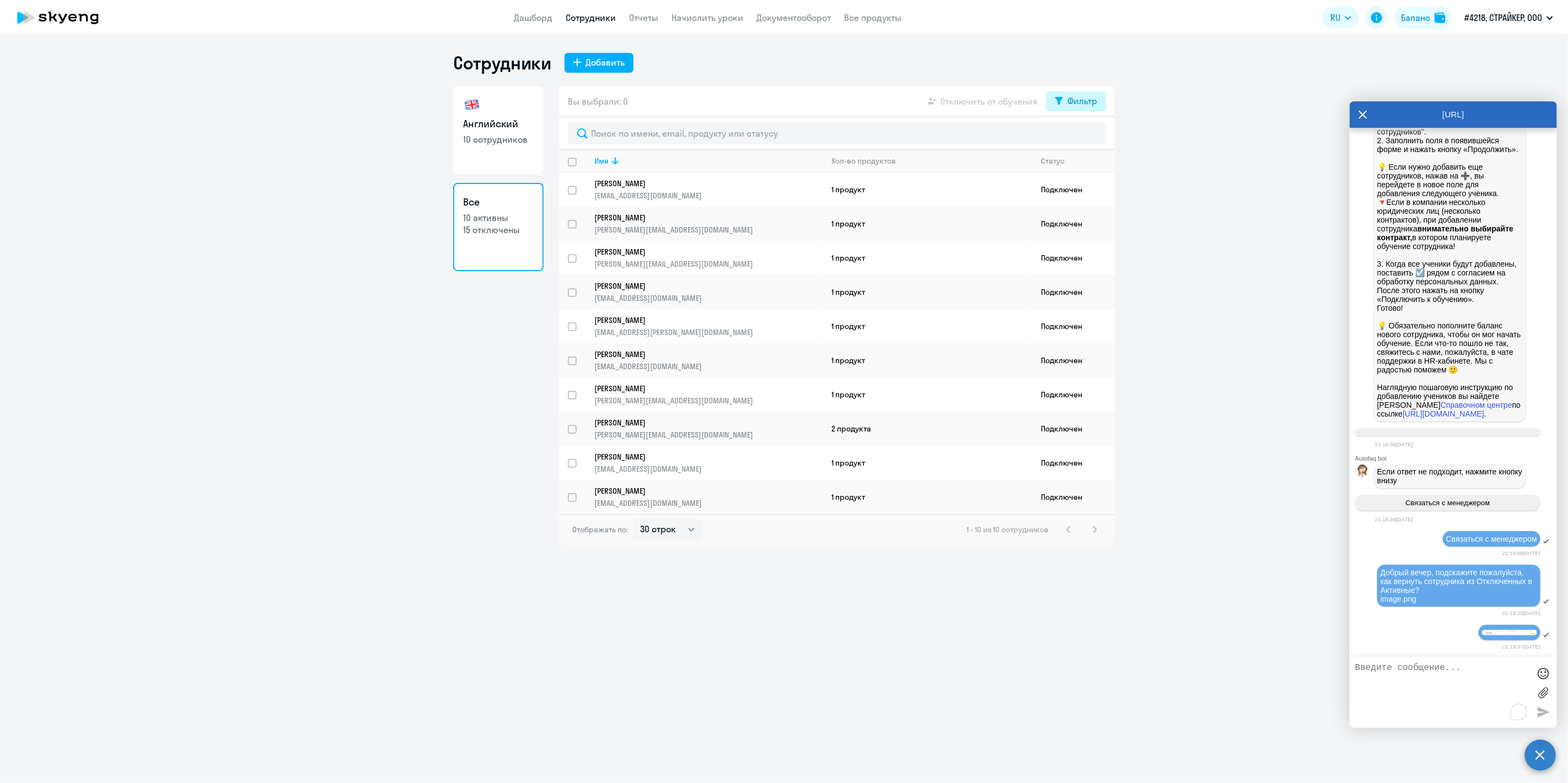
click at [1082, 100] on div "Фильтр" at bounding box center [1082, 101] width 30 height 13
click at [1096, 138] on span at bounding box center [1088, 137] width 19 height 11
click at [1079, 137] on input "checkbox" at bounding box center [1078, 136] width 1 height 1
checkbox input "true"
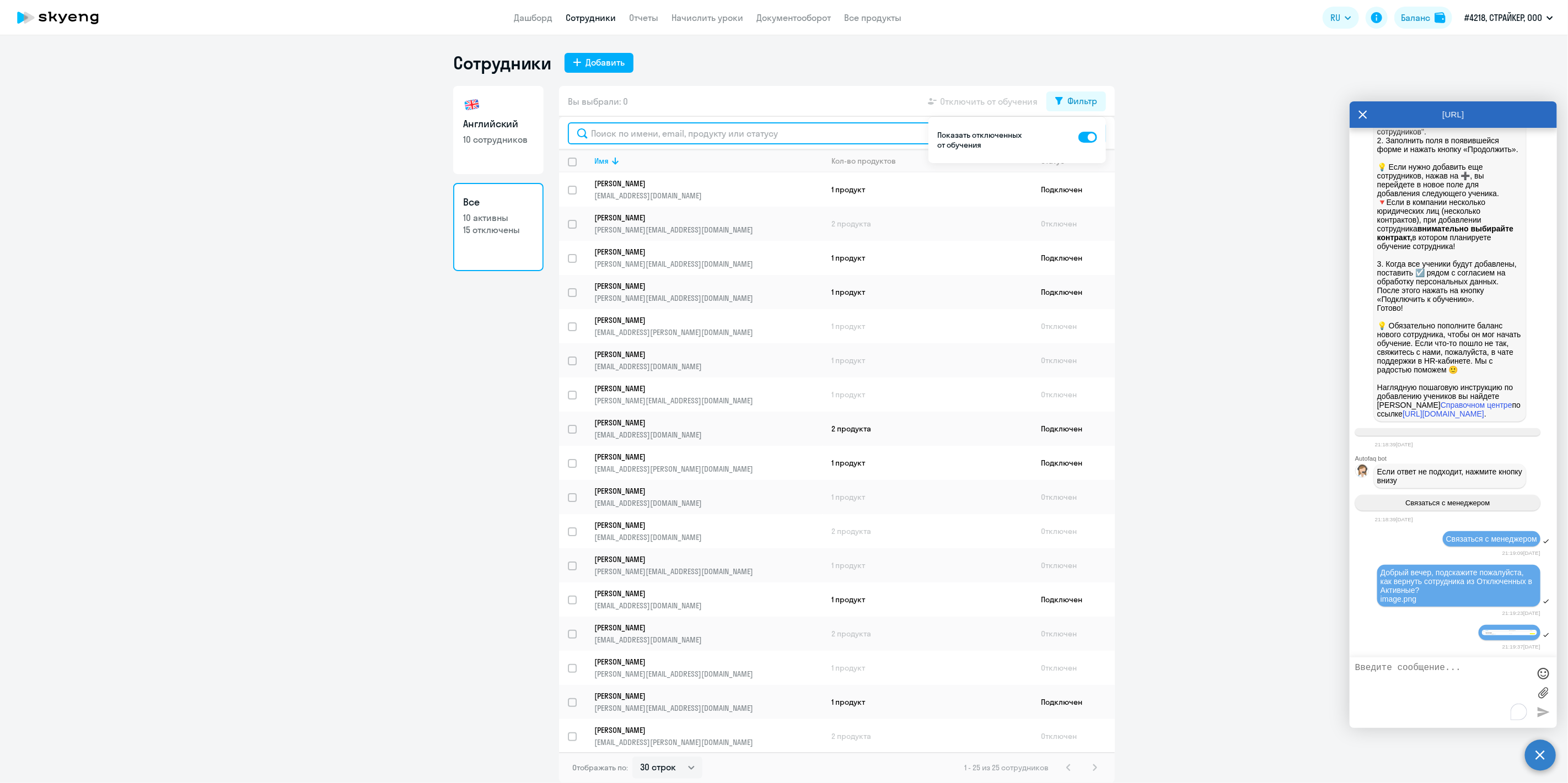
click at [696, 131] on input "text" at bounding box center [837, 133] width 538 height 22
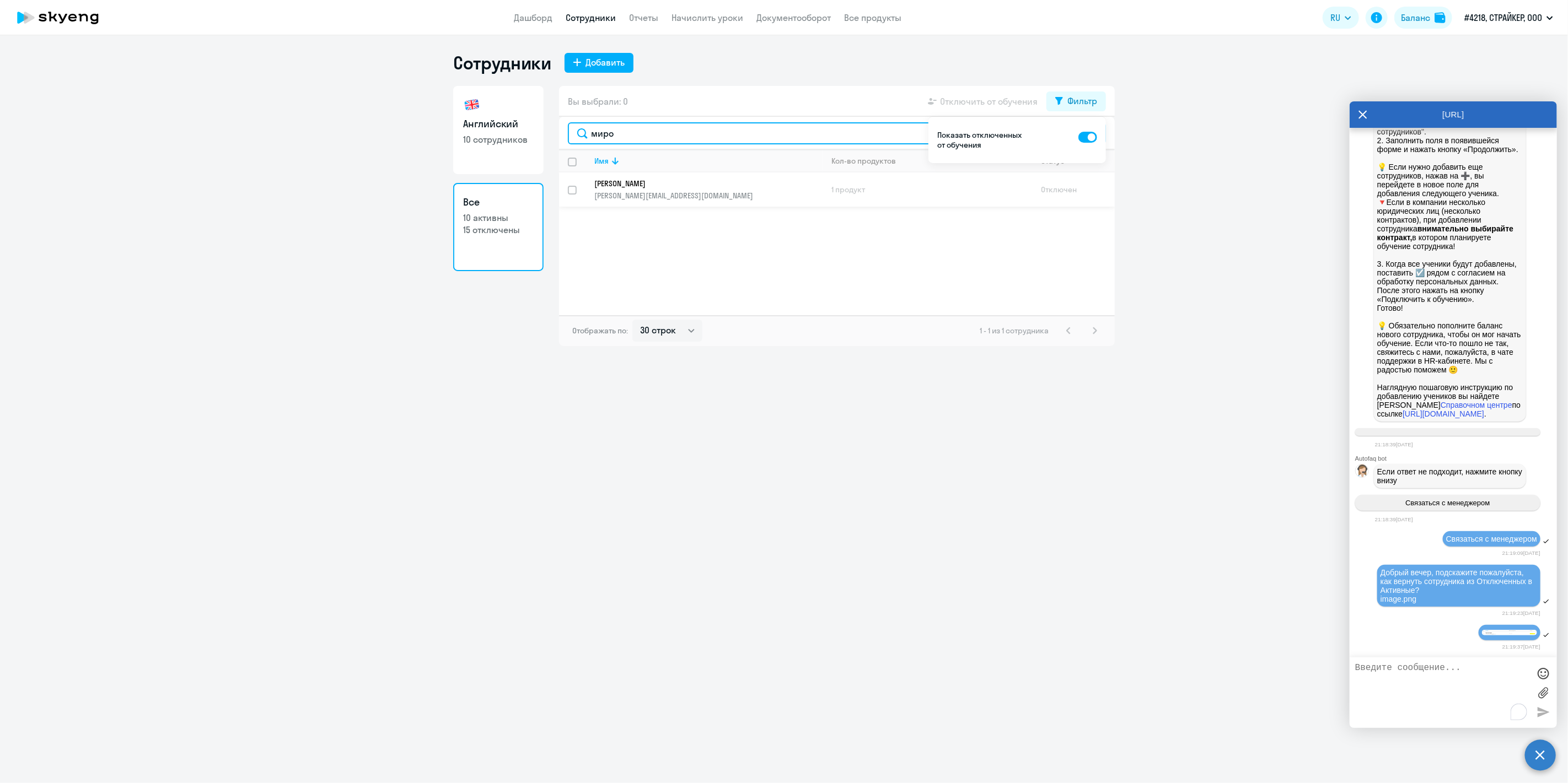
type input "миро"
click at [575, 188] on input "select row 42541332" at bounding box center [579, 196] width 22 height 22
checkbox input "true"
click at [1086, 103] on div "Фильтр" at bounding box center [1082, 101] width 30 height 13
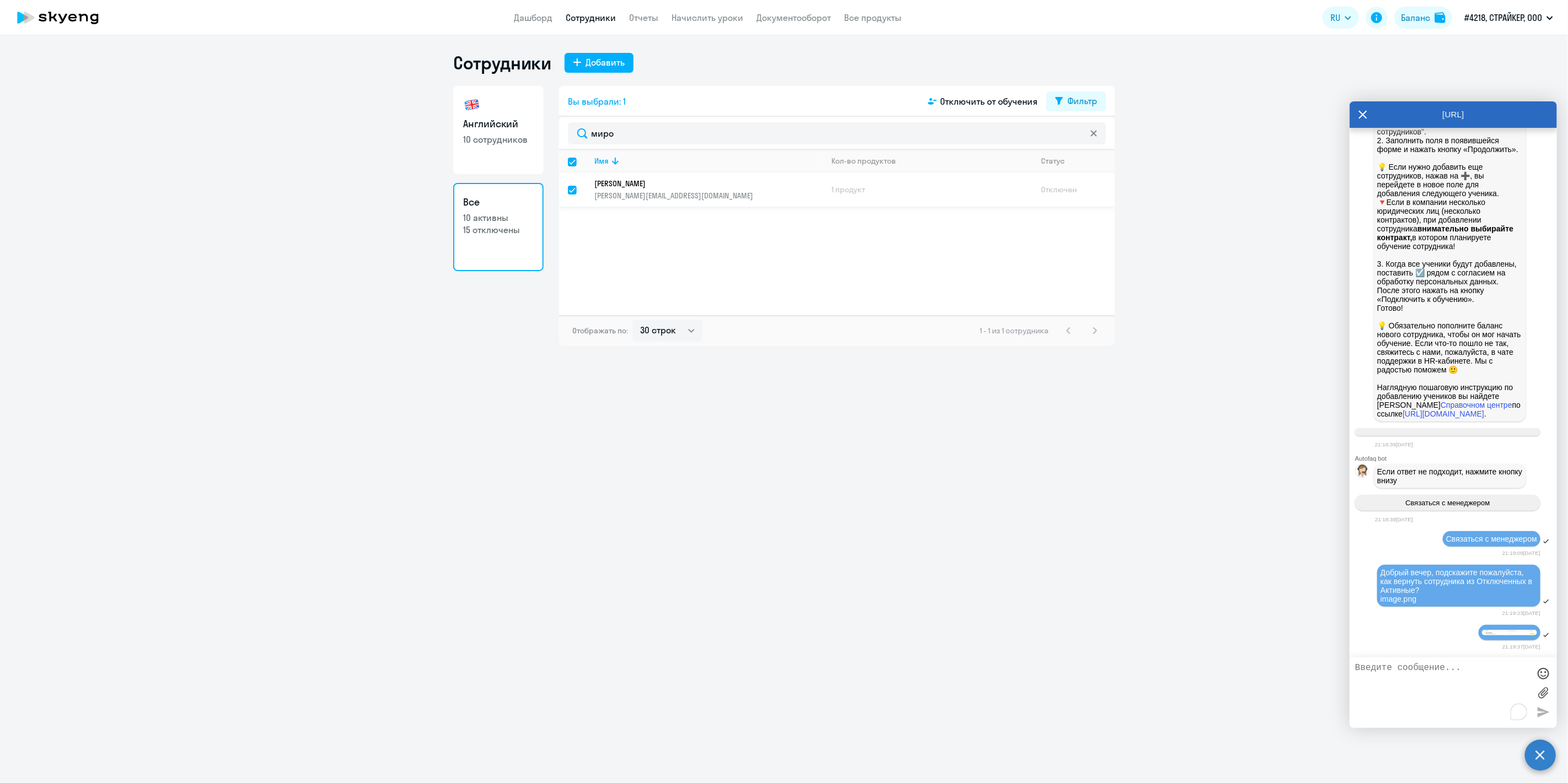
click at [1058, 189] on td "Отключен" at bounding box center [1072, 189] width 82 height 35
select select "english"
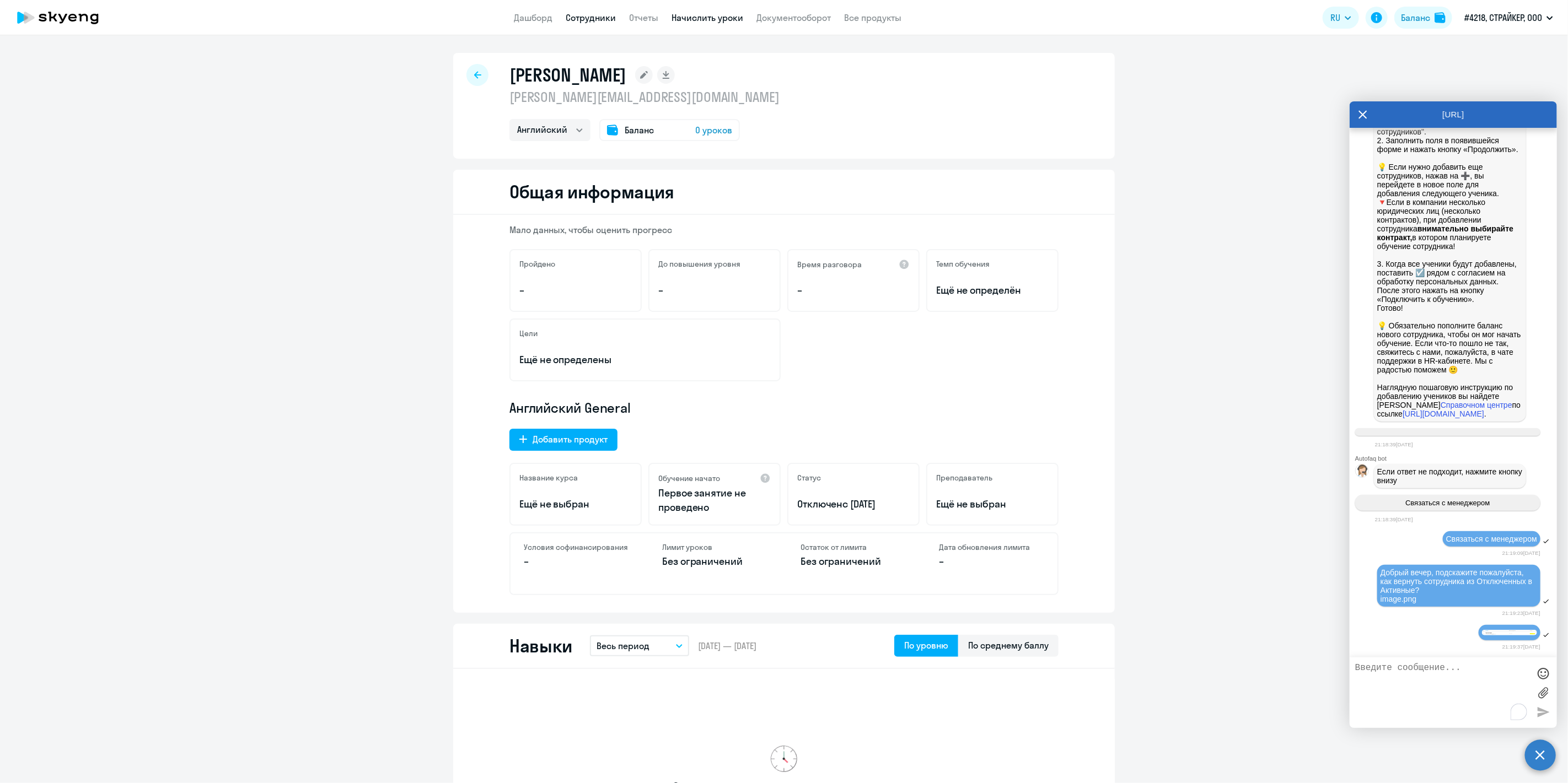
click at [693, 18] on link "Начислить уроки" at bounding box center [708, 18] width 72 height 11
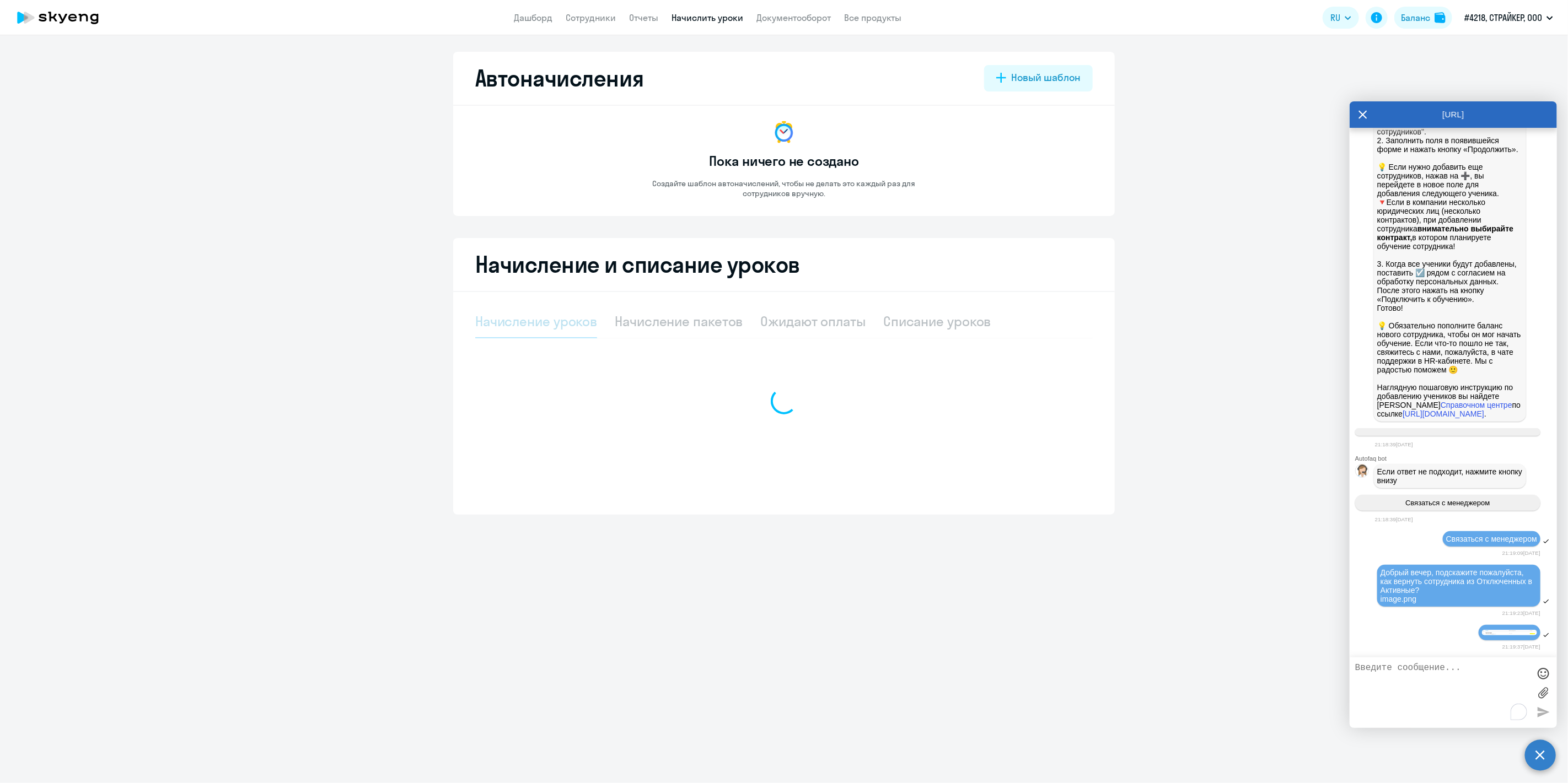
select select "10"
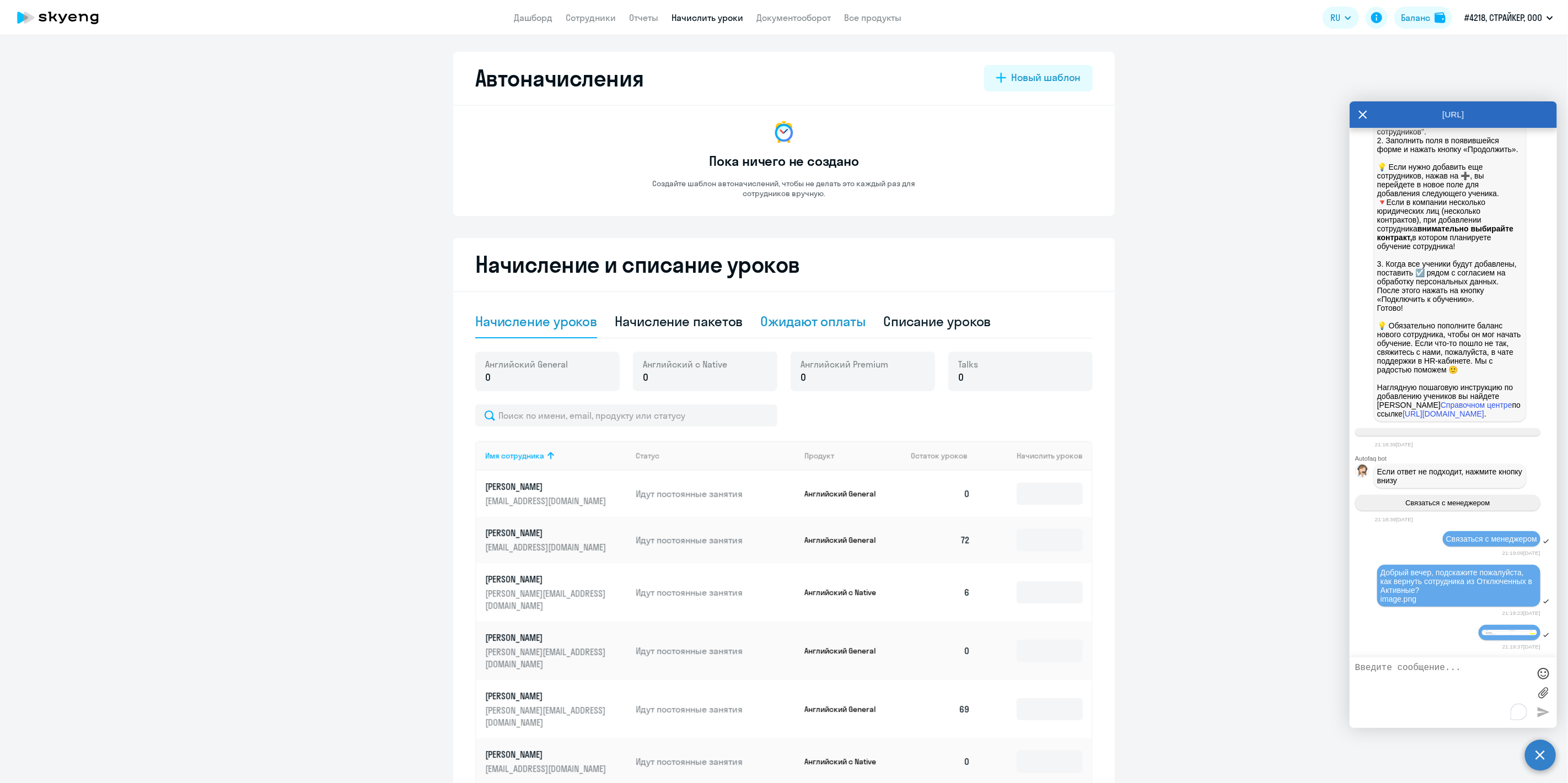
click at [816, 326] on div "Ожидают оплаты" at bounding box center [813, 321] width 105 height 18
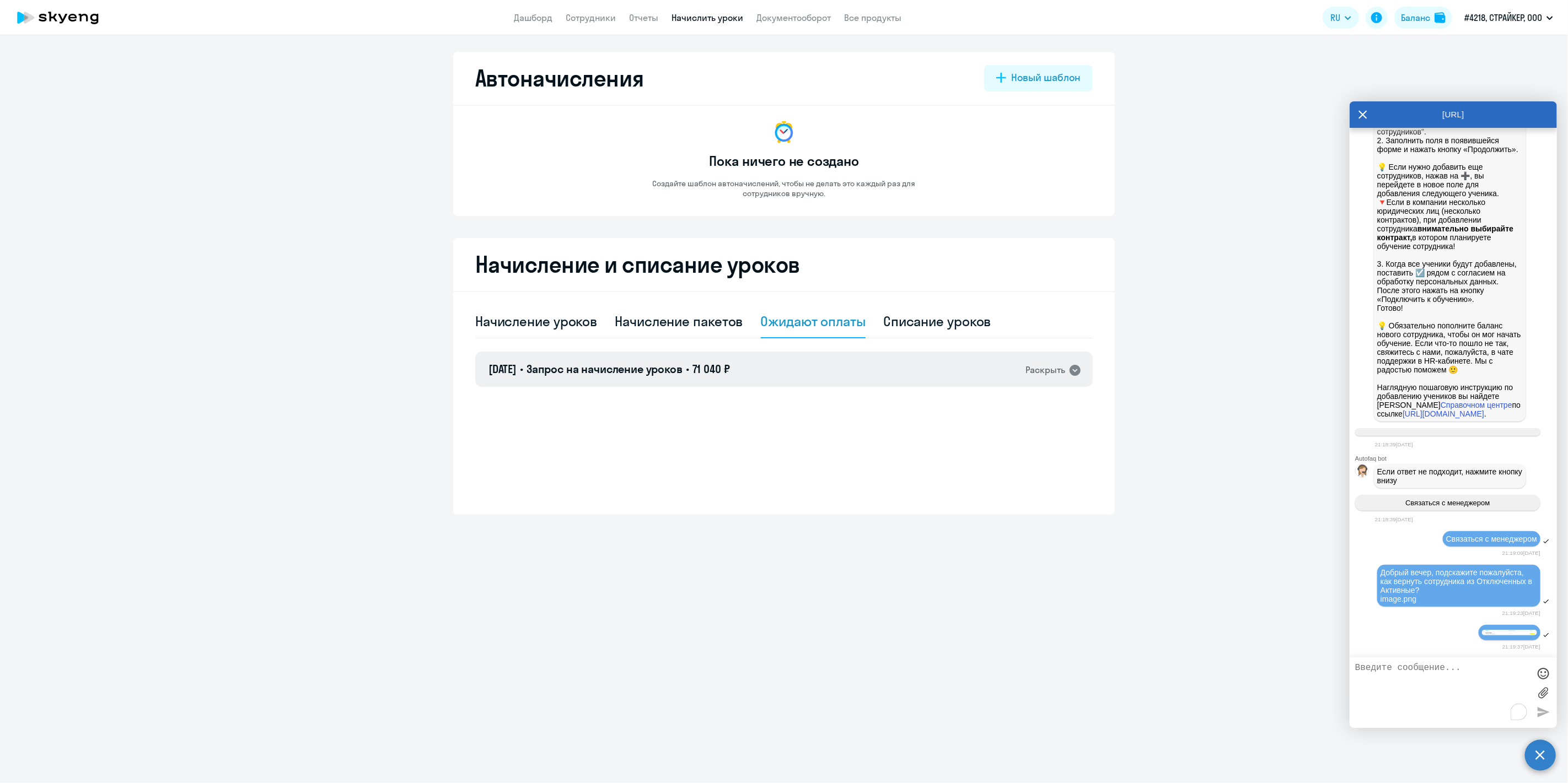
click at [1076, 369] on icon at bounding box center [1075, 370] width 11 height 11
click at [1077, 366] on icon at bounding box center [1075, 370] width 11 height 11
click at [924, 314] on div "Списание уроков" at bounding box center [937, 321] width 108 height 18
select select "10"
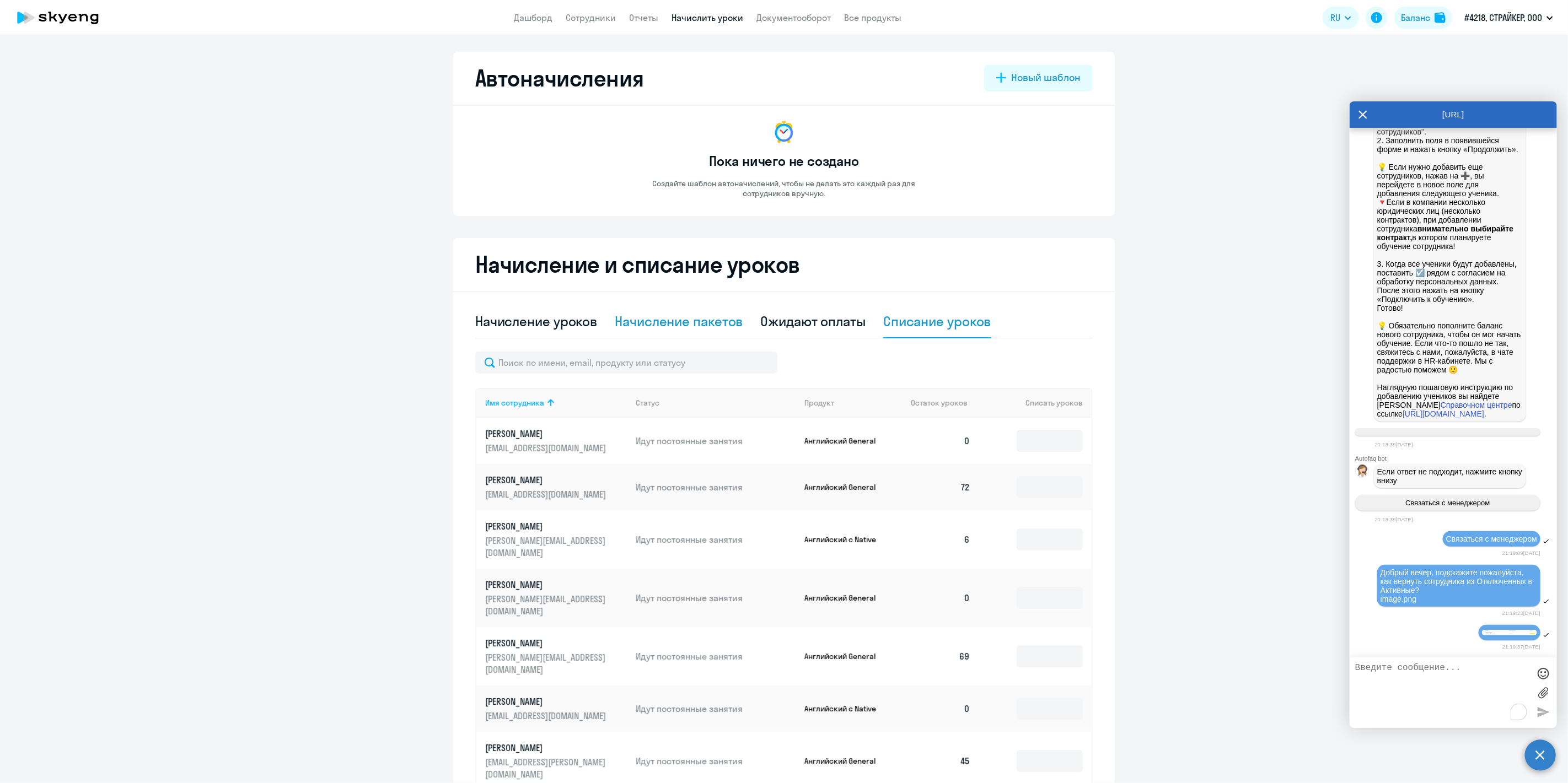
click at [692, 319] on div "Начисление пакетов" at bounding box center [679, 321] width 128 height 18
select select "10"
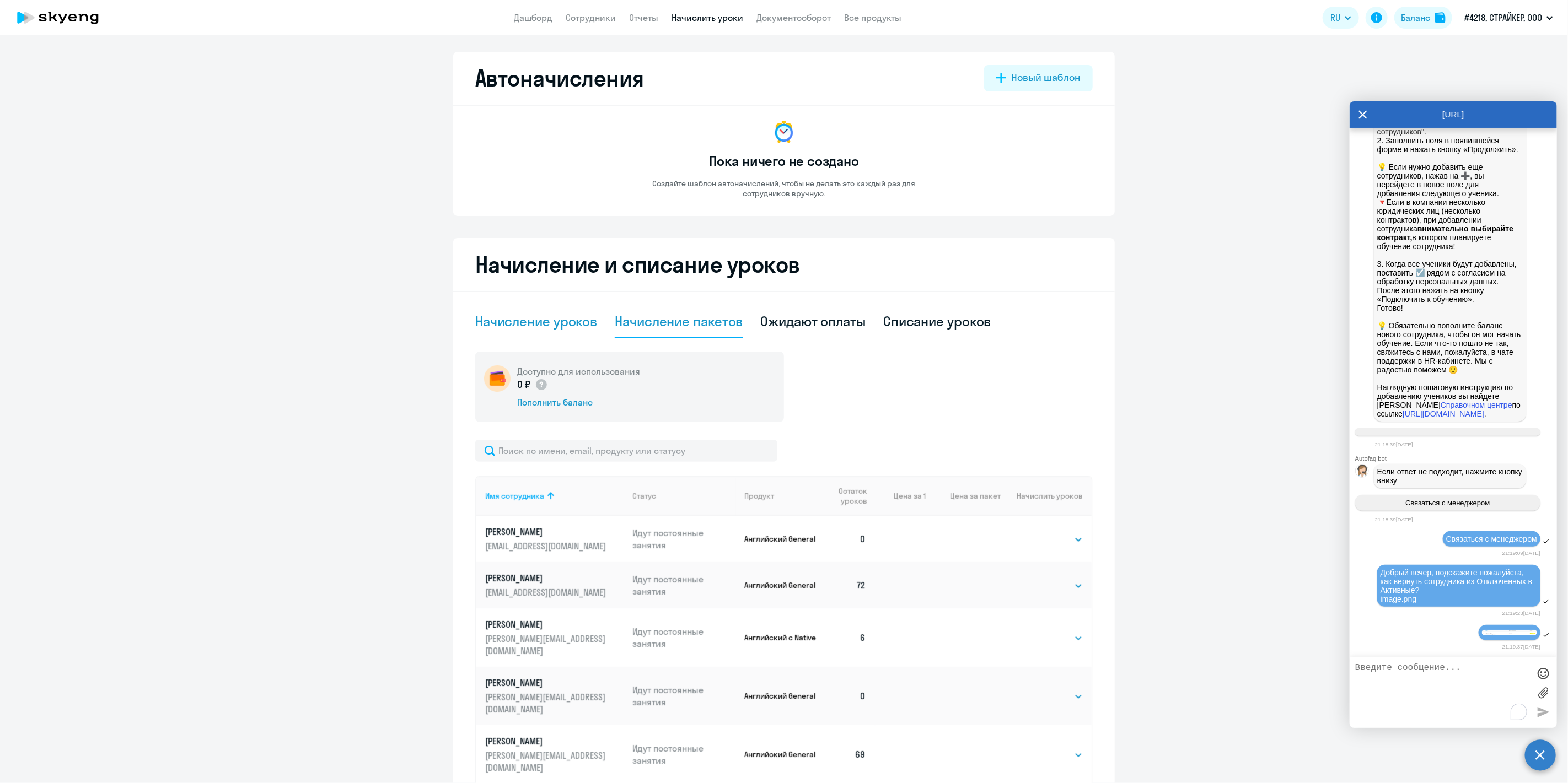
click at [550, 311] on div "Начисление уроков" at bounding box center [536, 321] width 122 height 33
select select "10"
